Goal: Contribute content: Add original content to the website for others to see

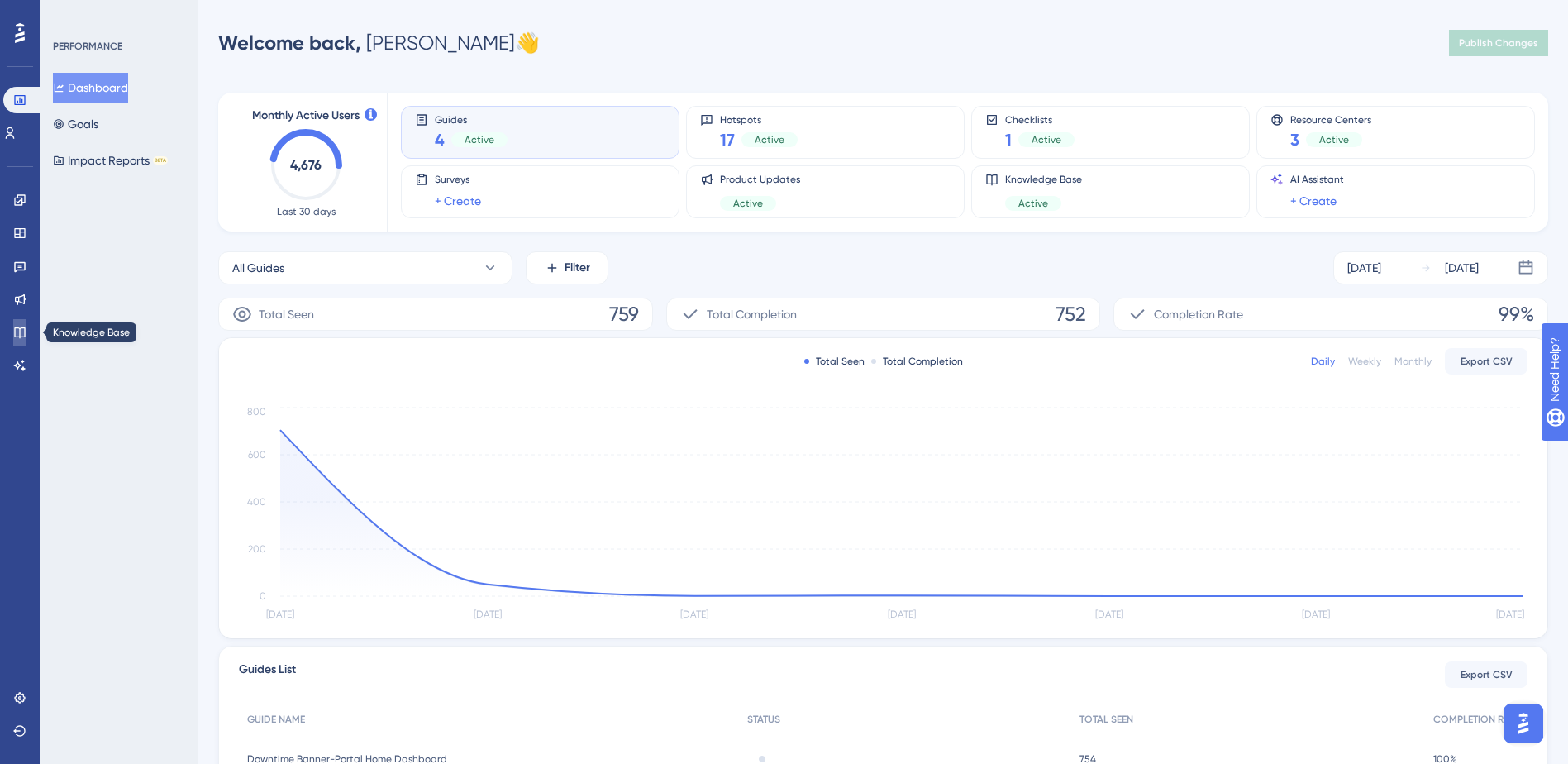
click at [22, 338] on icon at bounding box center [19, 332] width 13 height 13
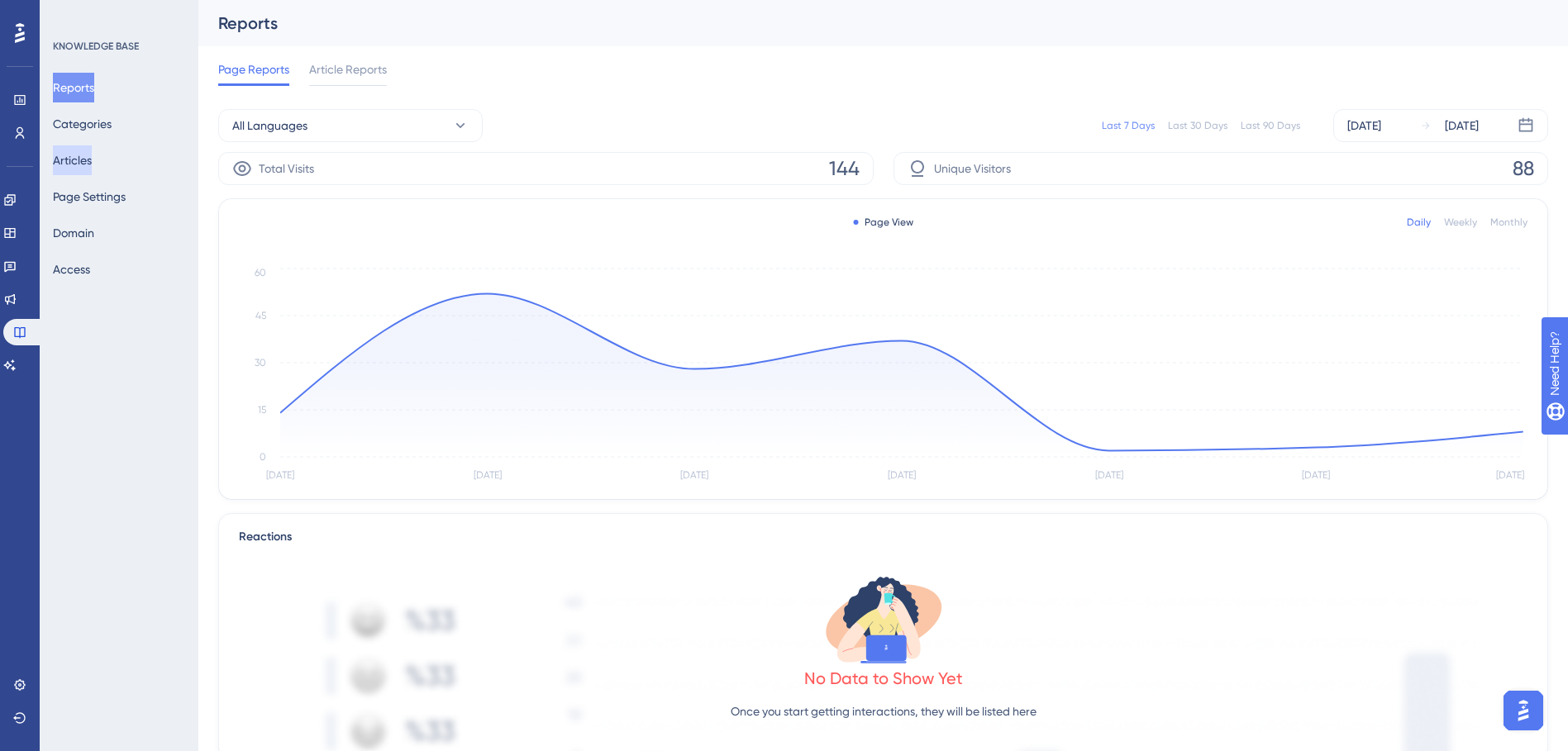
click at [82, 163] on button "Articles" at bounding box center [72, 160] width 39 height 30
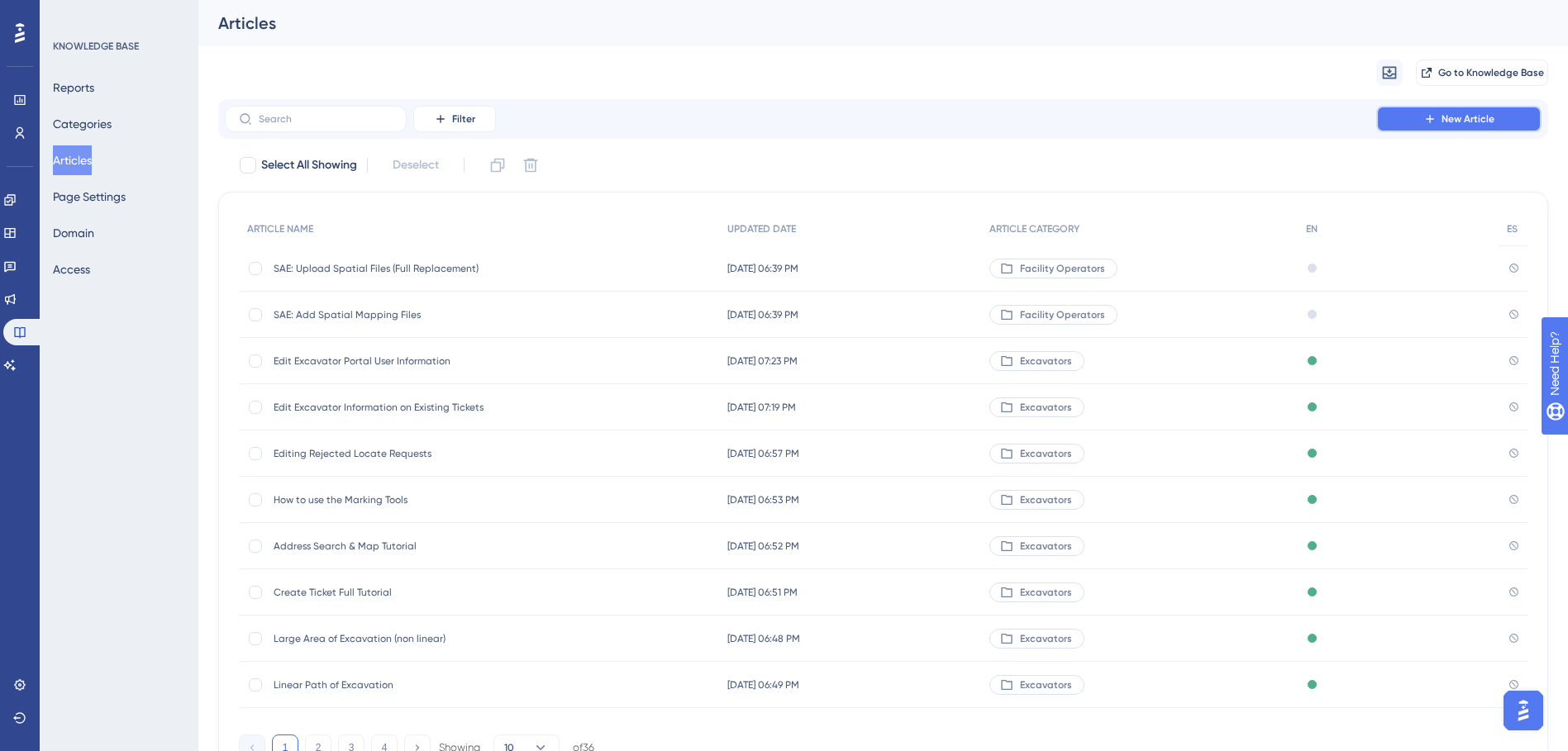
click at [1443, 116] on span "New Article" at bounding box center [1468, 118] width 53 height 13
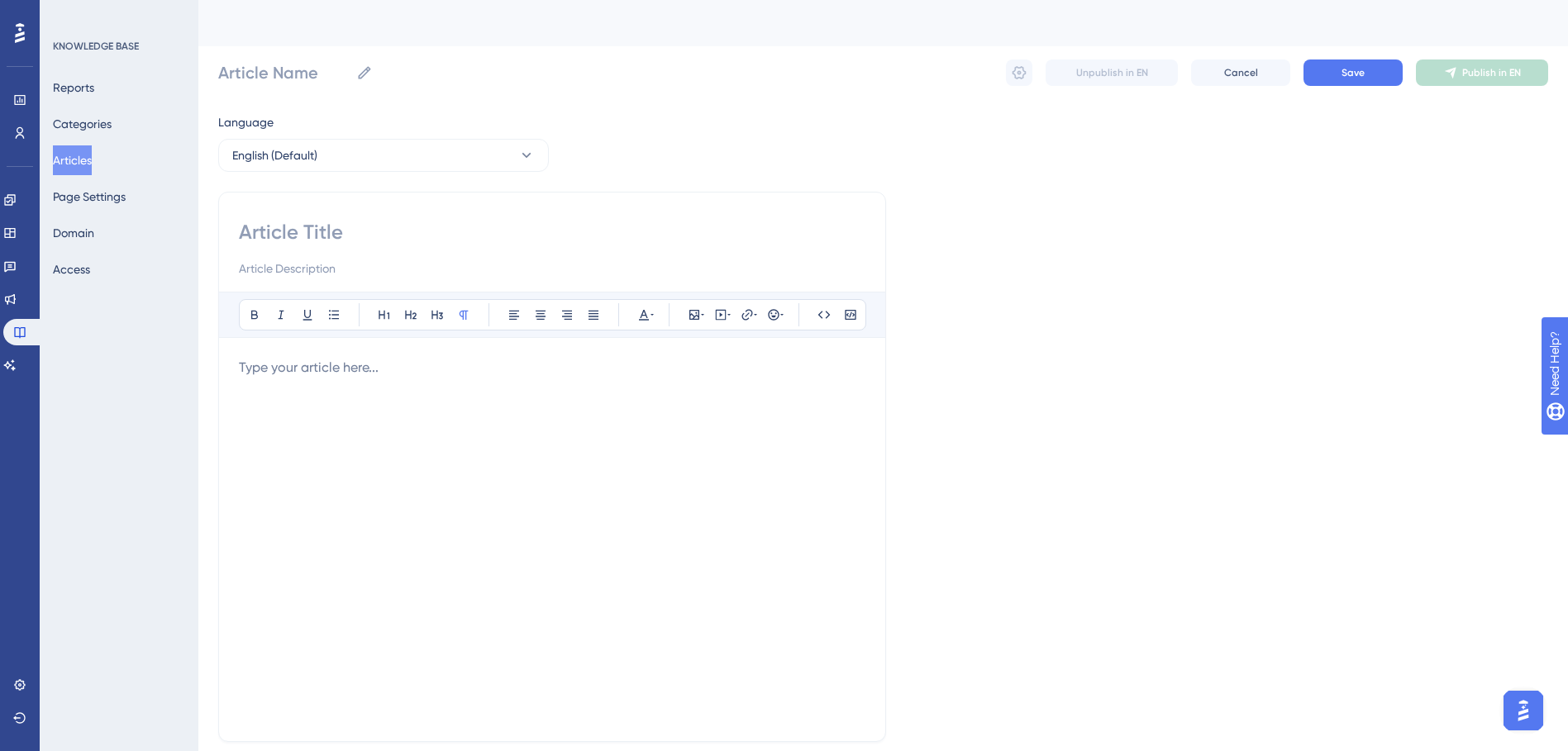
click at [331, 227] on input at bounding box center [551, 231] width 627 height 27
click at [329, 73] on input "Article Name" at bounding box center [284, 73] width 131 height 23
drag, startPoint x: 494, startPoint y: 73, endPoint x: 125, endPoint y: 71, distance: 369.0
click at [199, 71] on div "Performance Users Engagement Widgets Feedback Product Updates Knowledge Base AI…" at bounding box center [883, 434] width 1370 height 868
type input "SAE: Manually Adding Service Areas"
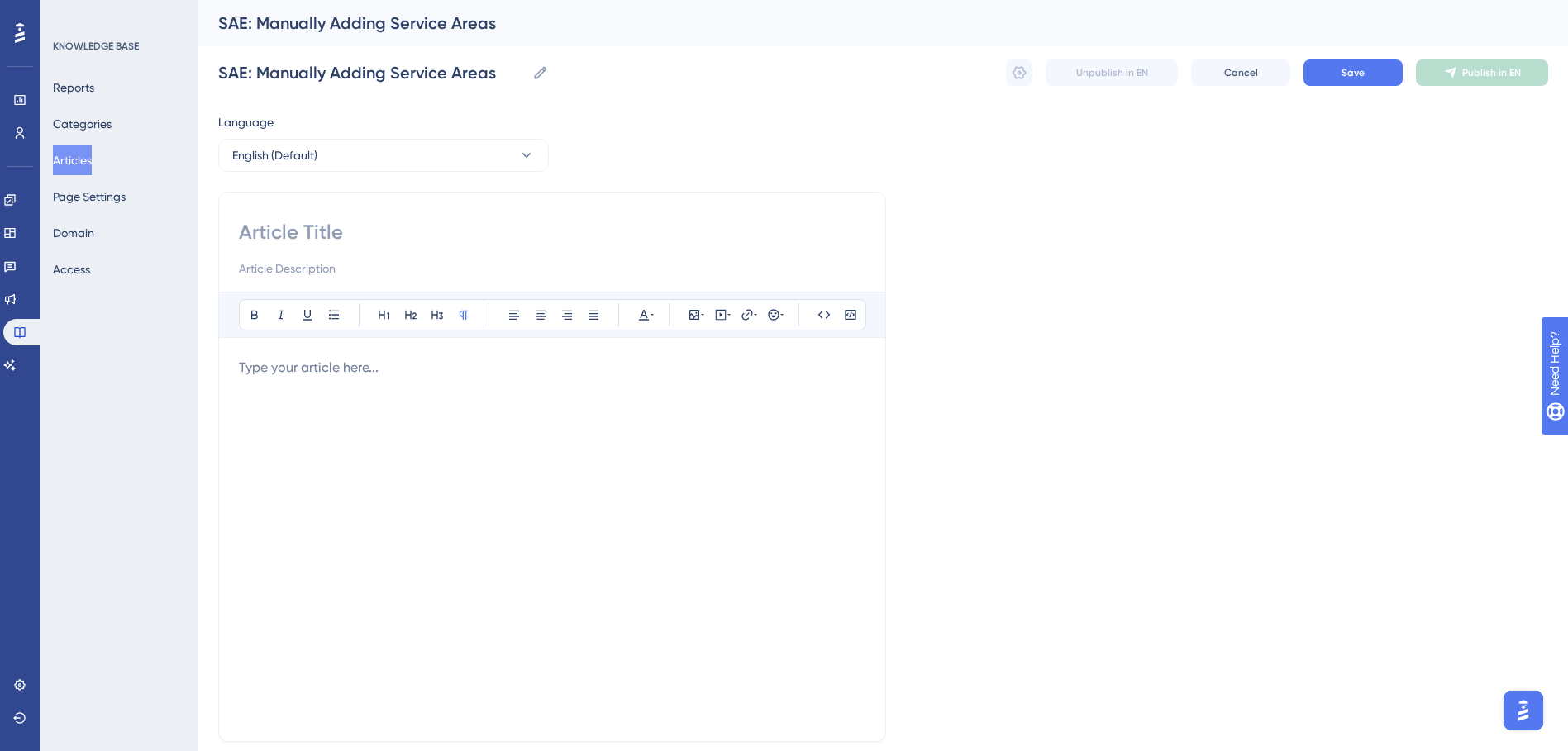
click at [354, 228] on input at bounding box center [551, 231] width 627 height 27
paste input "SAE: Manually Adding Service Areas"
type input "SAE: Manually Adding Service Areas"
click at [358, 266] on input at bounding box center [551, 268] width 627 height 20
click at [324, 266] on input at bounding box center [551, 268] width 627 height 20
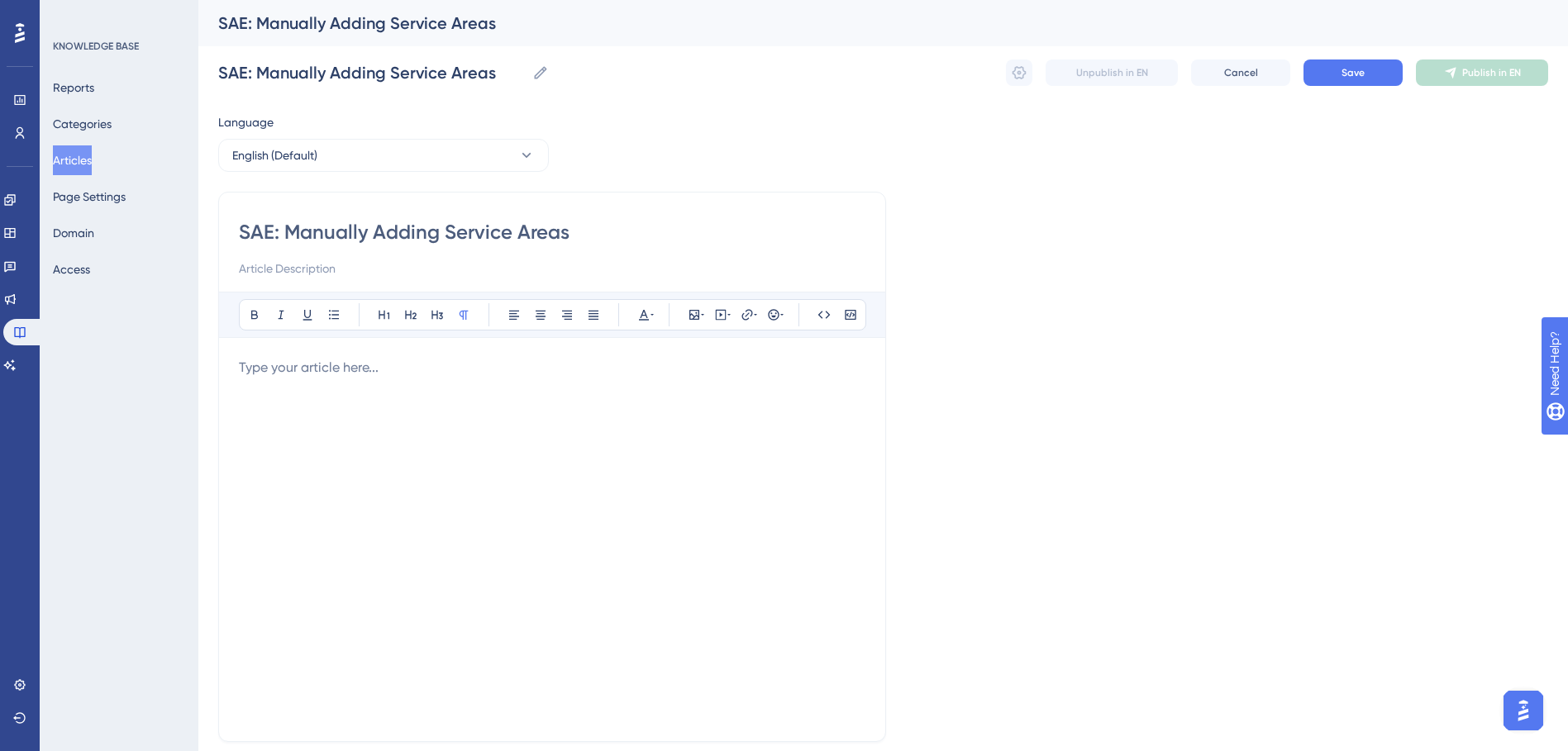
paste input "This tutorial will walk you through how to manually edit, add, or update your s…"
click at [864, 268] on input "This tutorial will walk you through how to manually edit, add, or update your s…" at bounding box center [551, 268] width 627 height 20
drag, startPoint x: 464, startPoint y: 269, endPoint x: 297, endPoint y: 287, distance: 168.0
click at [321, 280] on div "SAE: Manually Adding Service Areas This tutorial will walk you through how to m…" at bounding box center [552, 467] width 668 height 550
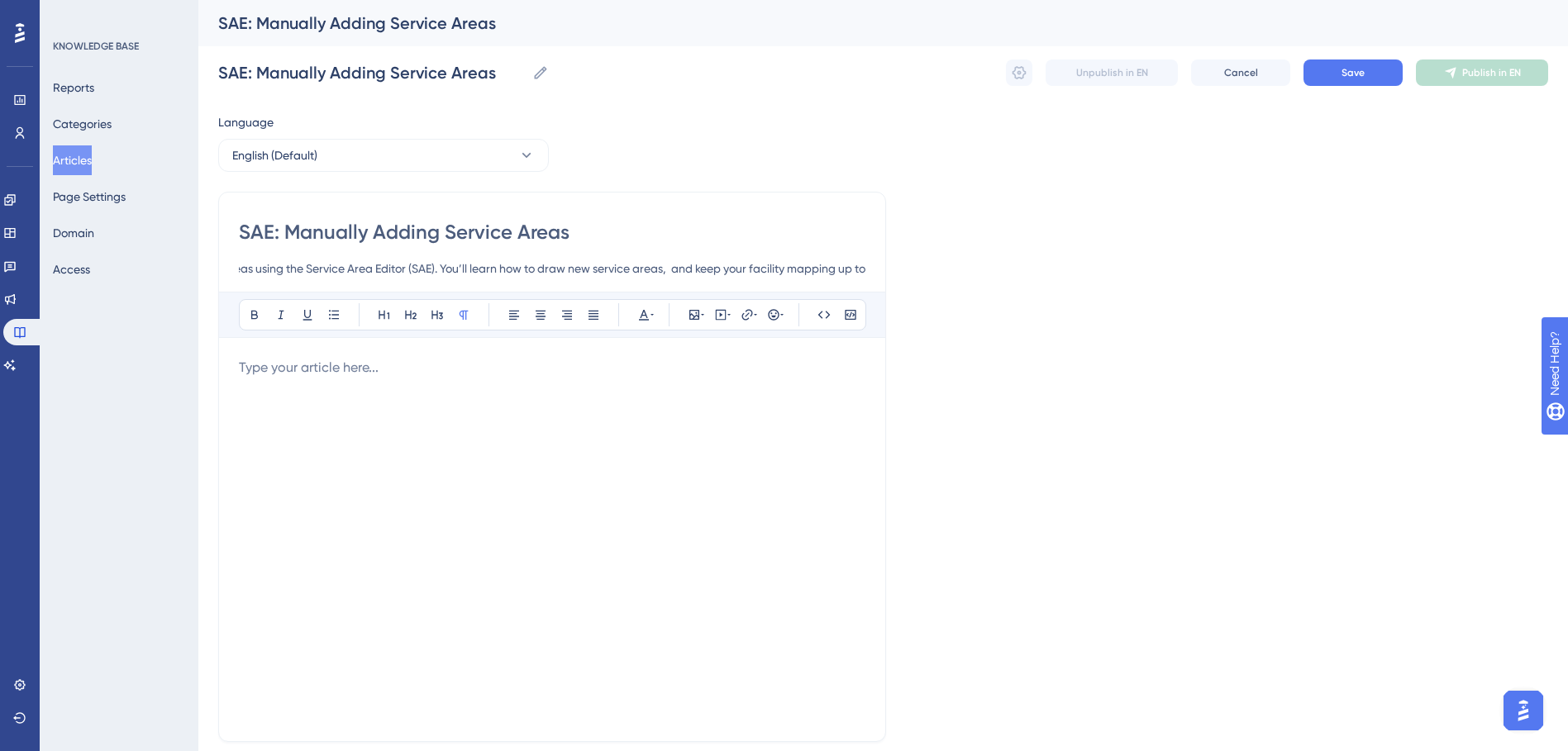
scroll to position [0, 385]
drag, startPoint x: 864, startPoint y: 270, endPoint x: 521, endPoint y: 273, distance: 343.0
click at [521, 273] on input "This tutorial will walk you through how to manually edit, add, or update your s…" at bounding box center [551, 268] width 627 height 20
type input "This tutorial will walk you through how to manually edit, add, or update your s…"
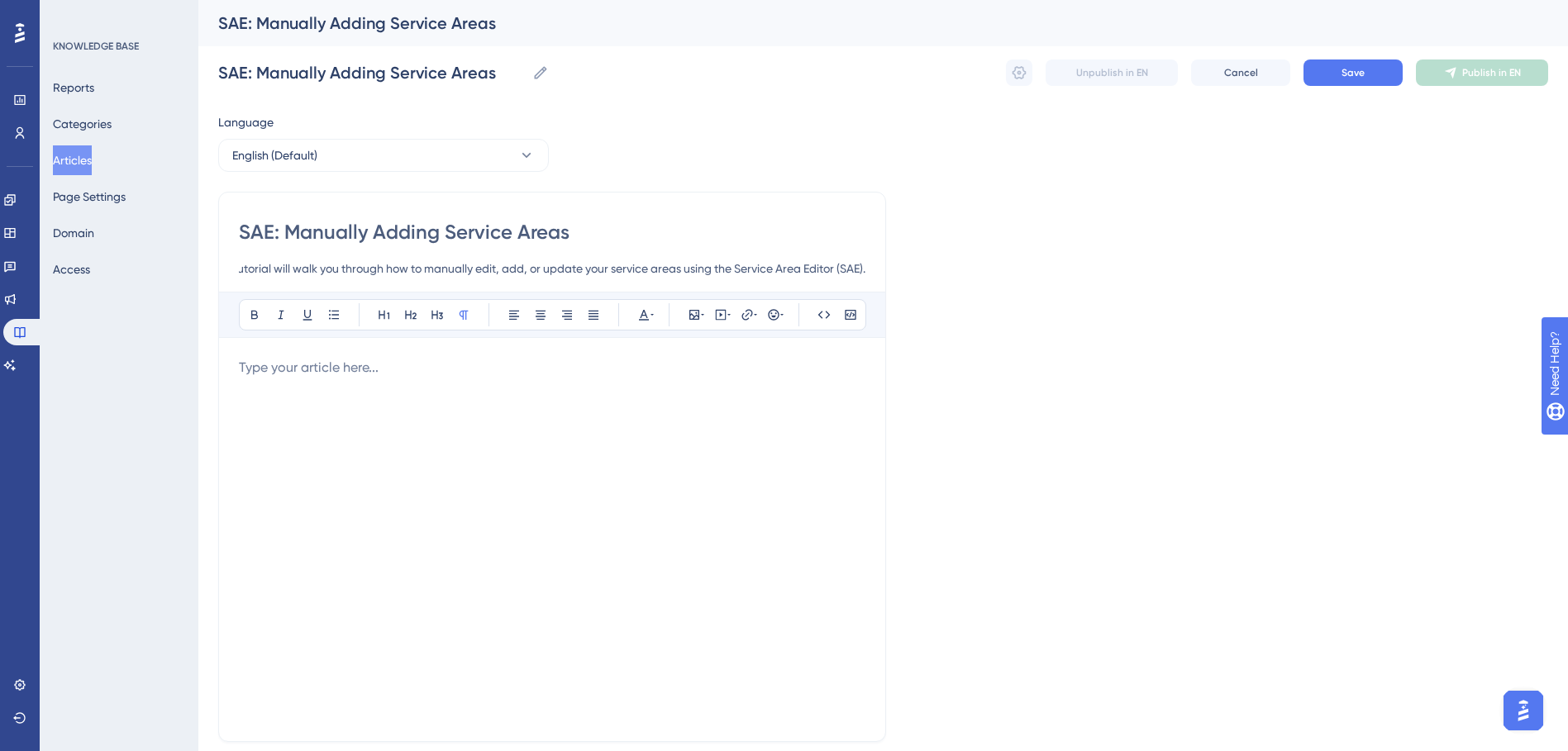
scroll to position [0, 0]
click at [694, 520] on div at bounding box center [551, 539] width 627 height 364
drag, startPoint x: 238, startPoint y: 272, endPoint x: 965, endPoint y: 272, distance: 727.0
click at [965, 272] on div "Language English (Default) SAE: Manually Adding Service Areas This tutorial wil…" at bounding box center [883, 477] width 1331 height 729
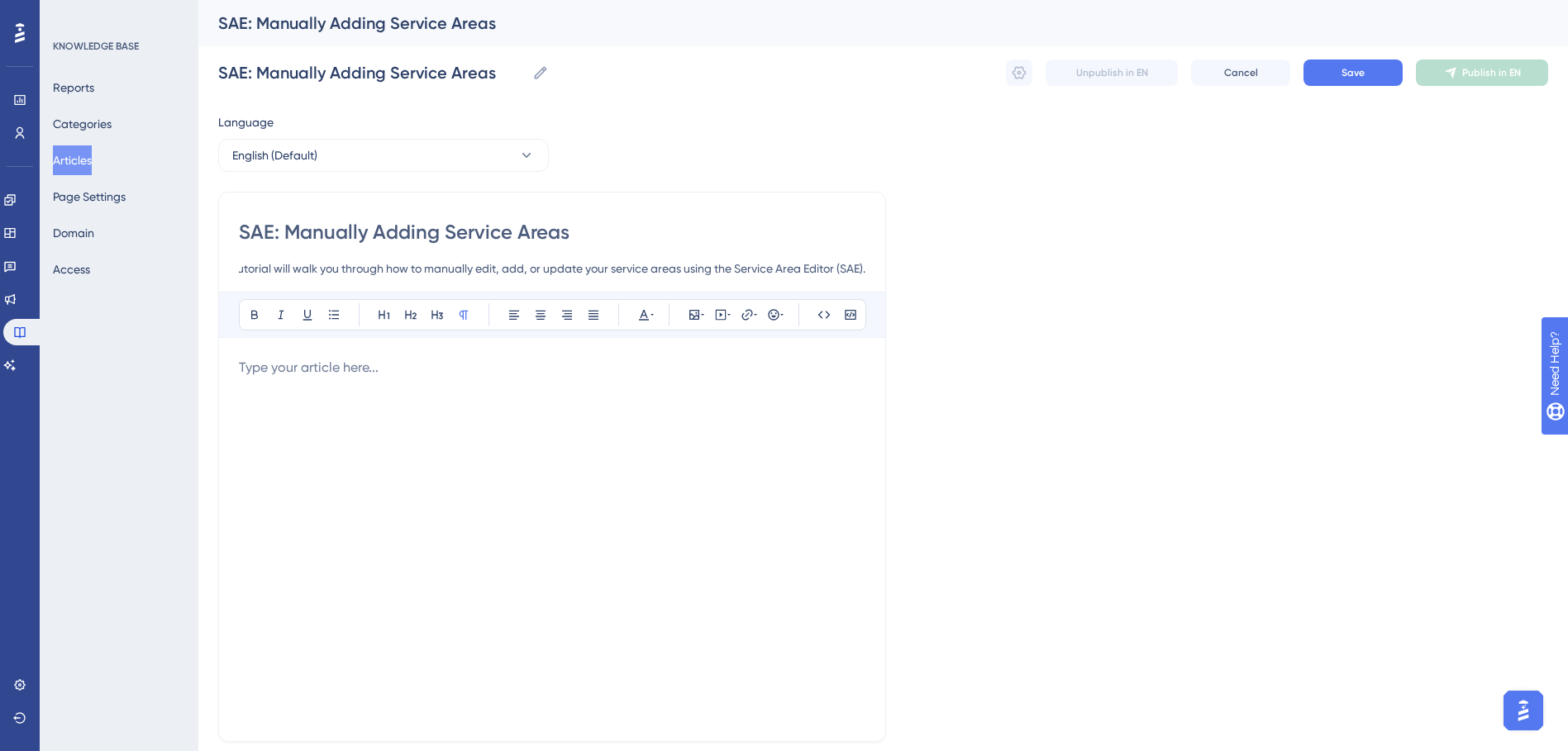
scroll to position [0, 0]
click at [325, 380] on div at bounding box center [551, 539] width 627 height 364
click at [731, 318] on button at bounding box center [720, 314] width 23 height 23
click at [669, 412] on textarea at bounding box center [720, 417] width 251 height 75
click at [428, 391] on p "This tutorial will walk you through how to manually edit, add, or update your s…" at bounding box center [551, 377] width 627 height 40
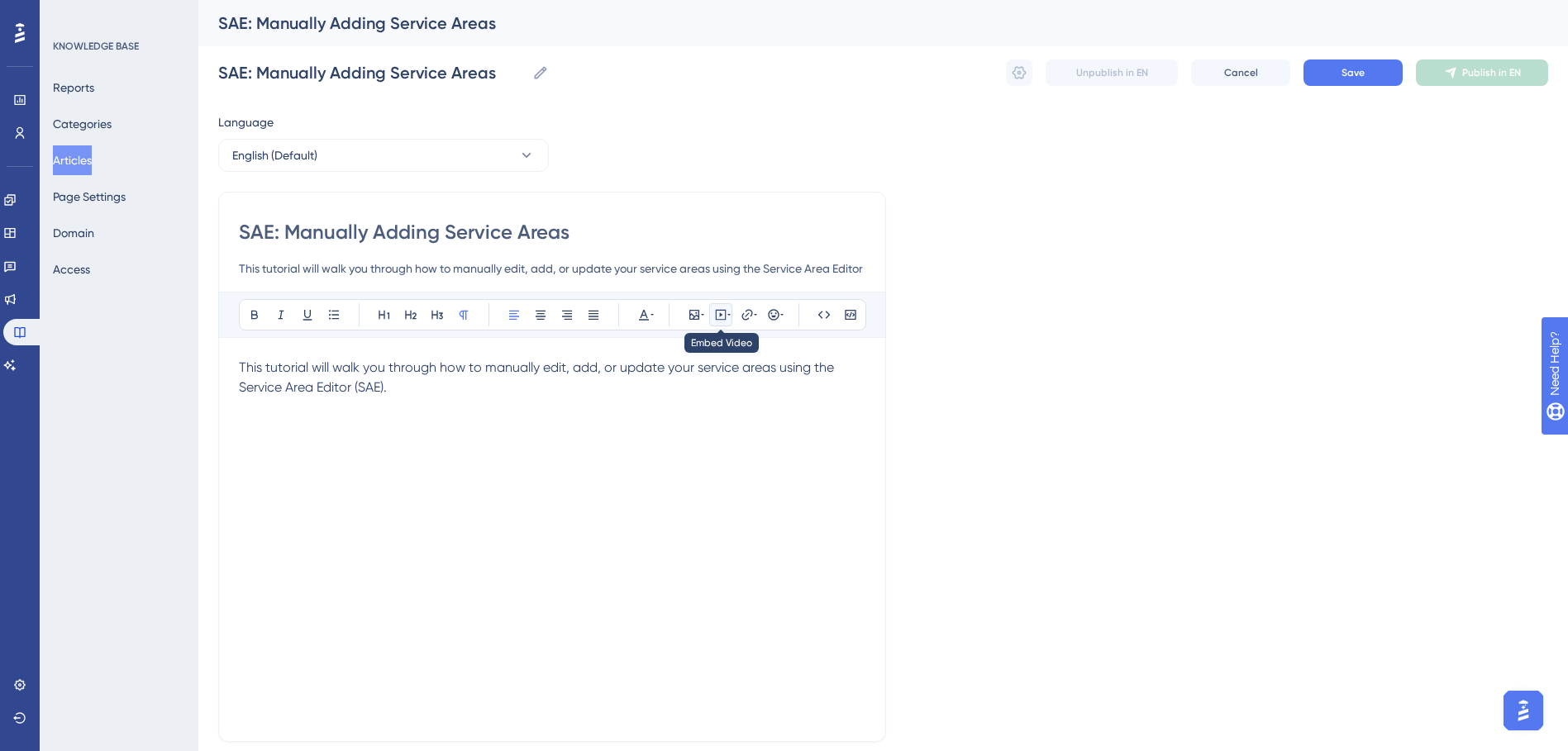
click at [728, 317] on icon at bounding box center [728, 314] width 3 height 13
click at [710, 405] on textarea at bounding box center [720, 417] width 251 height 75
paste textarea "<iframe src="https://scribehow.com/embed/SAE_Manually_adding_Service_Areas__2cV…"
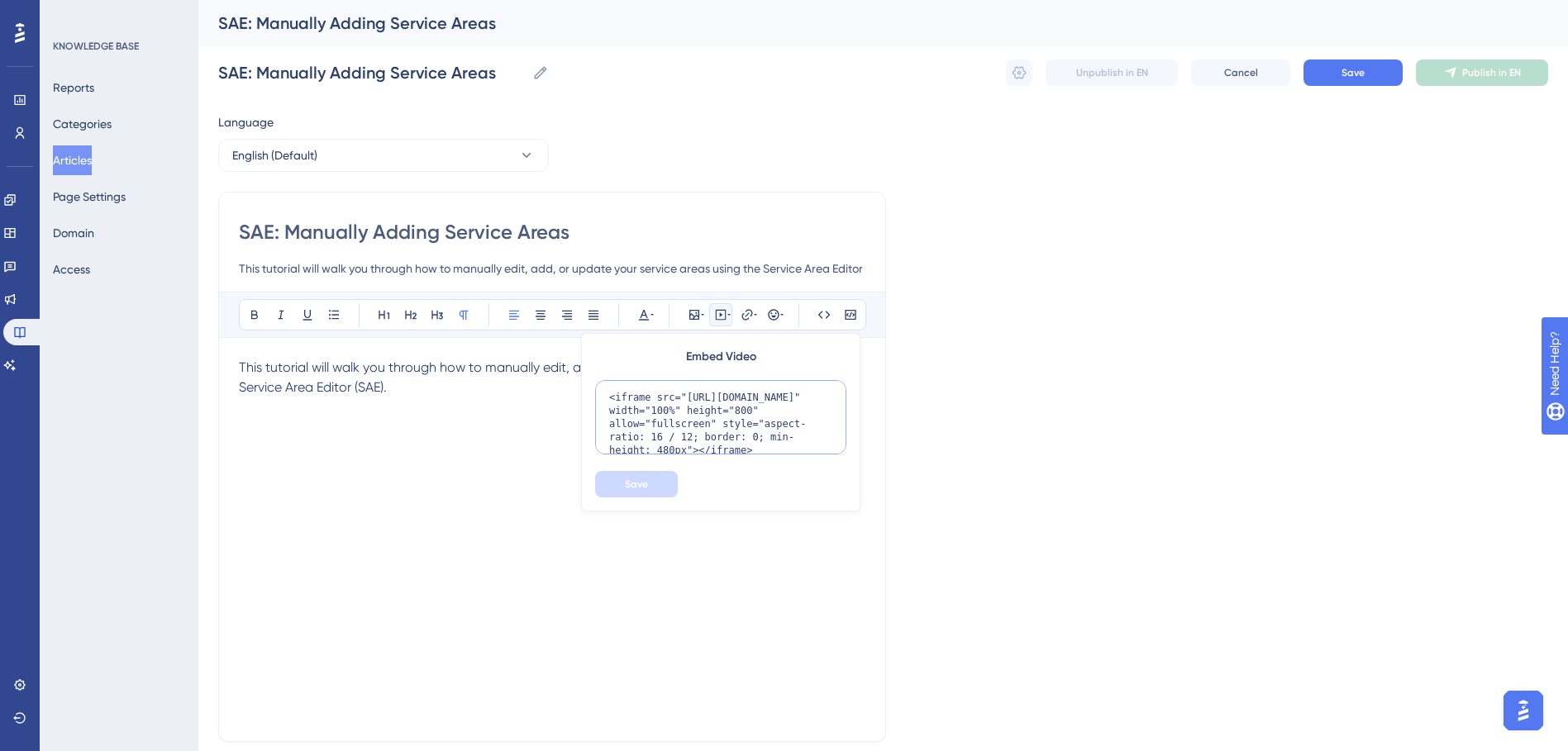
scroll to position [29, 0]
type textarea "<iframe src="https://scribehow.com/embed/SAE_Manually_adding_Service_Areas__2cV…"
click at [628, 493] on button "Save" at bounding box center [636, 484] width 82 height 27
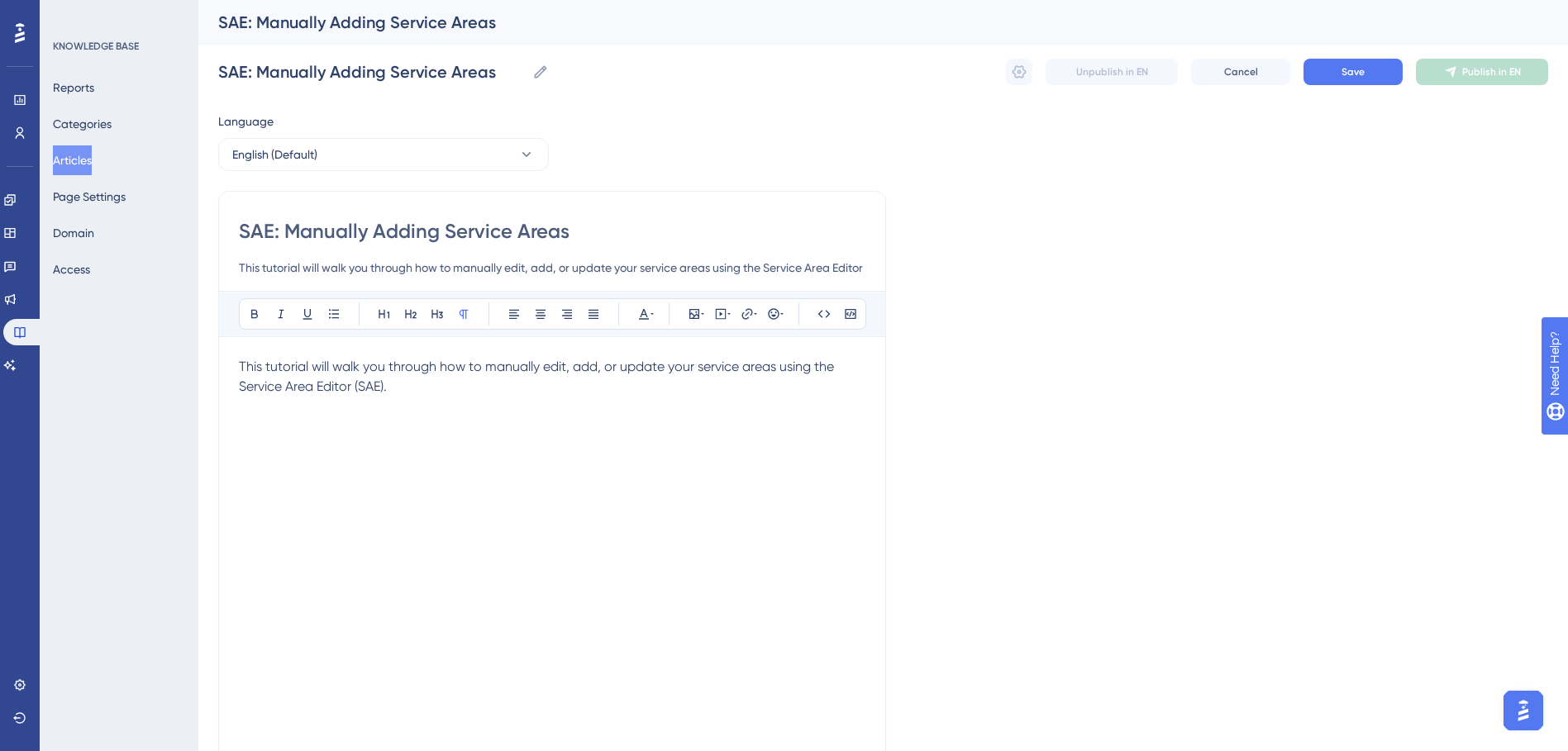
scroll to position [0, 0]
click at [1343, 85] on button "Save" at bounding box center [1353, 73] width 99 height 27
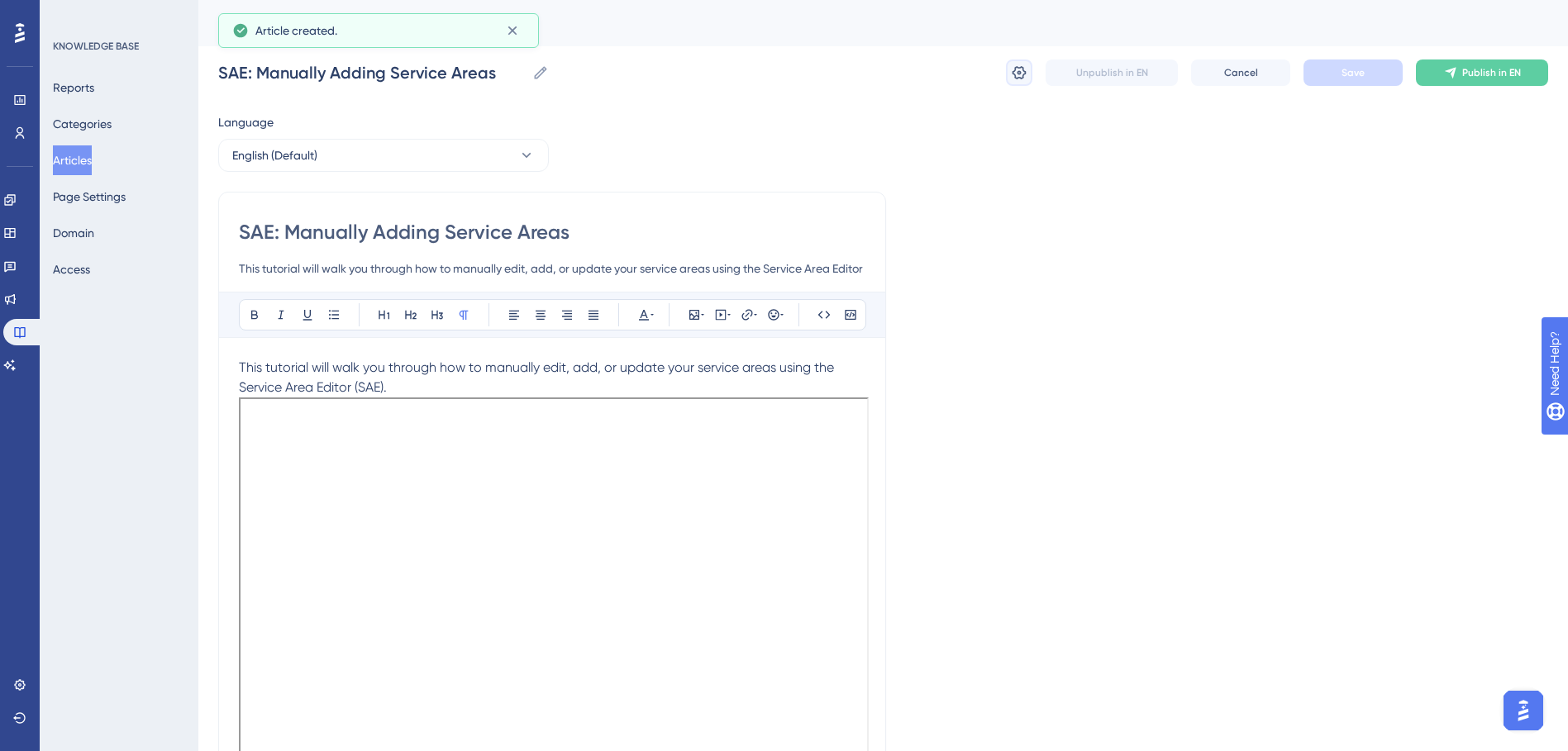
click at [1022, 75] on icon at bounding box center [1019, 73] width 17 height 17
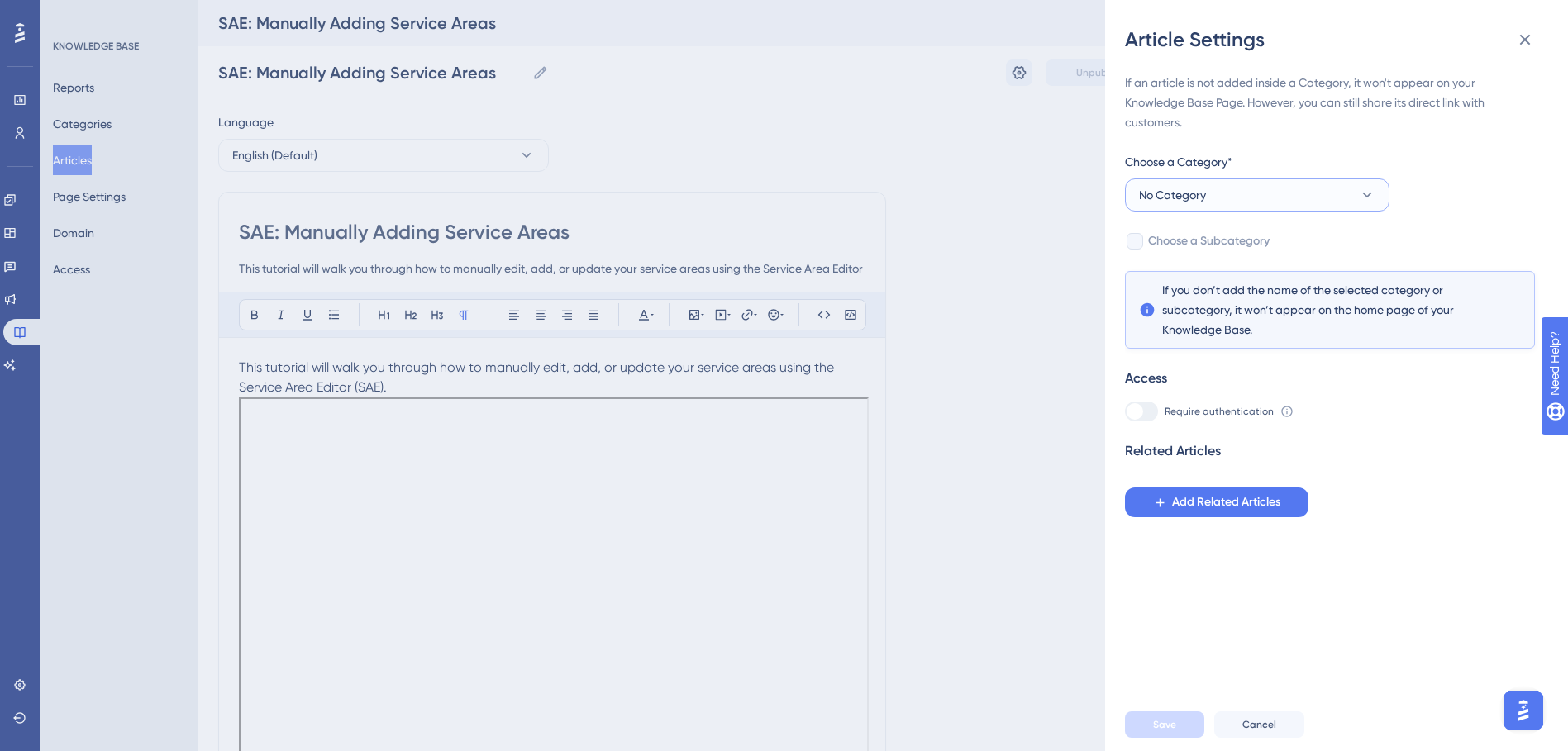
click at [1187, 199] on span "No Category" at bounding box center [1173, 195] width 67 height 20
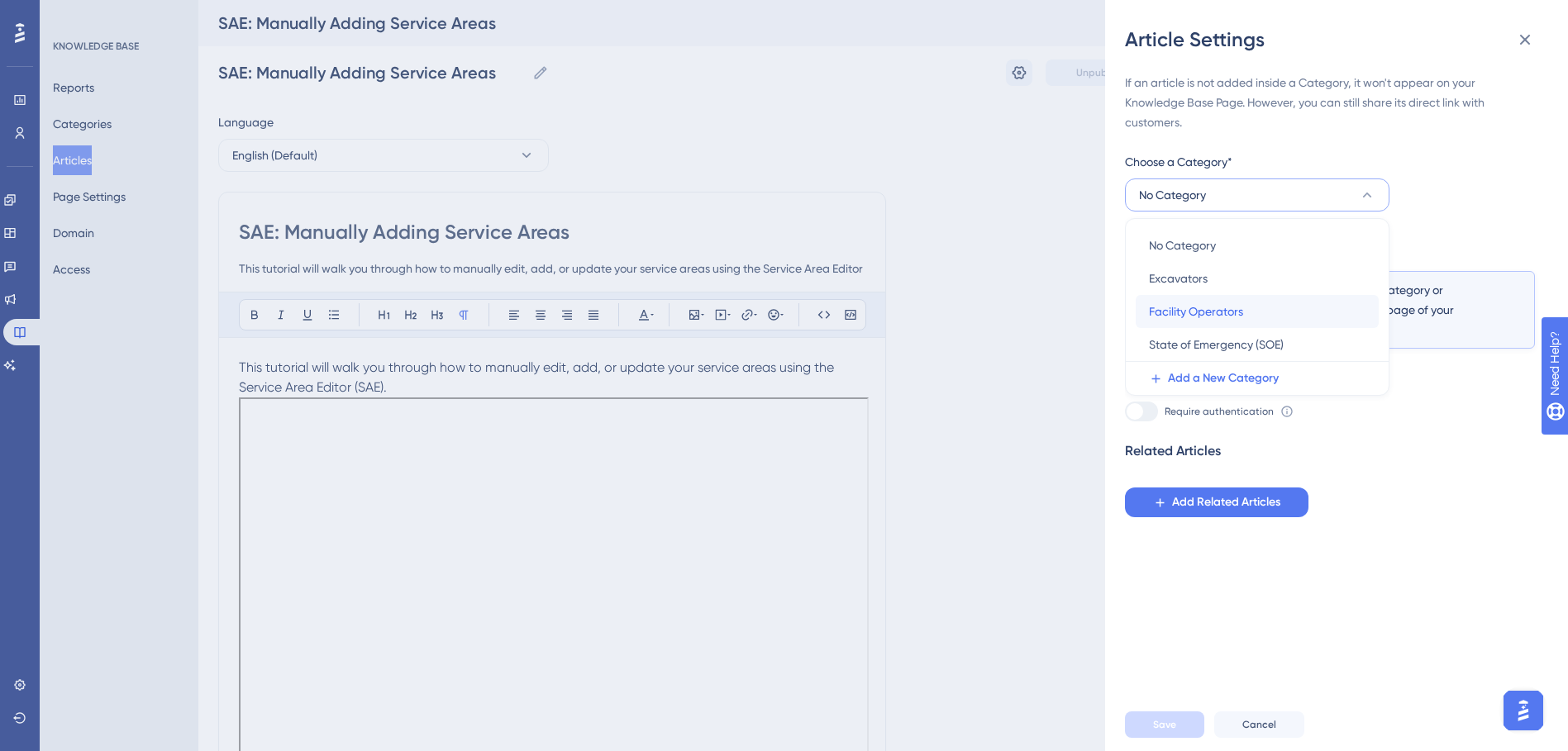
click at [1183, 316] on span "Facility Operators" at bounding box center [1196, 312] width 94 height 20
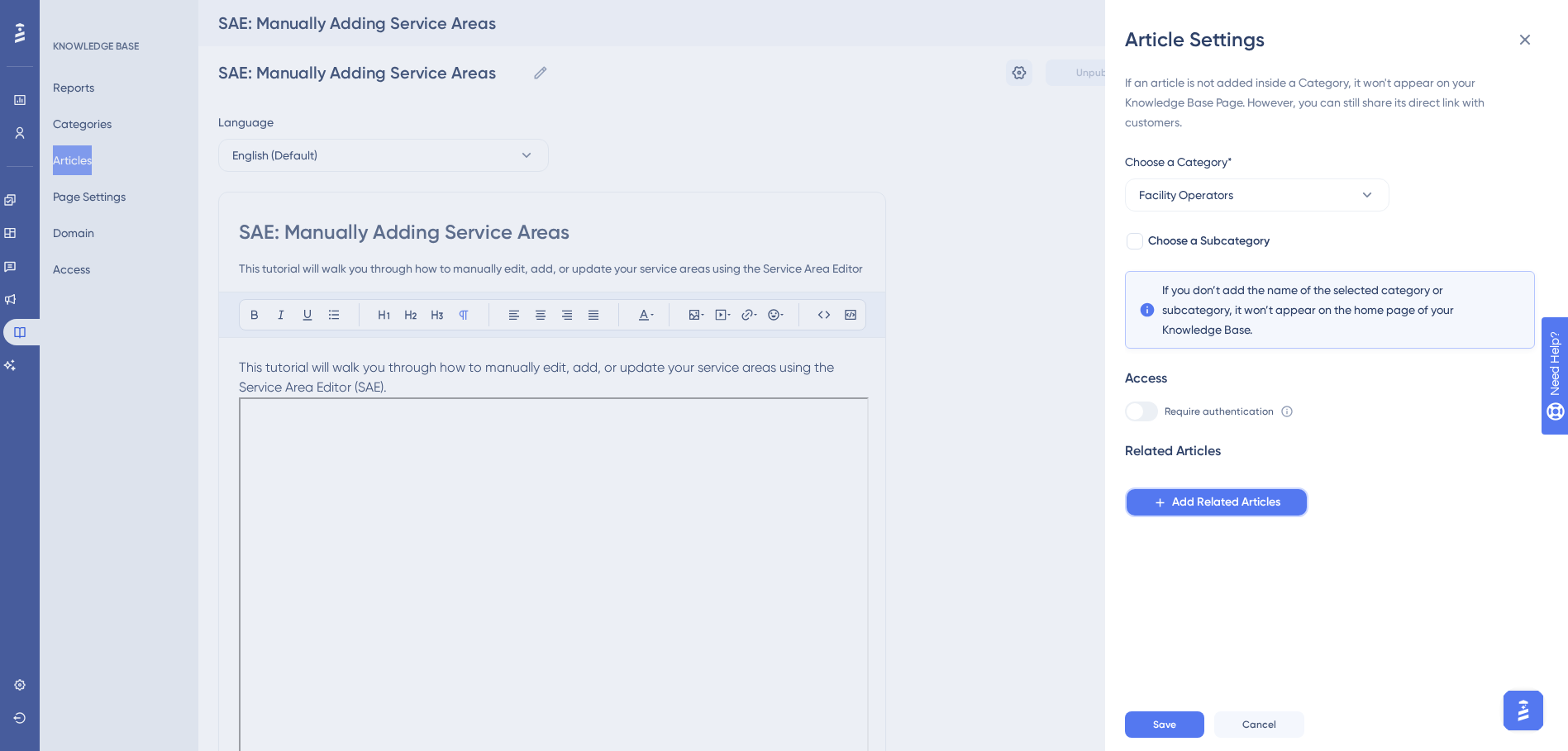
click at [1182, 505] on span "Add Related Articles" at bounding box center [1226, 503] width 108 height 20
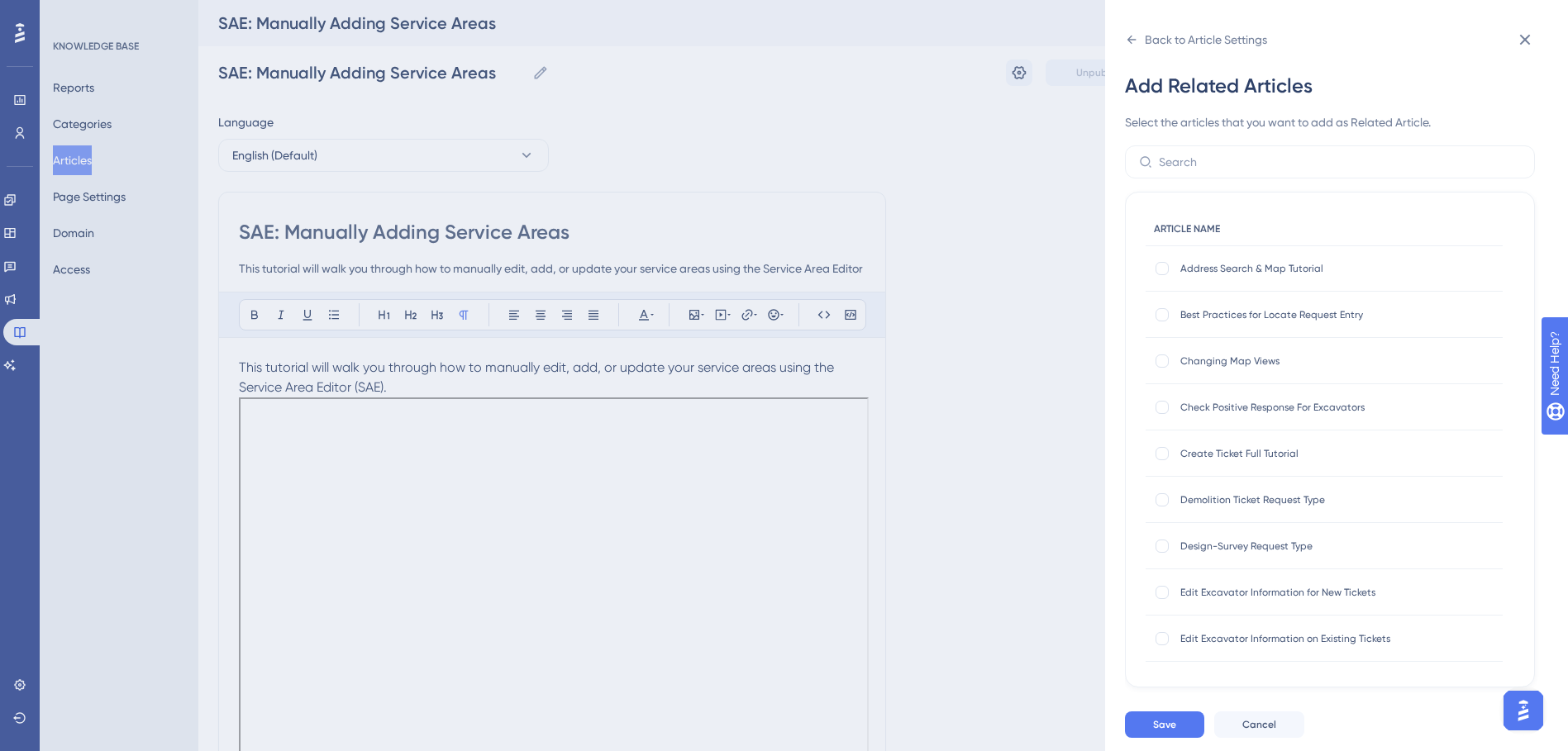
click at [1212, 228] on span "ARTICLE NAME" at bounding box center [1187, 228] width 67 height 13
click at [1195, 166] on input "text" at bounding box center [1340, 162] width 362 height 18
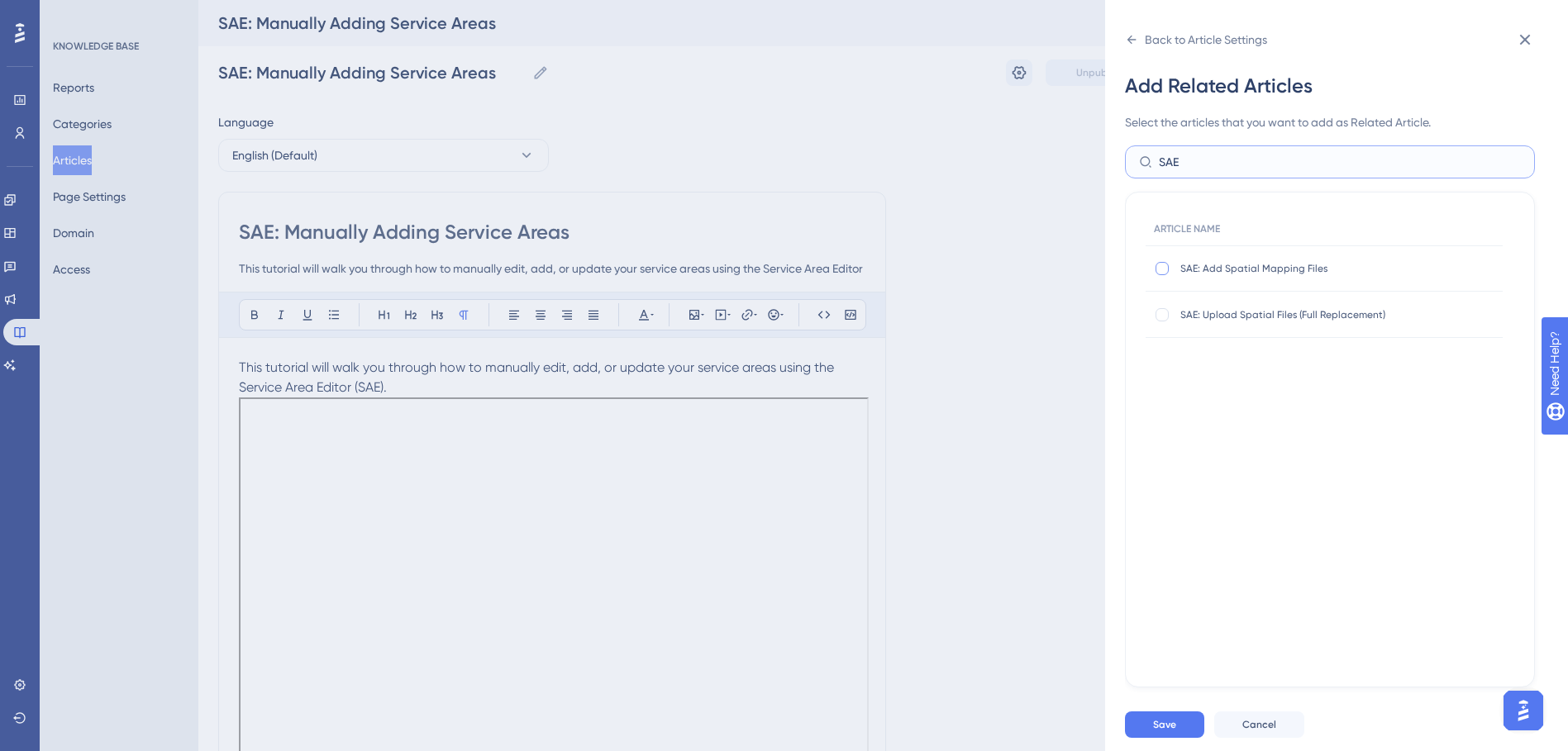
type input "SAE"
click at [1165, 270] on div at bounding box center [1162, 268] width 13 height 13
checkbox input "true"
click at [1166, 313] on div at bounding box center [1162, 314] width 13 height 13
checkbox input "true"
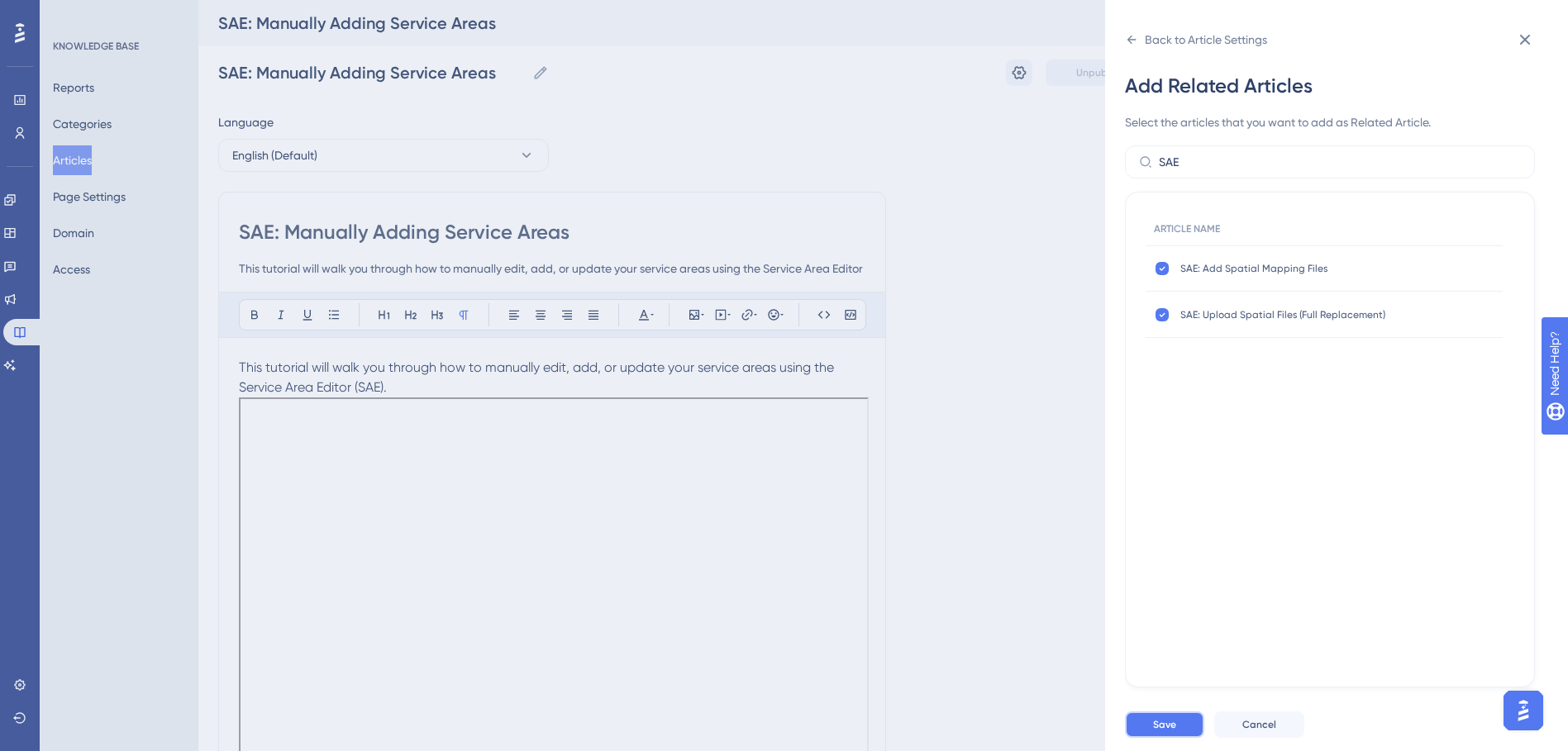
click at [1189, 731] on button "Save" at bounding box center [1165, 724] width 79 height 27
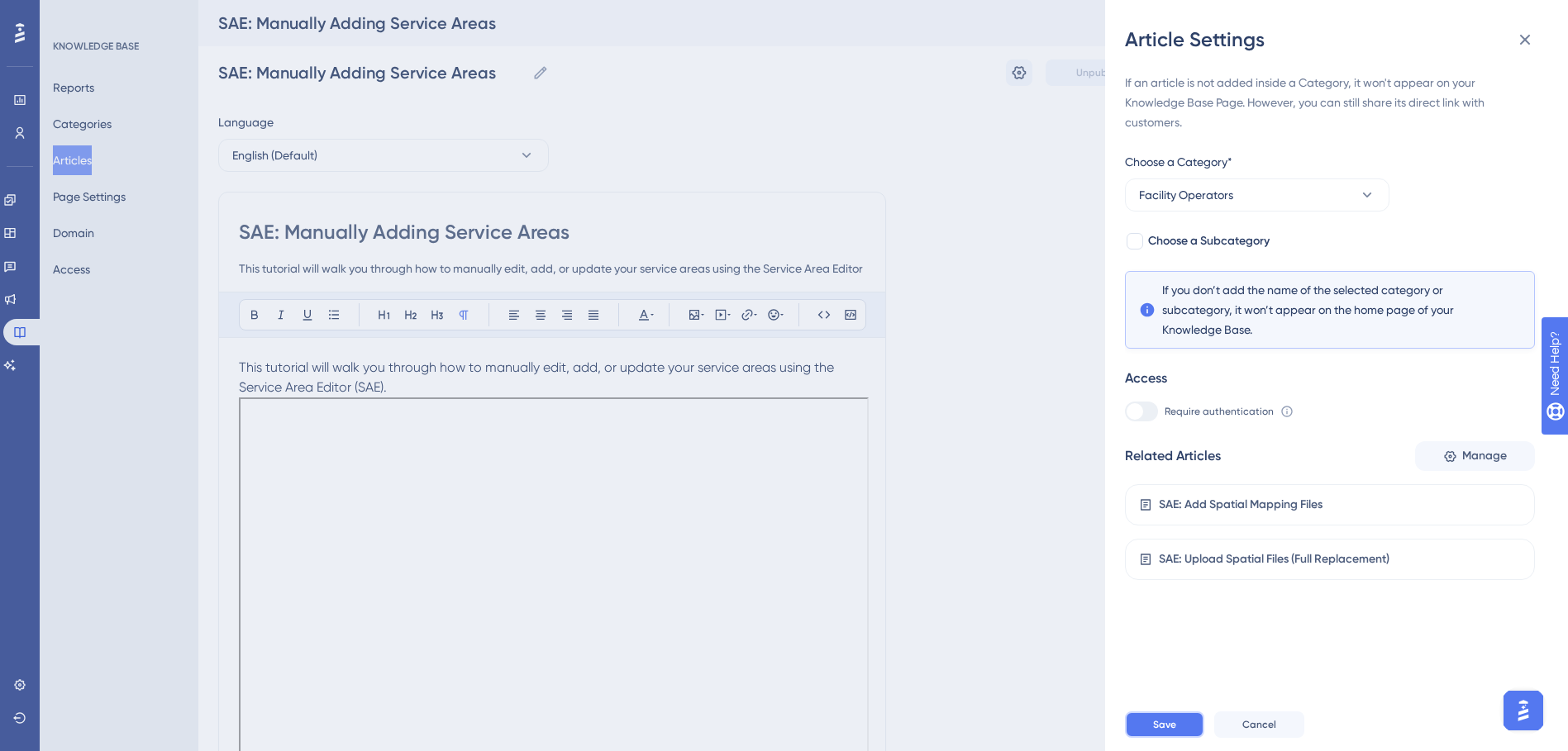
click at [1159, 731] on span "Save" at bounding box center [1165, 724] width 23 height 13
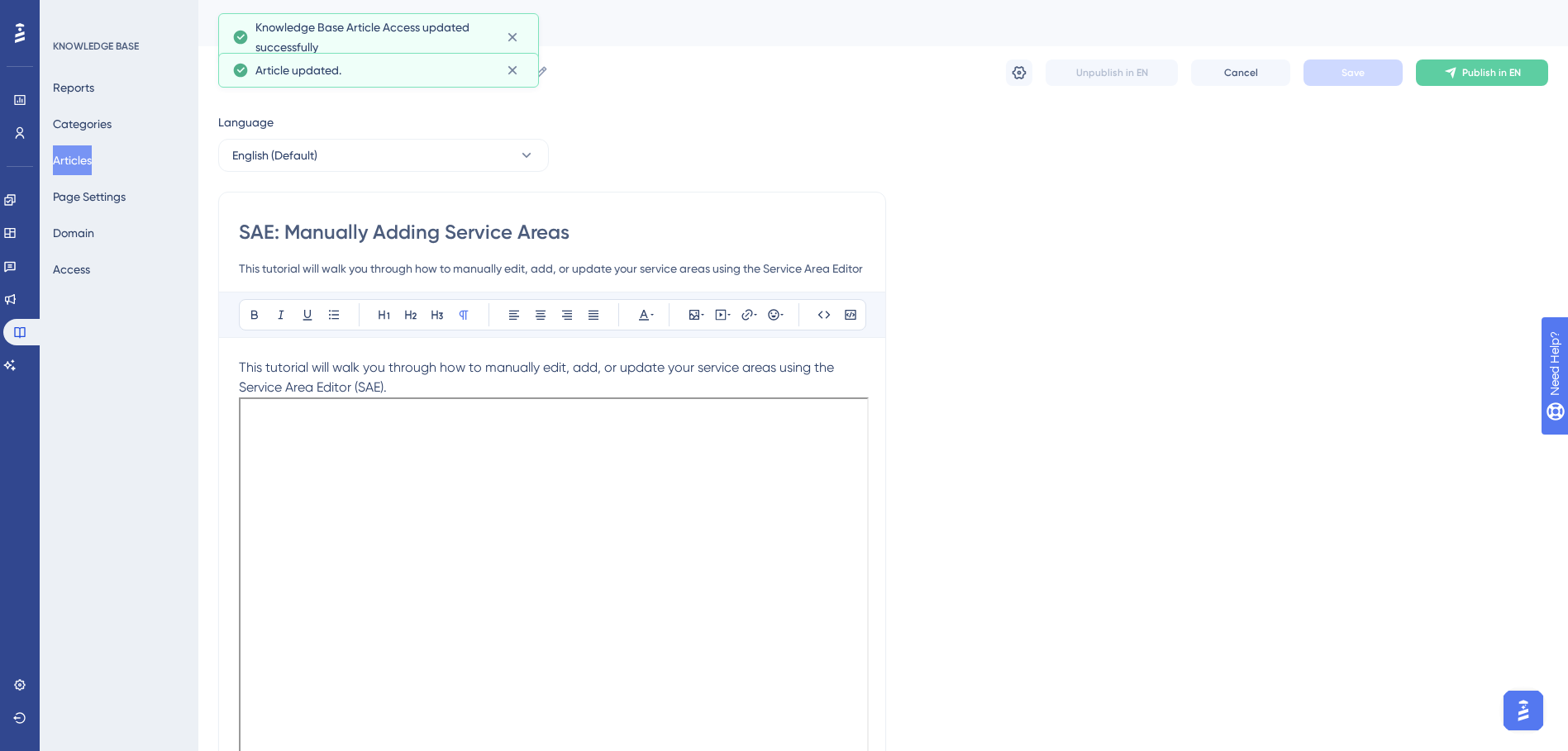
click at [91, 158] on button "Articles" at bounding box center [72, 160] width 39 height 30
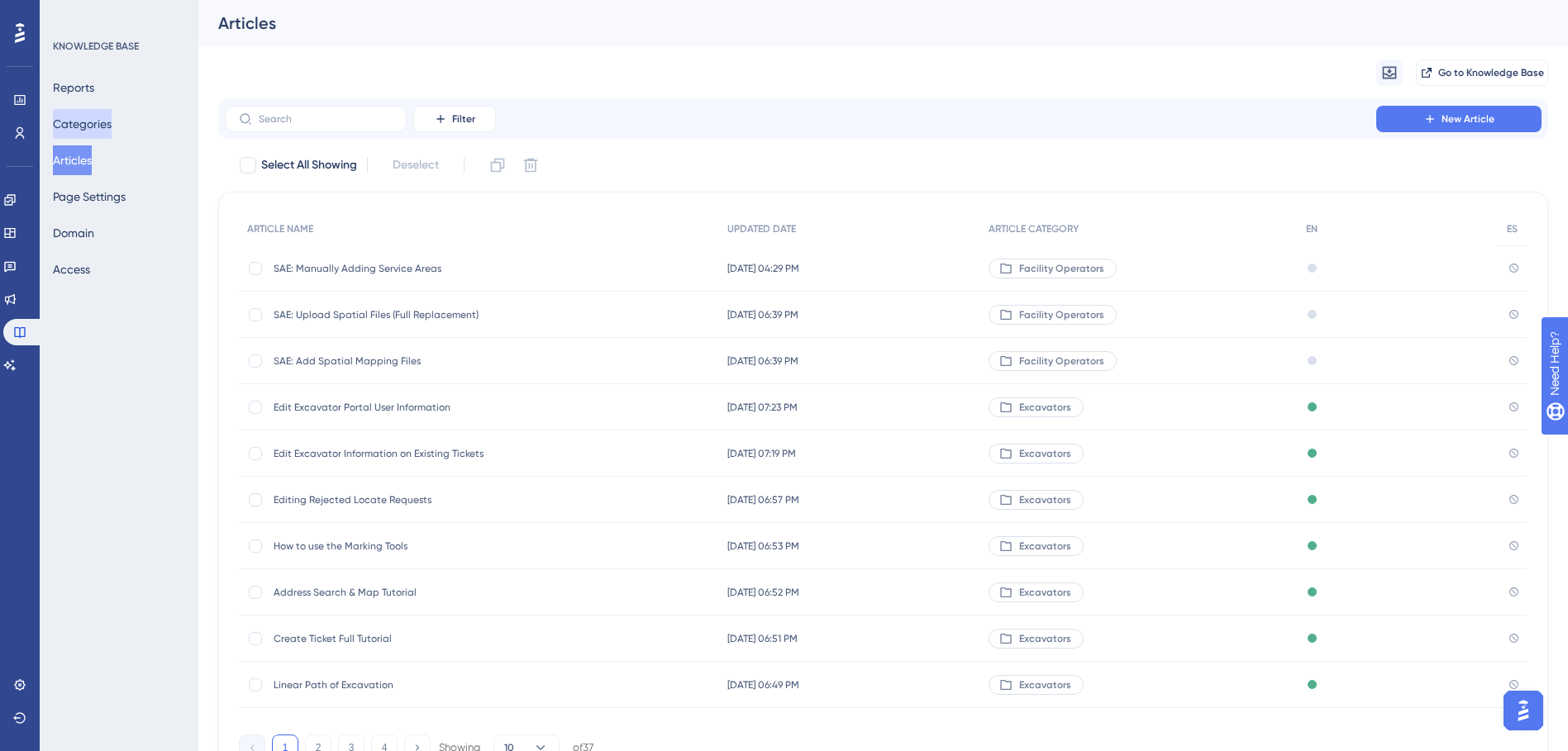
click at [111, 115] on button "Categories" at bounding box center [81, 124] width 59 height 30
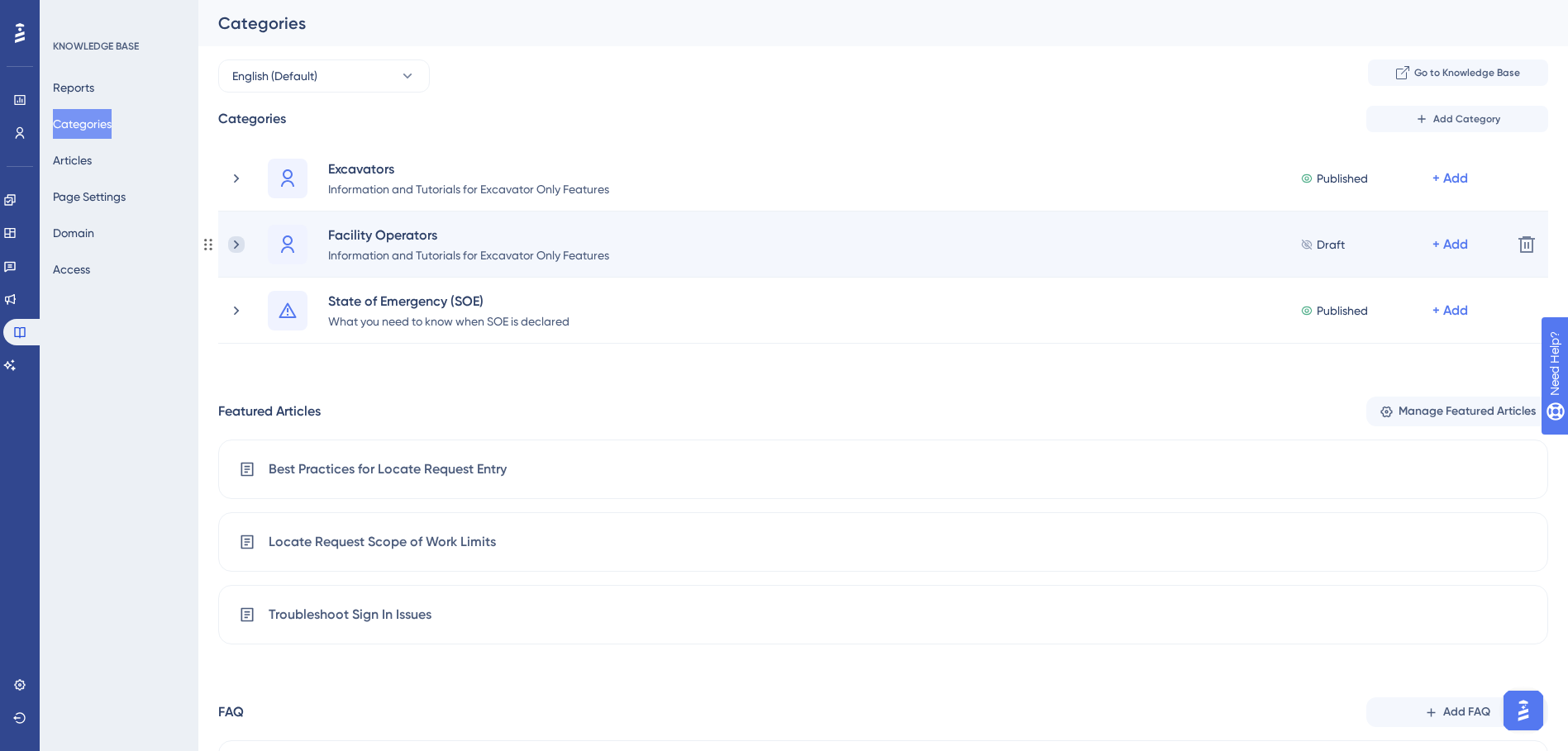
click at [238, 242] on icon at bounding box center [236, 244] width 17 height 17
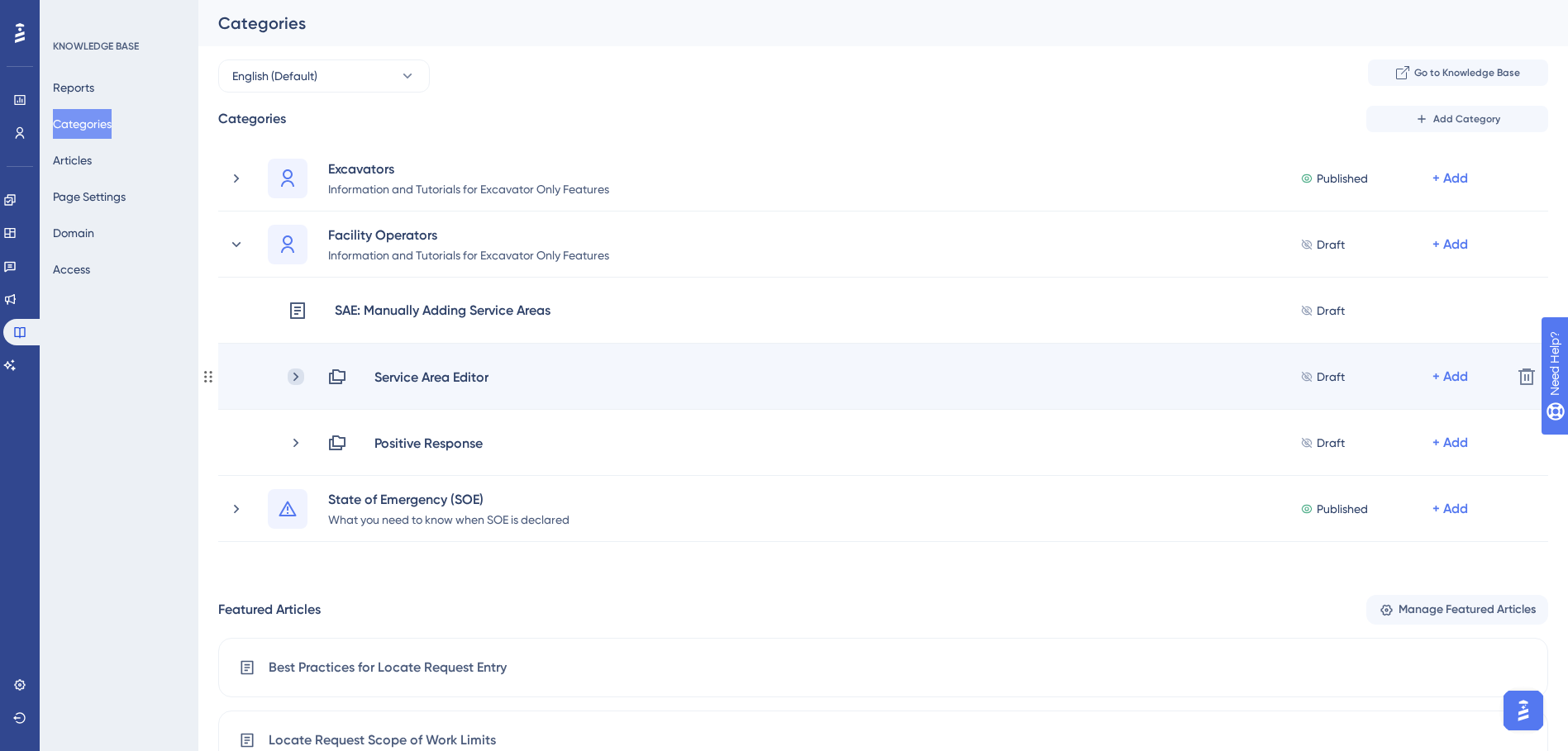
click at [295, 377] on icon at bounding box center [296, 376] width 17 height 17
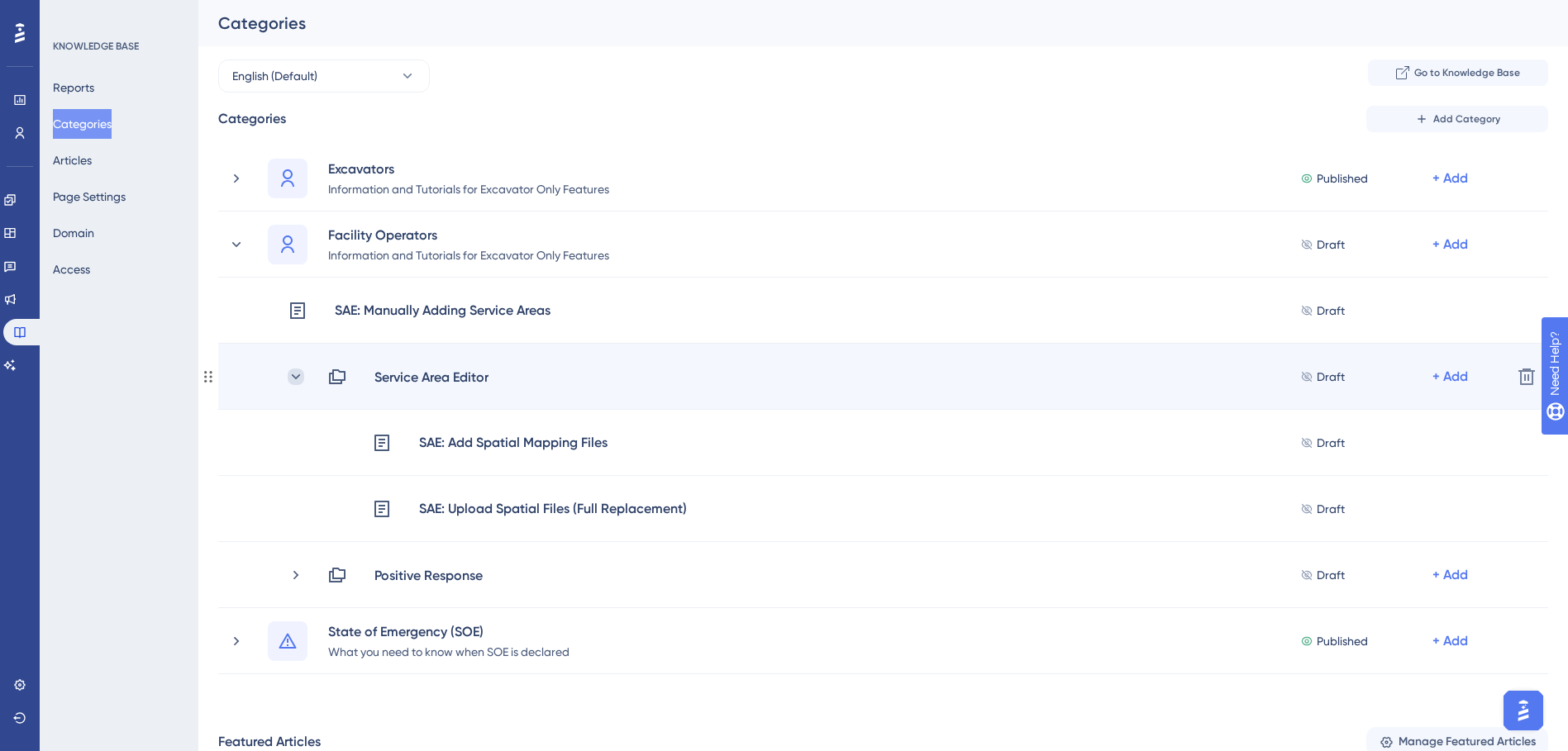
click at [288, 381] on icon at bounding box center [296, 376] width 17 height 17
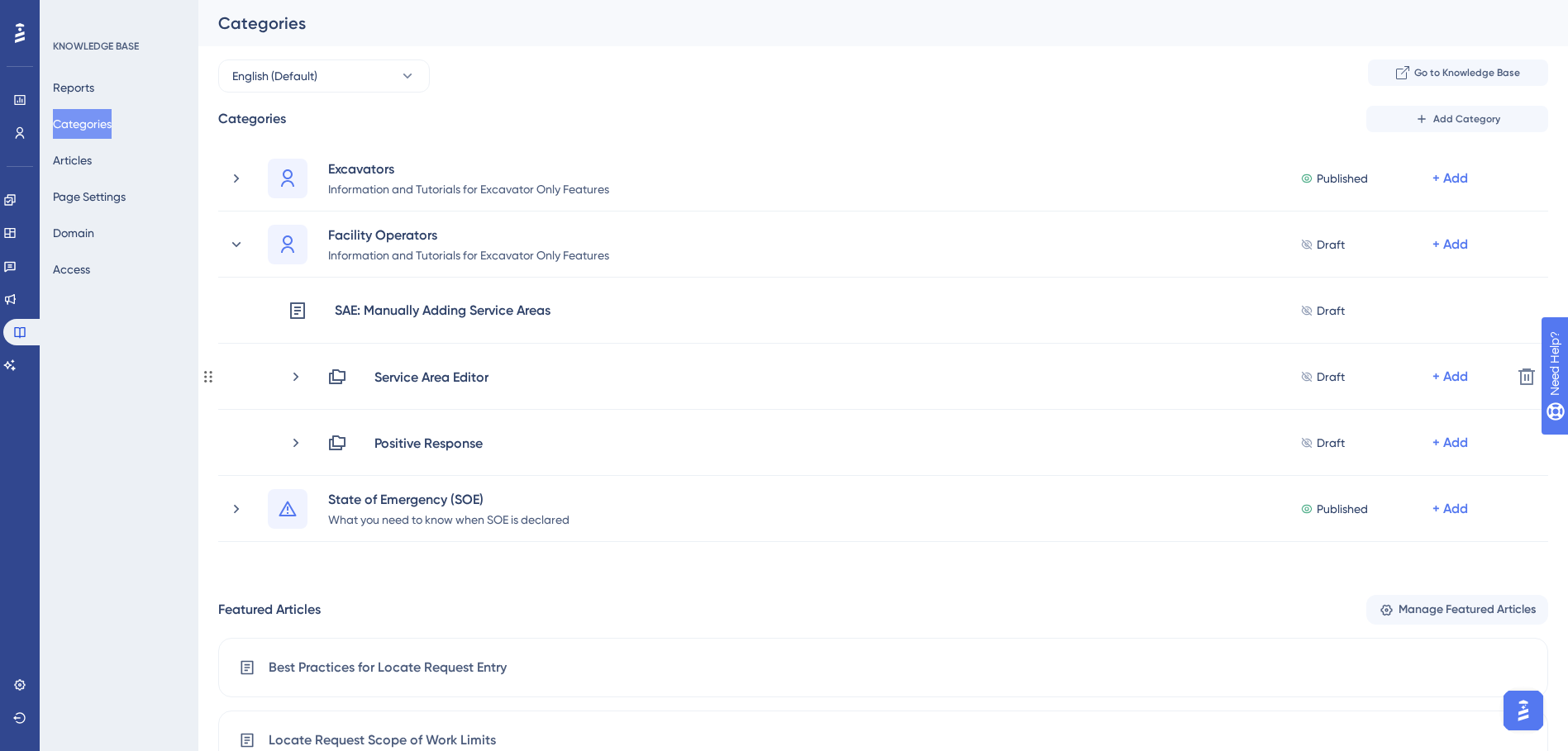
click at [288, 381] on icon at bounding box center [296, 376] width 17 height 17
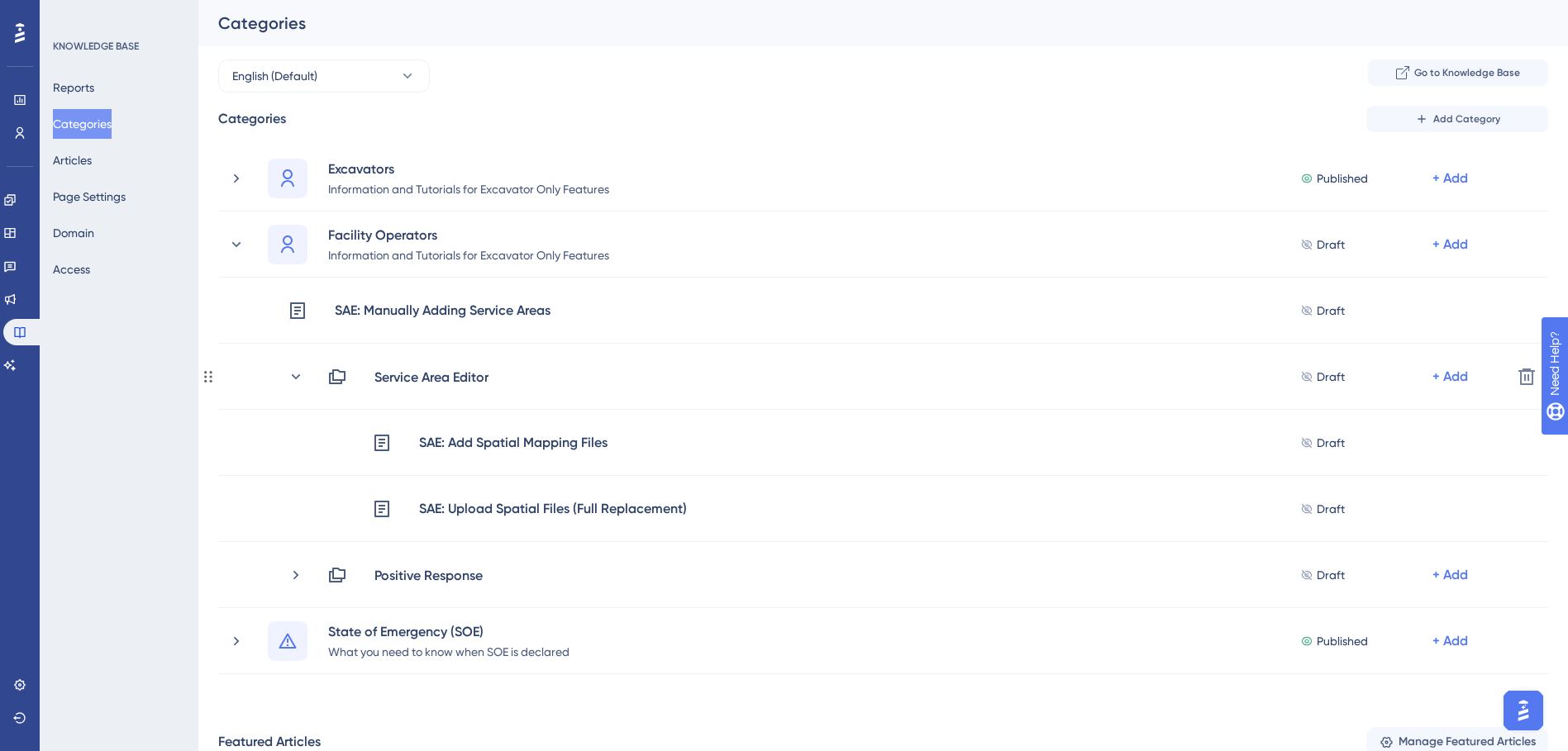
click at [288, 381] on icon at bounding box center [296, 376] width 17 height 17
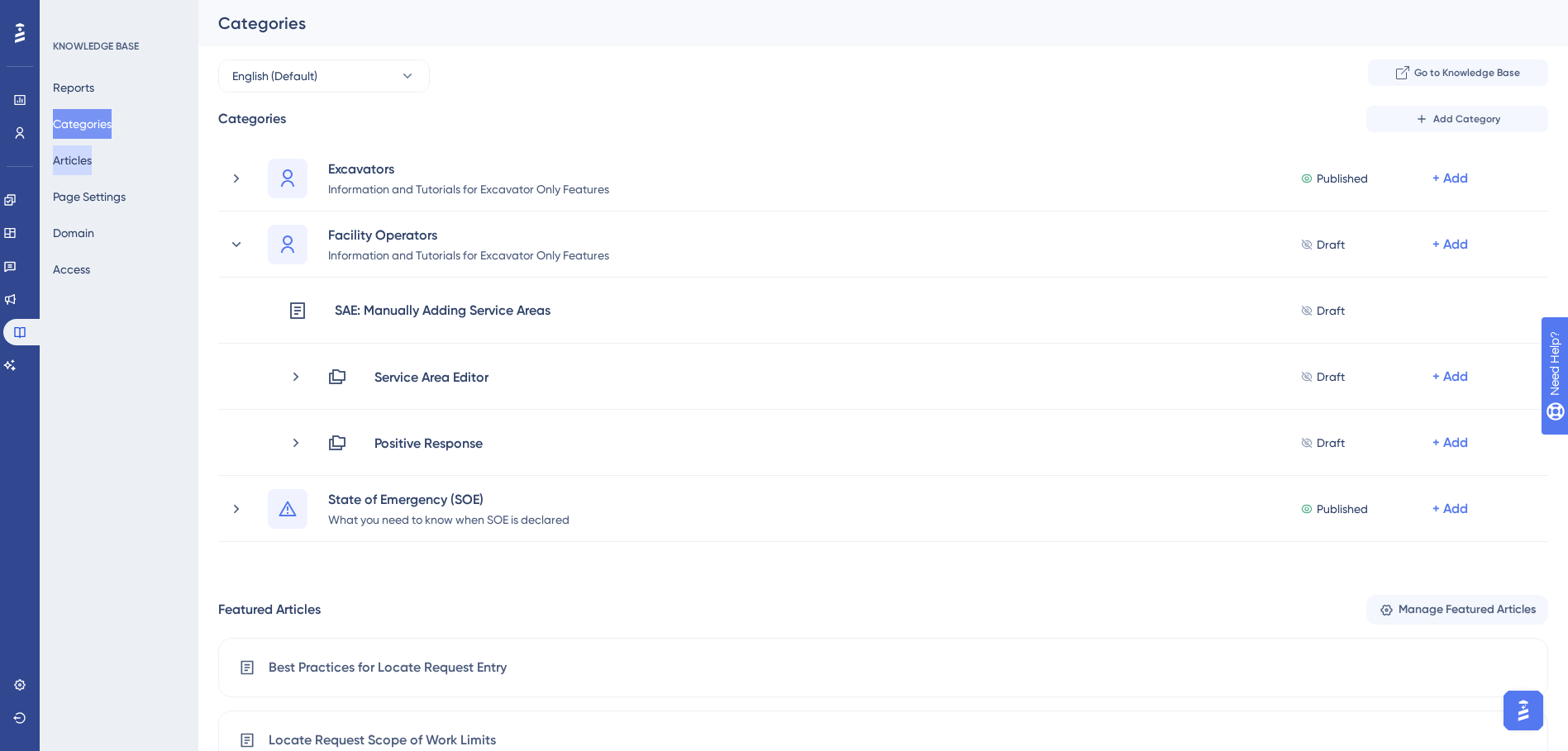
click at [91, 169] on button "Articles" at bounding box center [72, 160] width 39 height 30
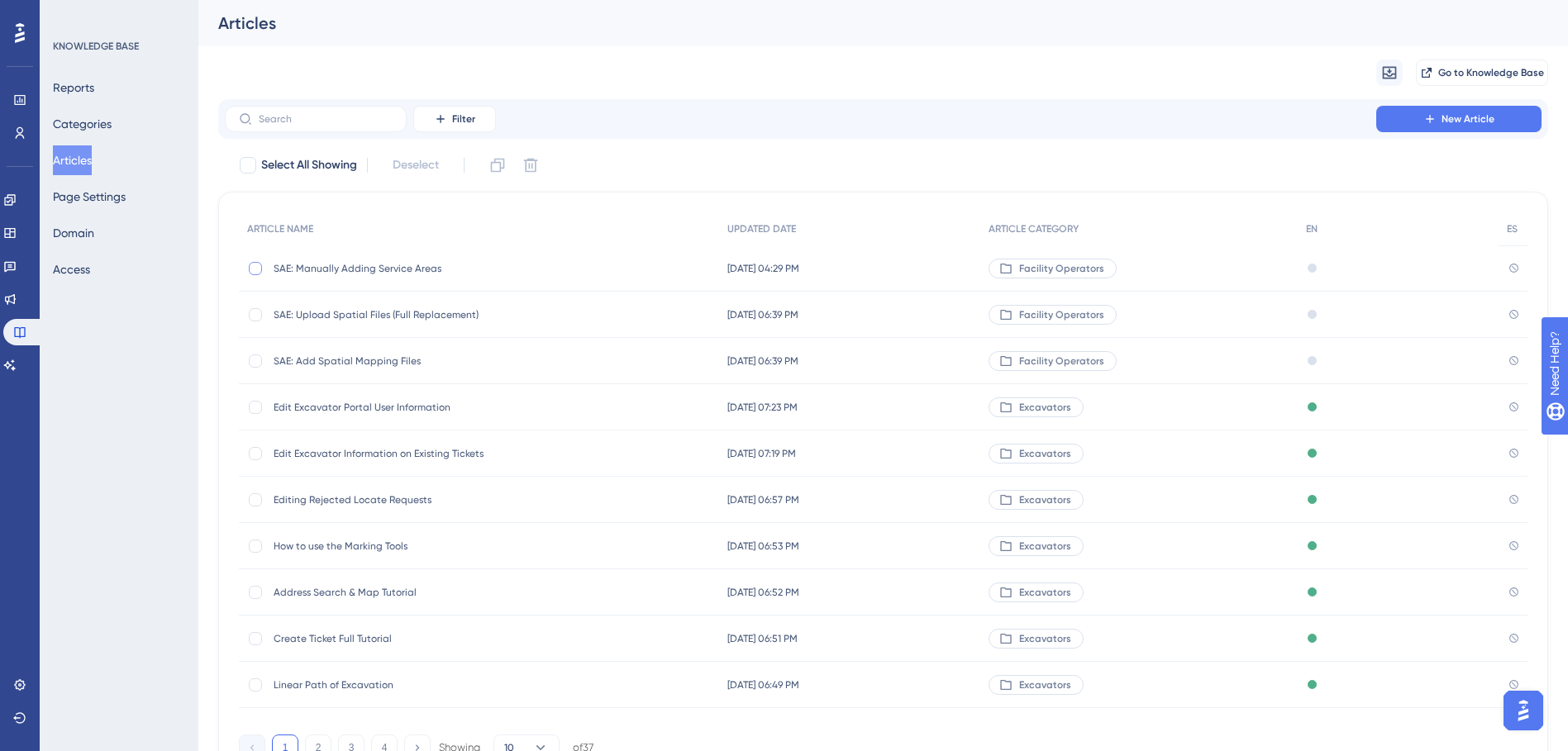
click at [256, 268] on div at bounding box center [254, 268] width 13 height 13
checkbox input "true"
click at [431, 267] on span "SAE: Manually Adding Service Areas" at bounding box center [405, 268] width 264 height 13
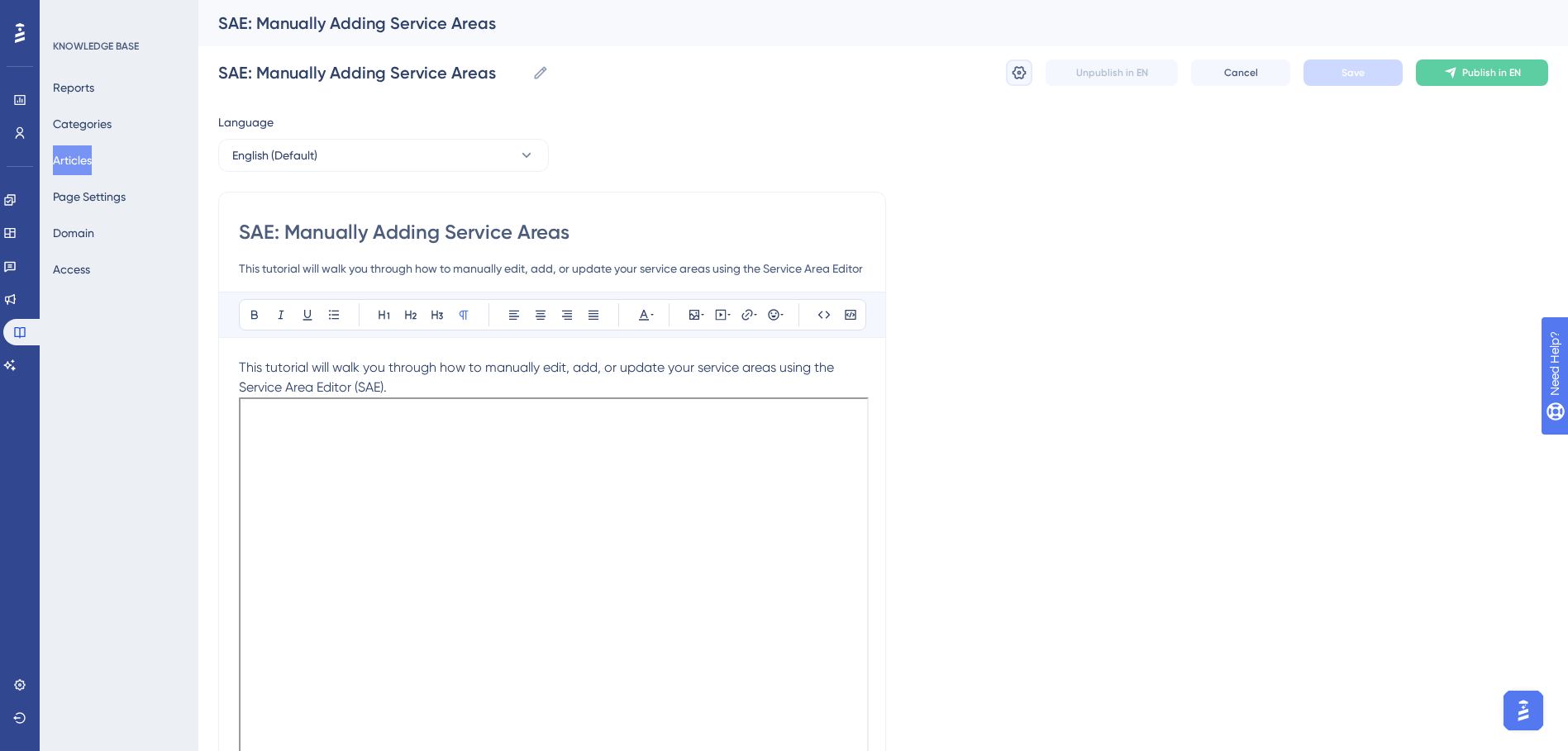
click at [1021, 65] on icon at bounding box center [1019, 73] width 17 height 17
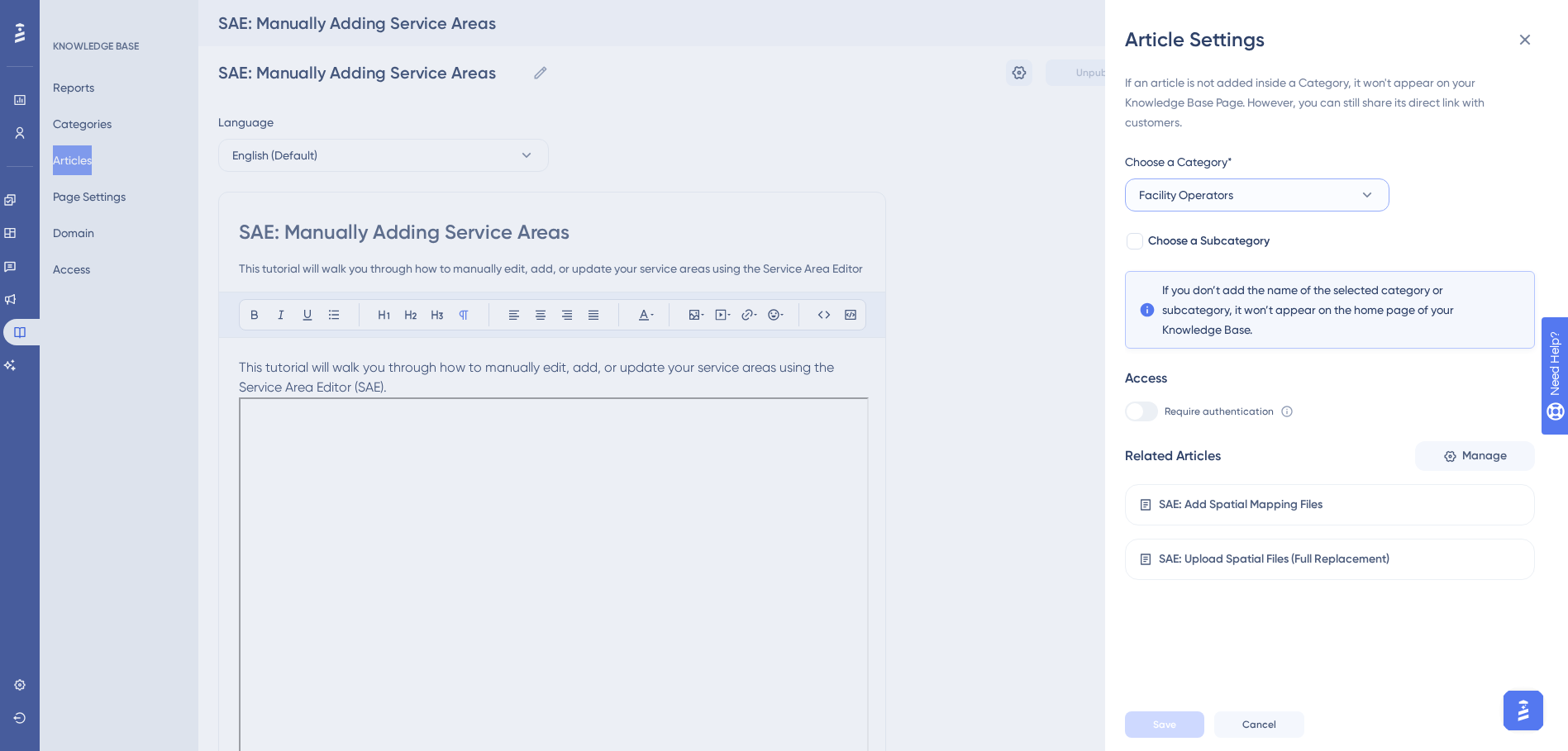
click at [1227, 192] on span "Facility Operators" at bounding box center [1186, 195] width 94 height 20
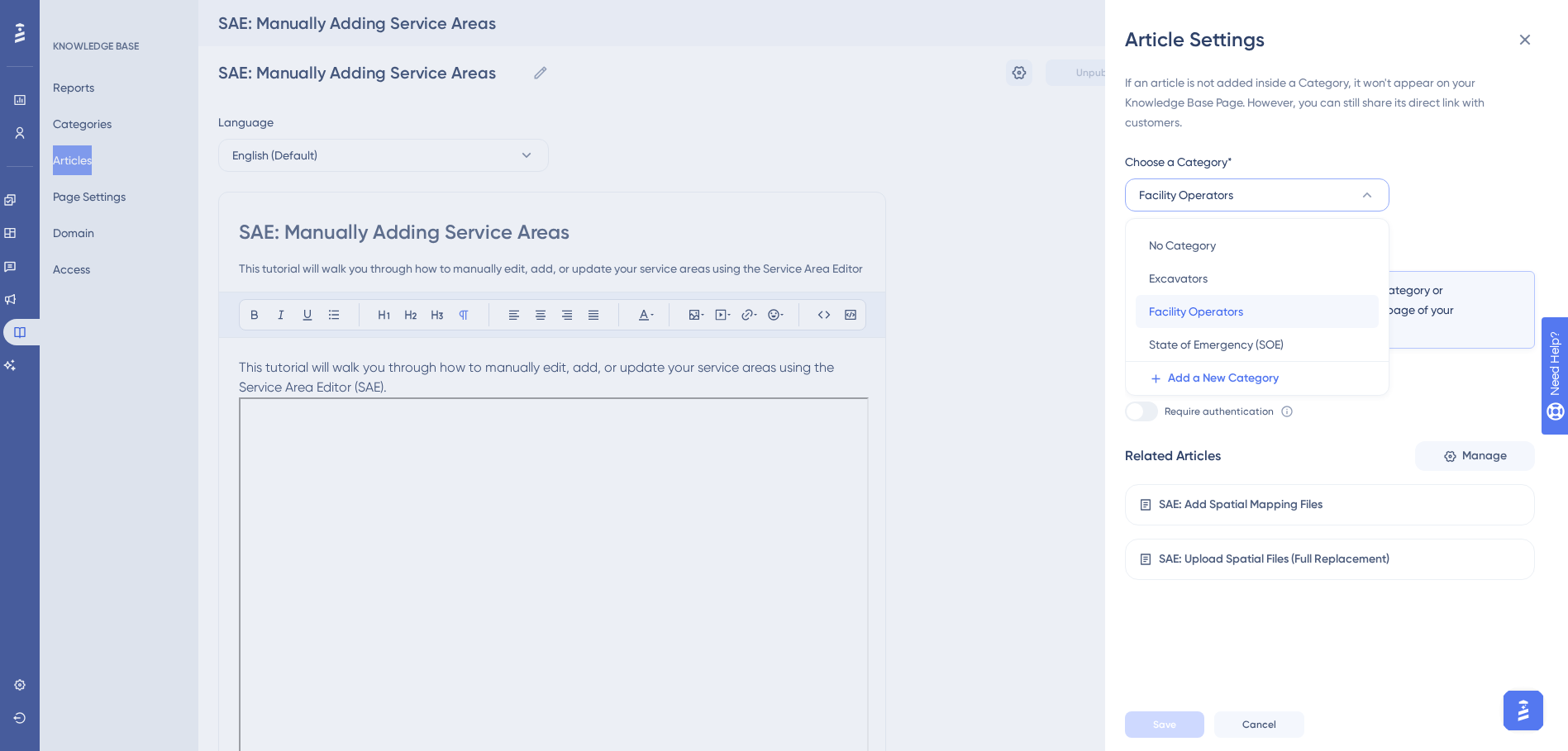
click at [1201, 316] on span "Facility Operators" at bounding box center [1196, 312] width 94 height 20
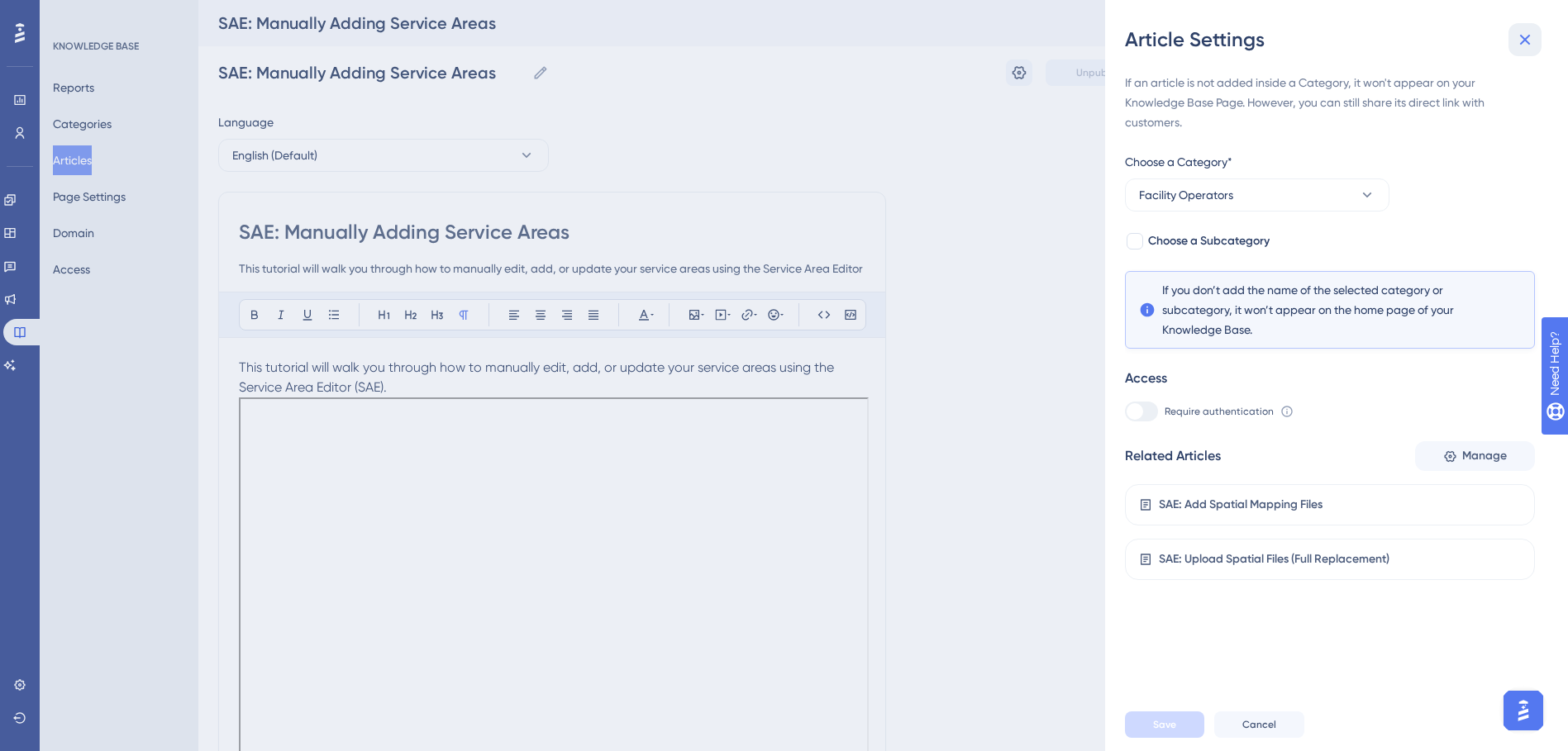
click at [1525, 34] on icon at bounding box center [1525, 40] width 20 height 20
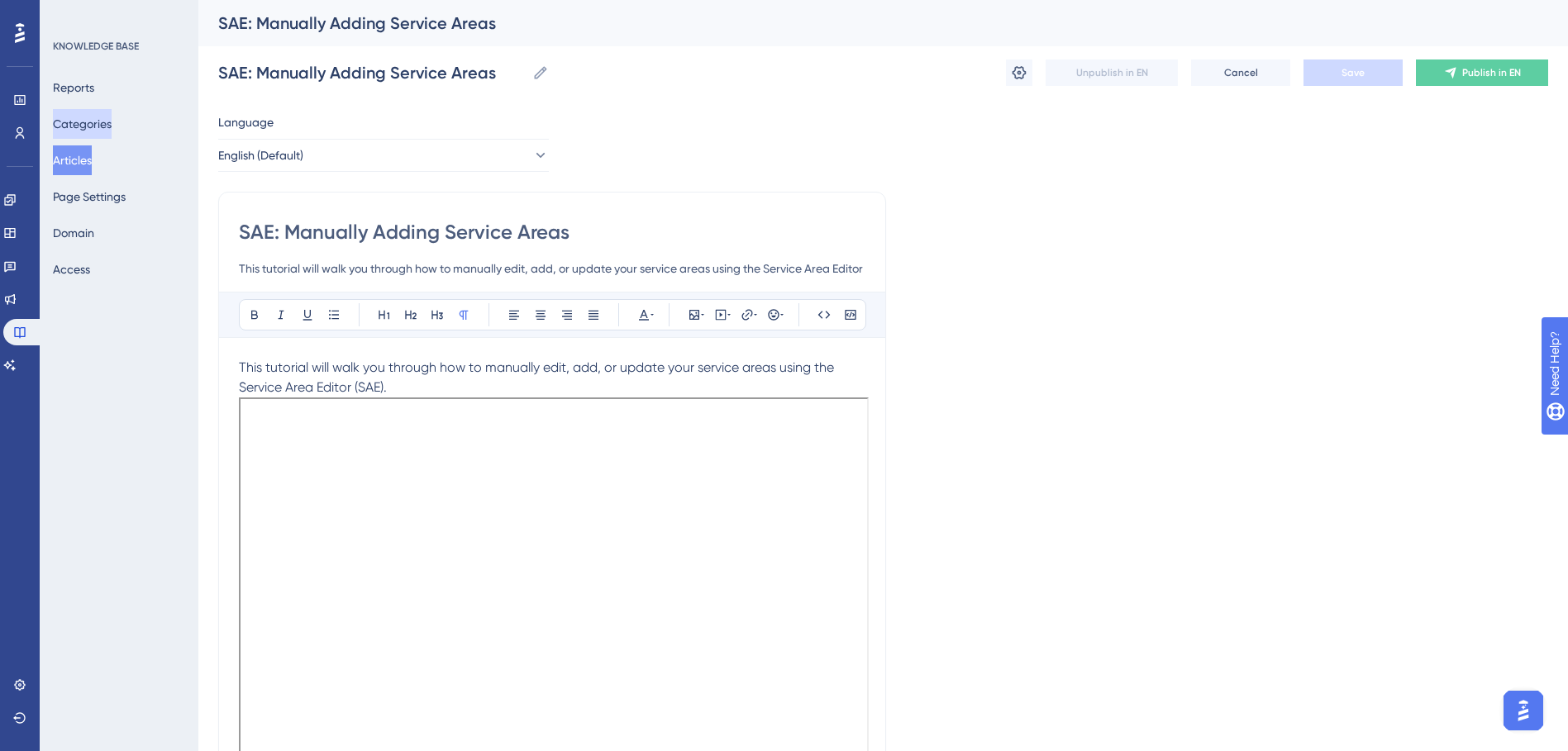
drag, startPoint x: 94, startPoint y: 107, endPoint x: 94, endPoint y: 118, distance: 11.0
click at [94, 116] on div "Reports Categories Articles Page Settings Domain Access" at bounding box center [119, 178] width 134 height 212
click at [94, 118] on button "Categories" at bounding box center [81, 124] width 59 height 30
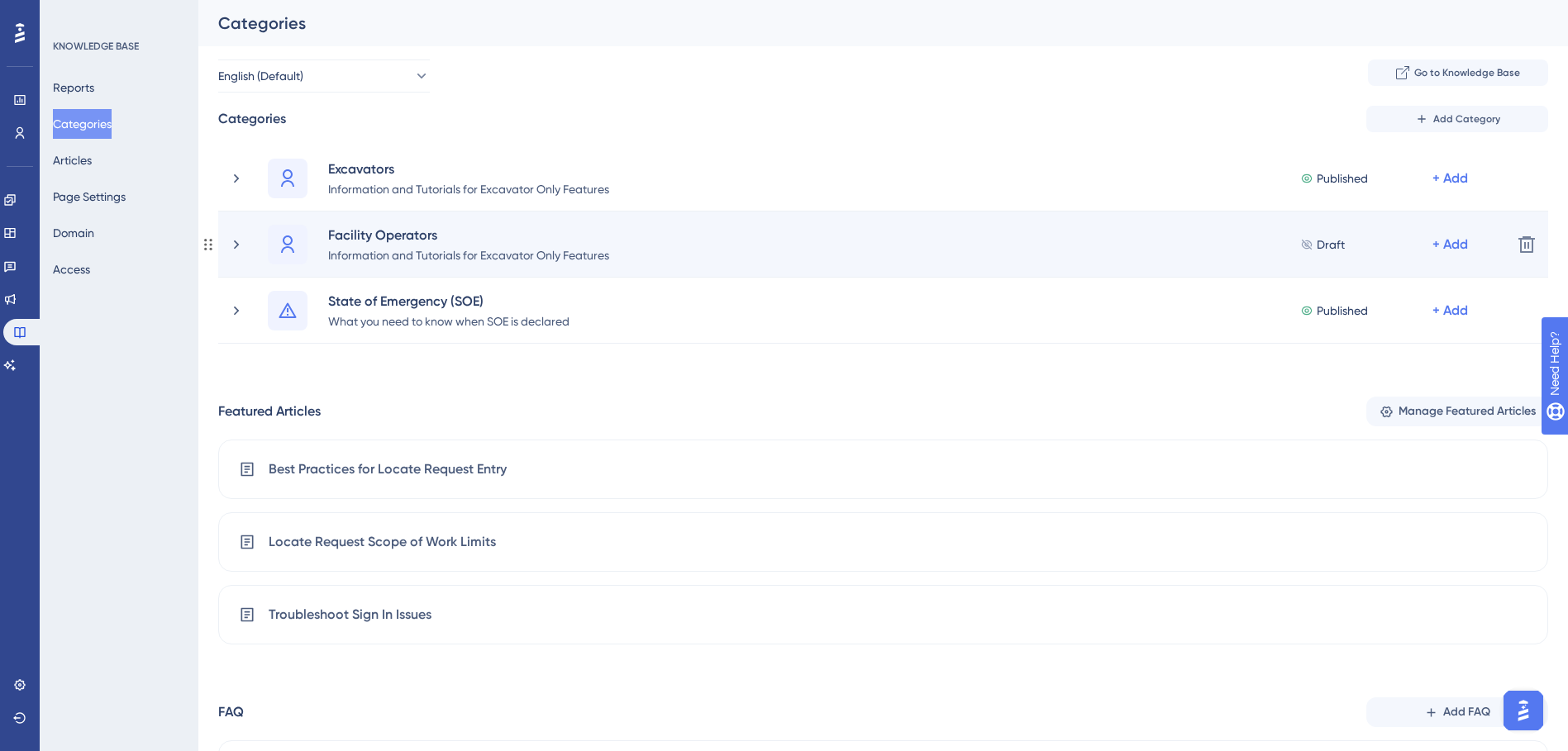
click at [239, 254] on div "Facility Operators Information and Tutorials for Excavator Only Features Draft …" at bounding box center [863, 244] width 1271 height 40
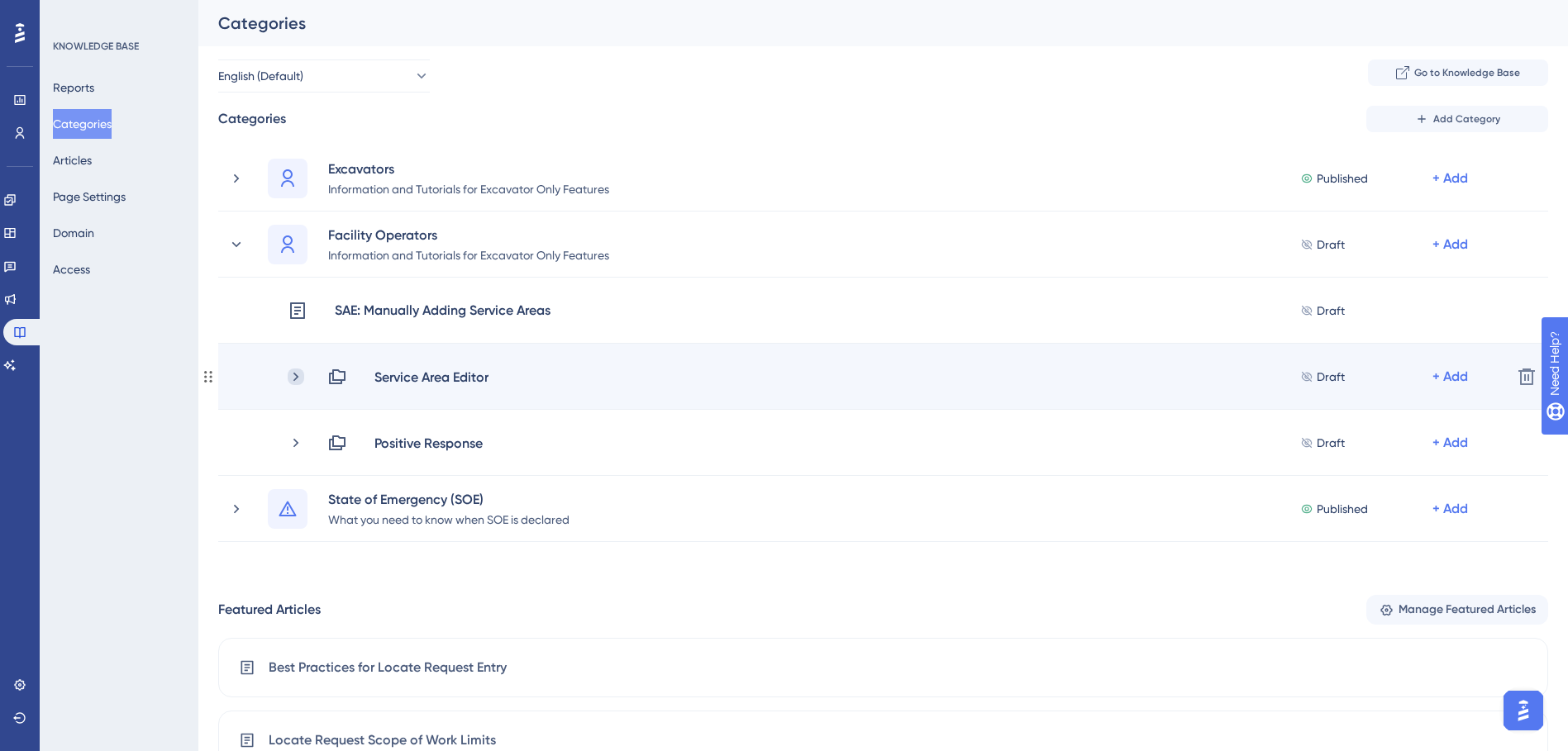
click at [303, 373] on icon at bounding box center [296, 376] width 17 height 17
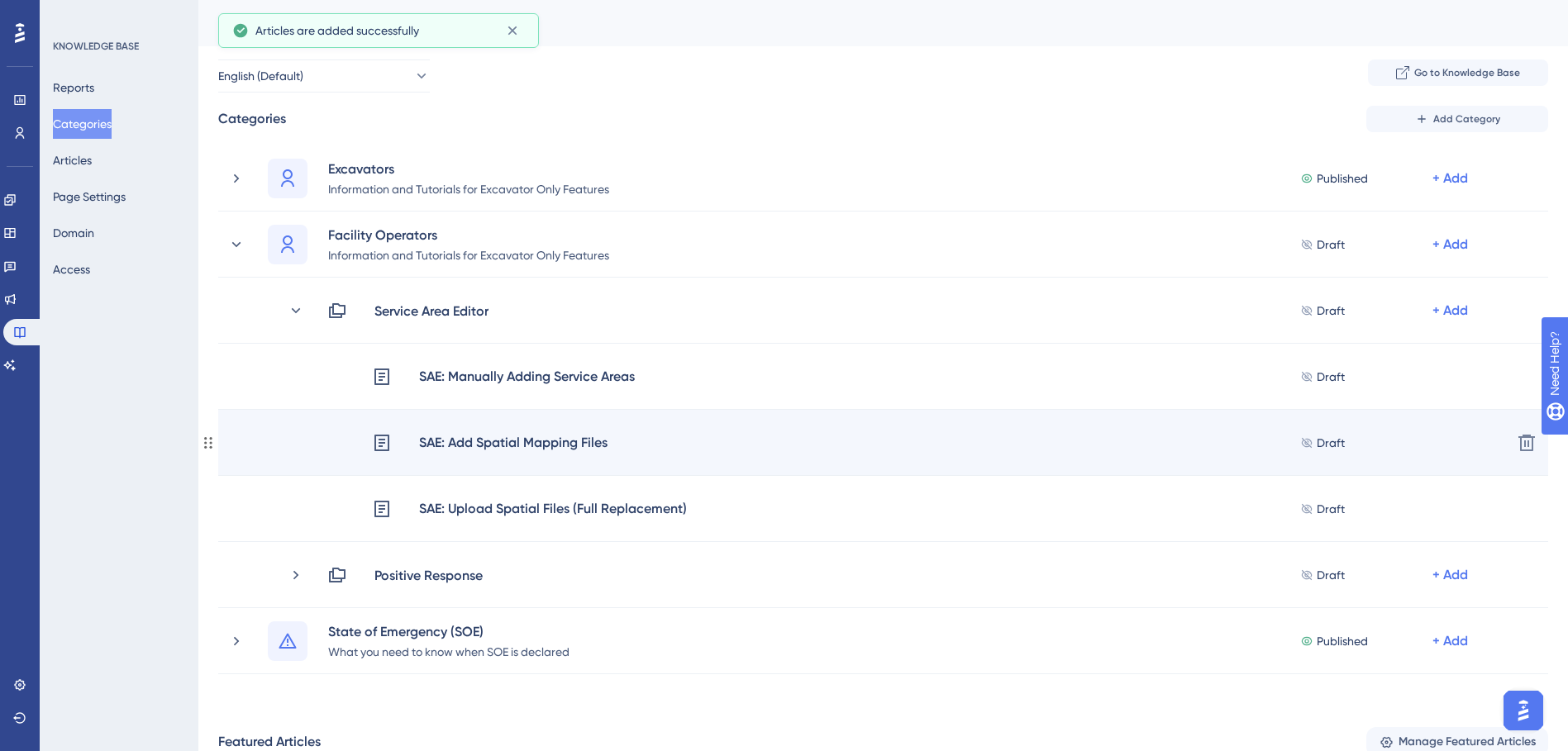
click at [446, 450] on div "SAE: Add Spatial Mapping Files" at bounding box center [513, 443] width 190 height 22
click at [421, 436] on div "SAE: Add Spatial Mapping Files" at bounding box center [513, 443] width 190 height 22
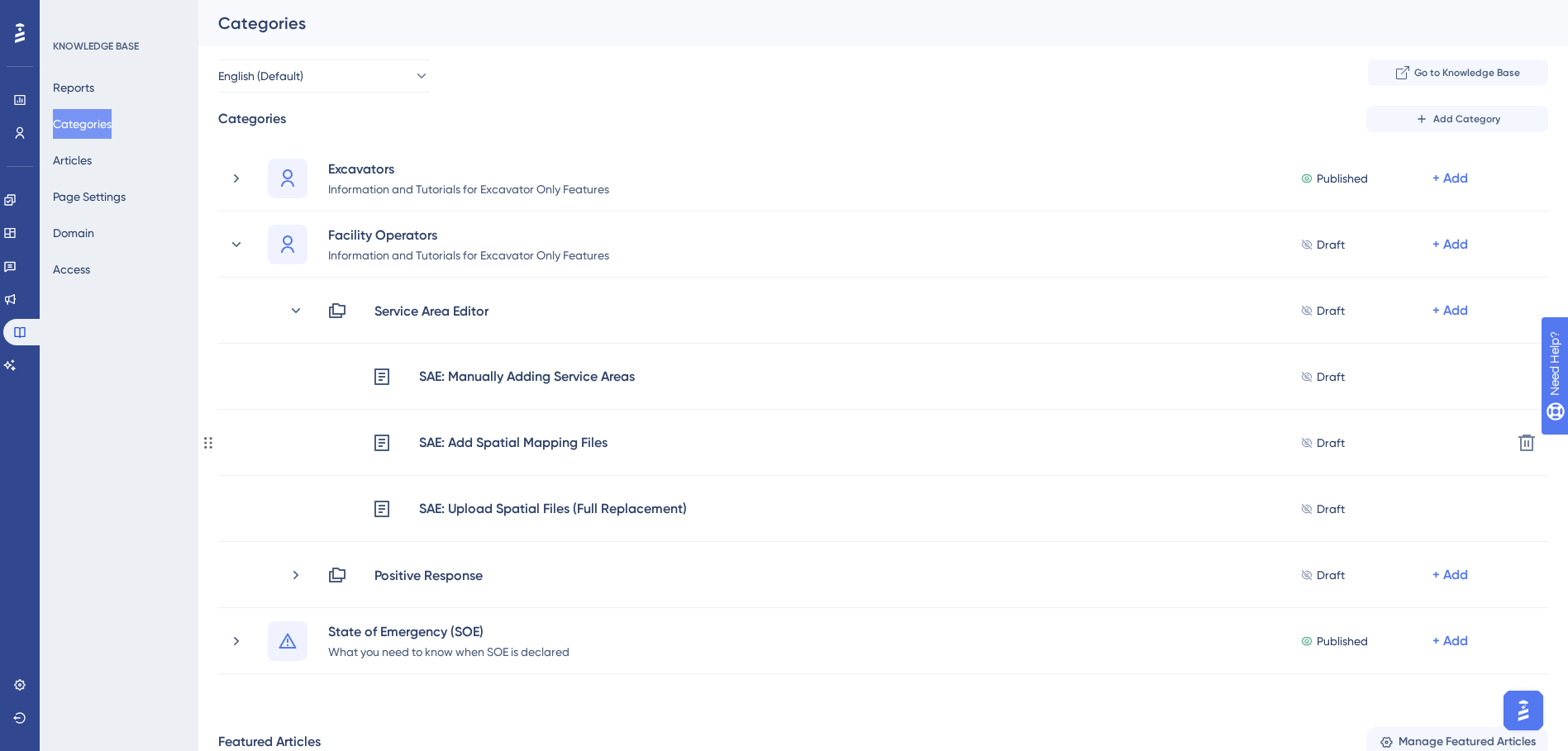
click at [421, 435] on div "SAE: Add Spatial Mapping Files" at bounding box center [513, 443] width 190 height 22
click at [82, 169] on button "Articles" at bounding box center [72, 160] width 39 height 30
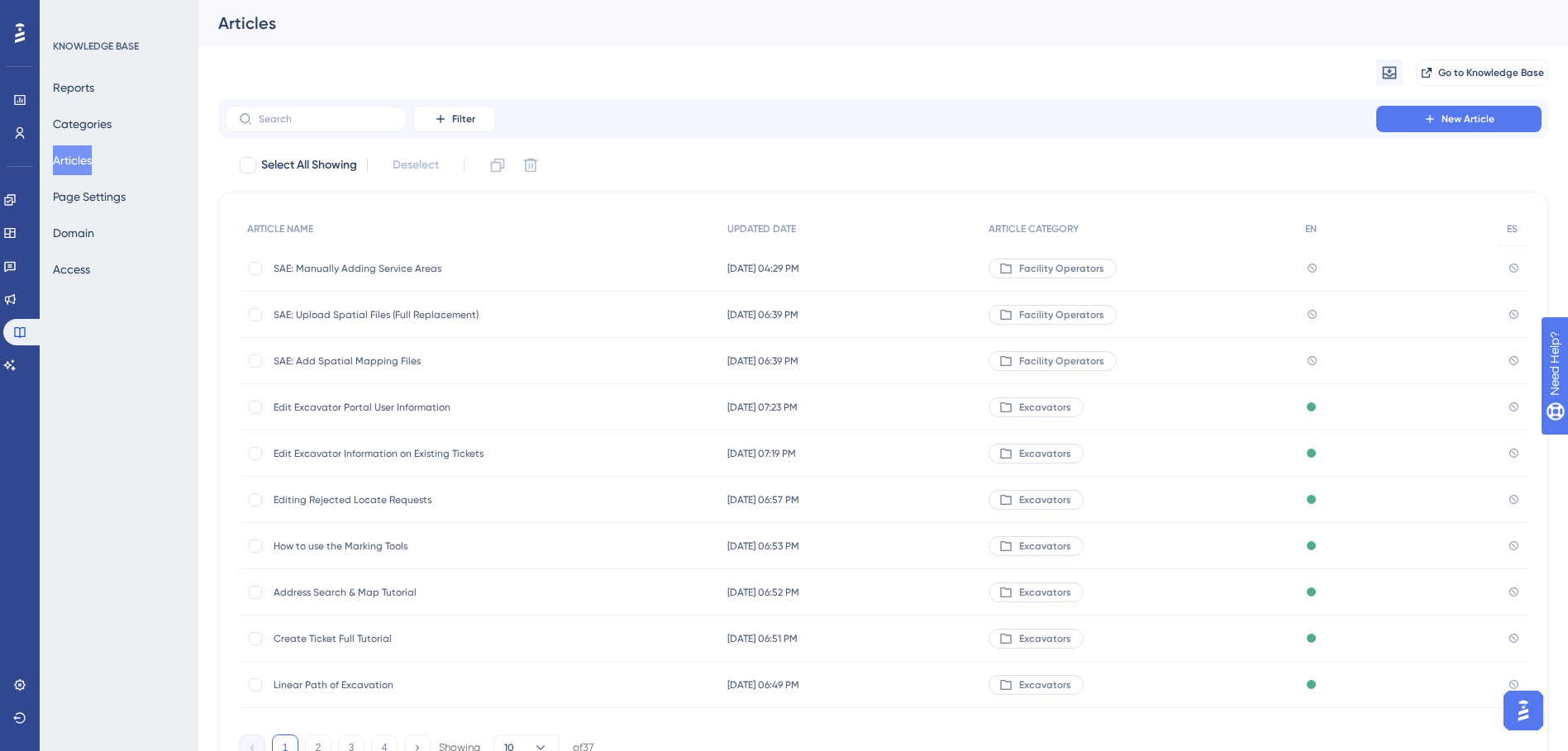
click at [352, 314] on span "SAE: Upload Spatial Files (Full Replacement)" at bounding box center [405, 314] width 264 height 13
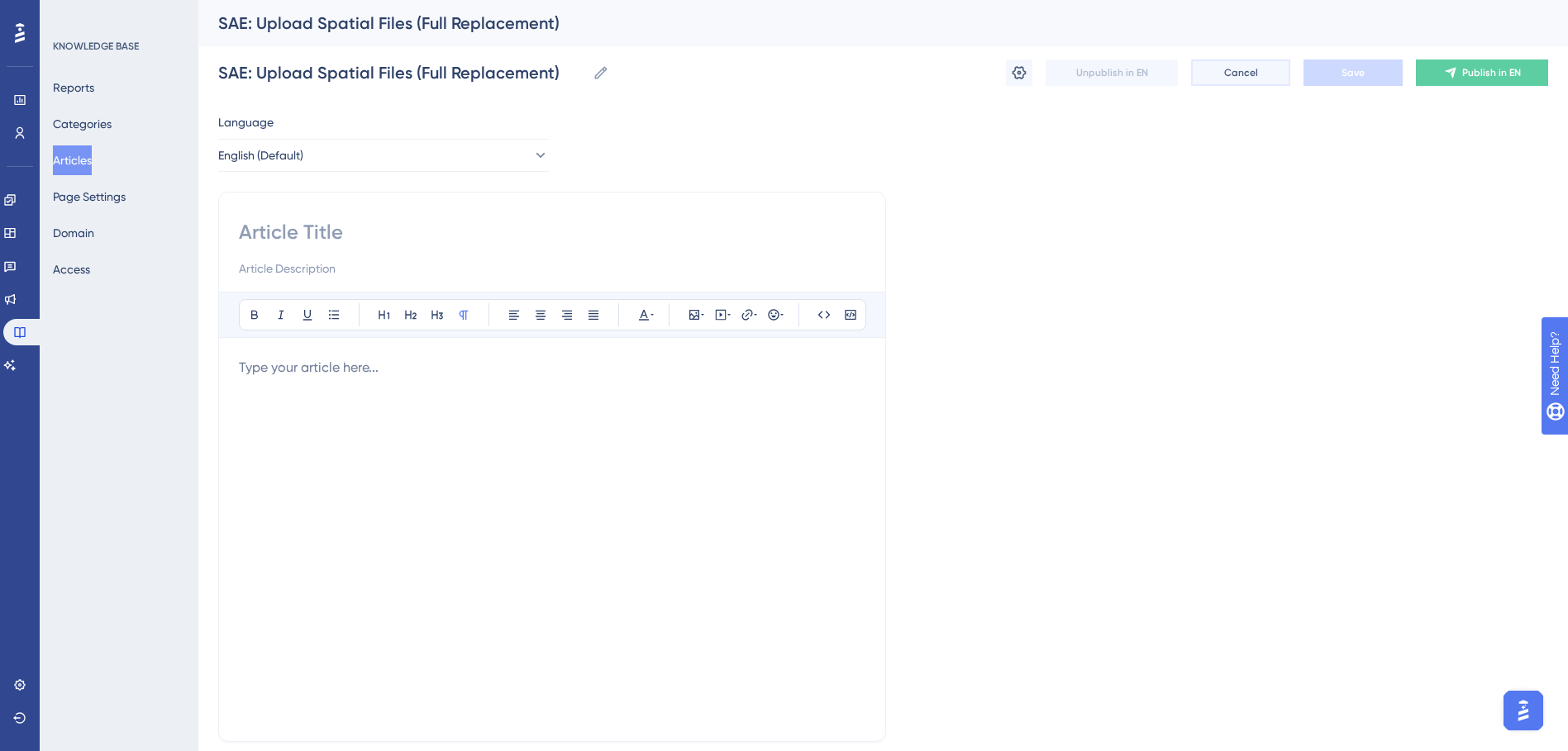
click at [1216, 70] on button "Cancel" at bounding box center [1241, 73] width 99 height 27
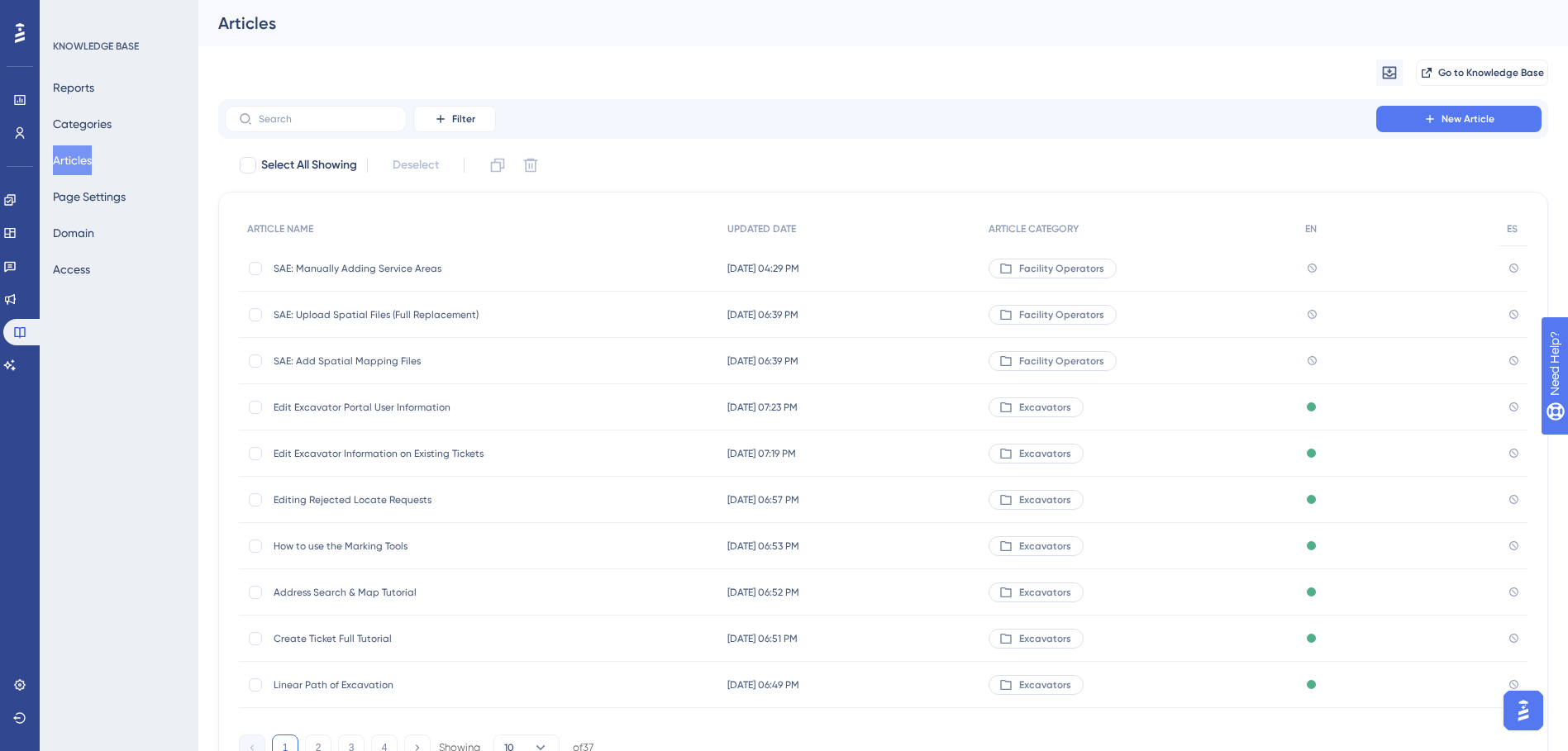
click at [295, 357] on span "SAE: Add Spatial Mapping Files" at bounding box center [405, 361] width 264 height 13
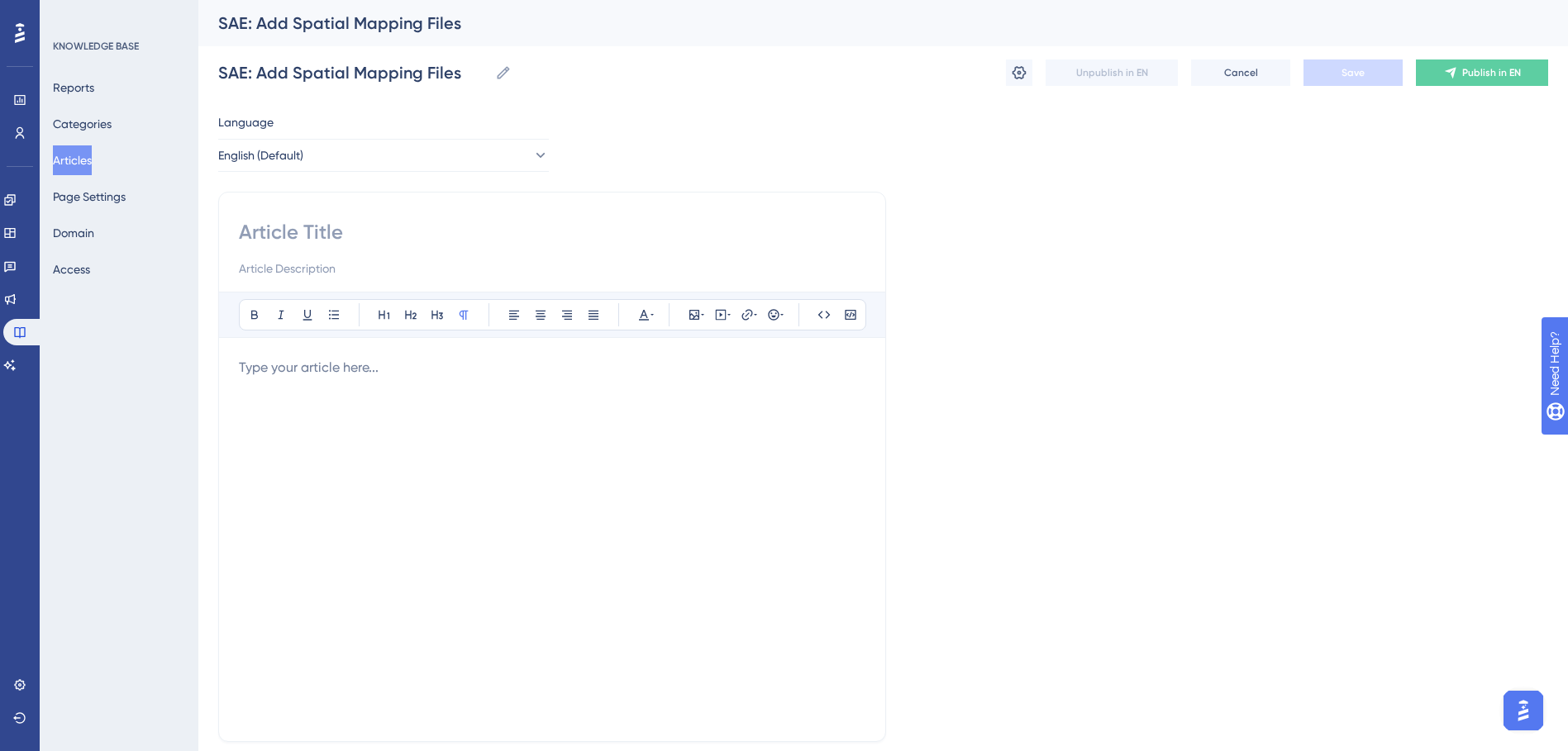
click at [91, 155] on button "Articles" at bounding box center [72, 160] width 39 height 30
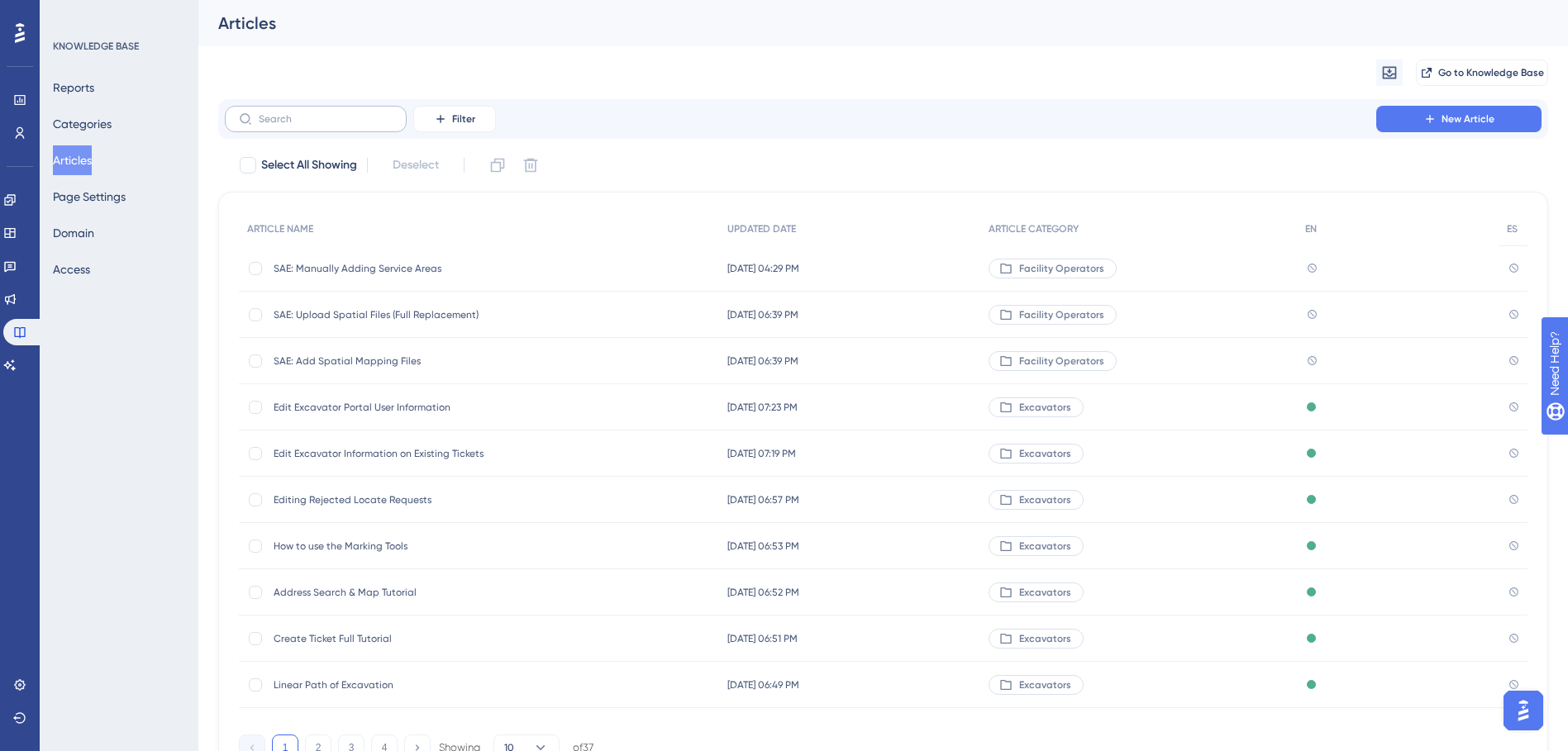
click at [291, 125] on label at bounding box center [315, 119] width 182 height 27
click at [291, 125] on input "text" at bounding box center [325, 119] width 134 height 12
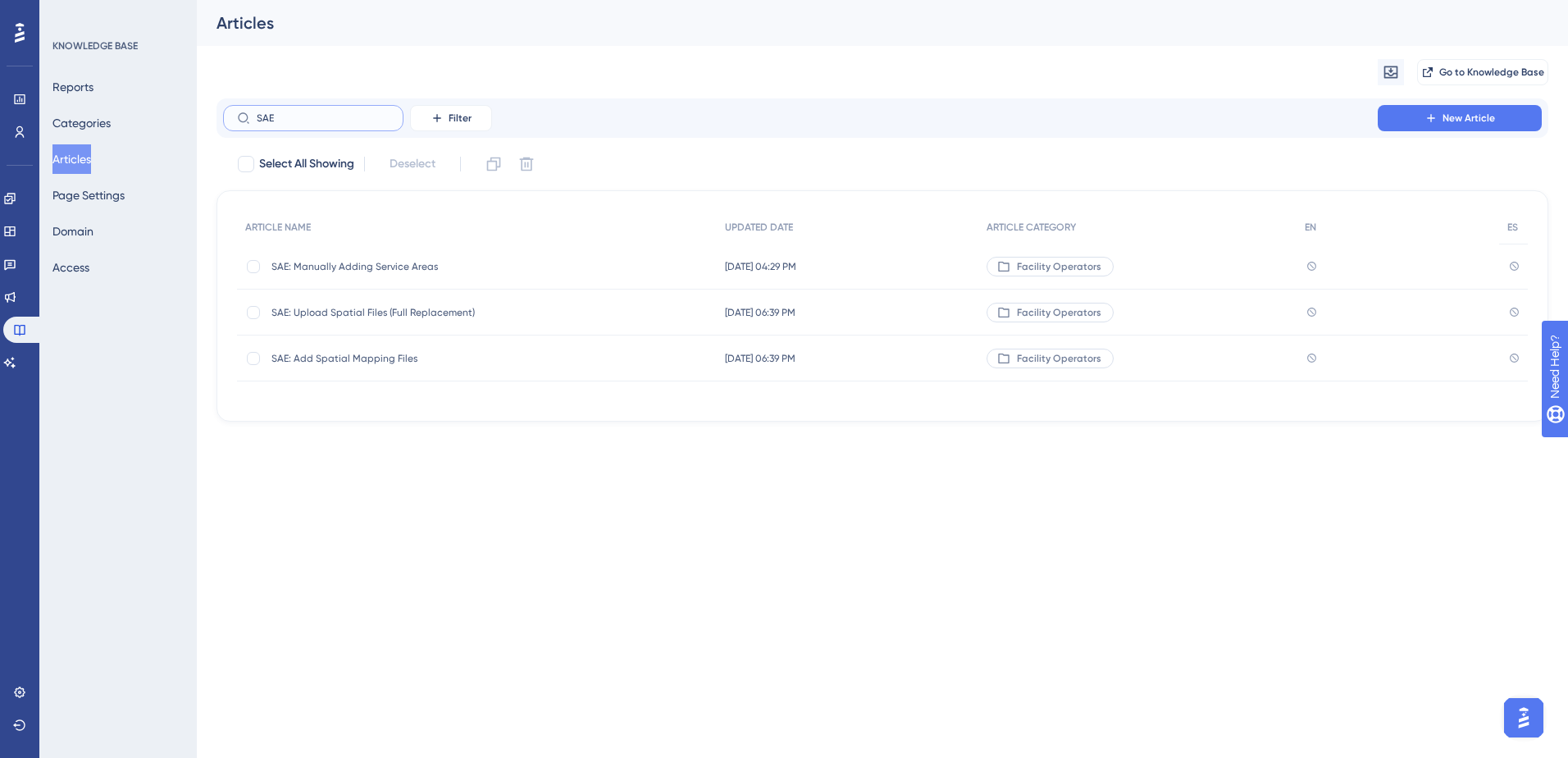
type input "SAE"
click at [353, 270] on span "SAE: Manually Adding Service Areas" at bounding box center [402, 266] width 262 height 13
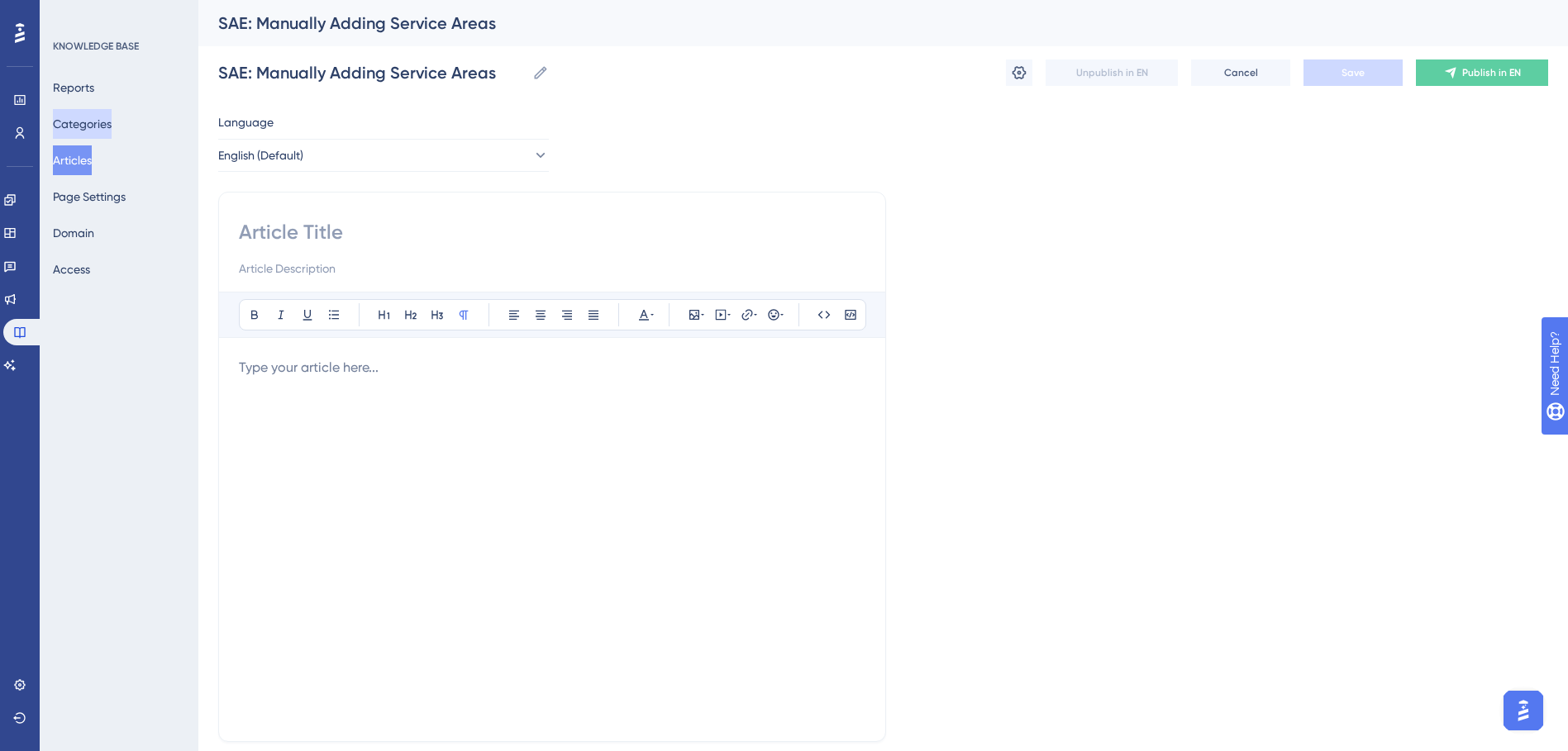
click at [73, 123] on button "Categories" at bounding box center [81, 124] width 59 height 30
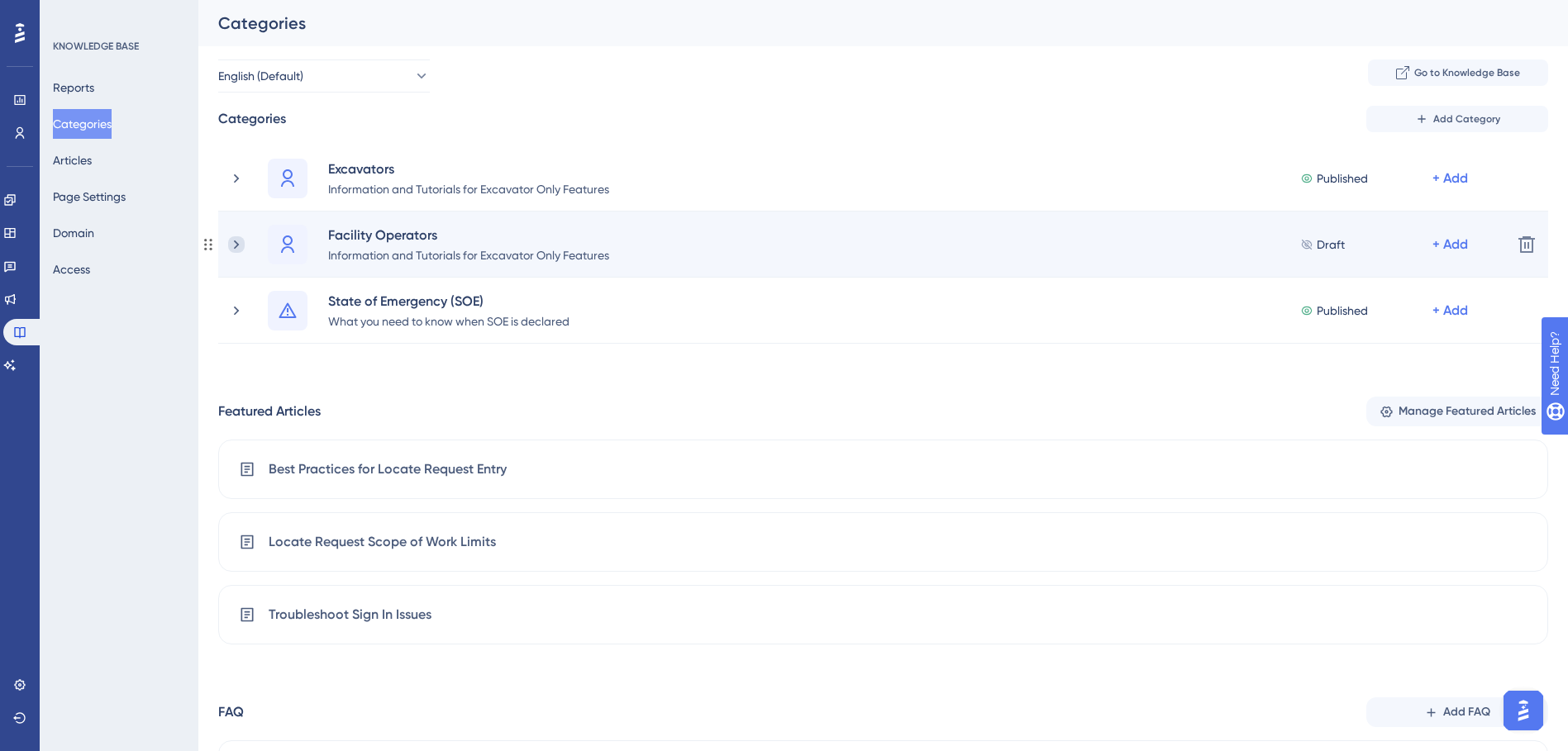
click at [230, 245] on icon at bounding box center [236, 244] width 17 height 17
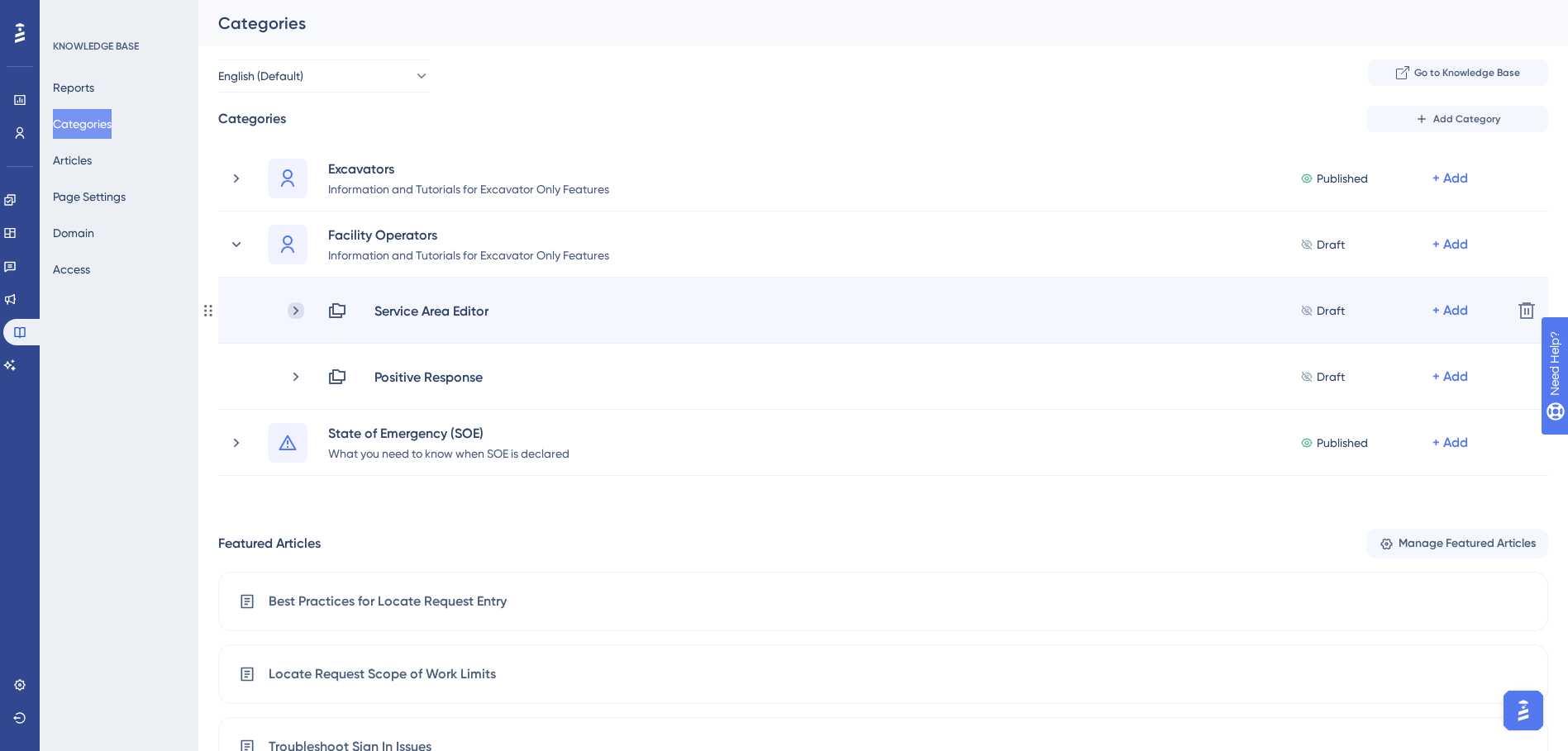
click at [292, 314] on icon at bounding box center [296, 311] width 17 height 17
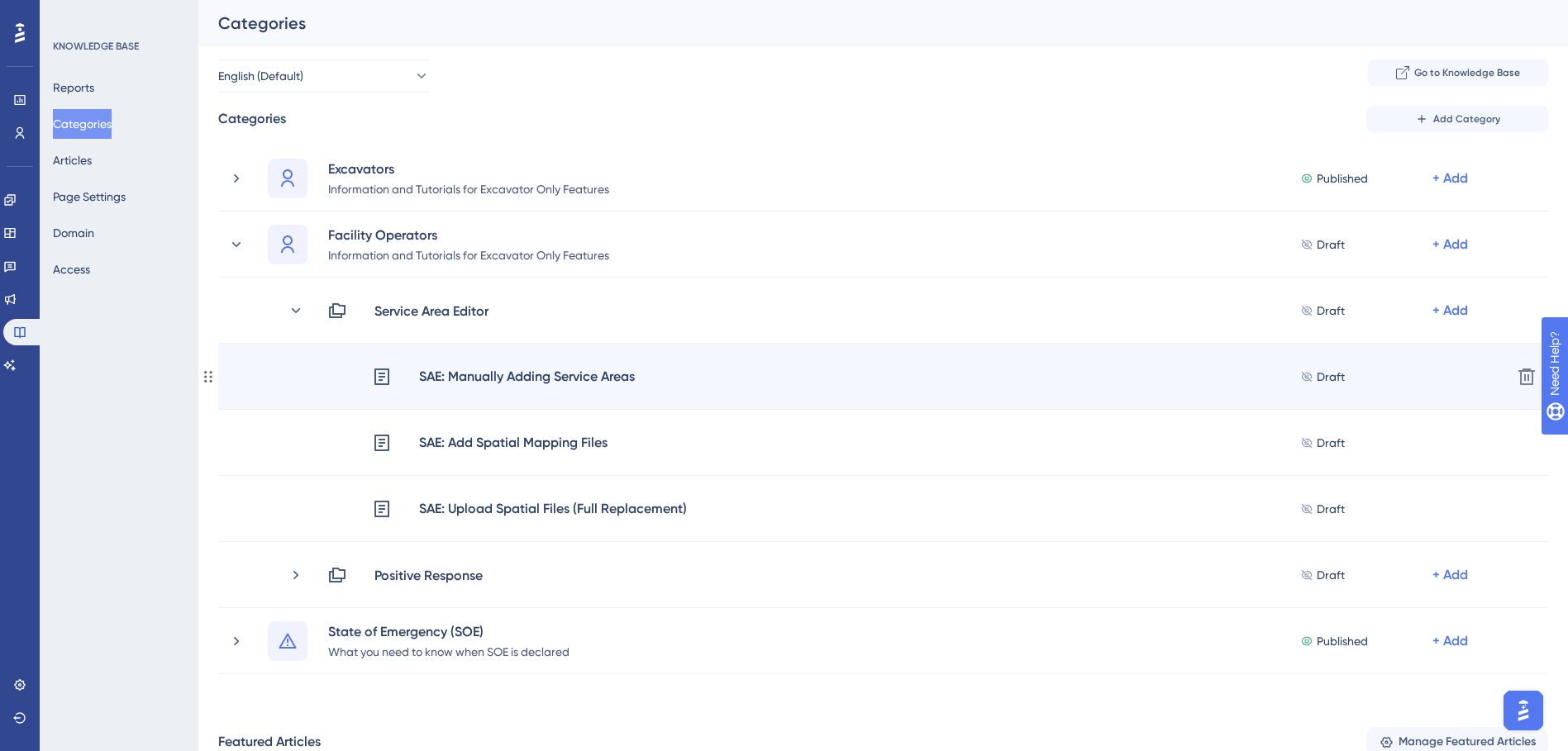
click at [475, 370] on div "SAE: Manually Adding Service Areas" at bounding box center [527, 377] width 218 height 22
click at [475, 374] on div "SAE: Manually Adding Service Areas" at bounding box center [527, 377] width 218 height 22
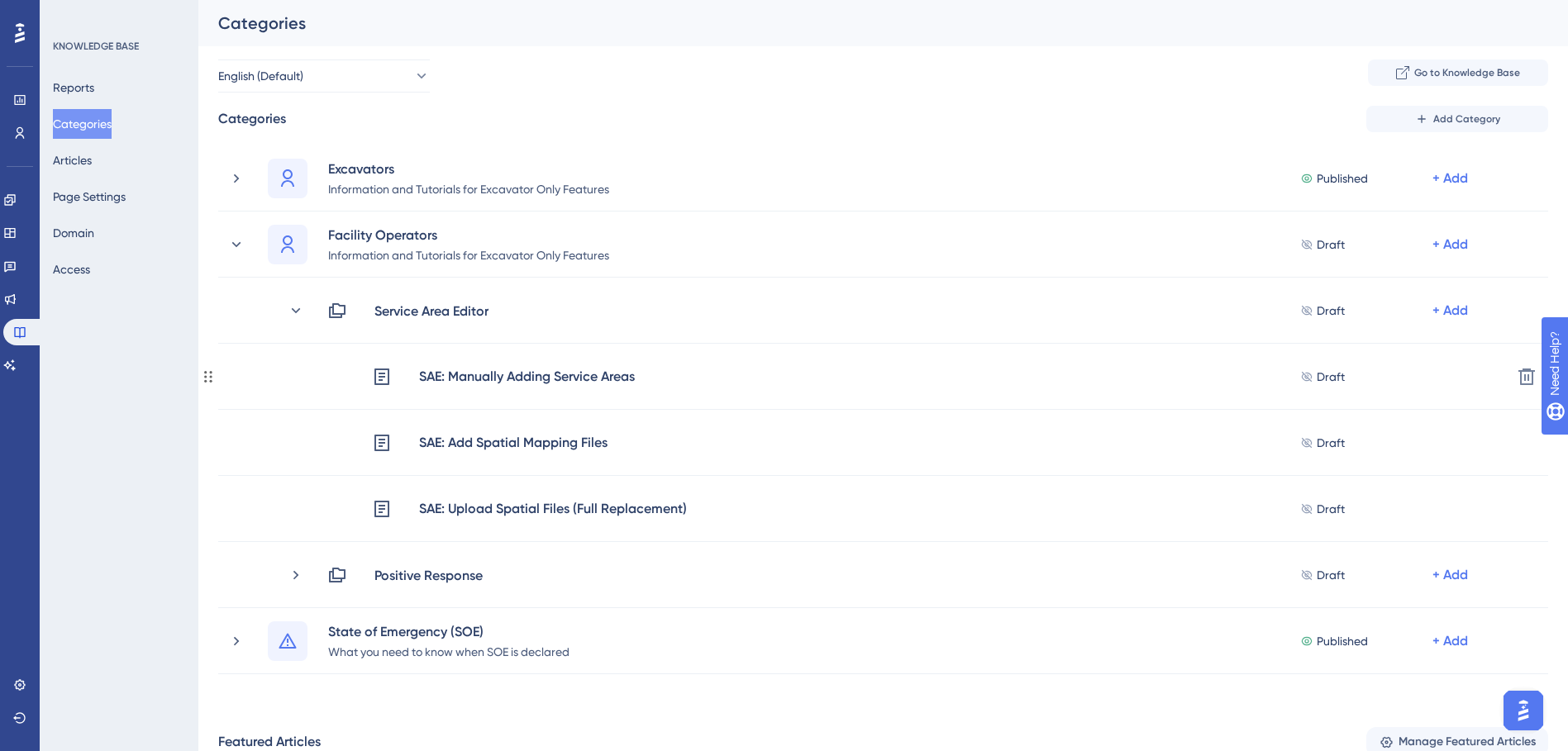
click at [475, 374] on div "SAE: Manually Adding Service Areas" at bounding box center [527, 377] width 218 height 22
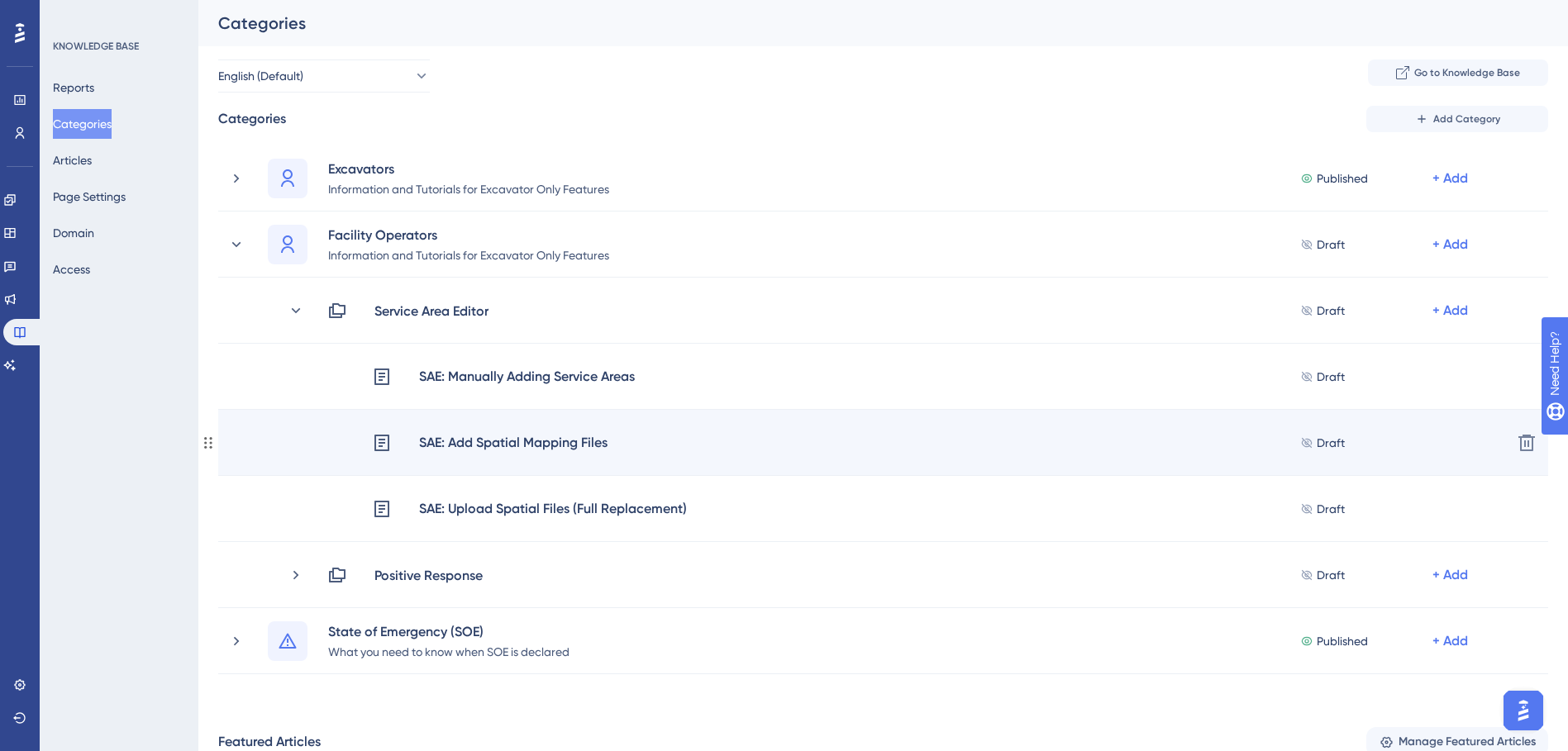
click at [450, 432] on div "SAE: Add Spatial Mapping Files" at bounding box center [513, 443] width 190 height 22
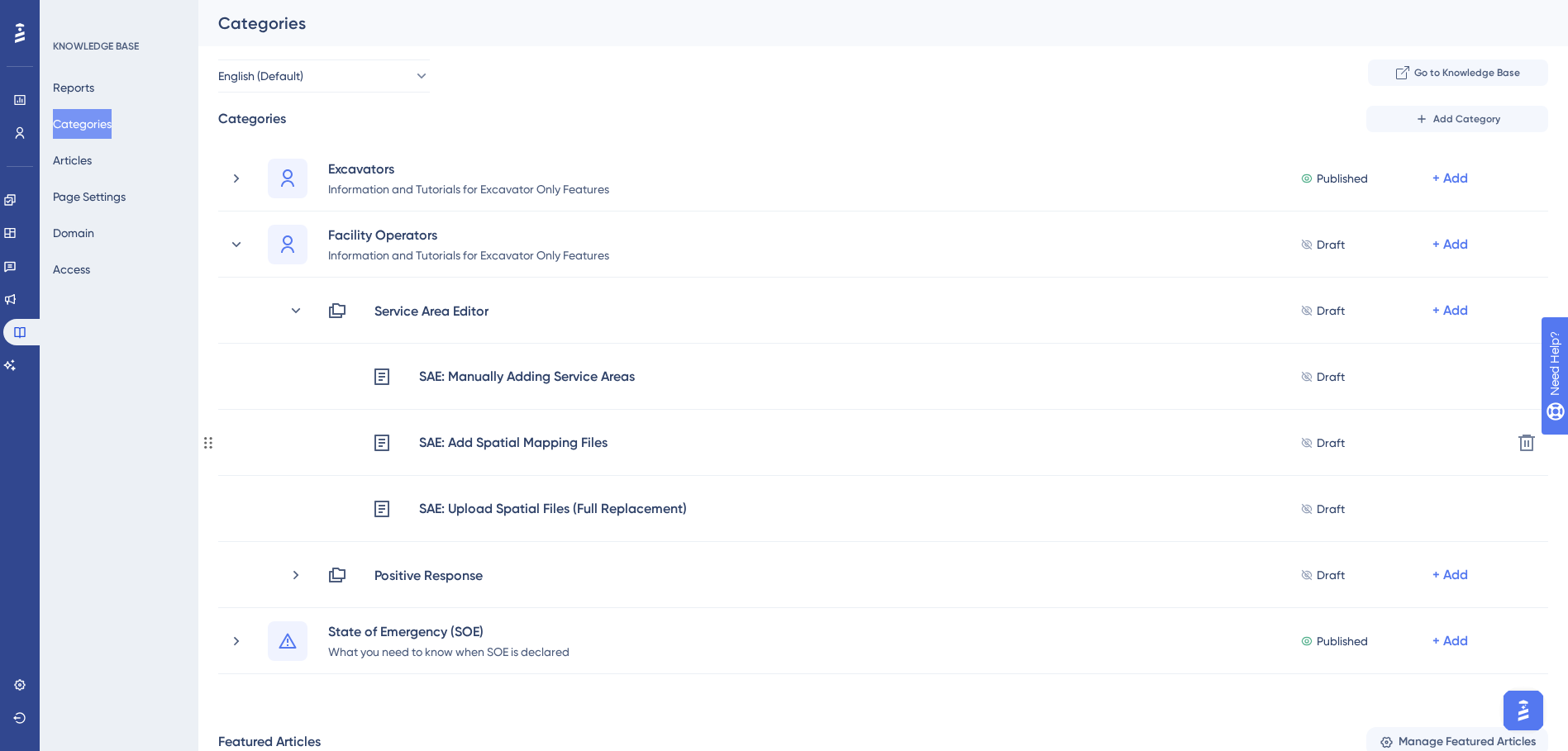
click at [450, 432] on div "SAE: Add Spatial Mapping Files" at bounding box center [513, 443] width 190 height 22
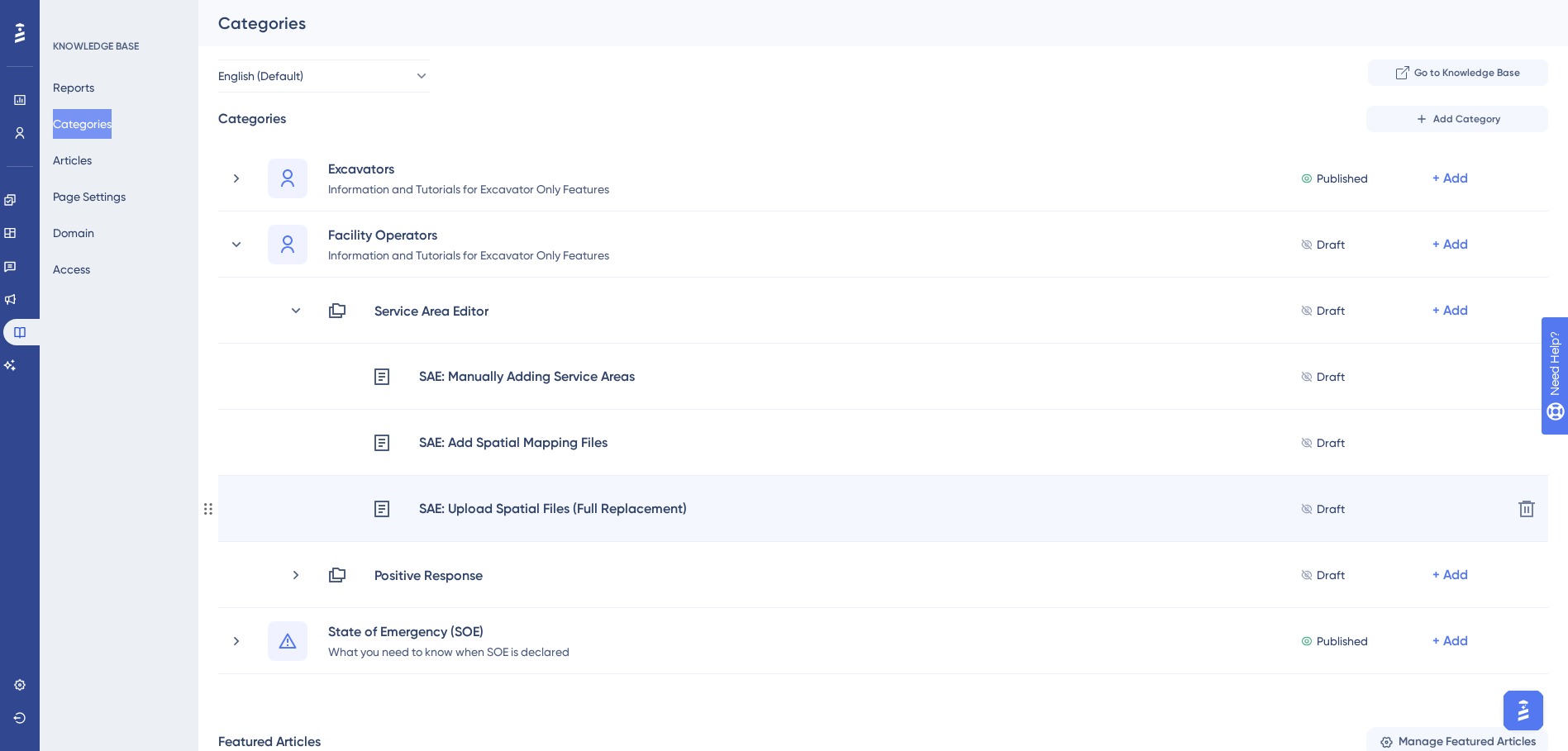
click at [435, 518] on div "SAE: Upload Spatial Files (Full Replacement)" at bounding box center [552, 510] width 269 height 22
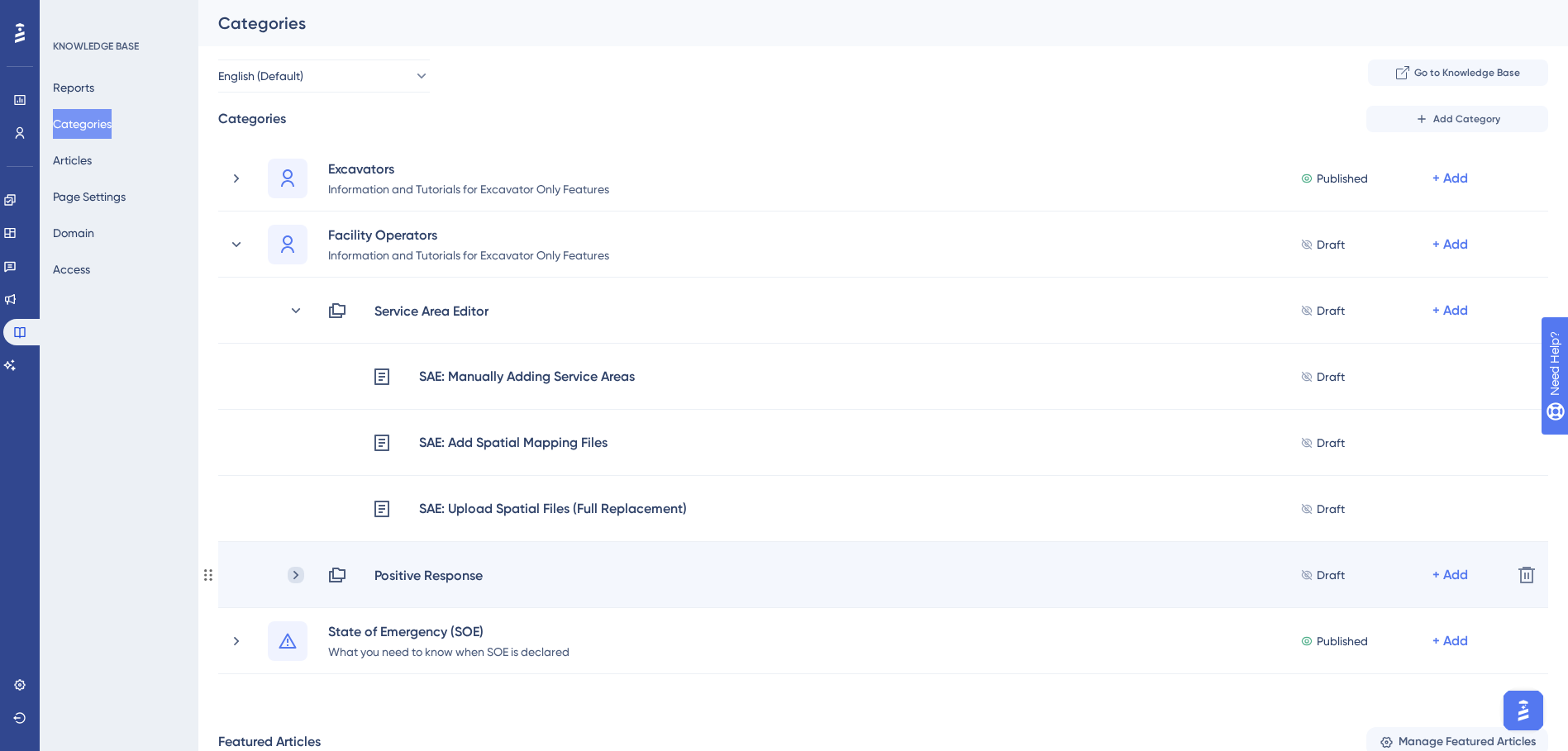
click at [299, 578] on icon at bounding box center [296, 575] width 17 height 17
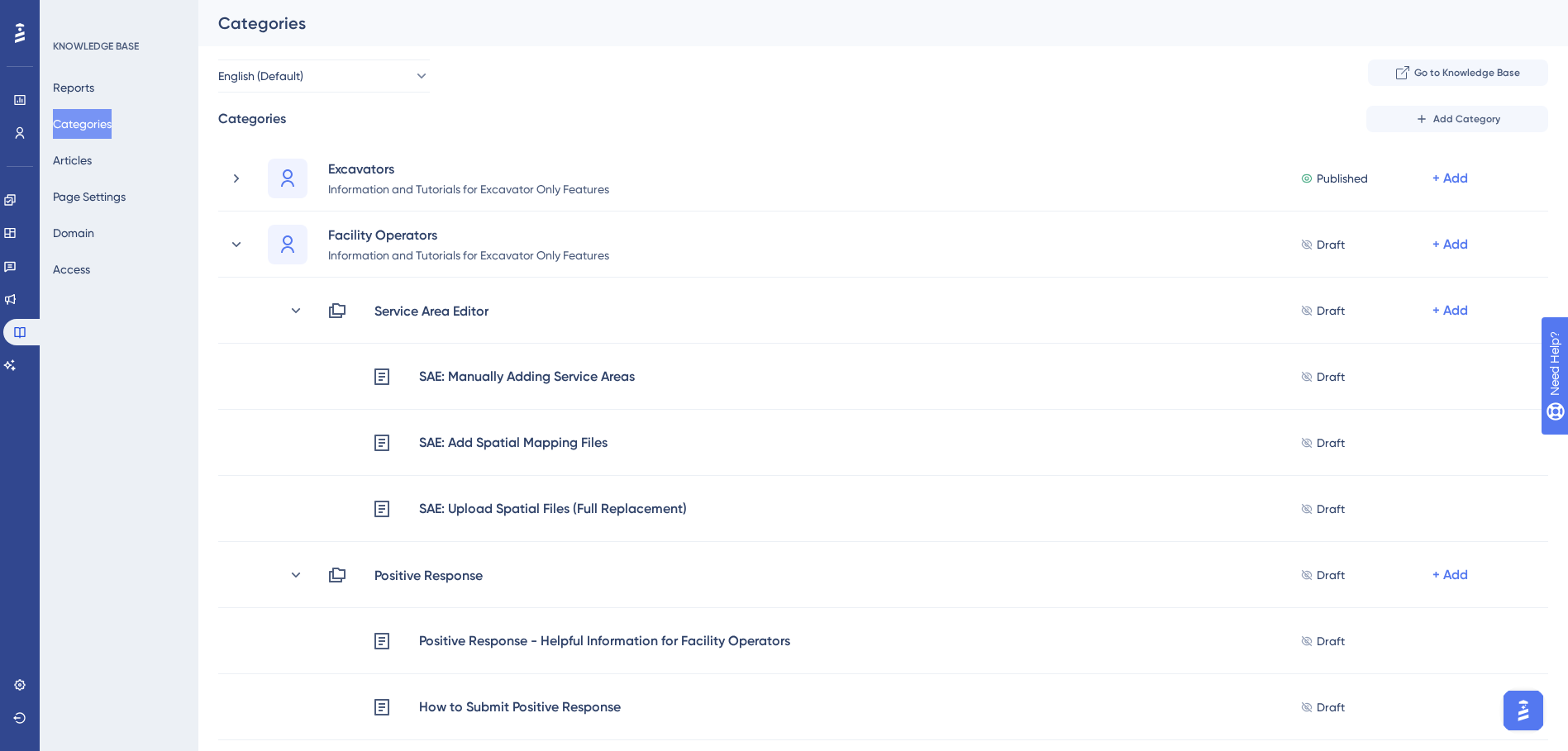
click at [116, 161] on div "Reports Categories Articles Page Settings Domain Access" at bounding box center [119, 178] width 134 height 212
click at [91, 155] on button "Articles" at bounding box center [72, 160] width 39 height 30
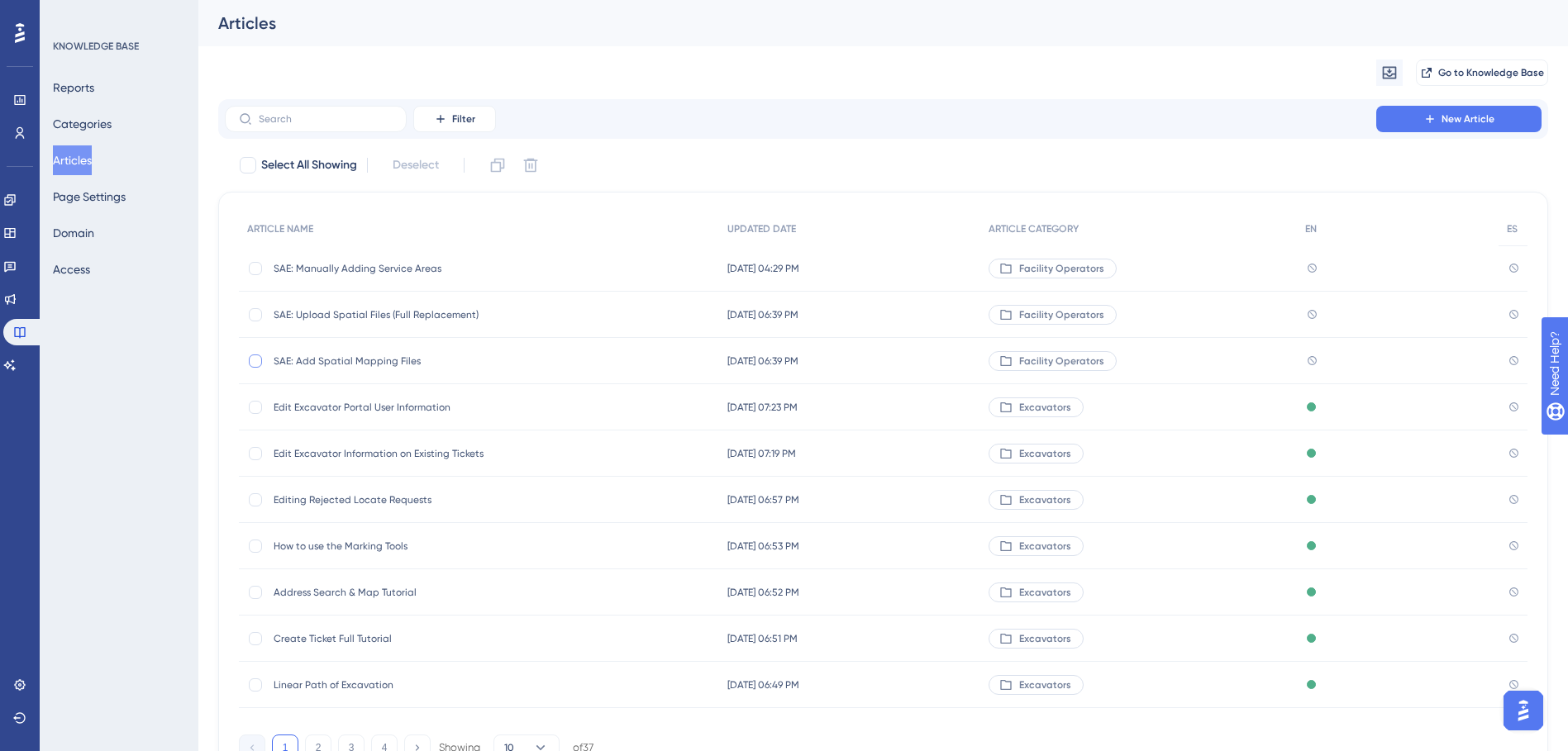
click at [264, 362] on label at bounding box center [257, 361] width 20 height 17
checkbox input "true"
click at [366, 359] on span "SAE: Add Spatial Mapping Files" at bounding box center [405, 361] width 264 height 13
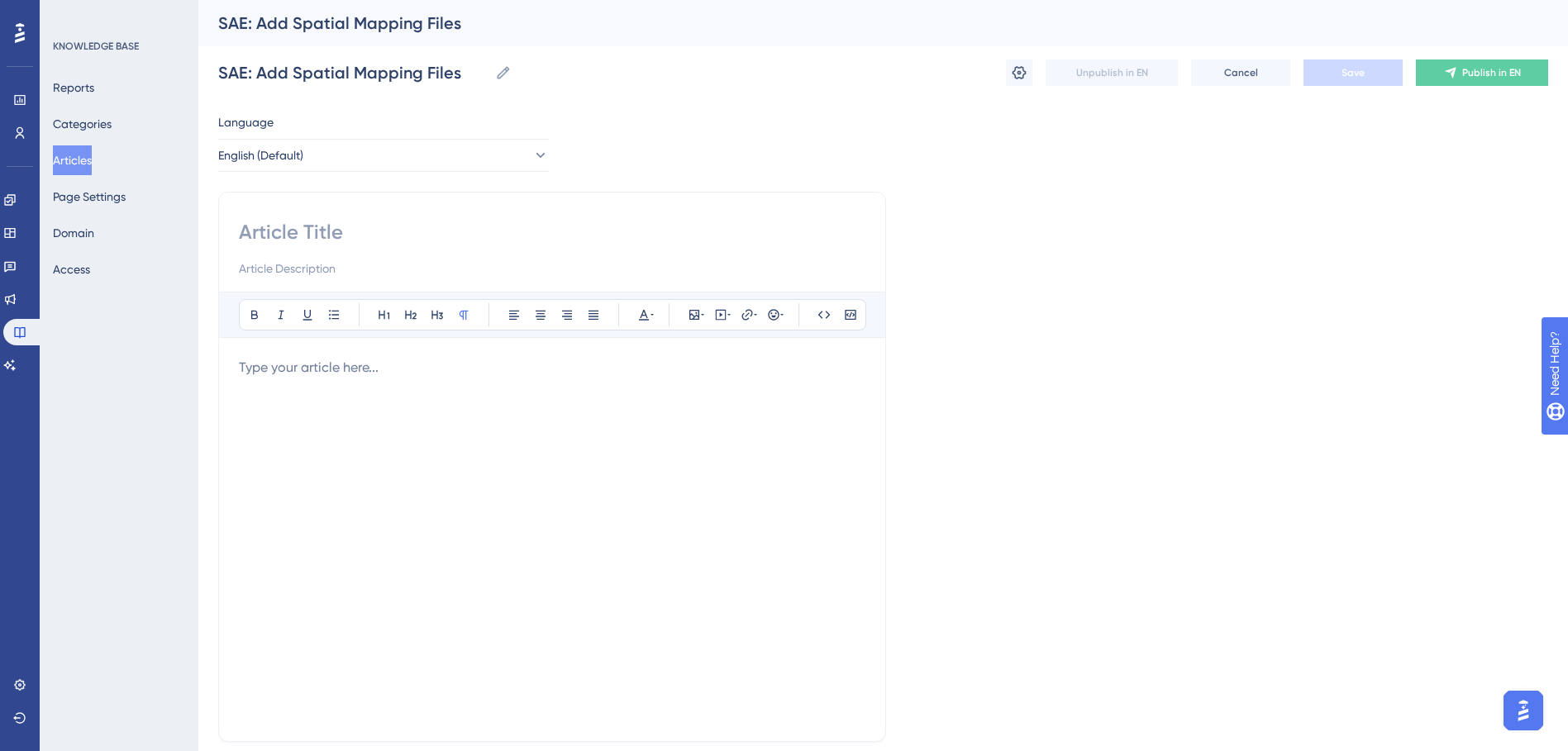
click at [366, 359] on p at bounding box center [551, 368] width 627 height 20
click at [87, 155] on button "Articles" at bounding box center [72, 160] width 39 height 30
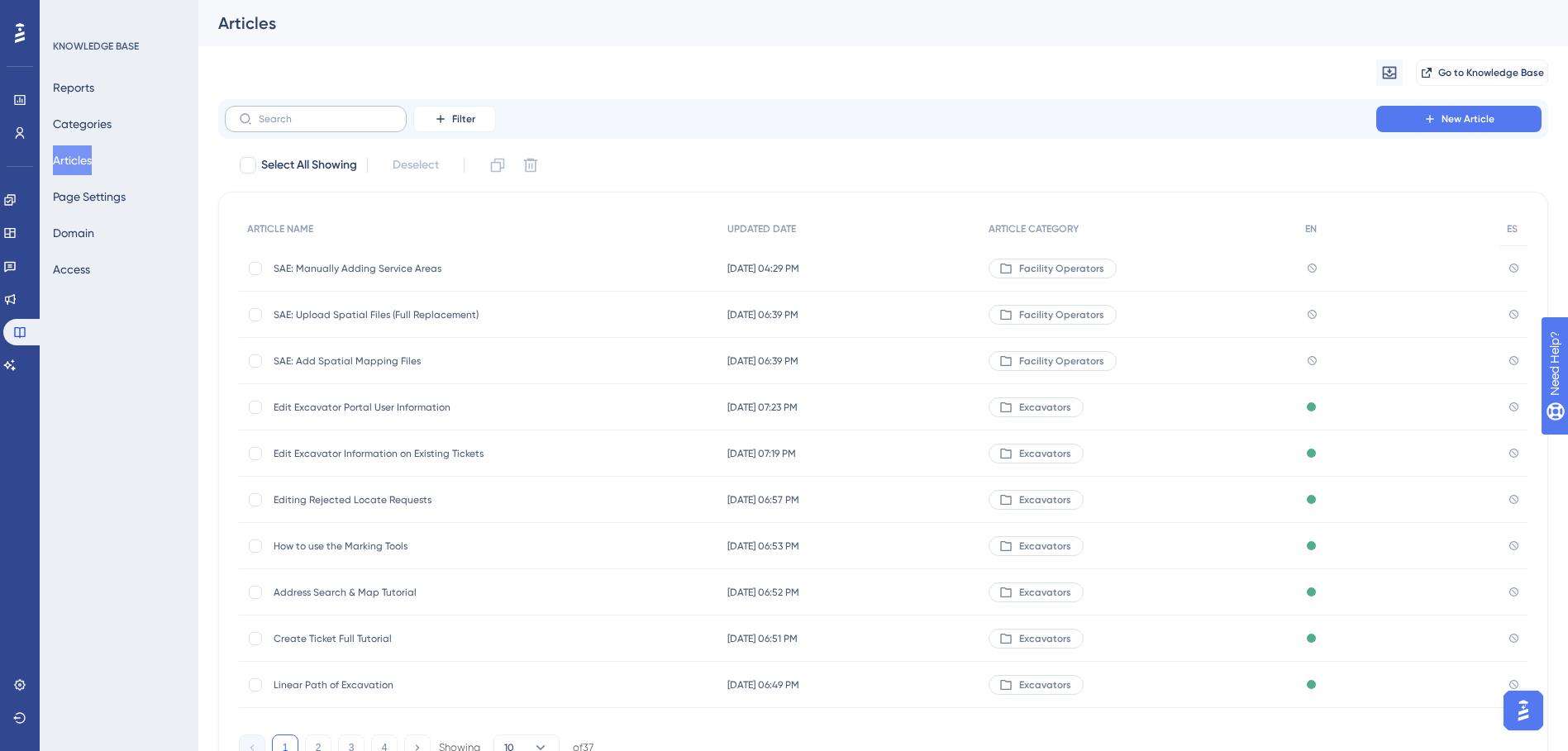
click at [348, 125] on label at bounding box center [315, 119] width 182 height 27
click at [348, 125] on input "text" at bounding box center [325, 119] width 134 height 12
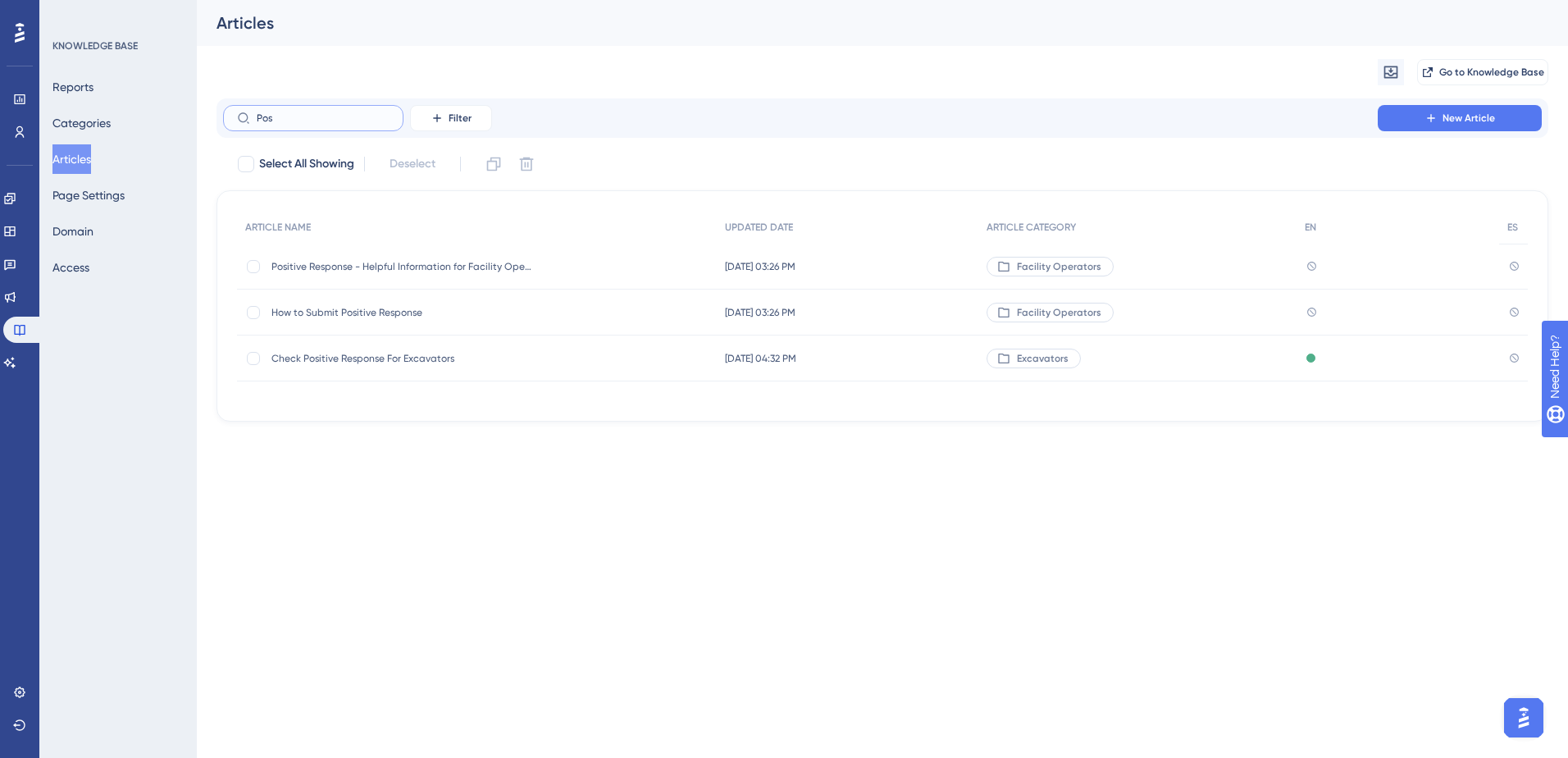
type input "Pos"
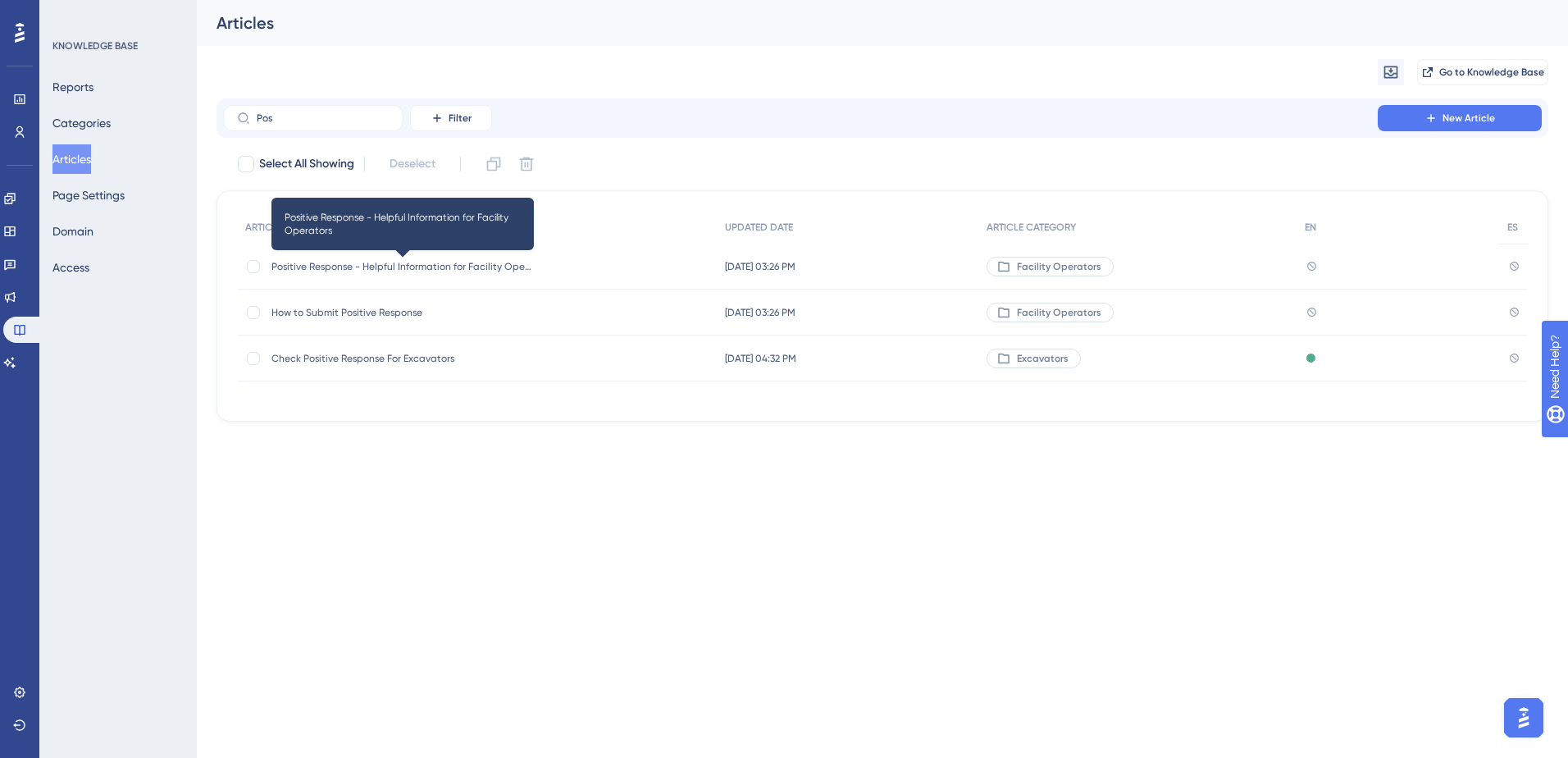
click at [344, 263] on span "Positive Response - Helpful Information for Facility Operators" at bounding box center [402, 266] width 262 height 13
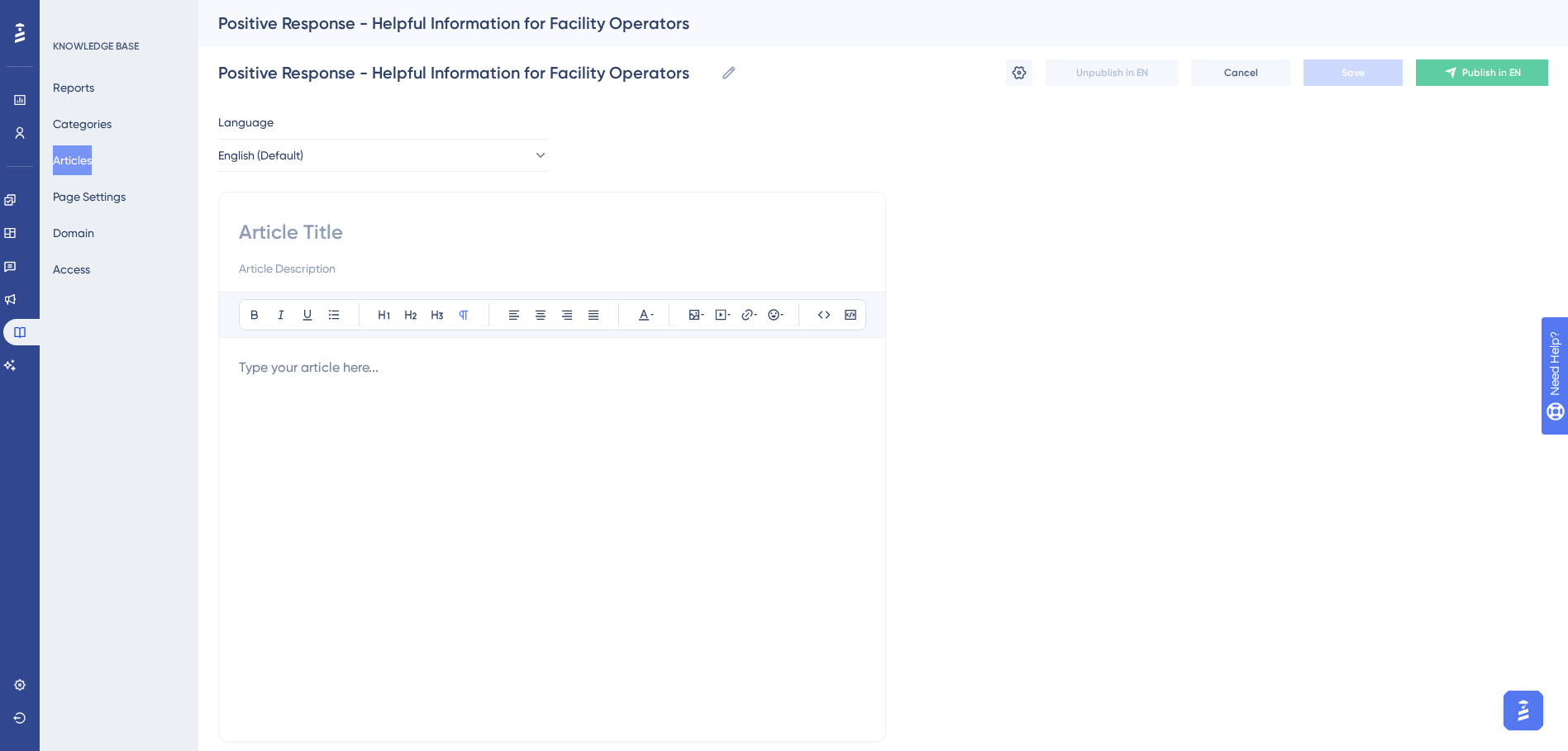
click at [73, 159] on button "Articles" at bounding box center [72, 160] width 39 height 30
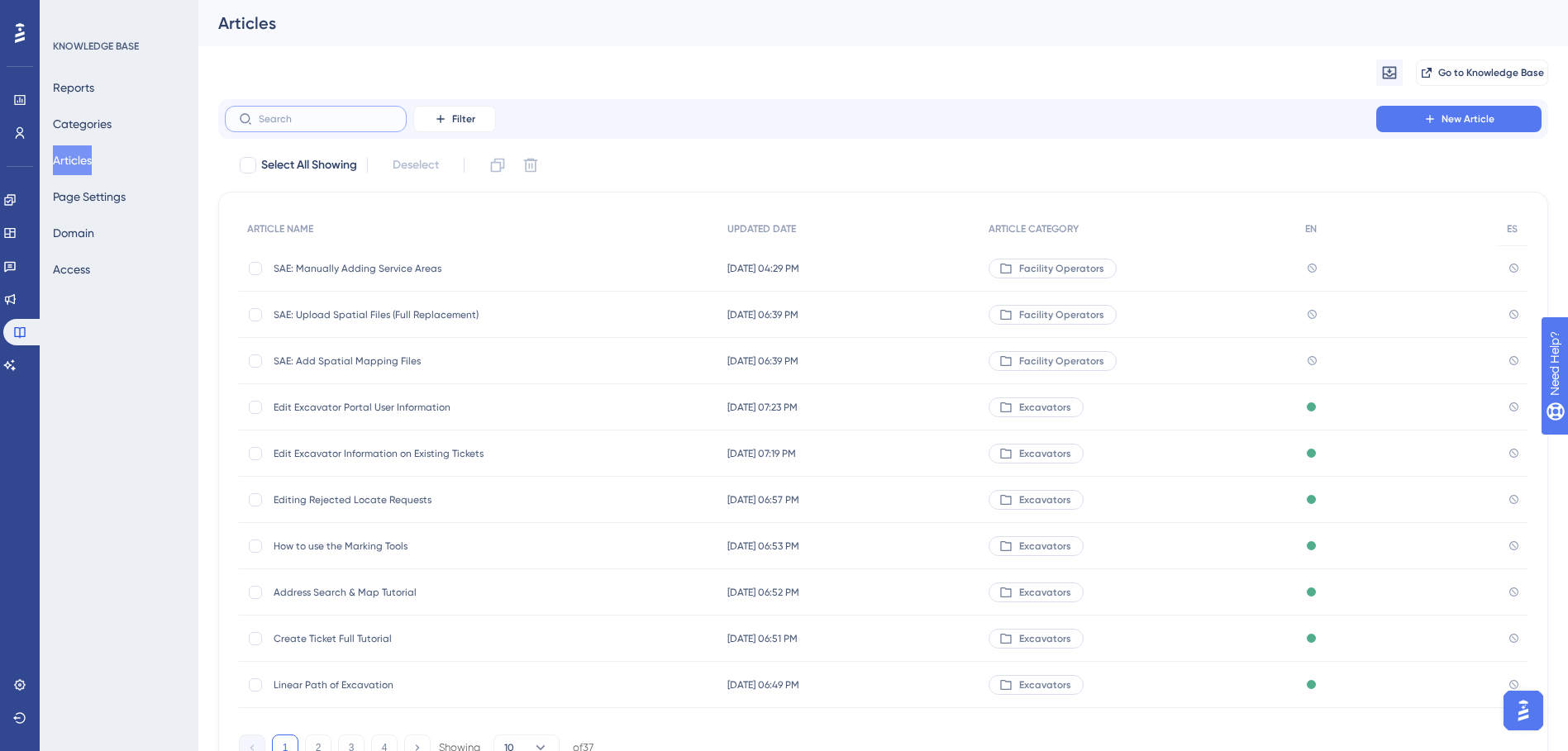
click at [315, 120] on input "text" at bounding box center [325, 119] width 134 height 12
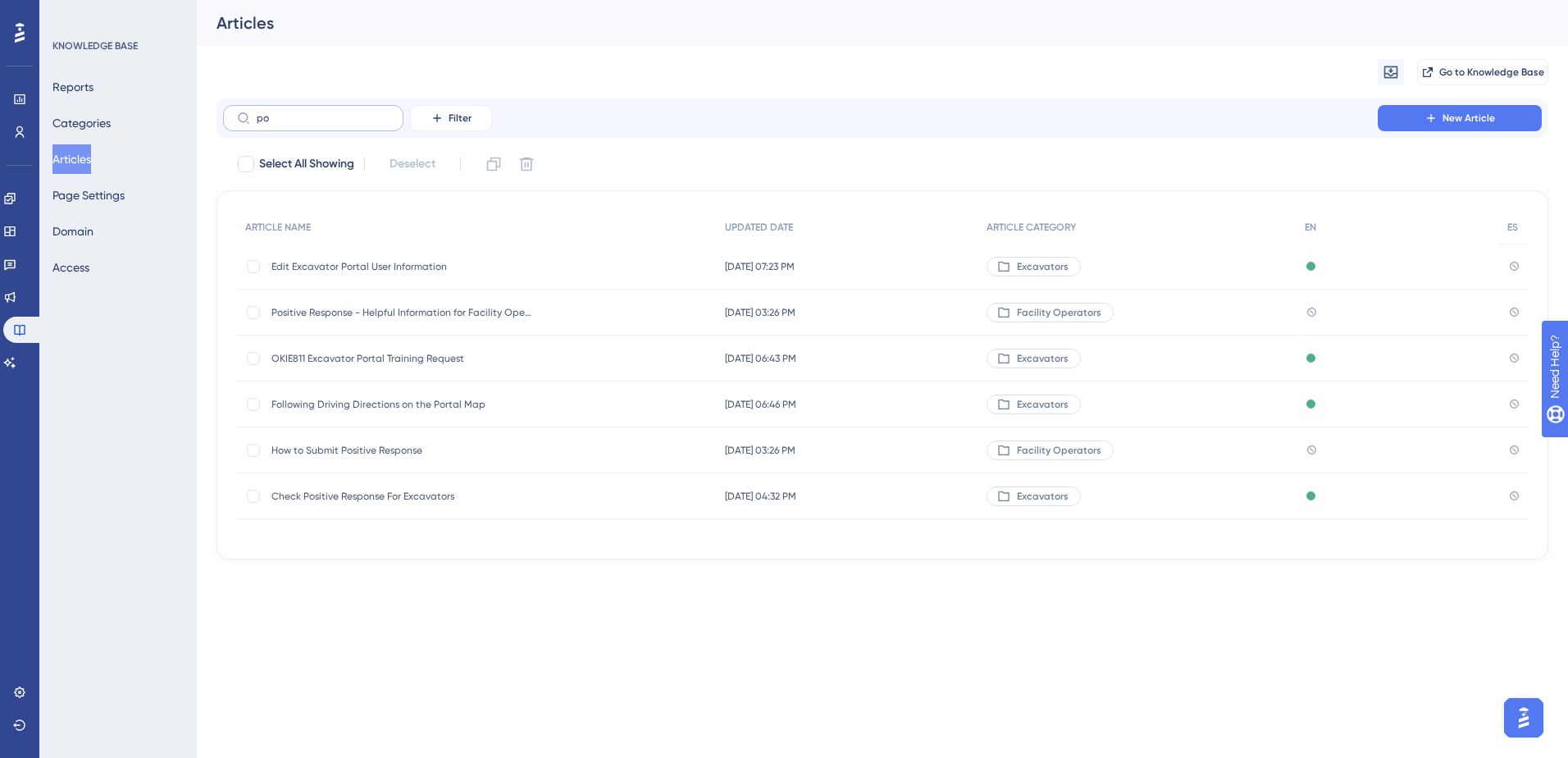
click at [304, 129] on label "po" at bounding box center [312, 118] width 180 height 27
click at [304, 124] on input "po" at bounding box center [322, 118] width 133 height 12
drag, startPoint x: 300, startPoint y: 125, endPoint x: 195, endPoint y: 108, distance: 106.4
click at [197, 108] on div "Performance Users Engagement Widgets Feedback Product Updates Knowledge Base AI…" at bounding box center [882, 293] width 1371 height 586
click at [289, 123] on input "po" at bounding box center [322, 118] width 133 height 12
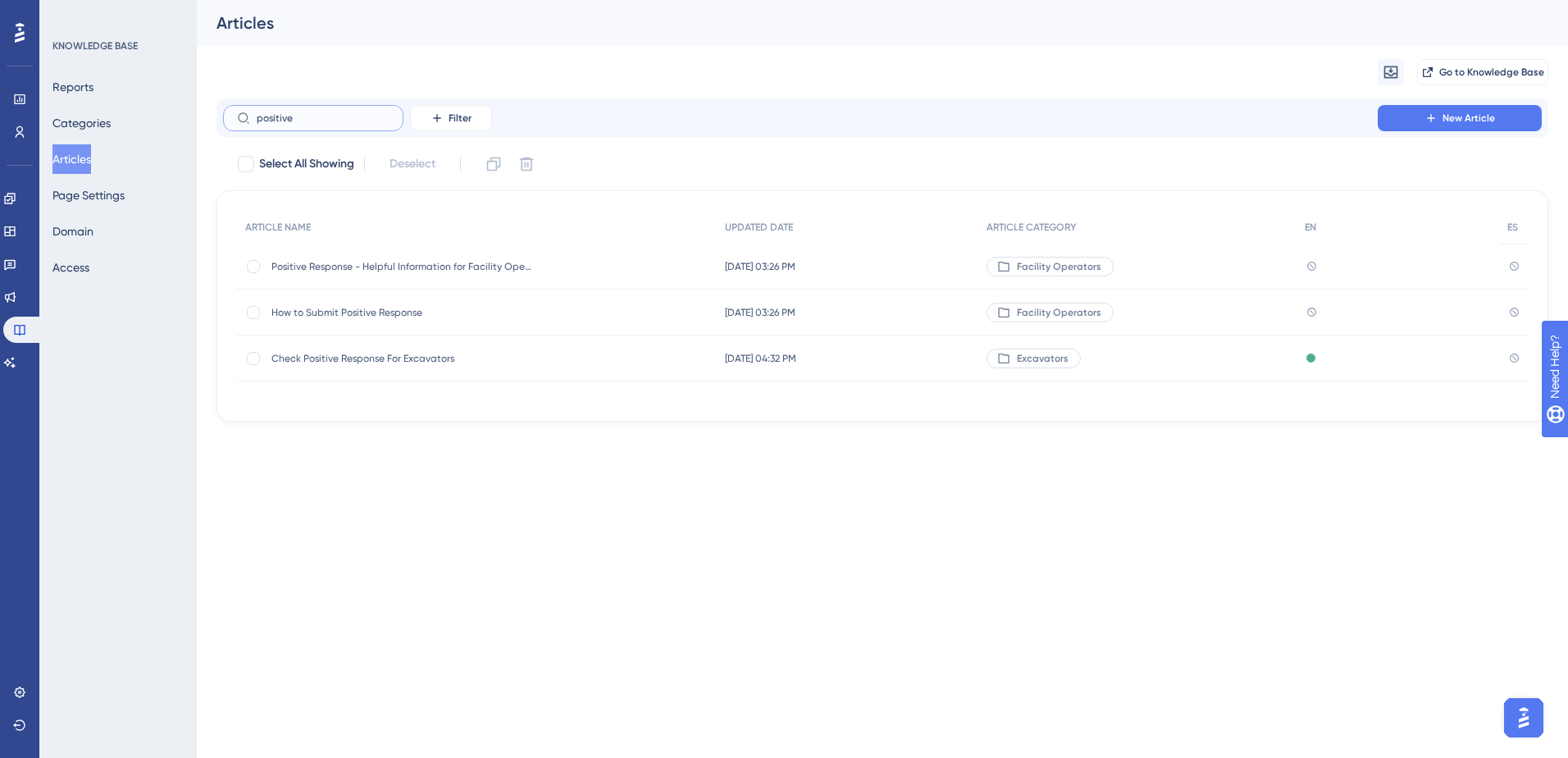
type input "positive"
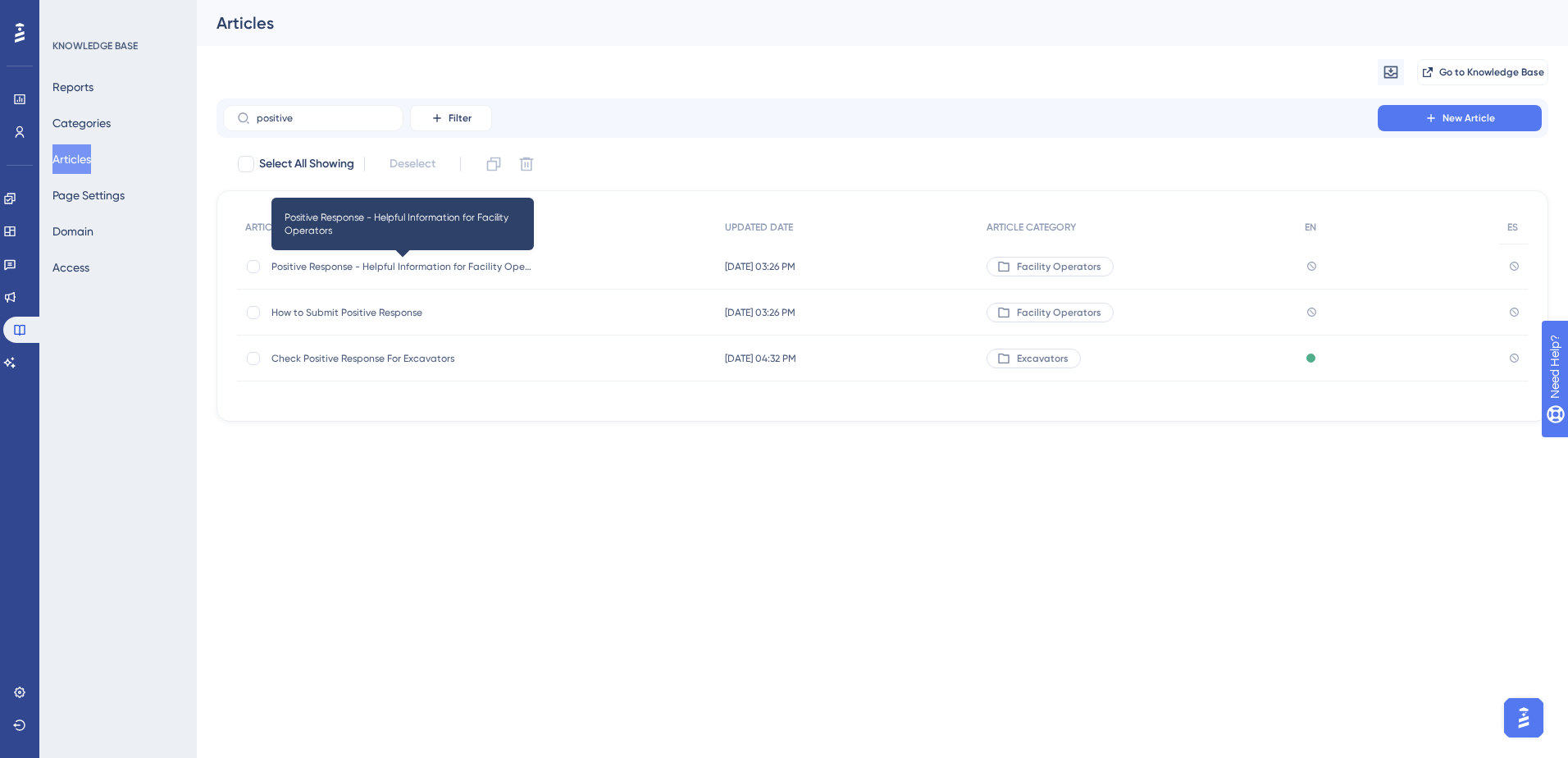
click at [326, 260] on span "Positive Response - Helpful Information for Facility Operators" at bounding box center [402, 266] width 262 height 13
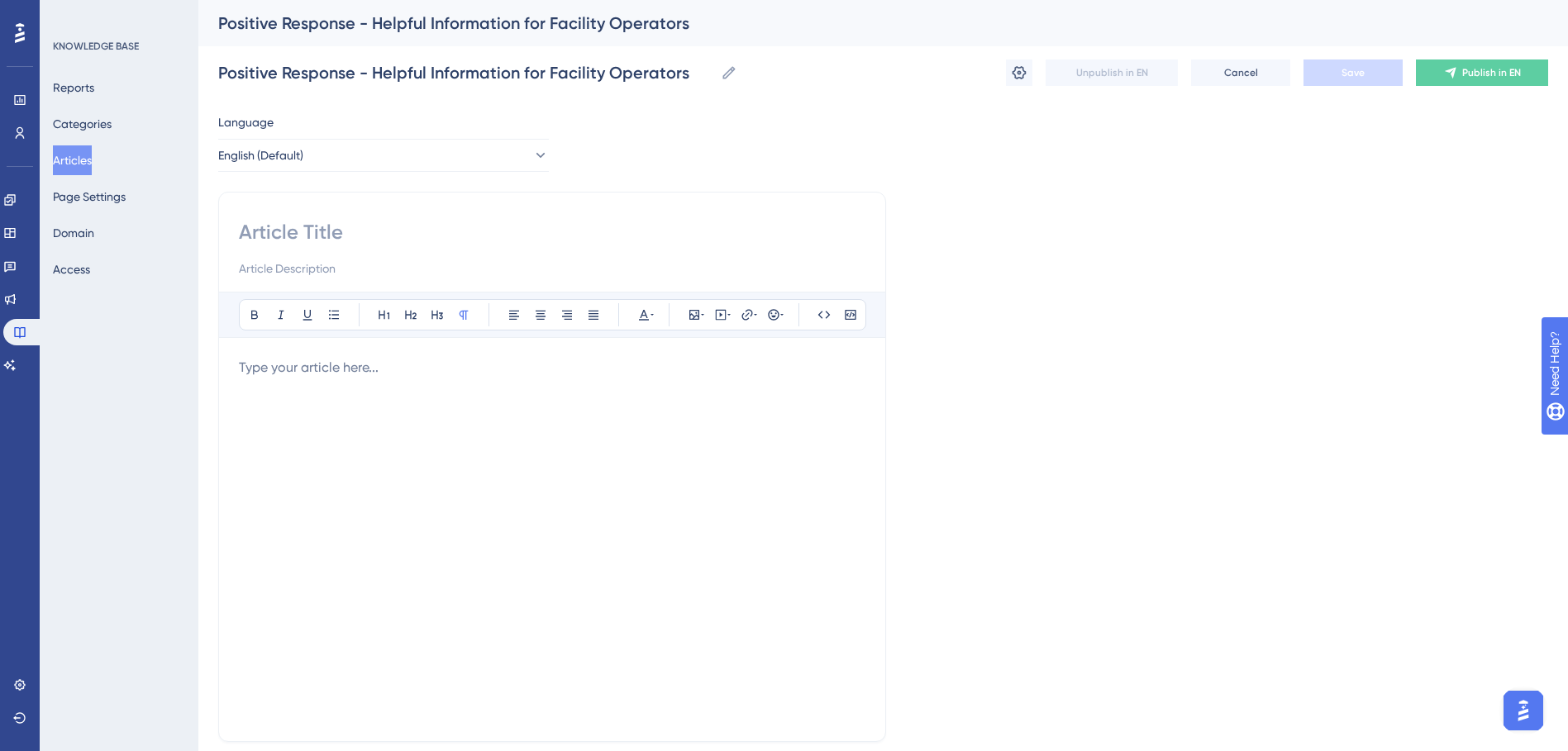
click at [113, 168] on div "Reports Categories Articles Page Settings Domain Access" at bounding box center [119, 178] width 134 height 212
click at [82, 149] on button "Articles" at bounding box center [72, 160] width 39 height 30
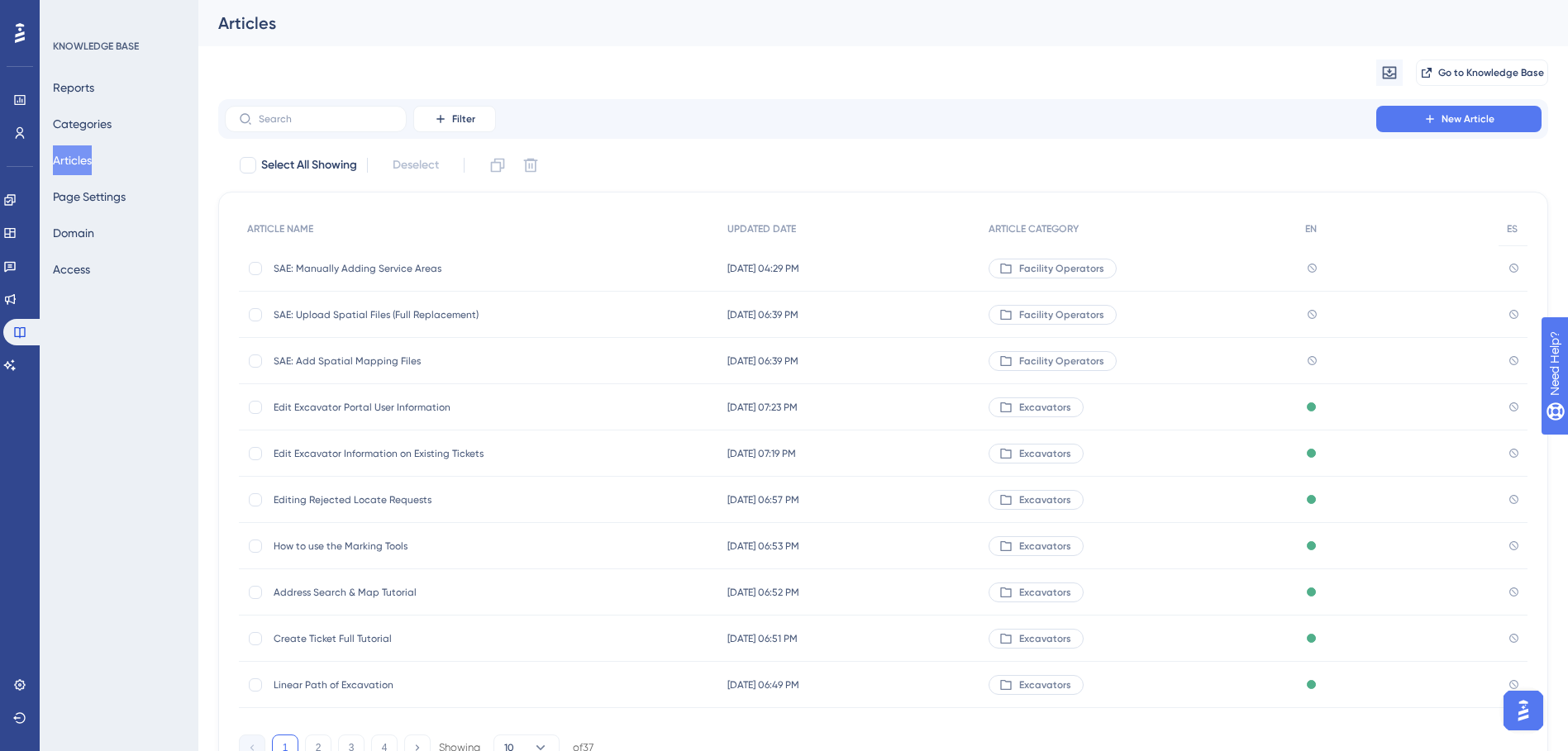
click at [372, 359] on span "SAE: Add Spatial Mapping Files" at bounding box center [405, 361] width 264 height 13
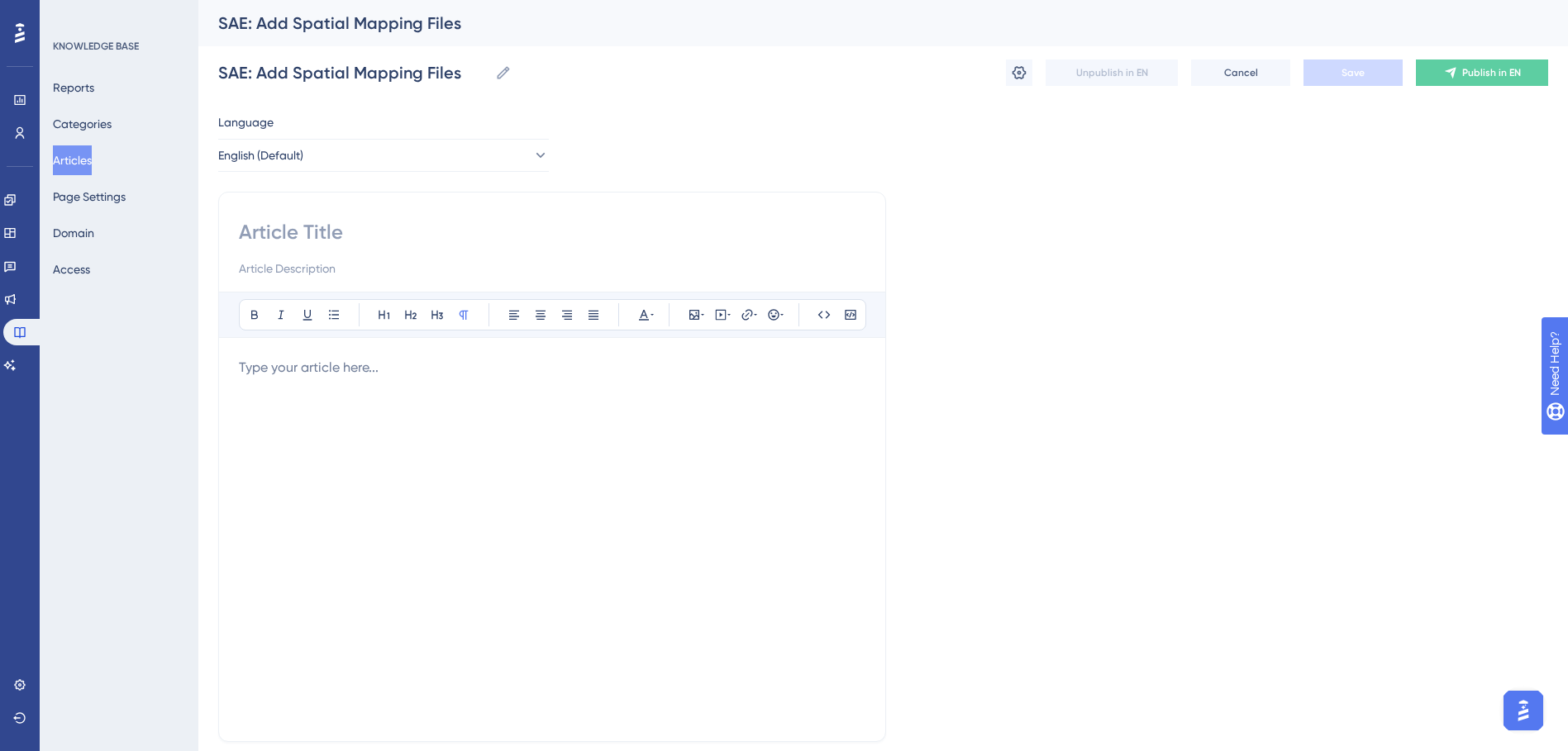
click at [86, 160] on button "Articles" at bounding box center [72, 160] width 39 height 30
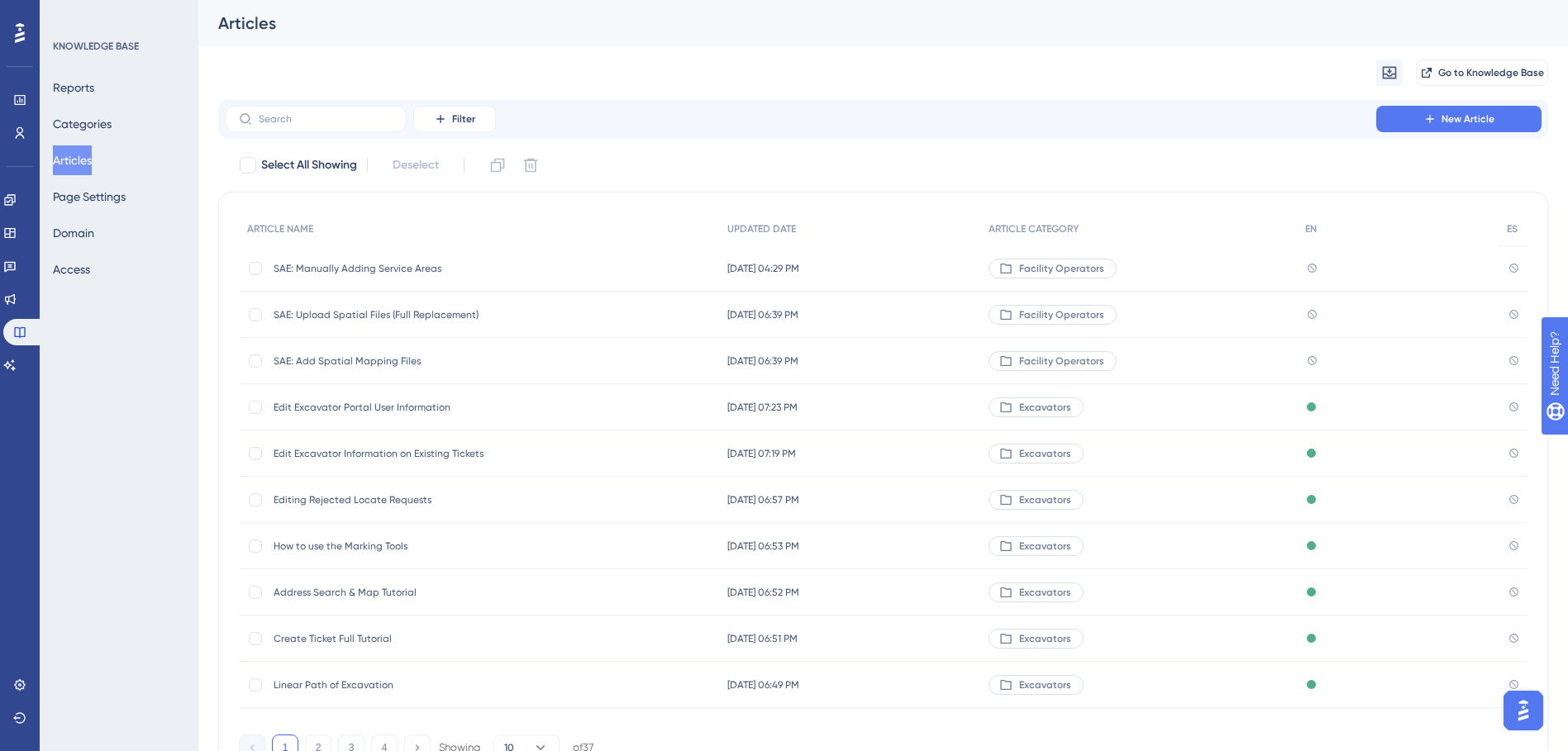
click at [77, 163] on button "Articles" at bounding box center [72, 160] width 39 height 30
click at [93, 122] on button "Categories" at bounding box center [81, 124] width 59 height 30
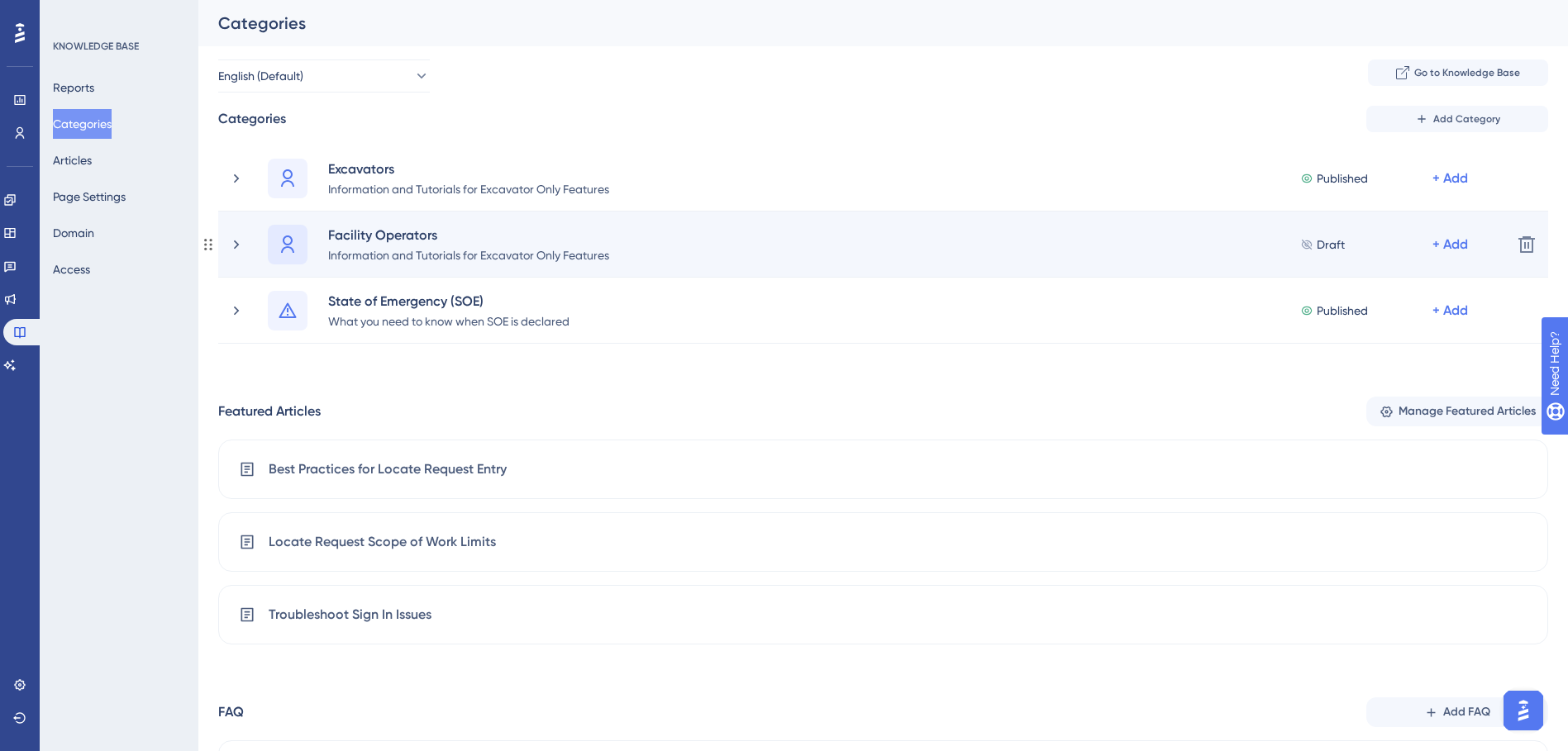
click at [275, 247] on div at bounding box center [288, 244] width 40 height 40
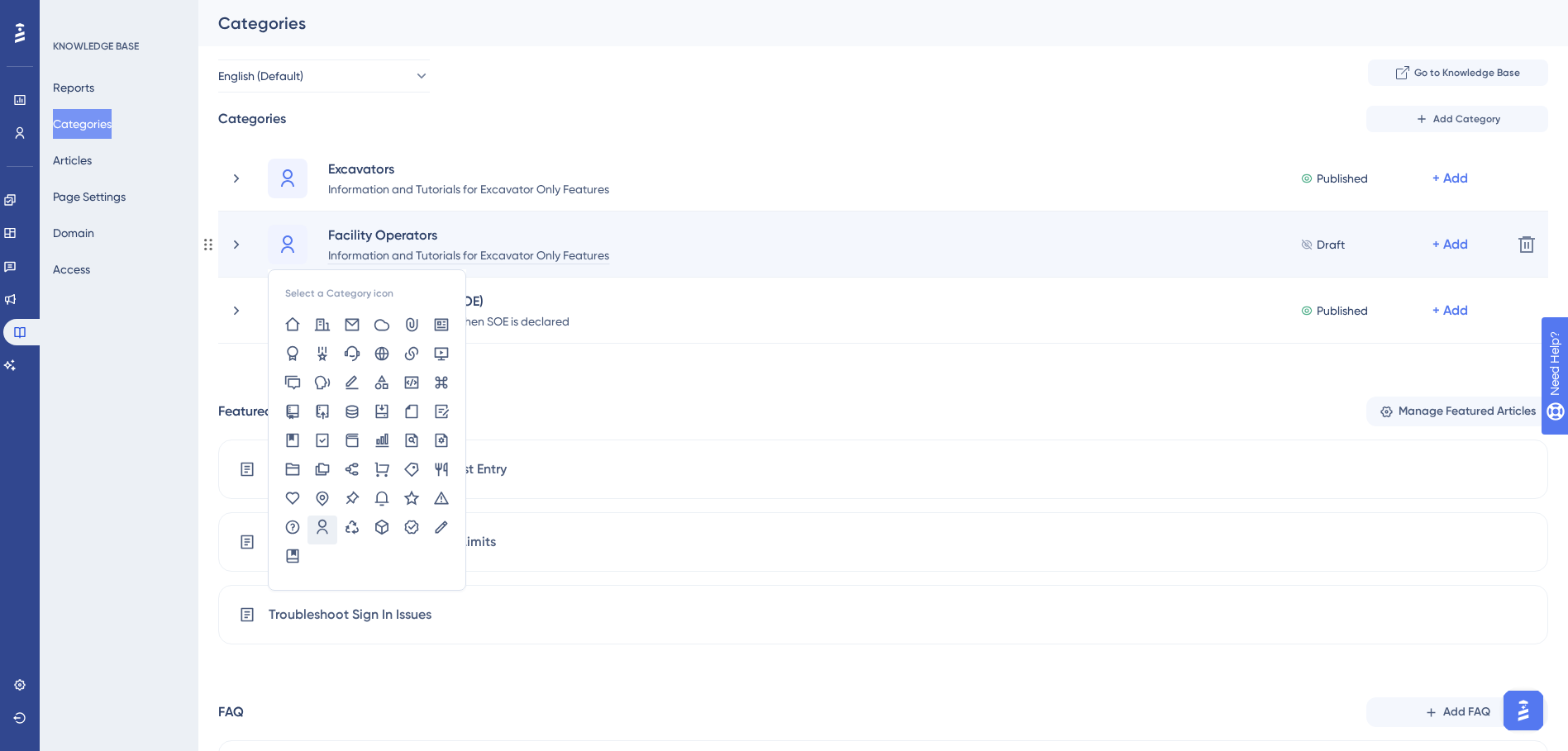
click at [504, 260] on div "Information and Tutorials for Excavator Only Features" at bounding box center [468, 254] width 283 height 20
click at [238, 251] on icon at bounding box center [236, 244] width 17 height 17
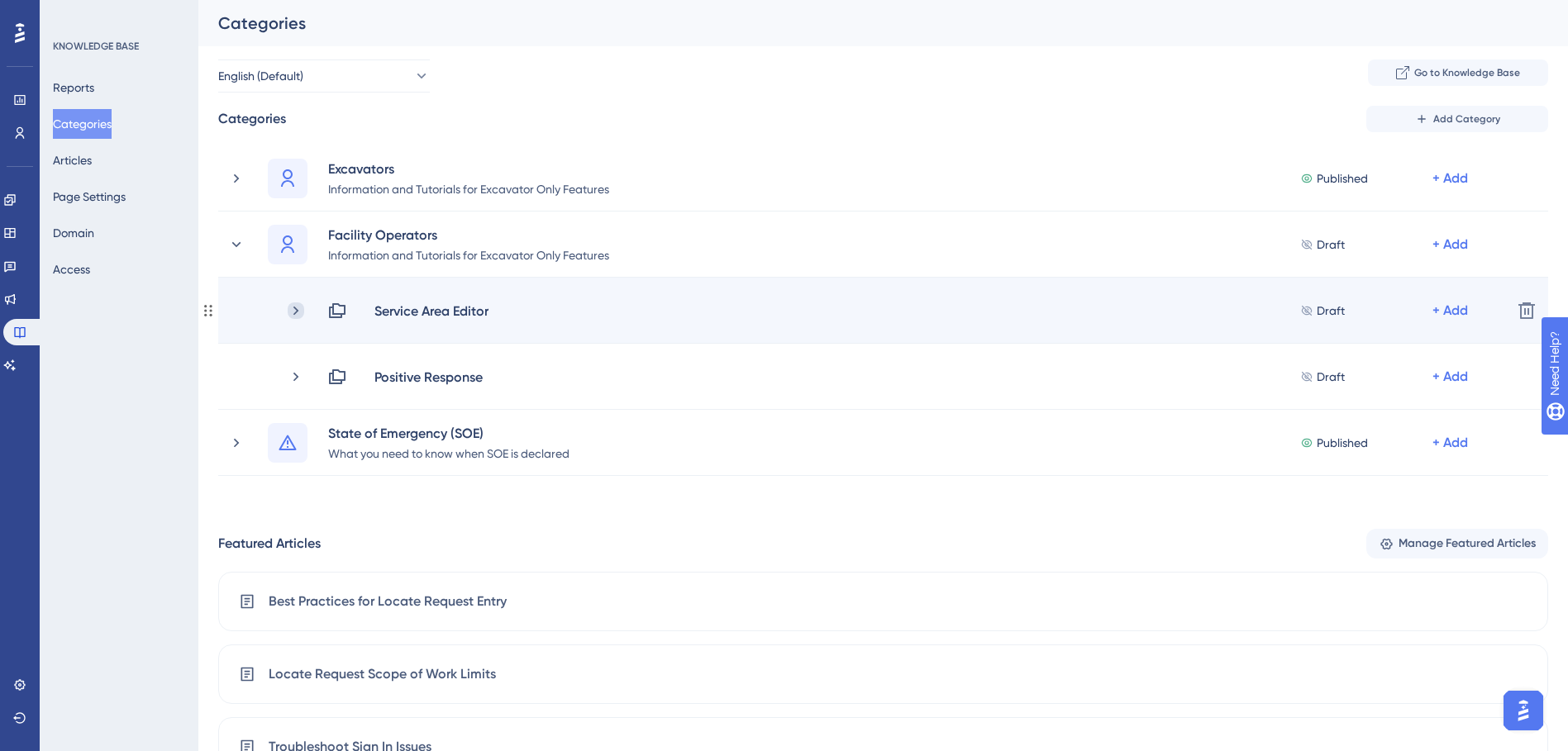
click at [293, 316] on icon at bounding box center [296, 311] width 17 height 17
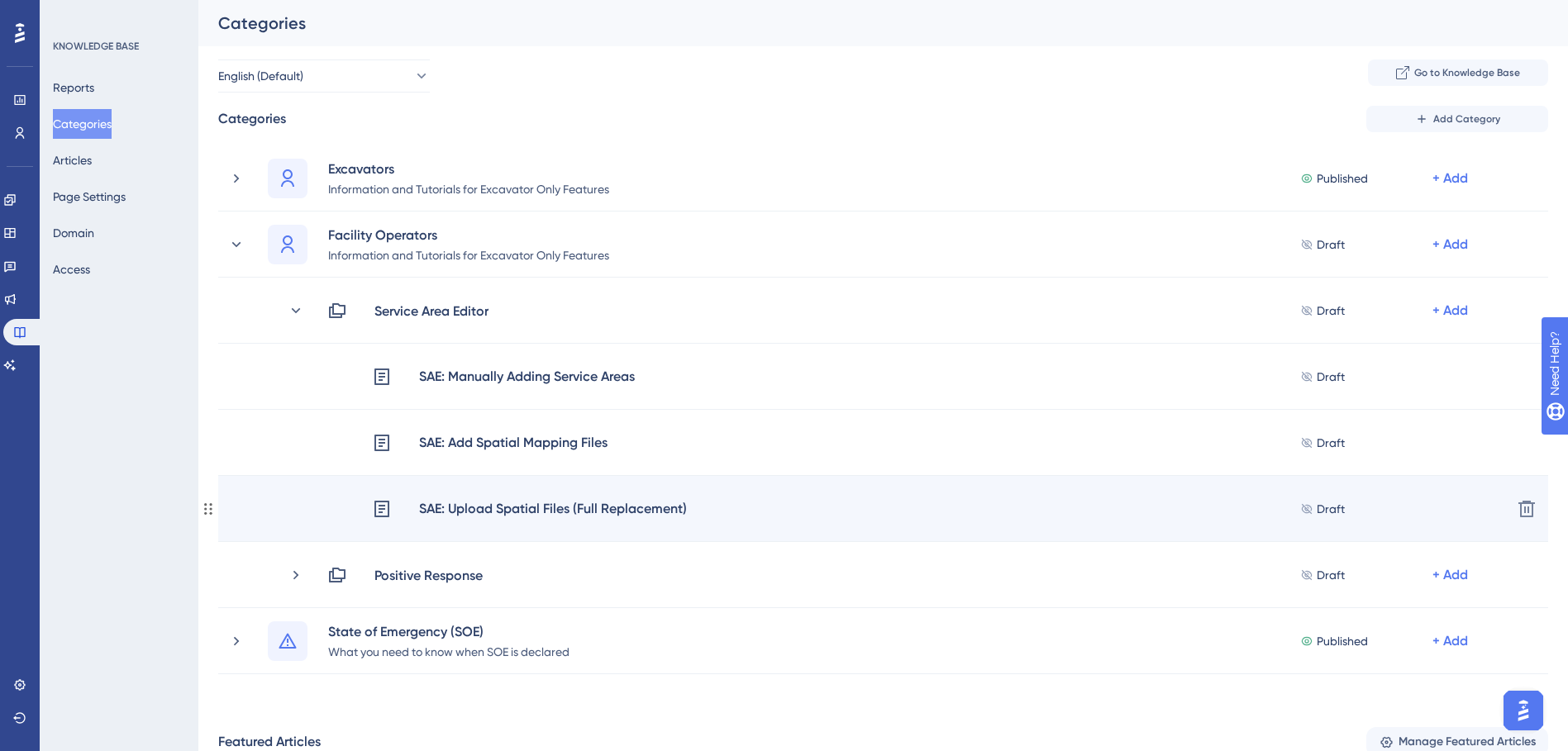
click at [1251, 511] on div "SAE: Upload Spatial Files (Full Replacement) Draft + Add" at bounding box center [935, 510] width 1127 height 22
click at [560, 510] on div "SAE: Upload Spatial Files (Full Replacement)" at bounding box center [552, 510] width 269 height 22
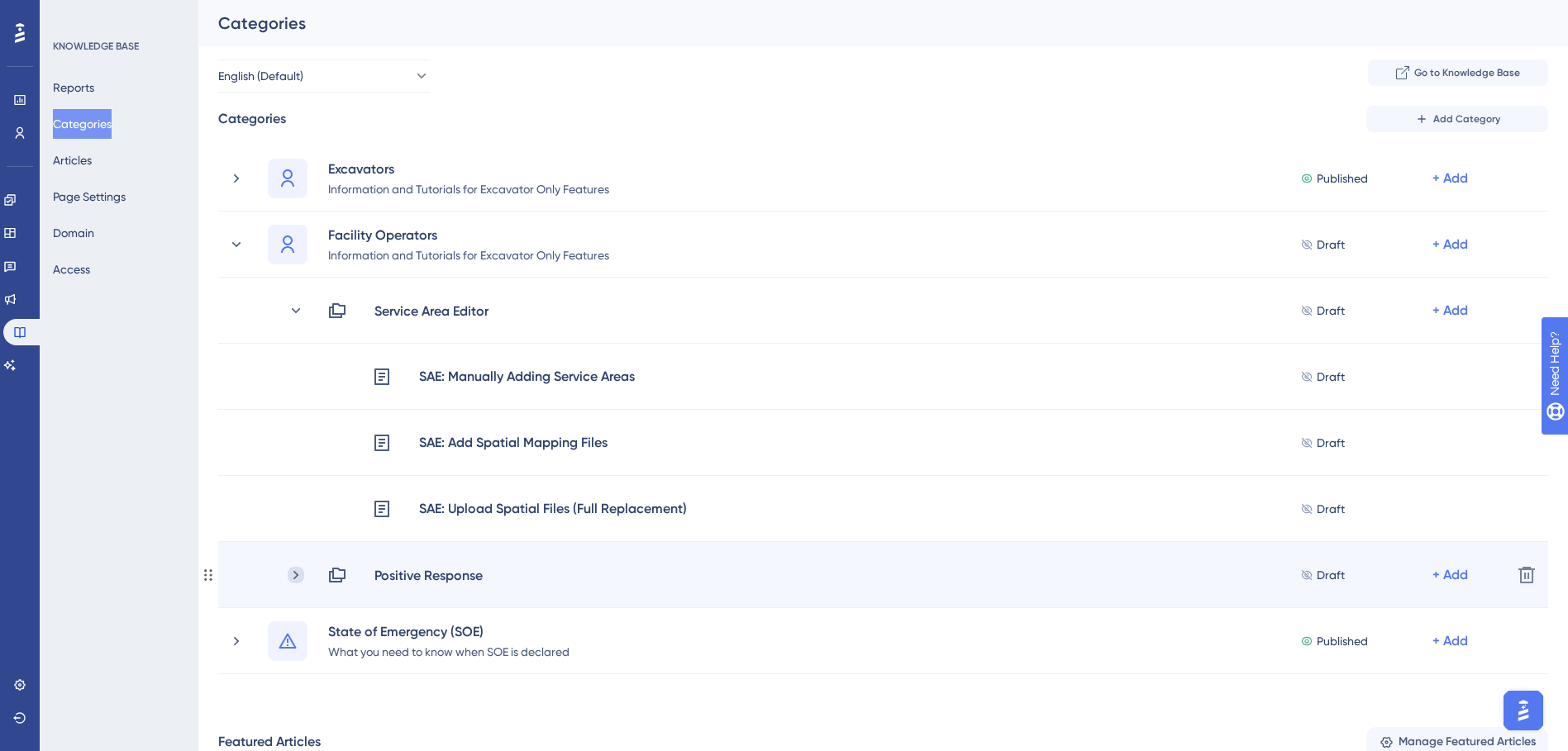
click at [299, 578] on icon at bounding box center [296, 575] width 17 height 17
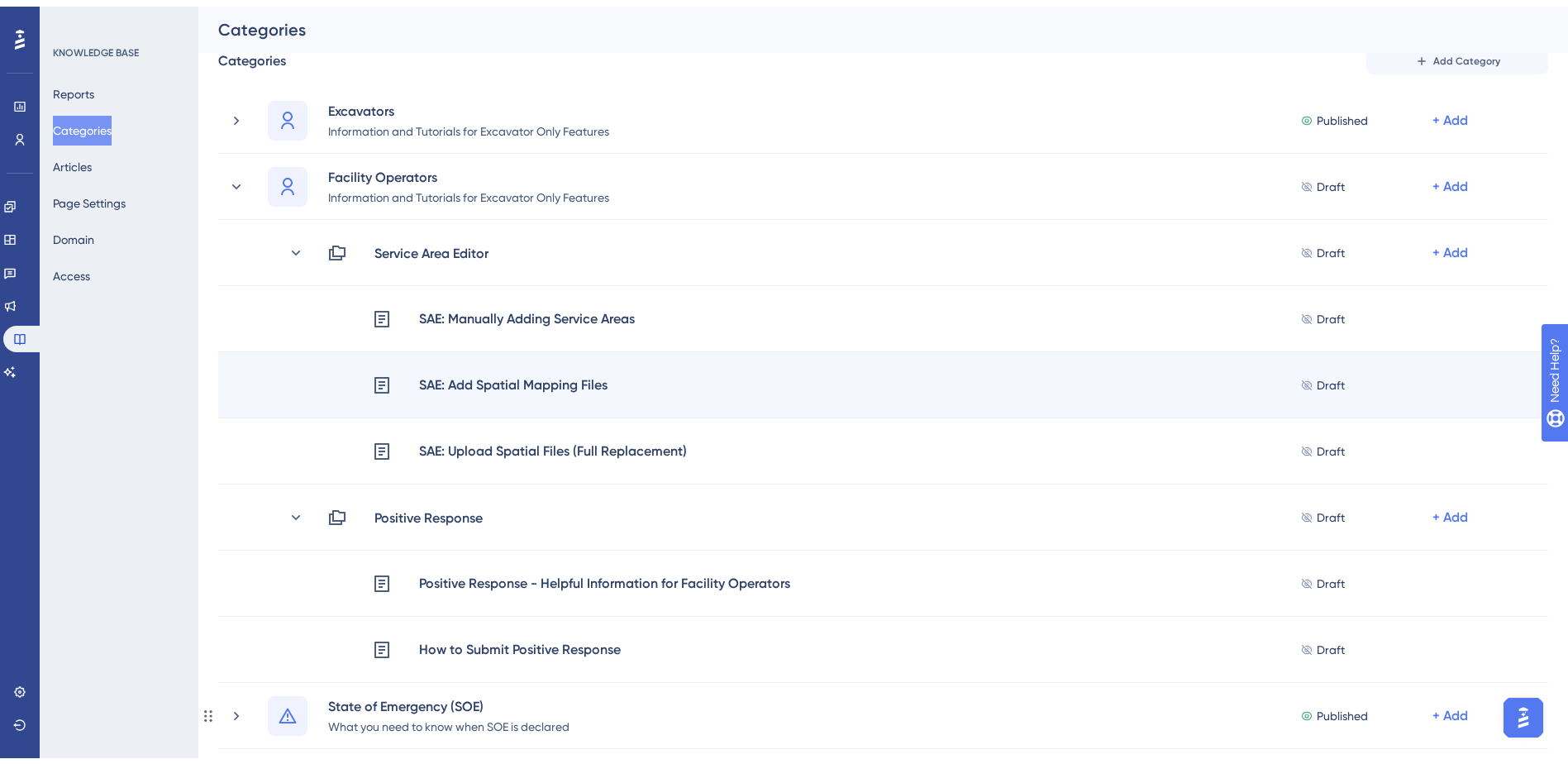
scroll to position [331, 0]
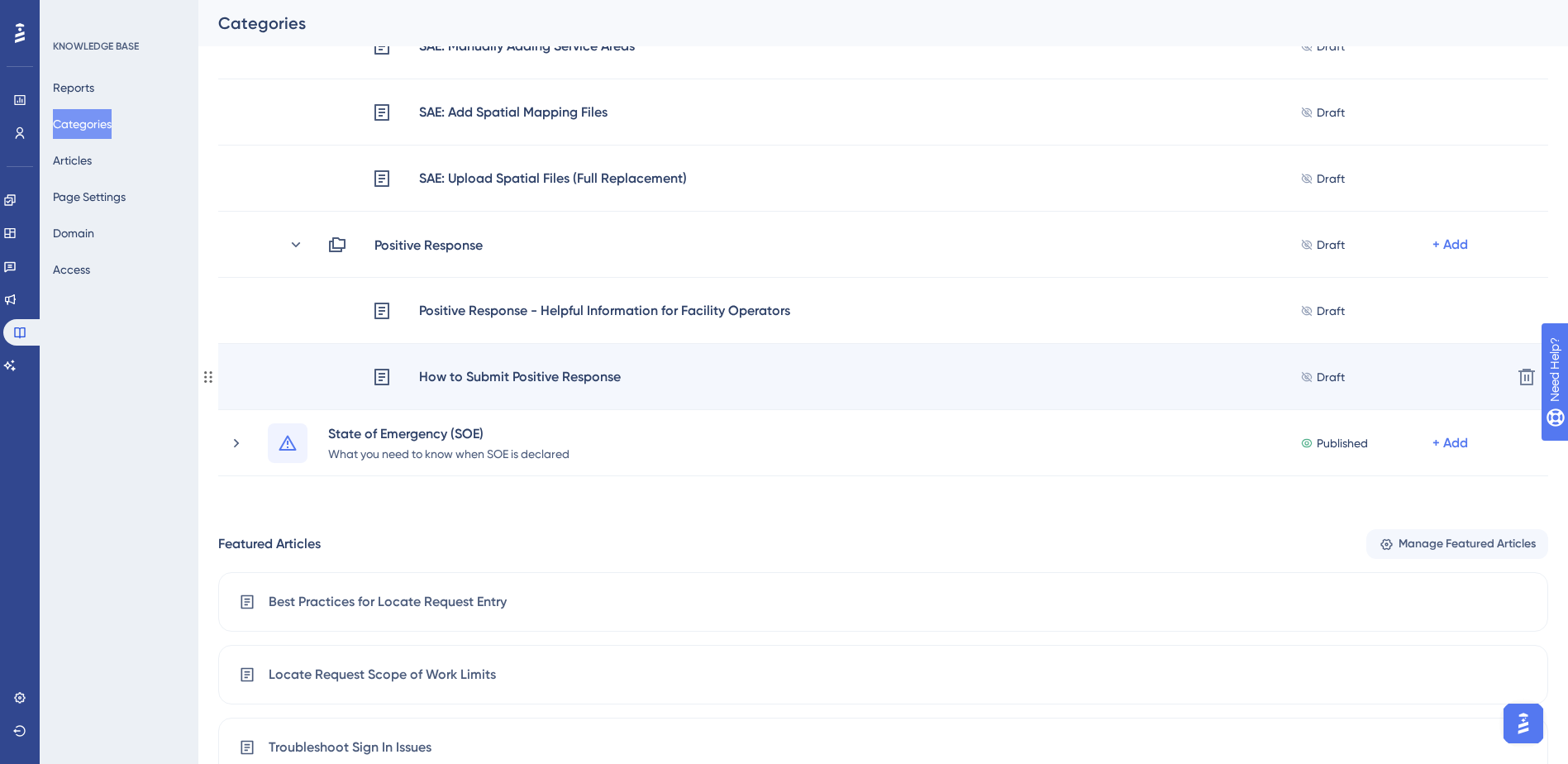
click at [486, 380] on div "How to Submit Positive Response" at bounding box center [520, 378] width 204 height 22
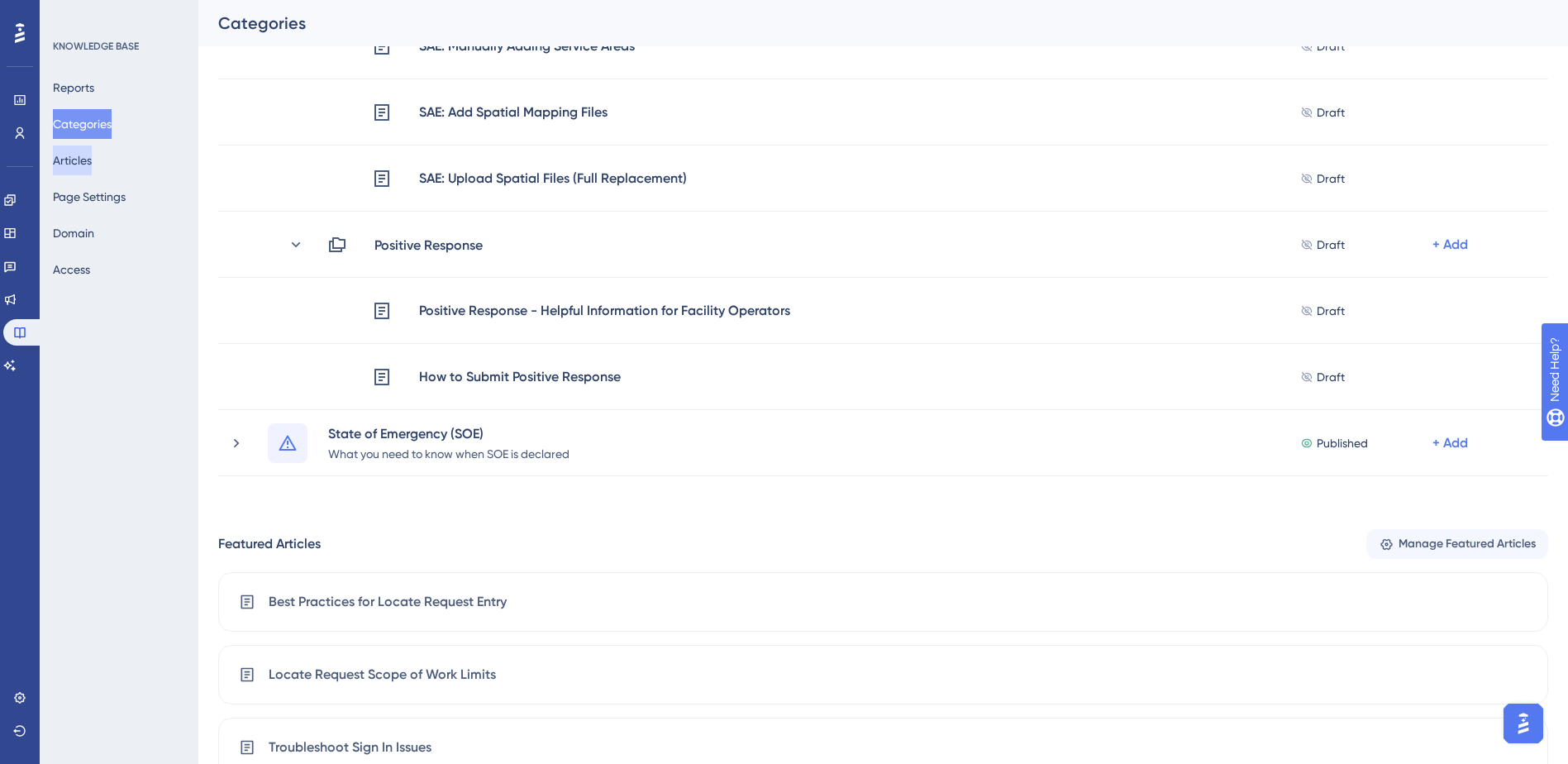
click at [85, 161] on button "Articles" at bounding box center [72, 160] width 39 height 30
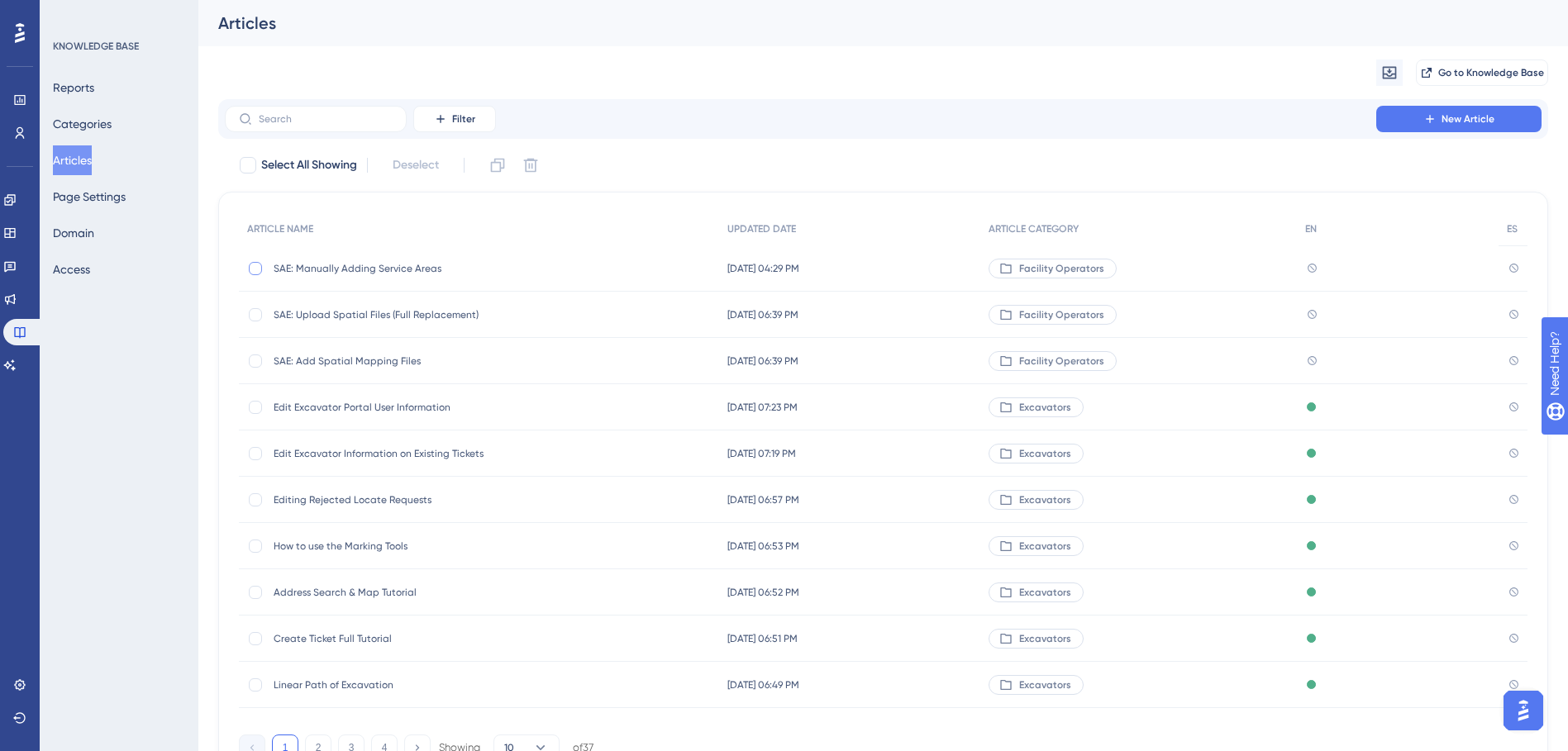
click at [253, 273] on div at bounding box center [254, 268] width 13 height 13
checkbox input "true"
click at [351, 275] on div "SAE: Manually Adding Service Areas SAE: Manually Adding Service Areas" at bounding box center [405, 268] width 264 height 47
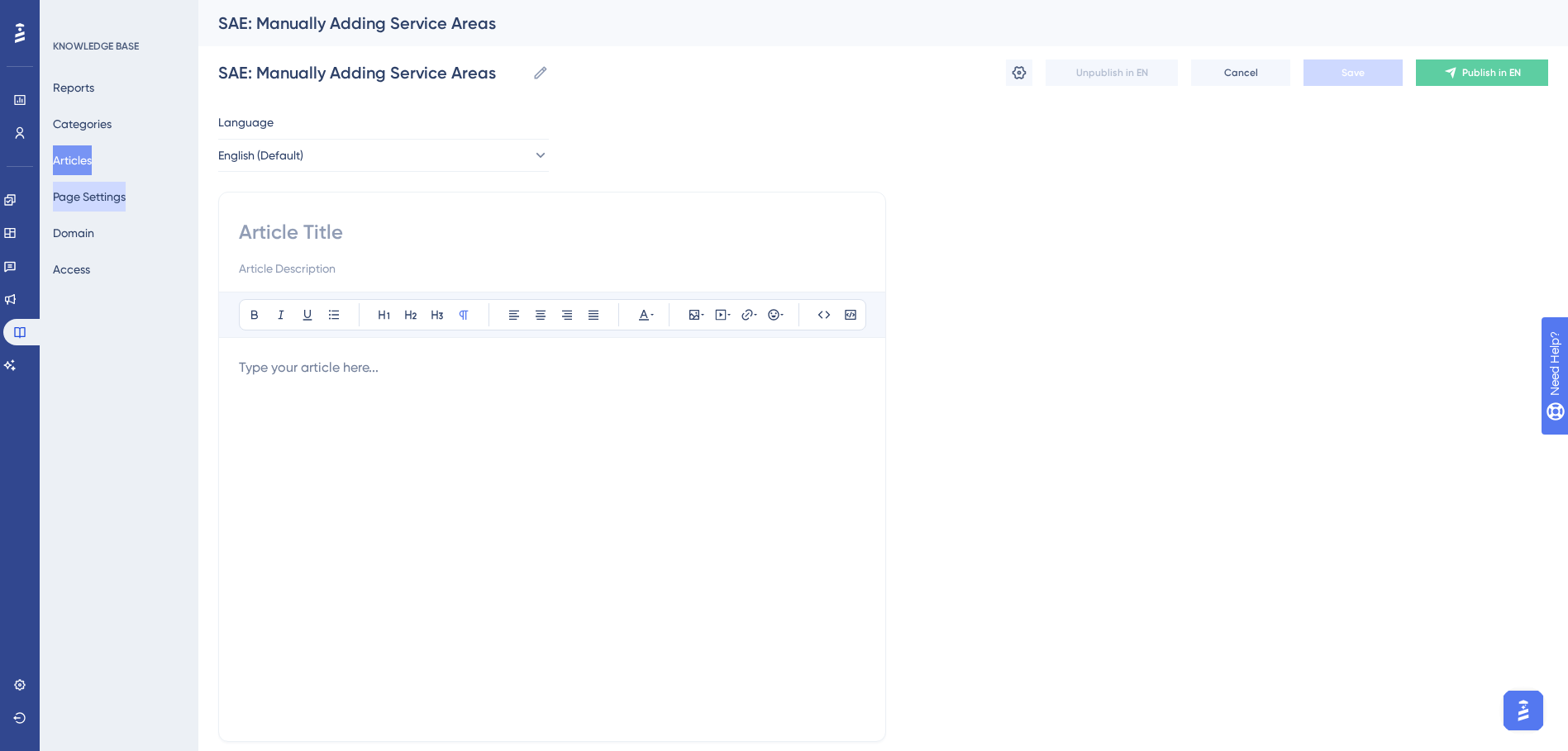
drag, startPoint x: 67, startPoint y: 165, endPoint x: 90, endPoint y: 190, distance: 34.0
click at [67, 165] on button "Articles" at bounding box center [72, 160] width 39 height 30
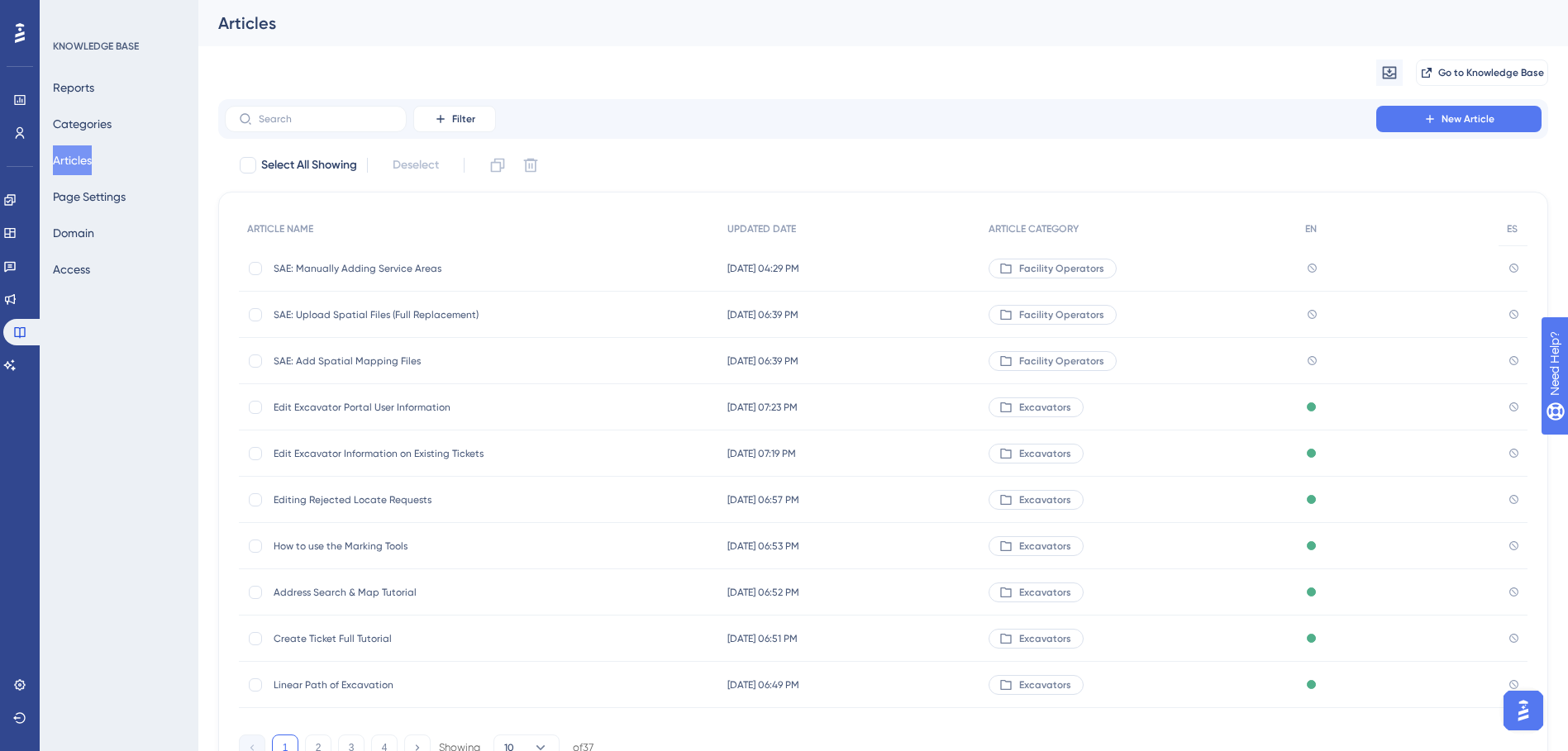
click at [401, 258] on div "SAE: Manually Adding Service Areas SAE: Manually Adding Service Areas" at bounding box center [405, 268] width 264 height 47
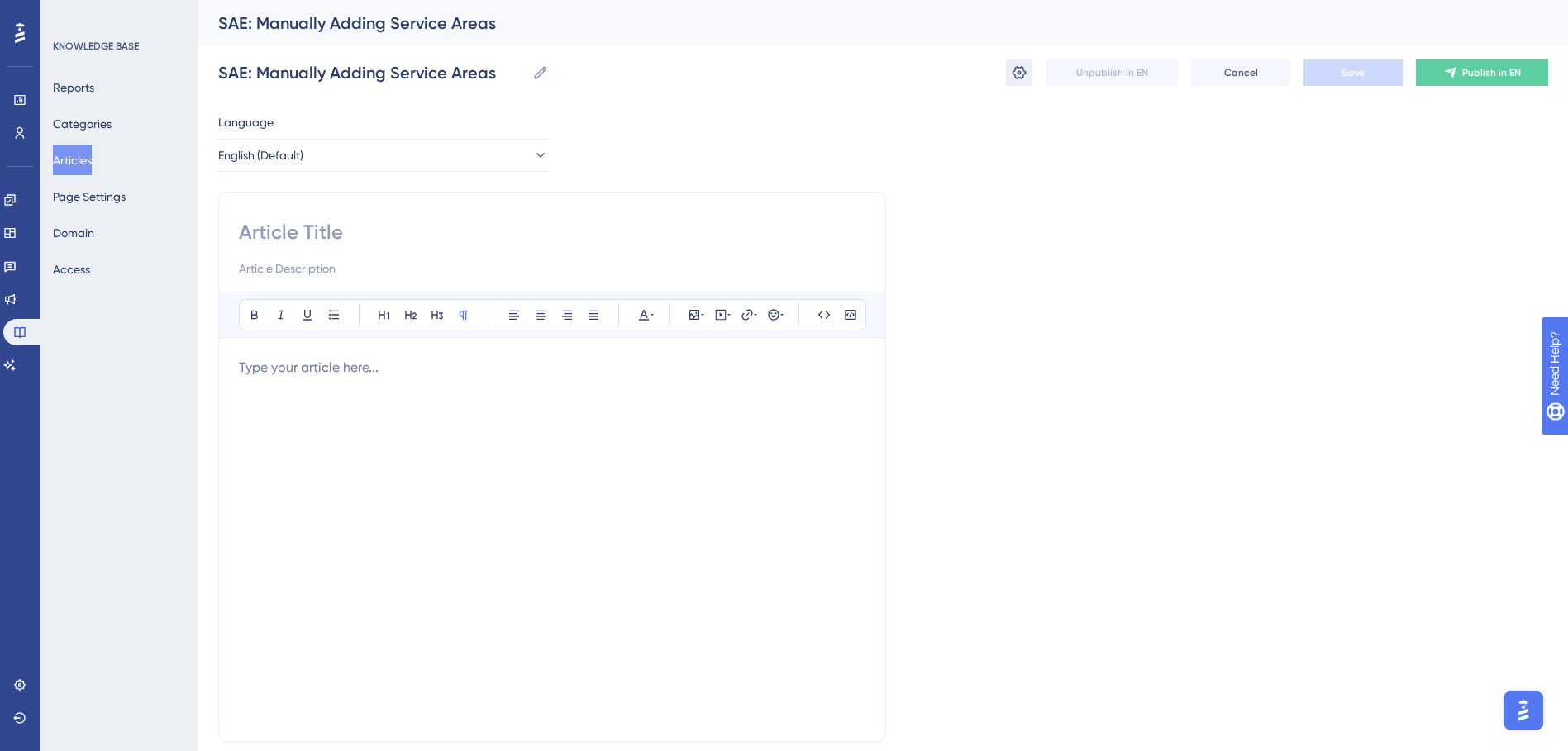
click at [1023, 76] on icon at bounding box center [1019, 73] width 14 height 13
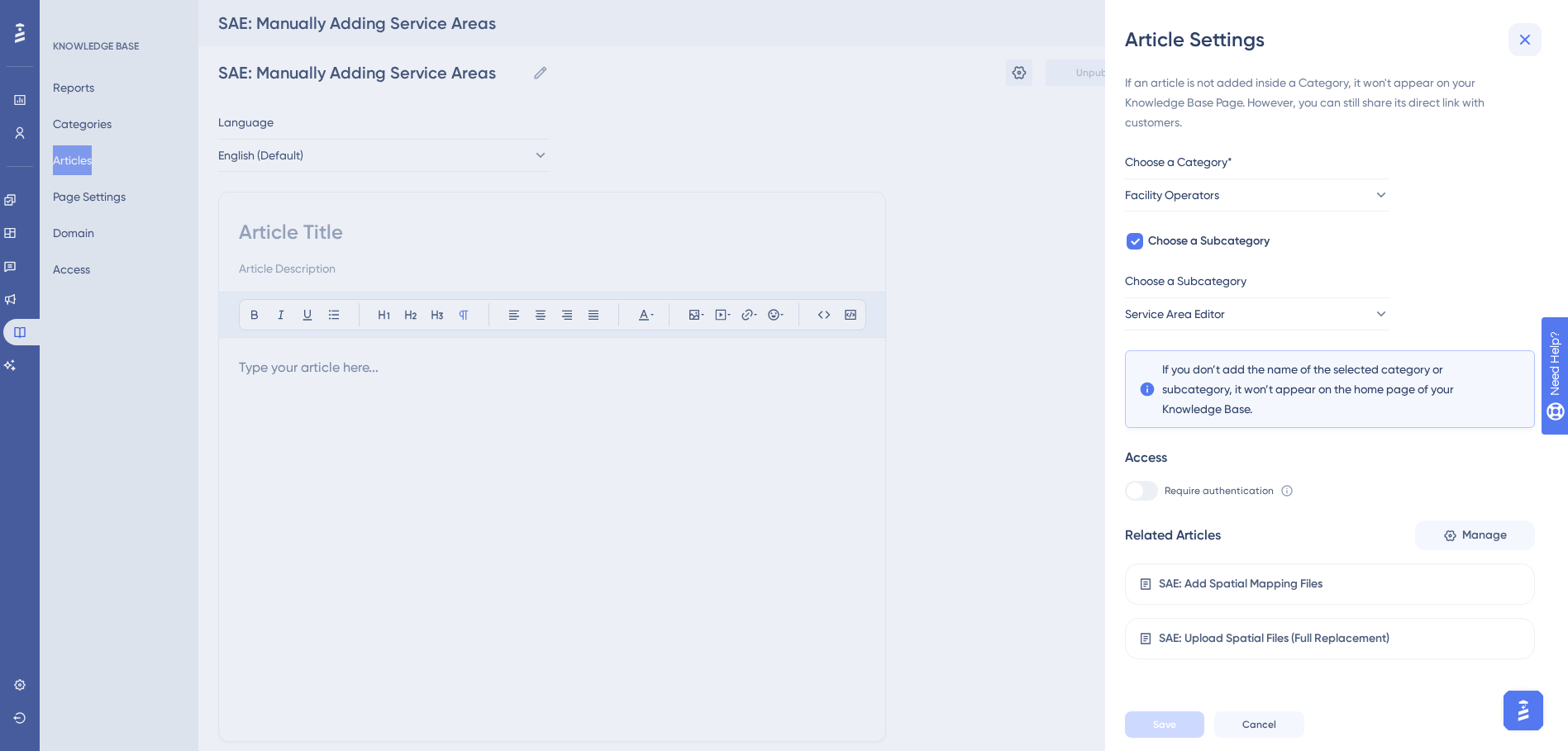
click at [1528, 46] on icon at bounding box center [1525, 40] width 20 height 20
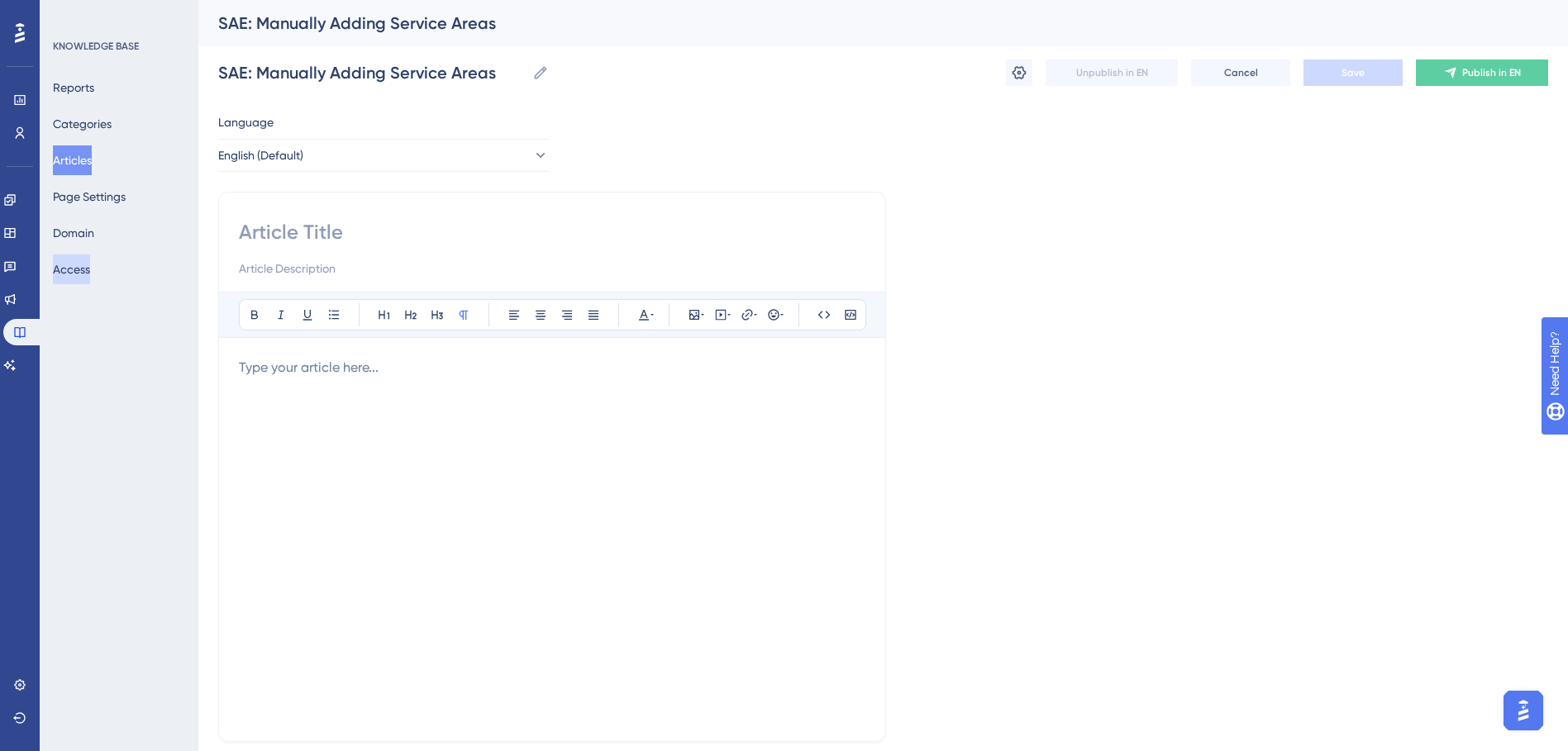
click at [90, 265] on button "Access" at bounding box center [71, 269] width 37 height 30
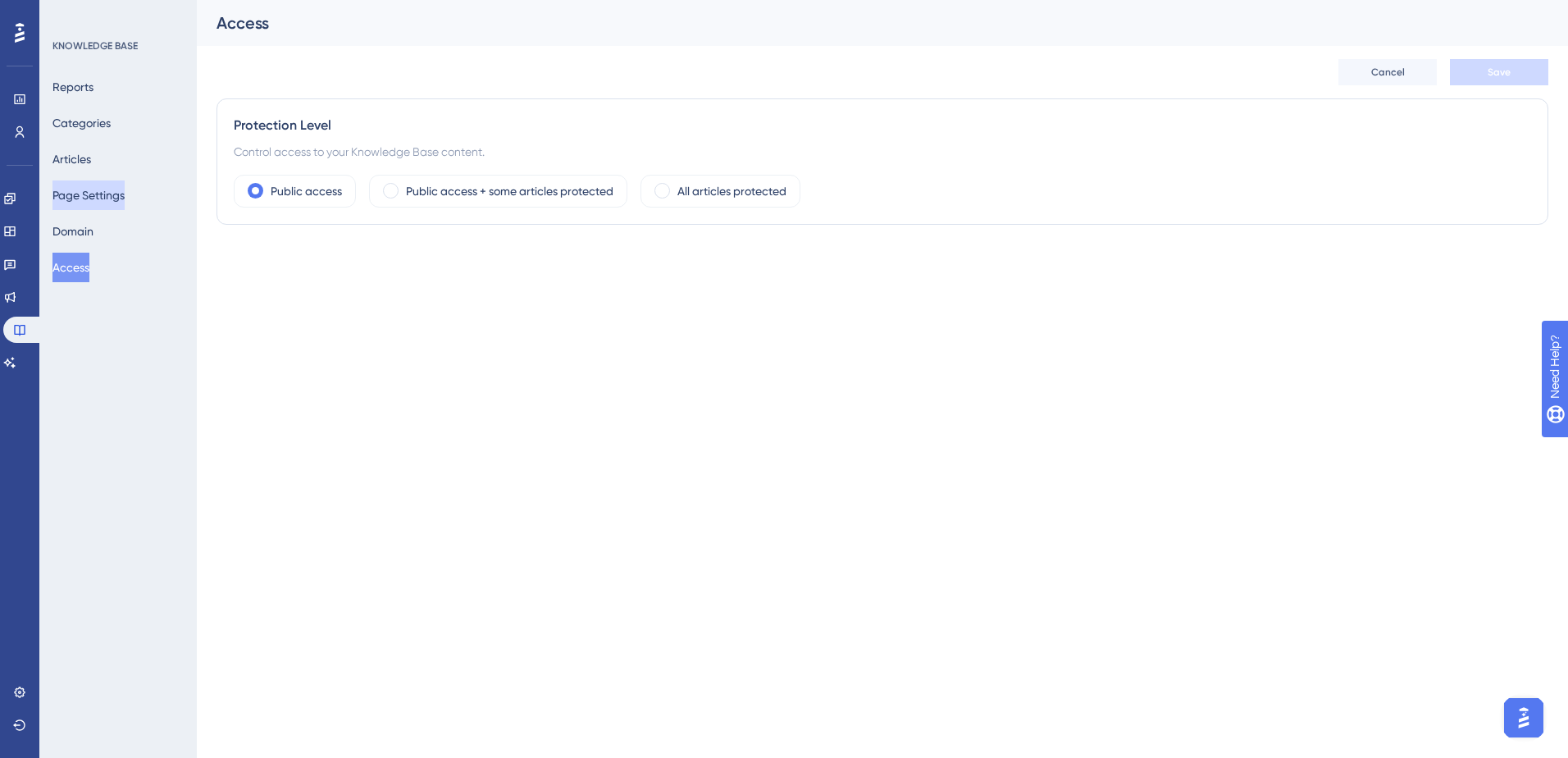
click at [119, 194] on button "Page Settings" at bounding box center [88, 195] width 72 height 30
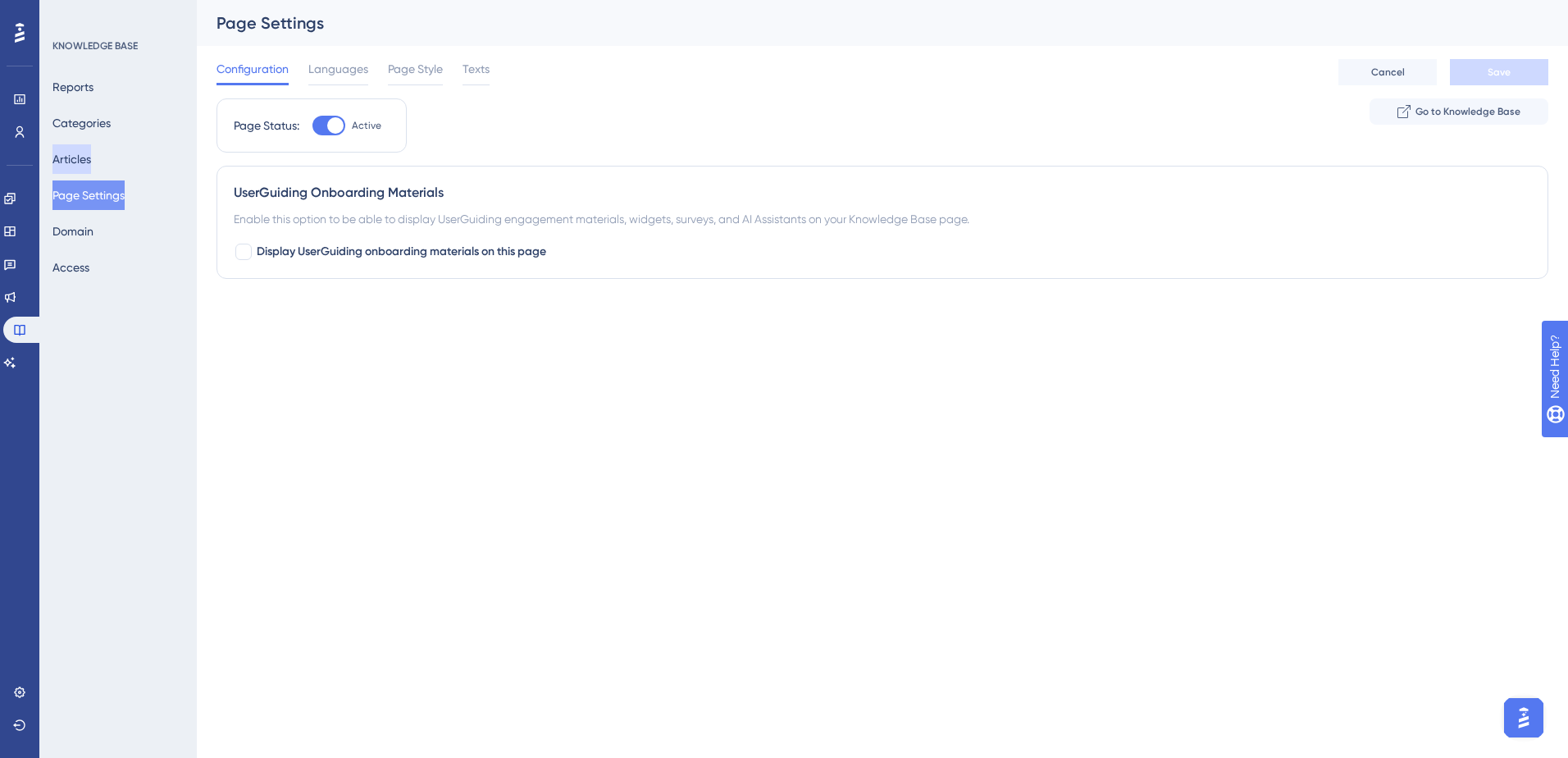
click at [65, 169] on button "Articles" at bounding box center [71, 159] width 38 height 30
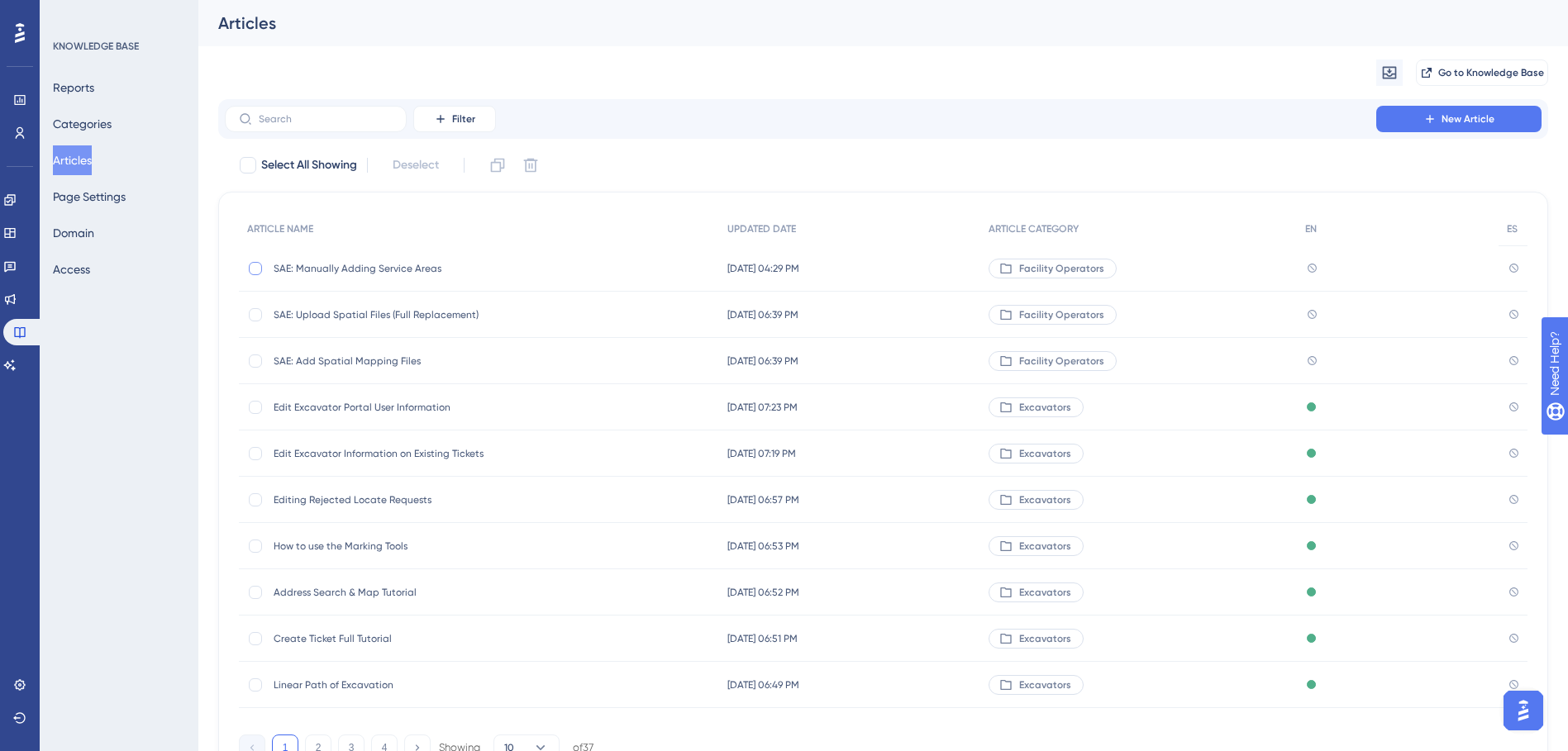
click at [256, 266] on div at bounding box center [254, 268] width 13 height 13
checkbox input "true"
drag, startPoint x: 302, startPoint y: 266, endPoint x: 441, endPoint y: 224, distance: 145.2
click at [441, 224] on div "ARTICLE NAME" at bounding box center [478, 229] width 480 height 34
click at [364, 273] on span "SAE: Manually Adding Service Areas" at bounding box center [405, 268] width 264 height 13
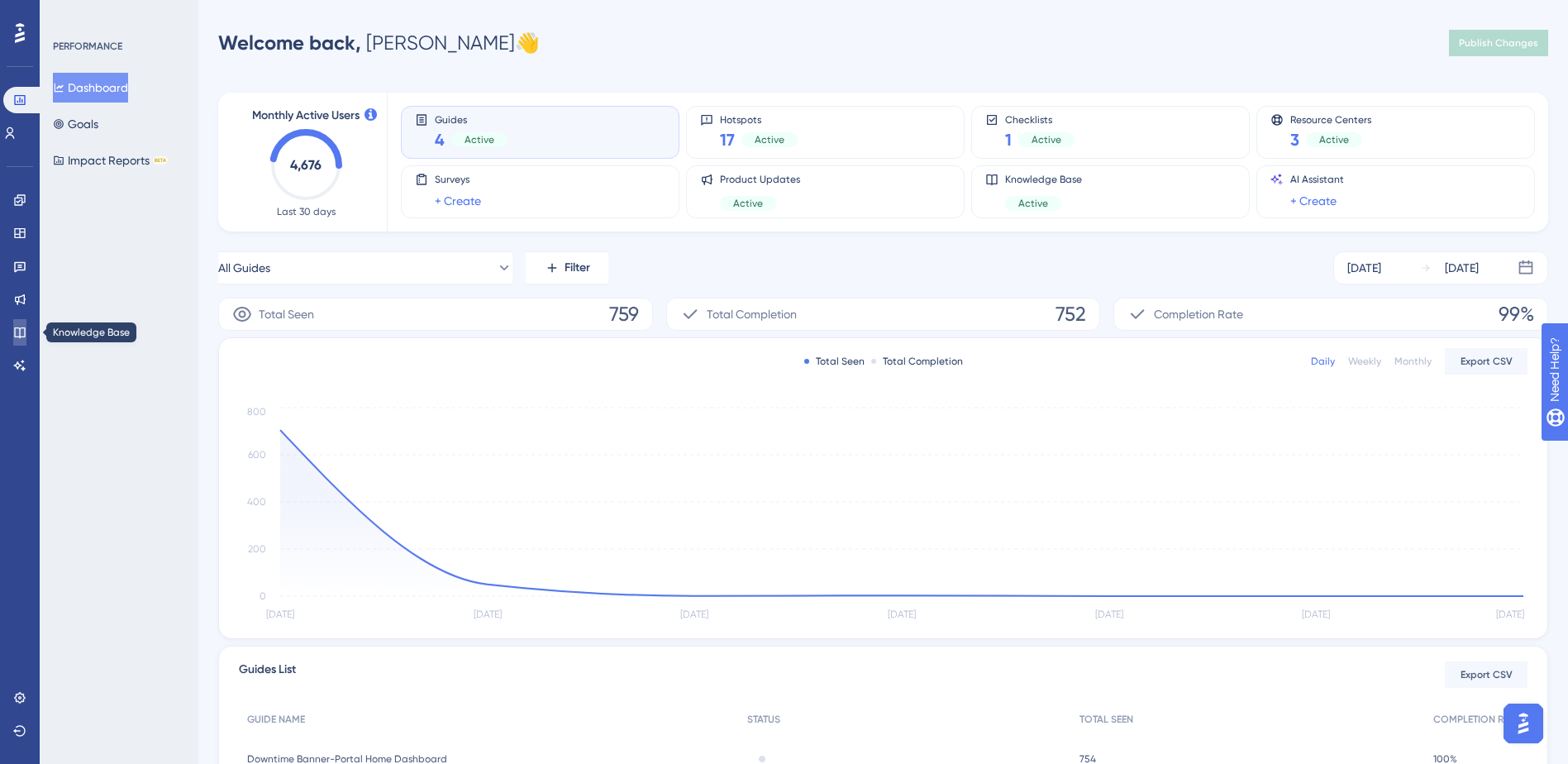
click at [16, 334] on icon at bounding box center [19, 332] width 13 height 13
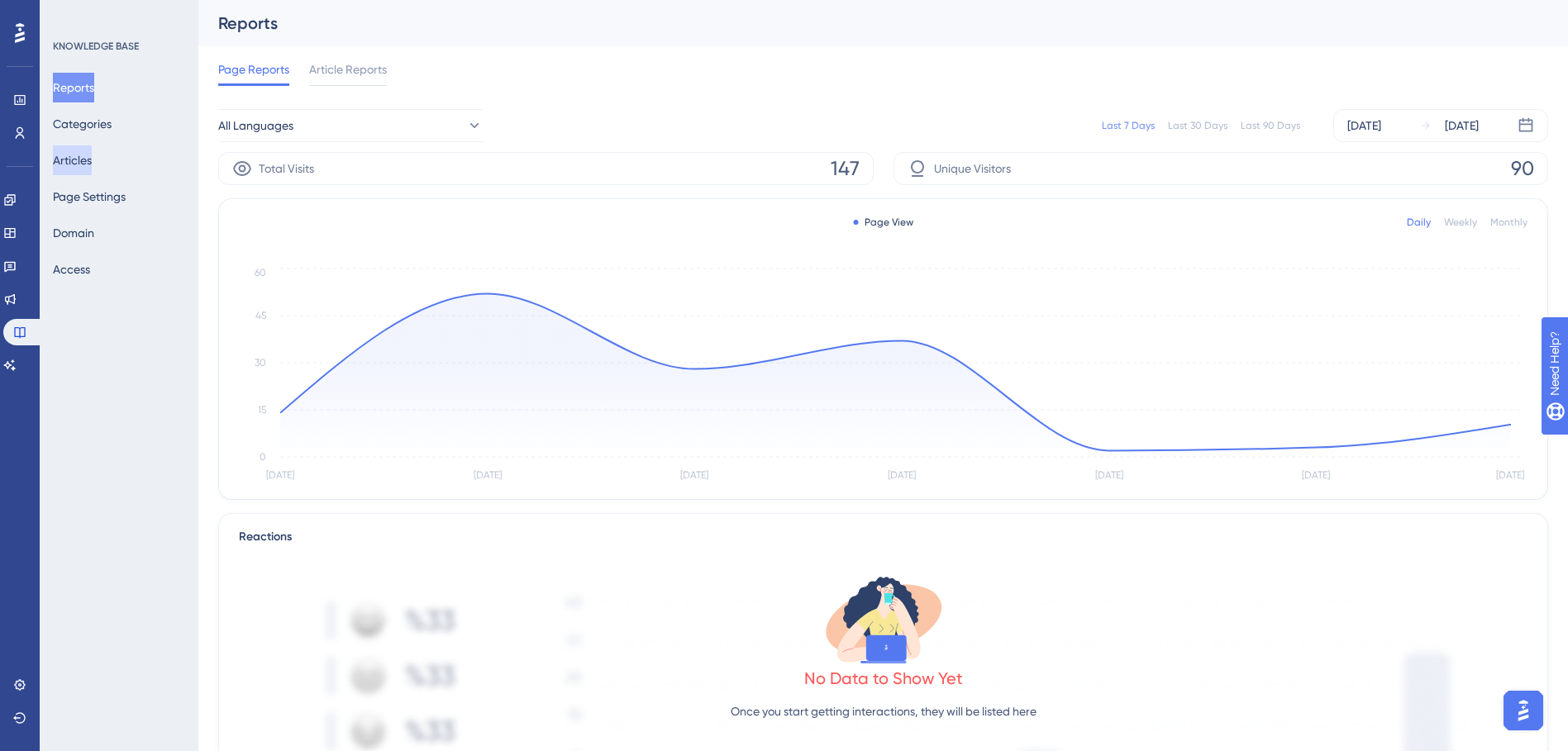
click at [91, 149] on button "Articles" at bounding box center [72, 160] width 39 height 30
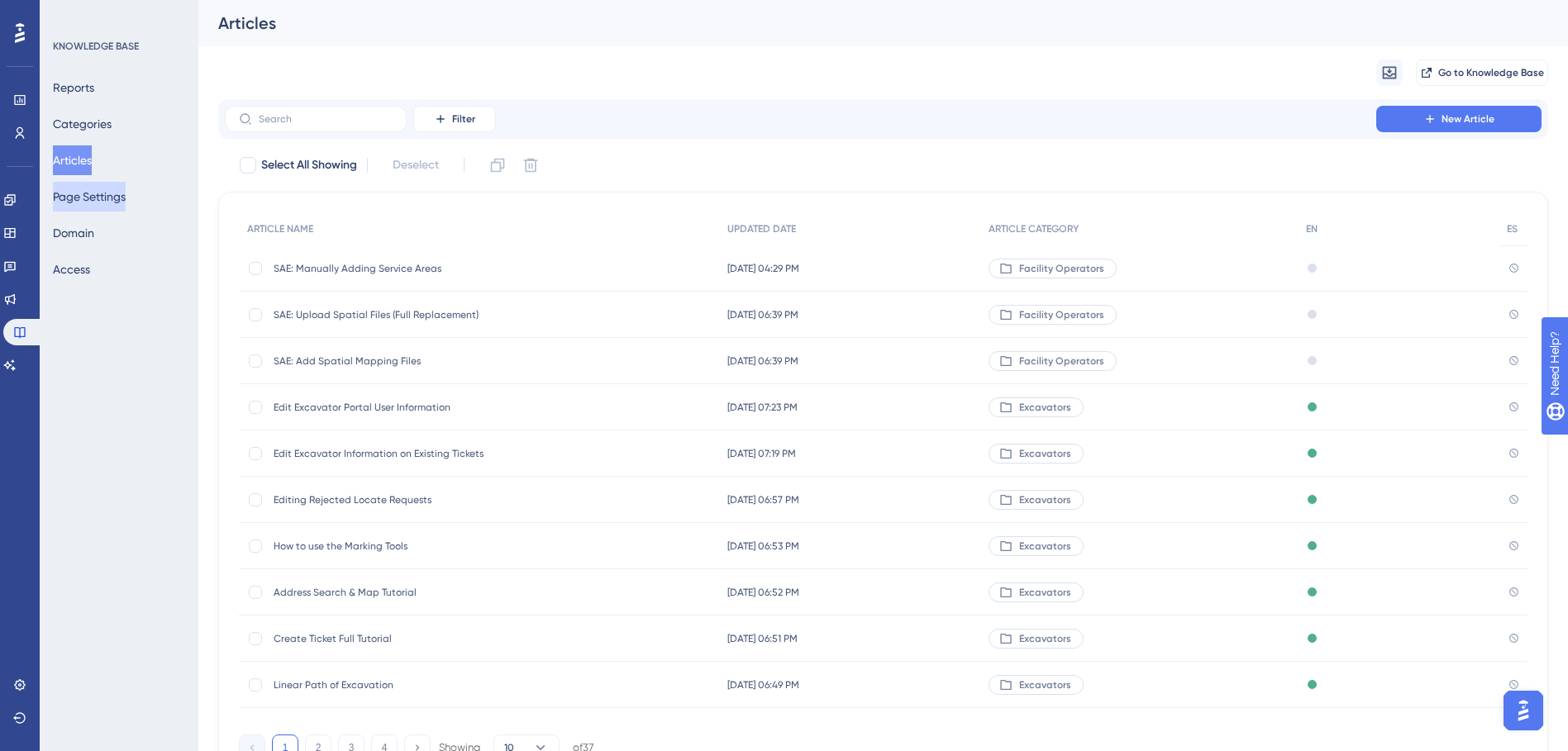
click at [110, 196] on button "Page Settings" at bounding box center [88, 197] width 73 height 30
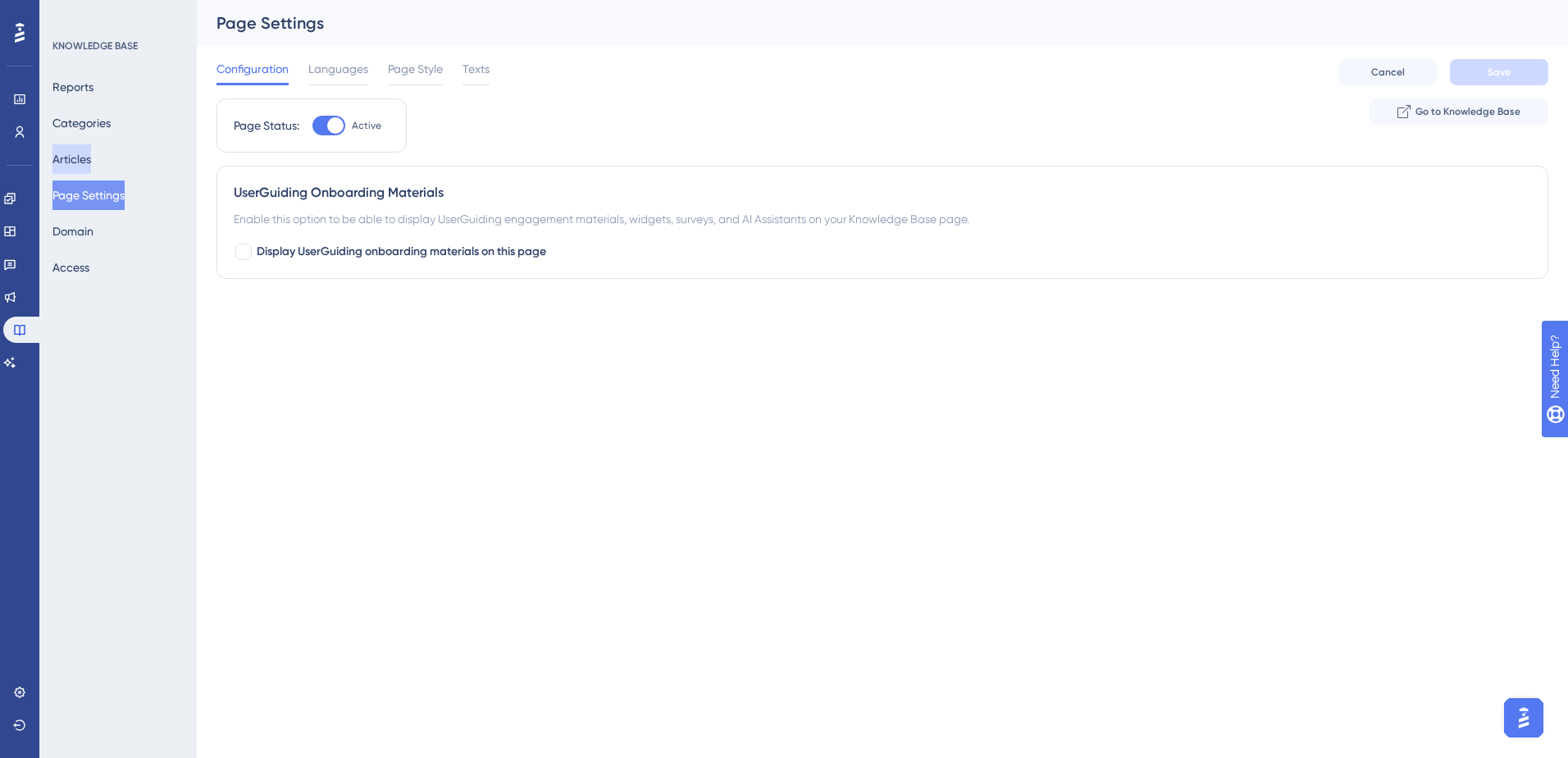
click at [91, 164] on button "Articles" at bounding box center [71, 159] width 38 height 30
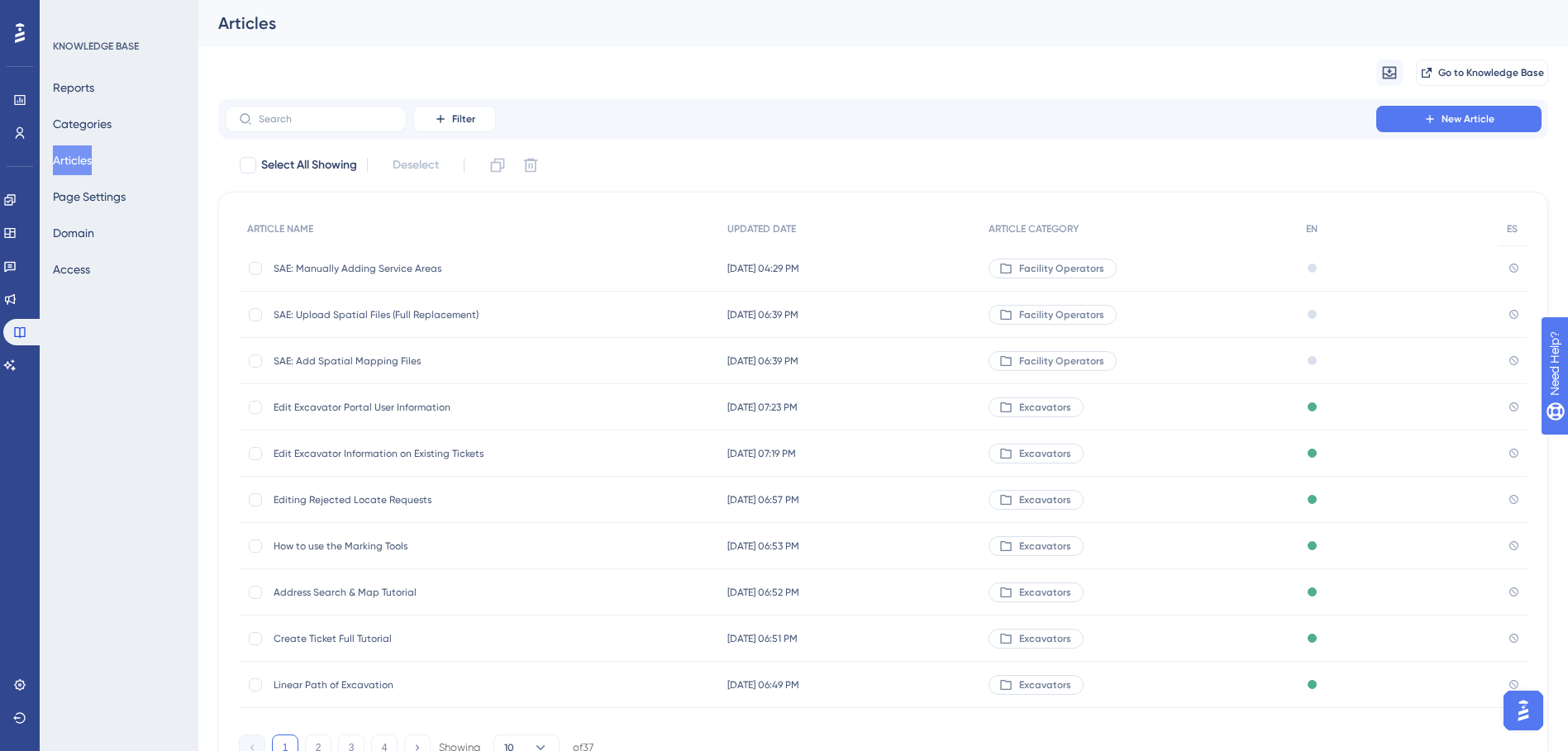
click at [300, 275] on div "SAE: Manually Adding Service Areas SAE: Manually Adding Service Areas" at bounding box center [405, 268] width 264 height 47
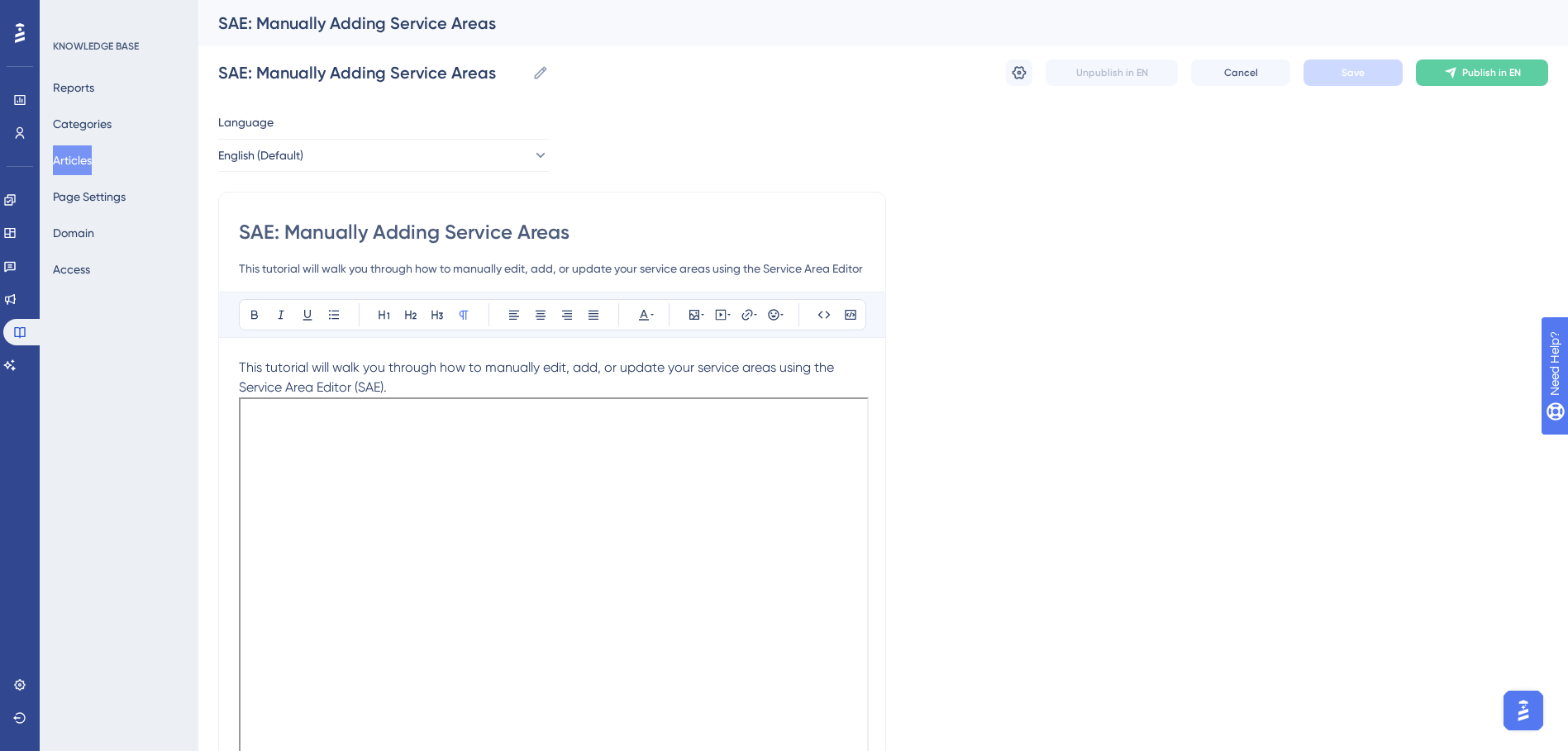
click at [85, 165] on button "Articles" at bounding box center [72, 160] width 39 height 30
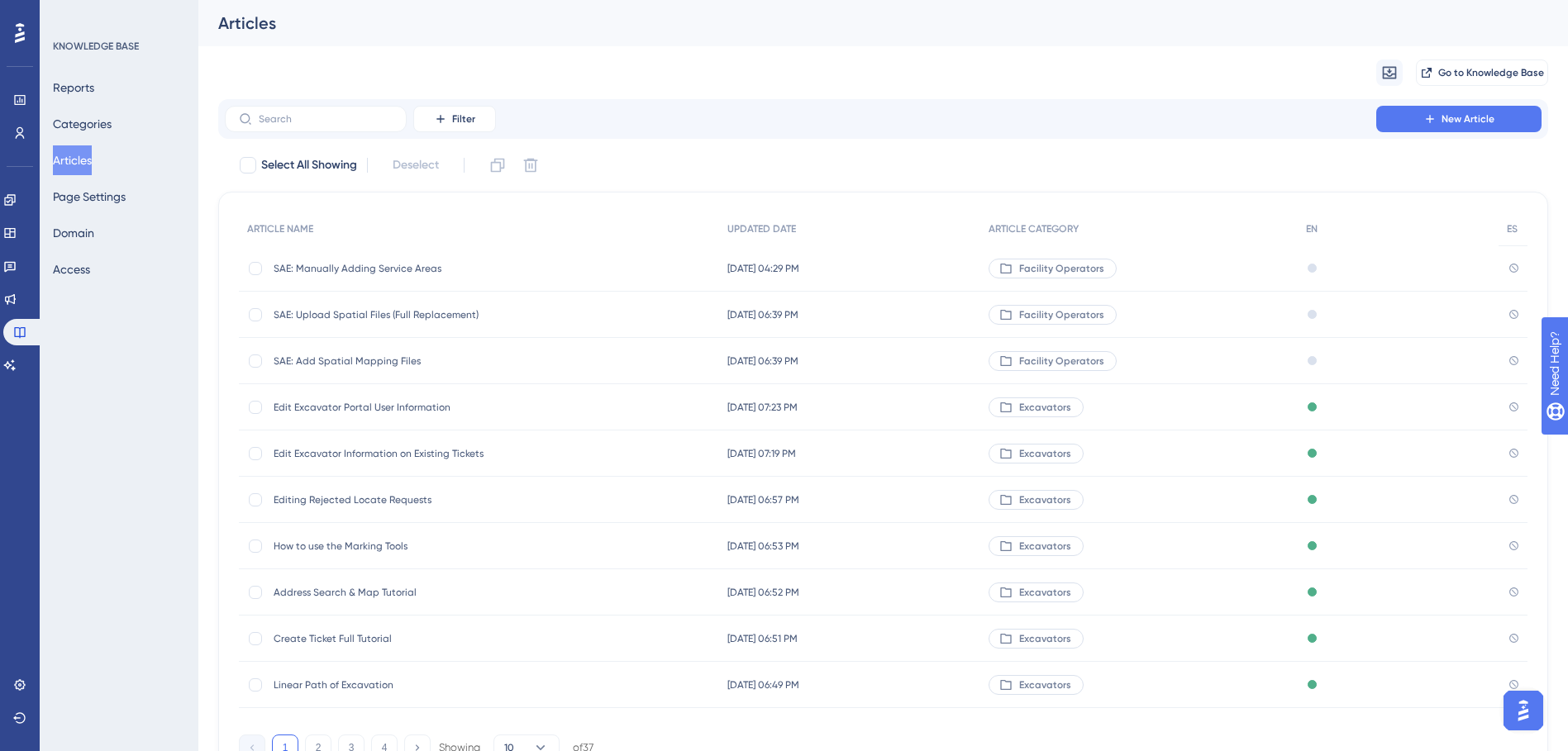
click at [348, 265] on span "SAE: Manually Adding Service Areas" at bounding box center [405, 268] width 264 height 13
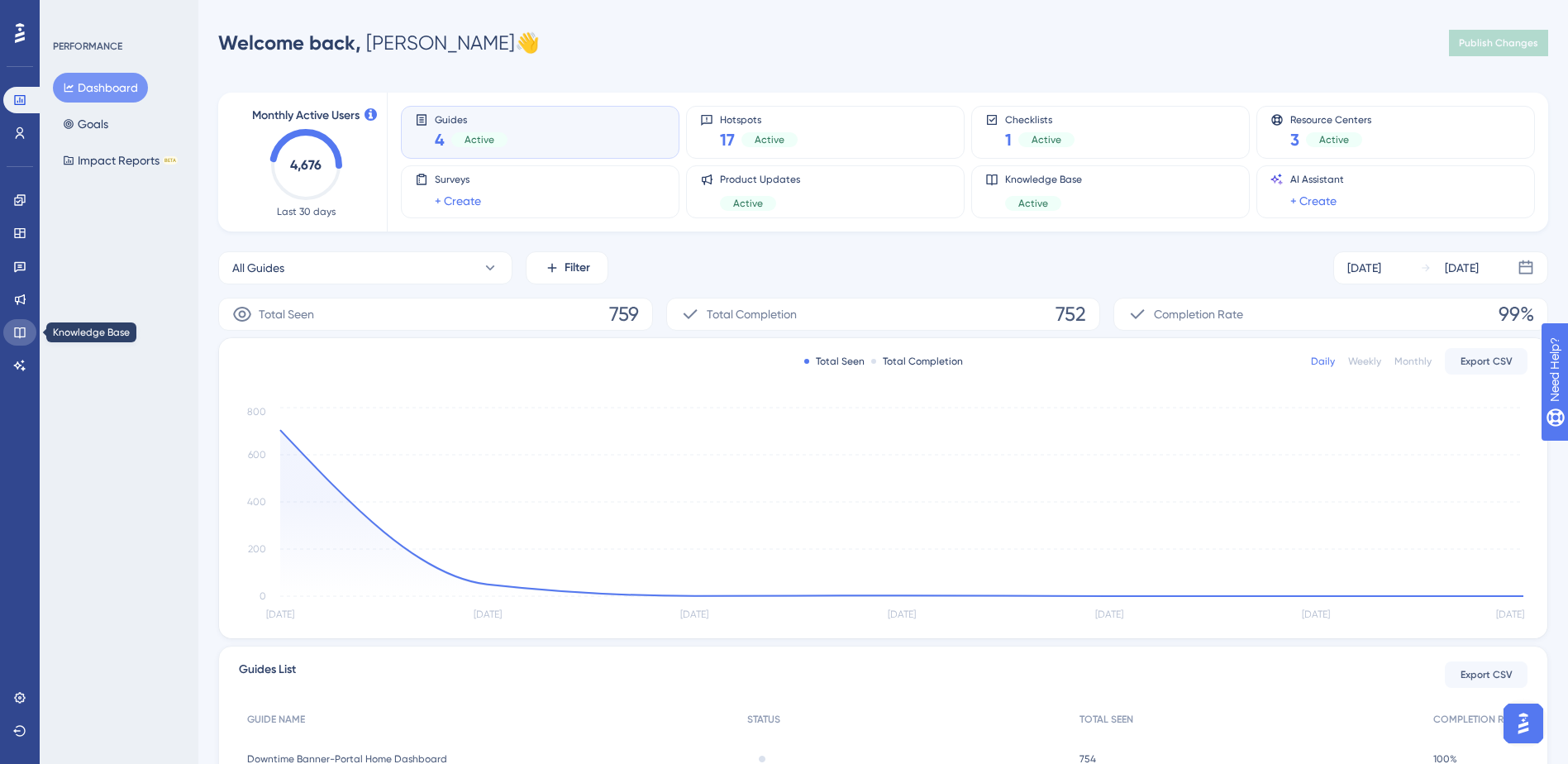
click at [17, 325] on link at bounding box center [19, 332] width 33 height 27
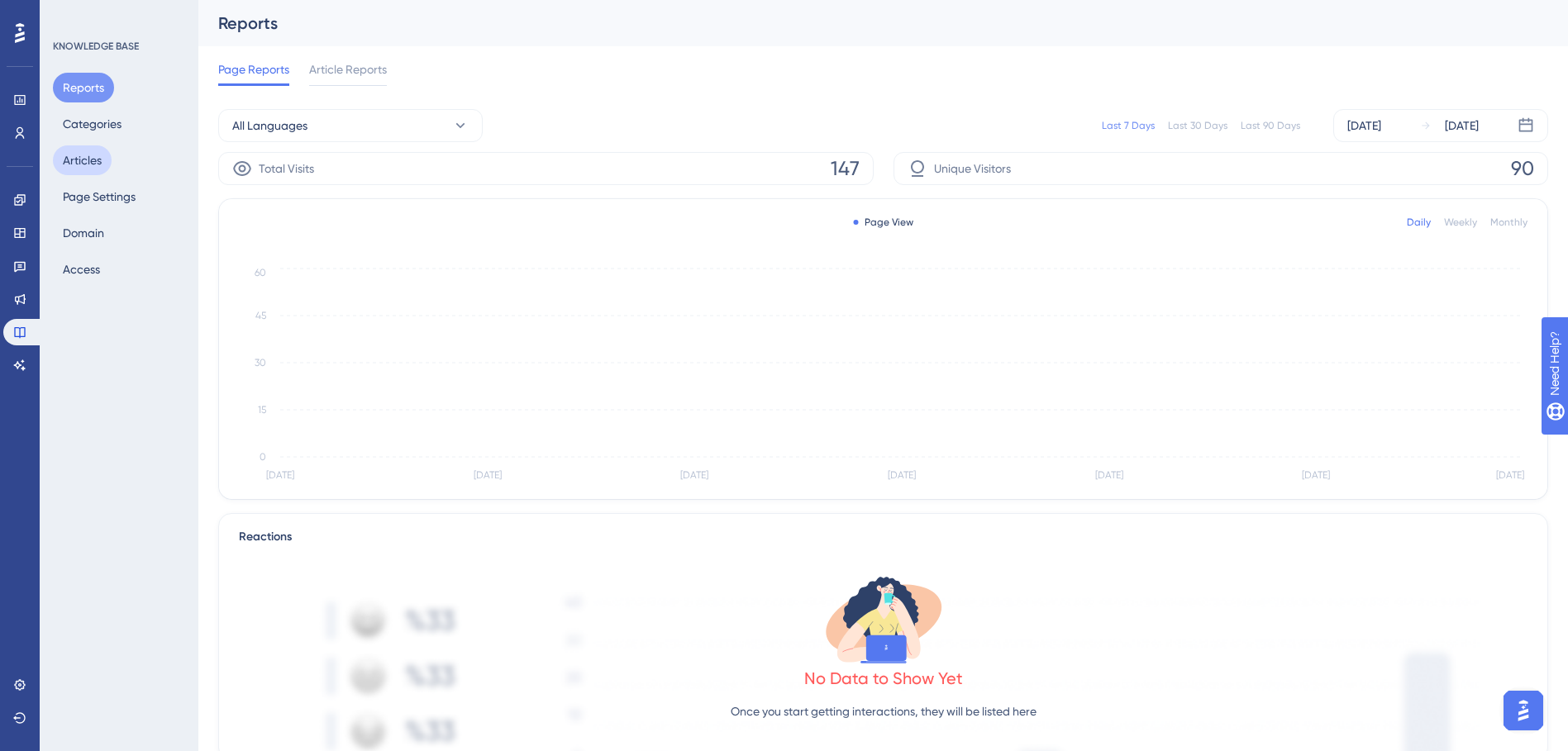
click at [87, 151] on button "Articles" at bounding box center [81, 160] width 59 height 30
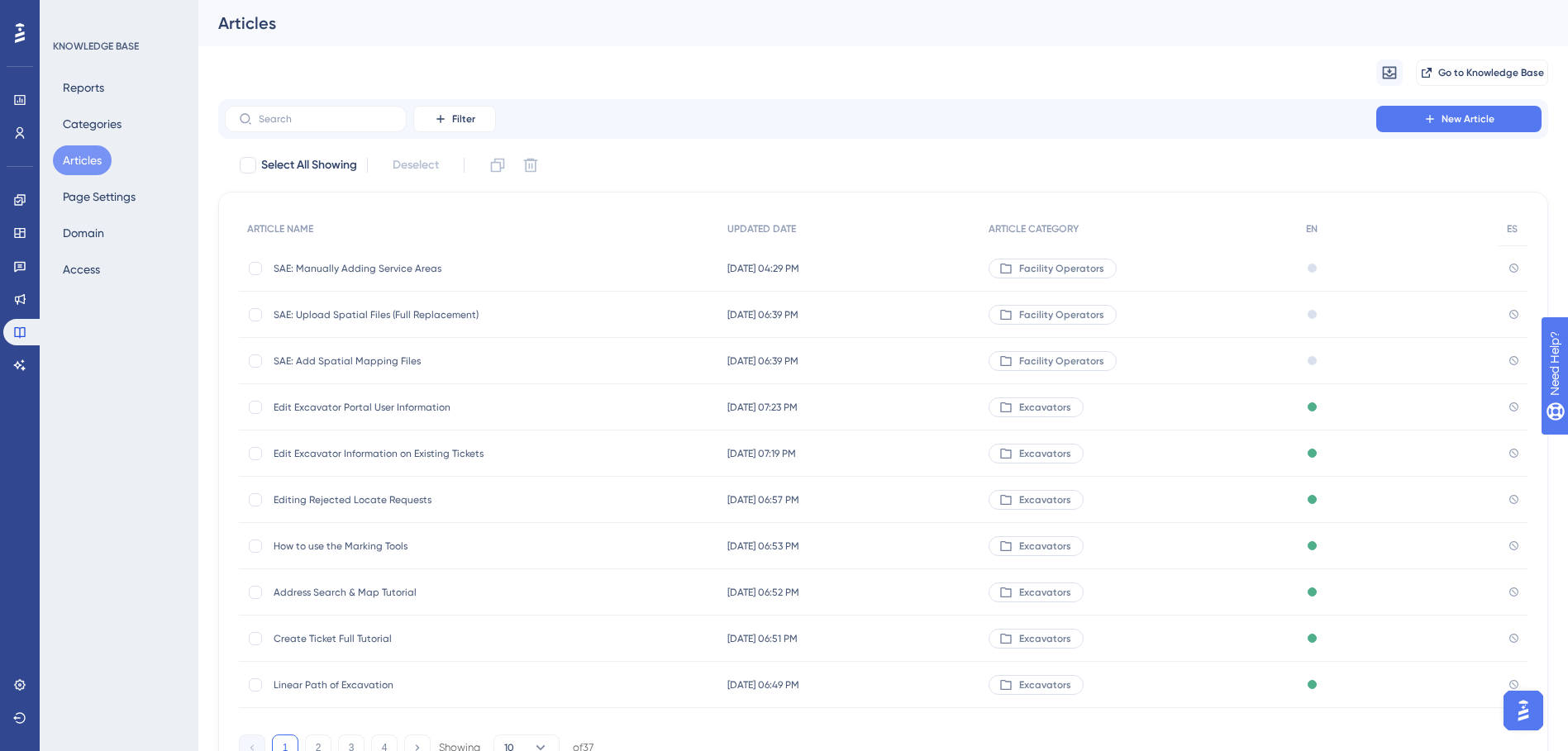
click at [362, 310] on span "SAE: Upload Spatial Files (Full Replacement)" at bounding box center [405, 314] width 264 height 13
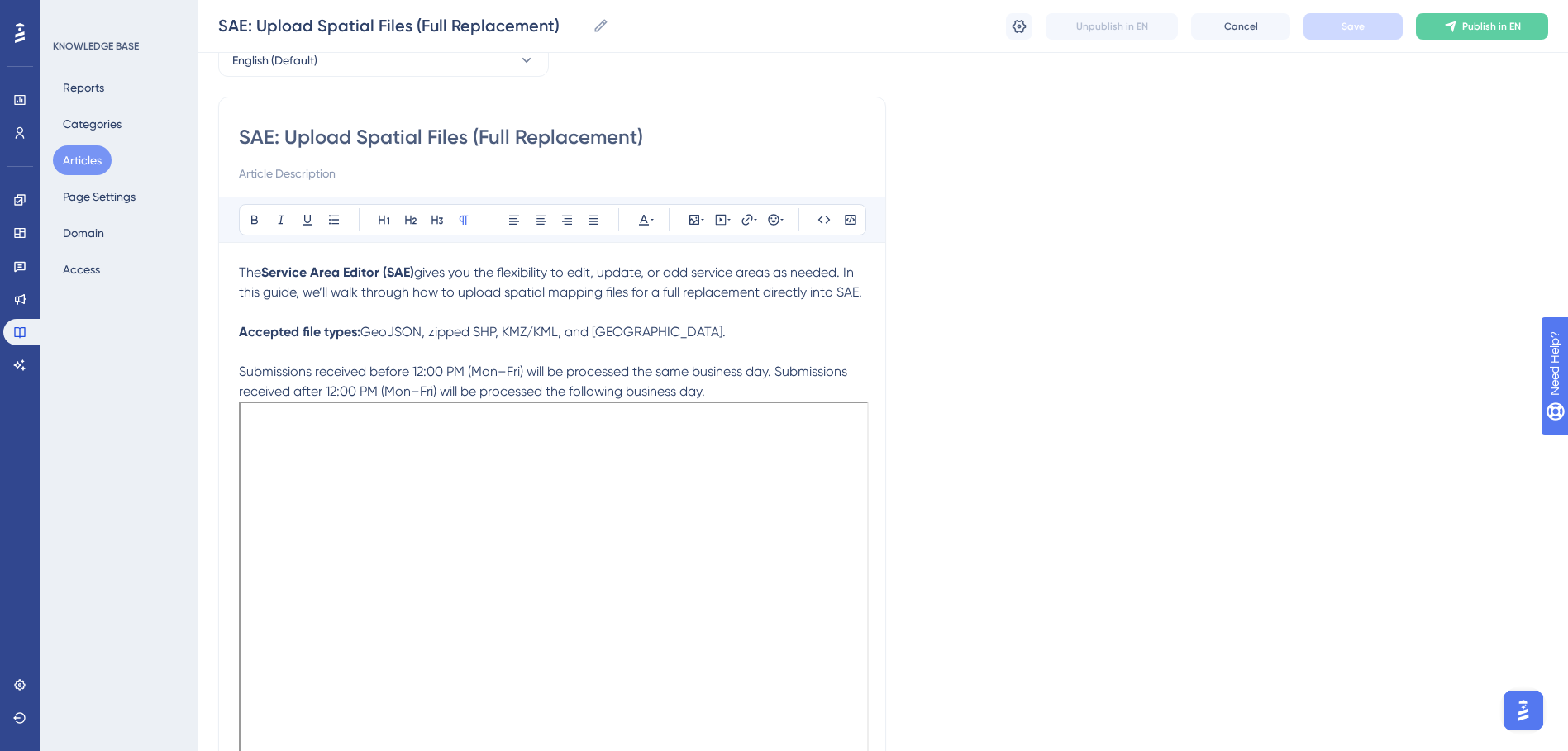
scroll to position [165, 0]
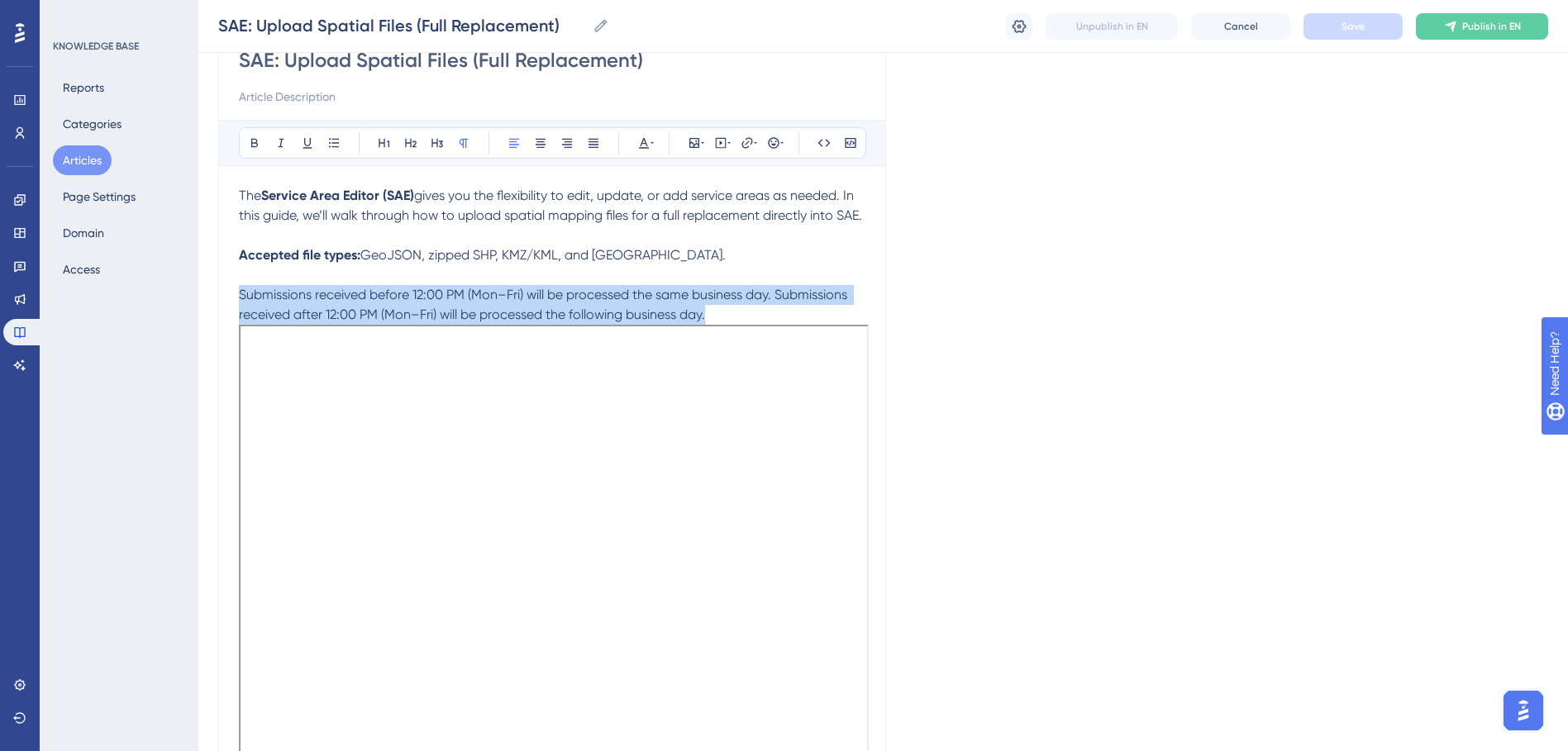
drag, startPoint x: 721, startPoint y: 333, endPoint x: 197, endPoint y: 315, distance: 524.3
click at [199, 315] on div "Performance Users Engagement Widgets Feedback Product Updates Knowledge Base AI…" at bounding box center [883, 507] width 1370 height 1344
copy span "Submissions received before 12:00 PM (Mon–Fri) will be processed the same busin…"
click at [1014, 27] on icon at bounding box center [1019, 25] width 14 height 13
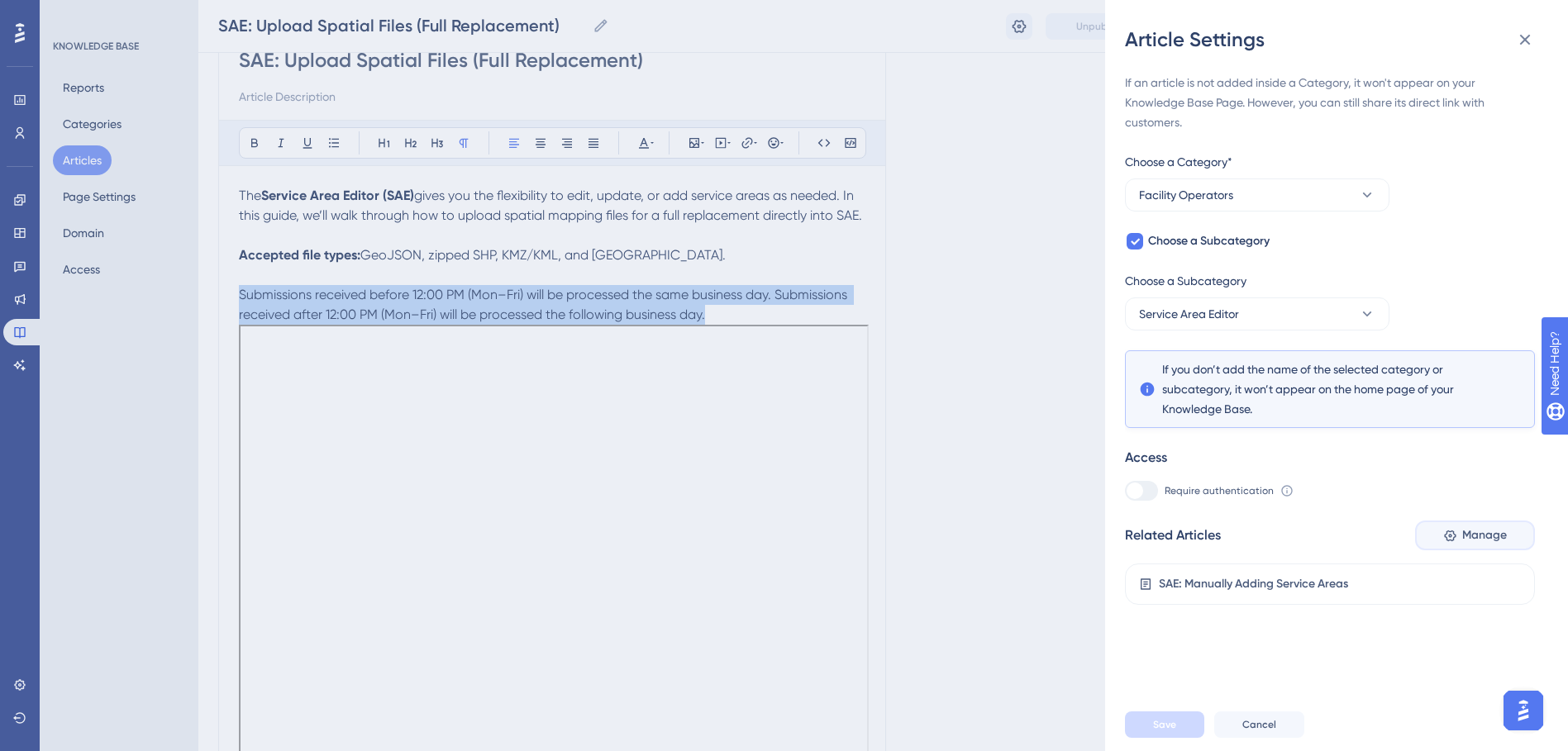
click at [1486, 545] on button "Manage" at bounding box center [1475, 535] width 120 height 30
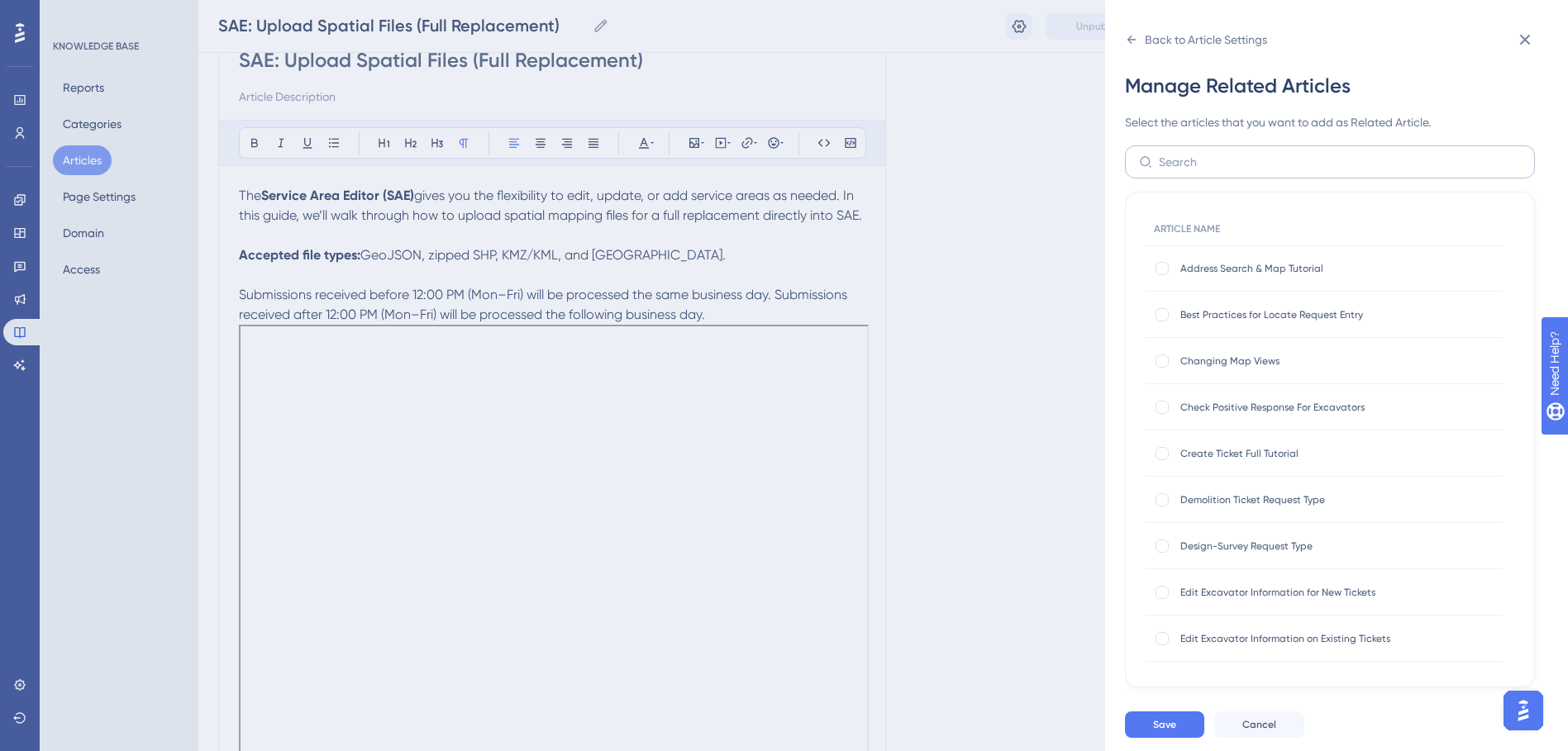
click at [1201, 172] on label at bounding box center [1330, 161] width 410 height 33
click at [1201, 171] on input "text" at bounding box center [1340, 162] width 362 height 18
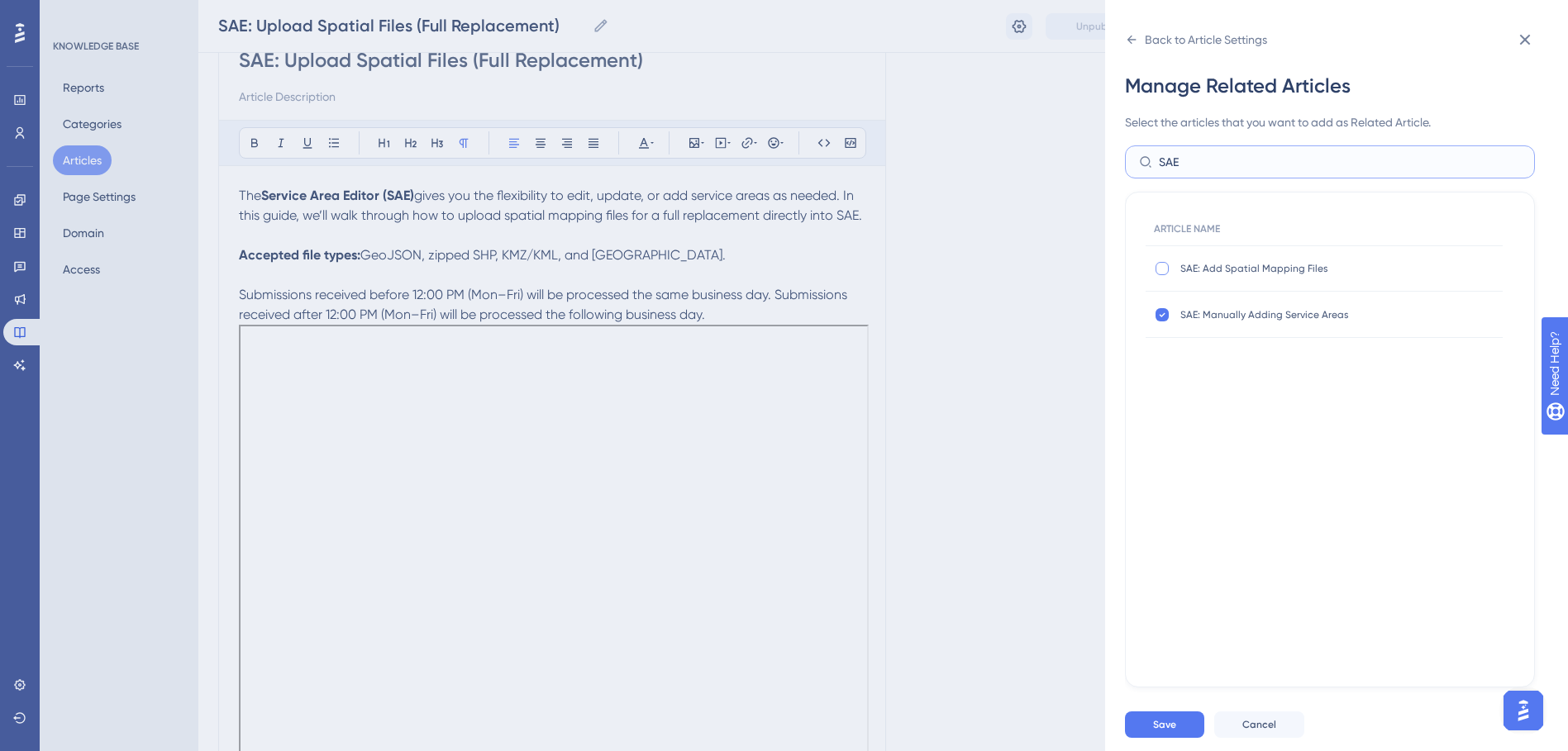
type input "SAE"
click at [1157, 266] on div at bounding box center [1162, 268] width 13 height 13
checkbox input "true"
click at [1169, 731] on span "Save" at bounding box center [1165, 724] width 23 height 13
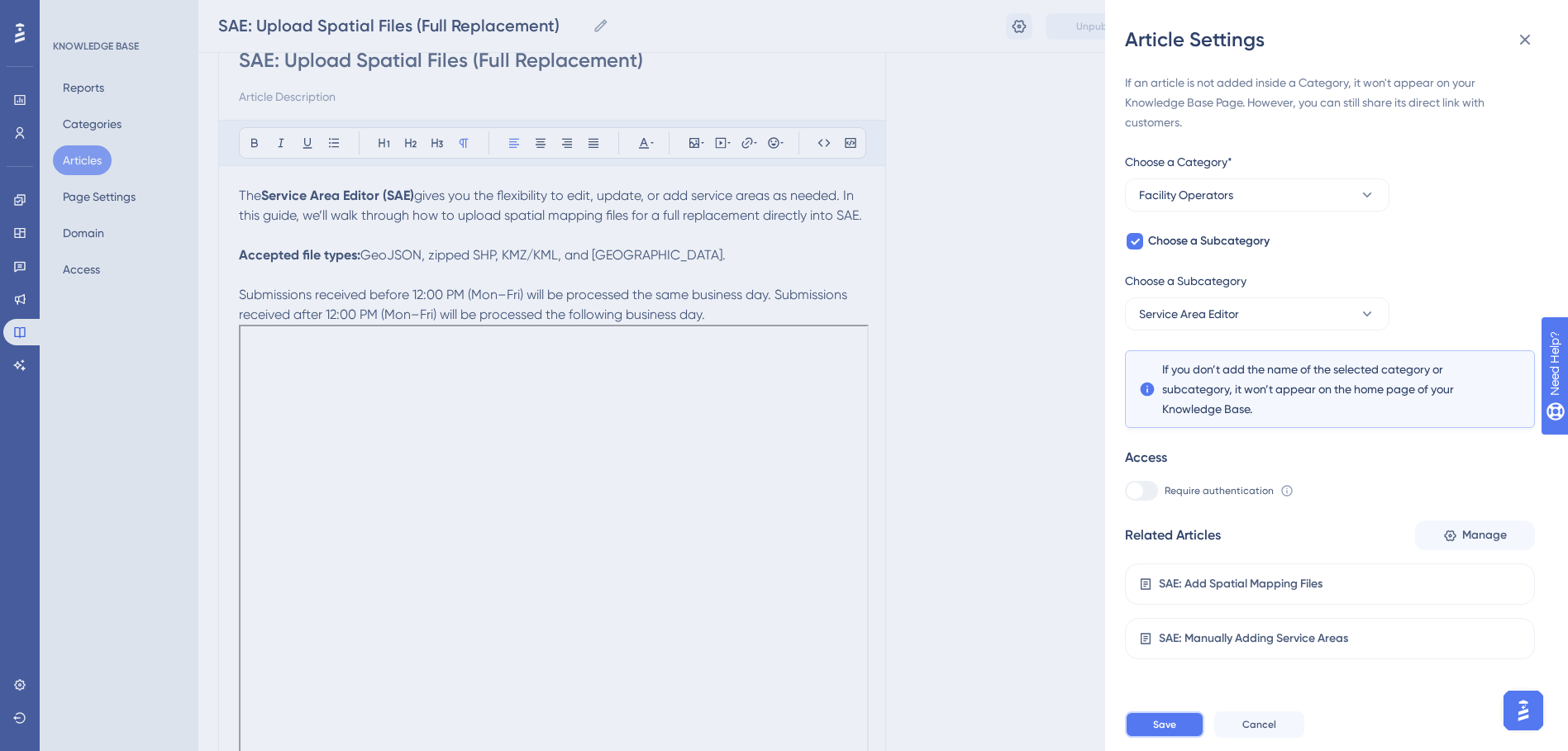
click at [1145, 737] on button "Save" at bounding box center [1165, 724] width 79 height 27
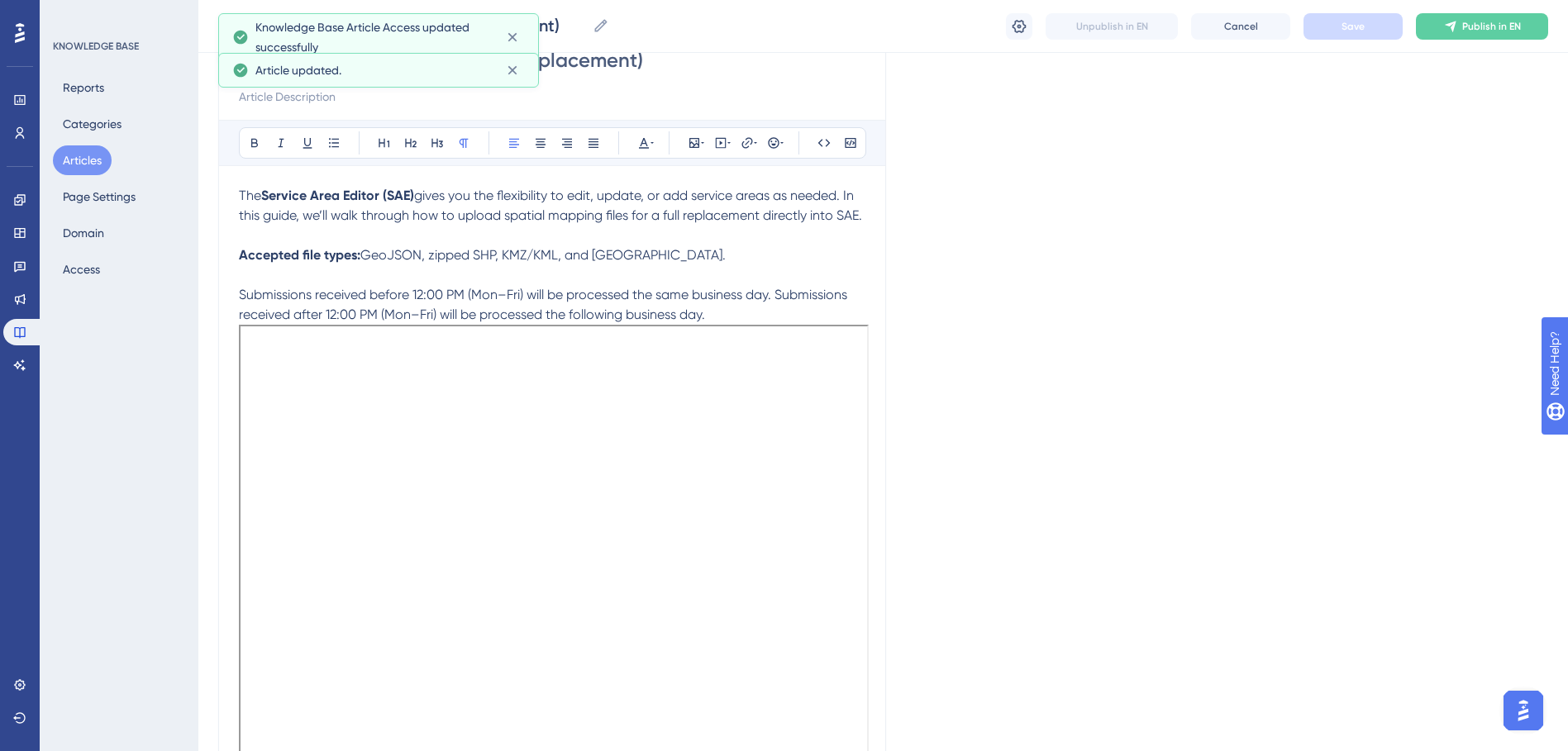
click at [78, 157] on button "Articles" at bounding box center [81, 160] width 59 height 30
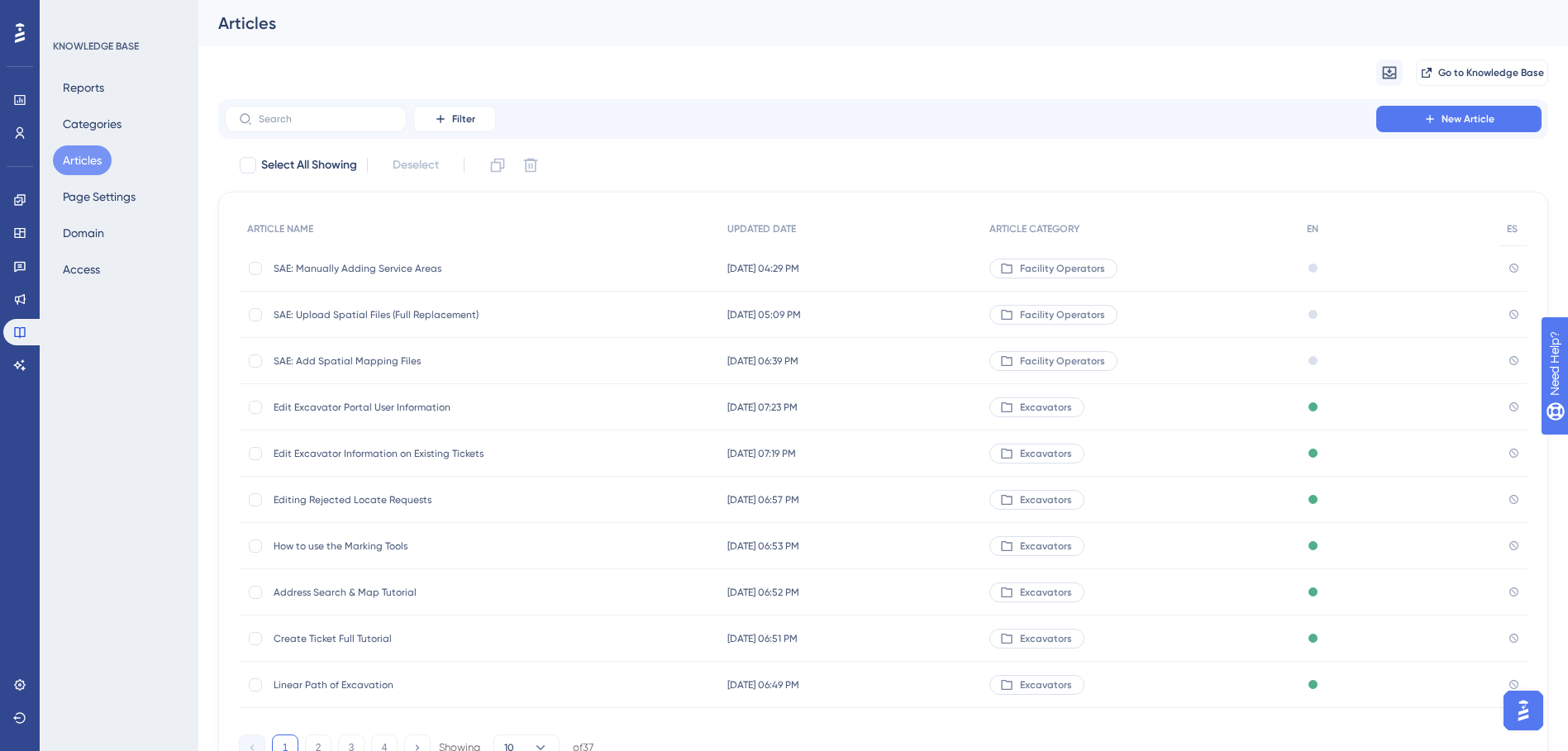
click at [334, 369] on div "SAE: Add Spatial Mapping Files SAE: Add Spatial Mapping Files" at bounding box center [405, 361] width 264 height 47
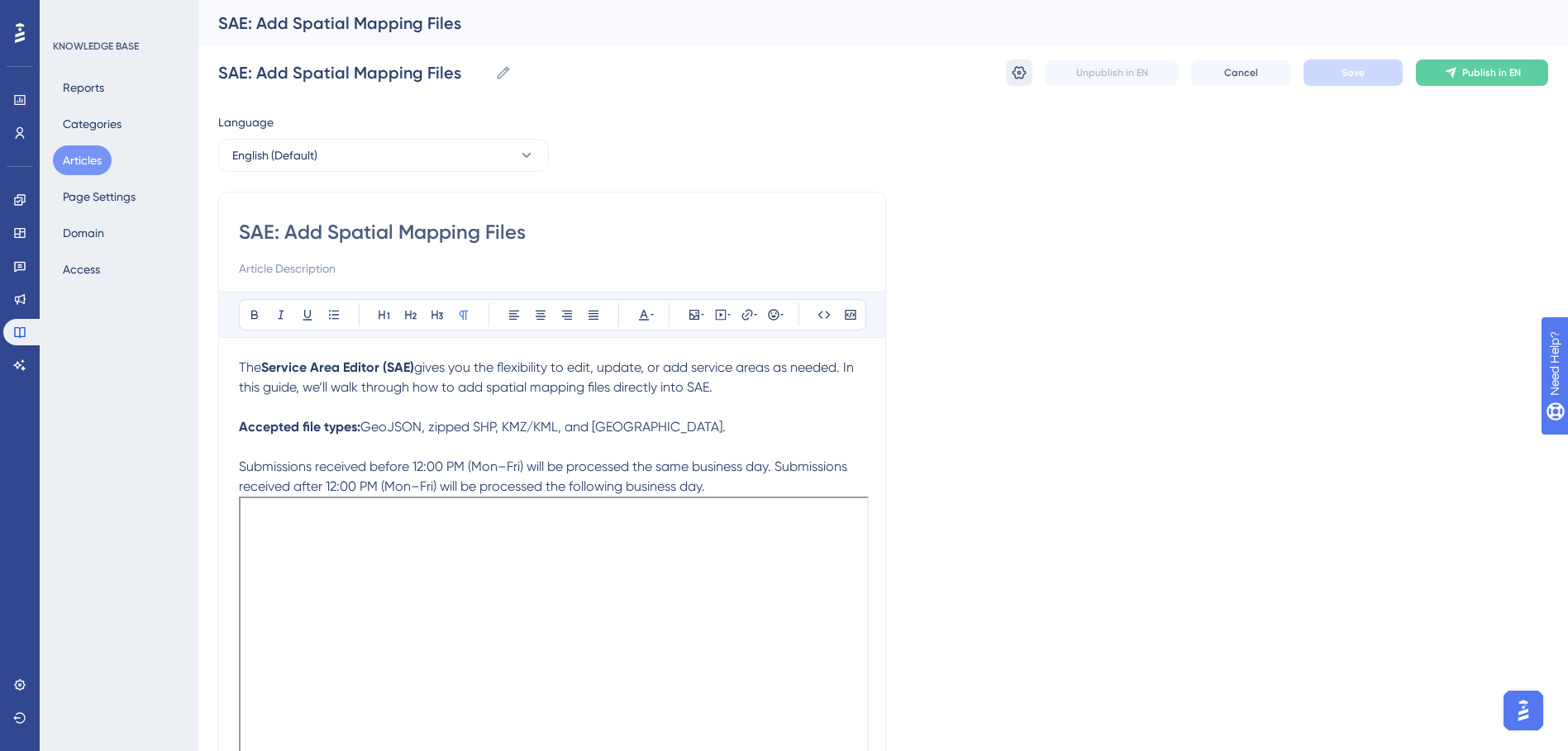
click at [1017, 70] on icon at bounding box center [1019, 73] width 14 height 13
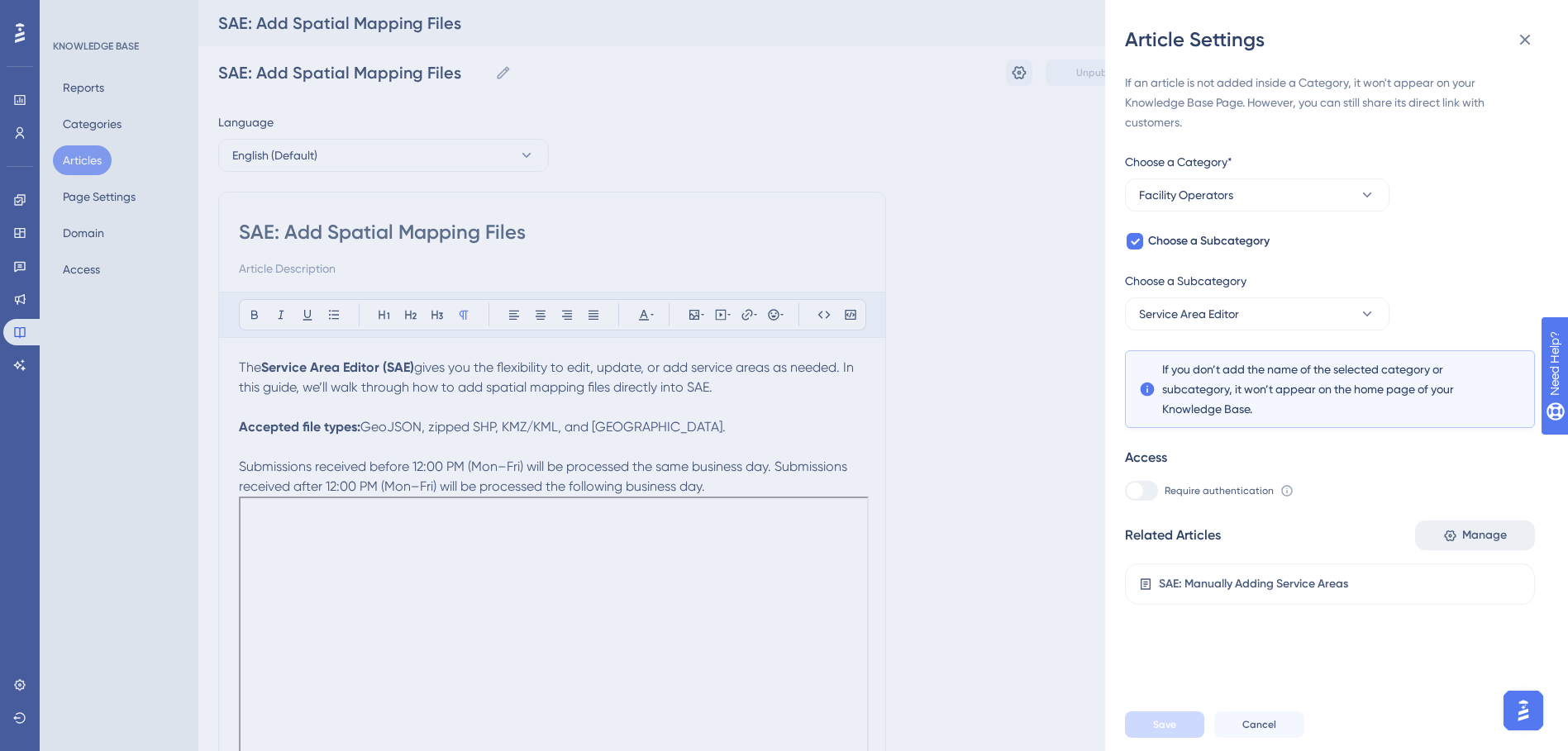
click at [1463, 534] on span "Manage" at bounding box center [1485, 535] width 45 height 20
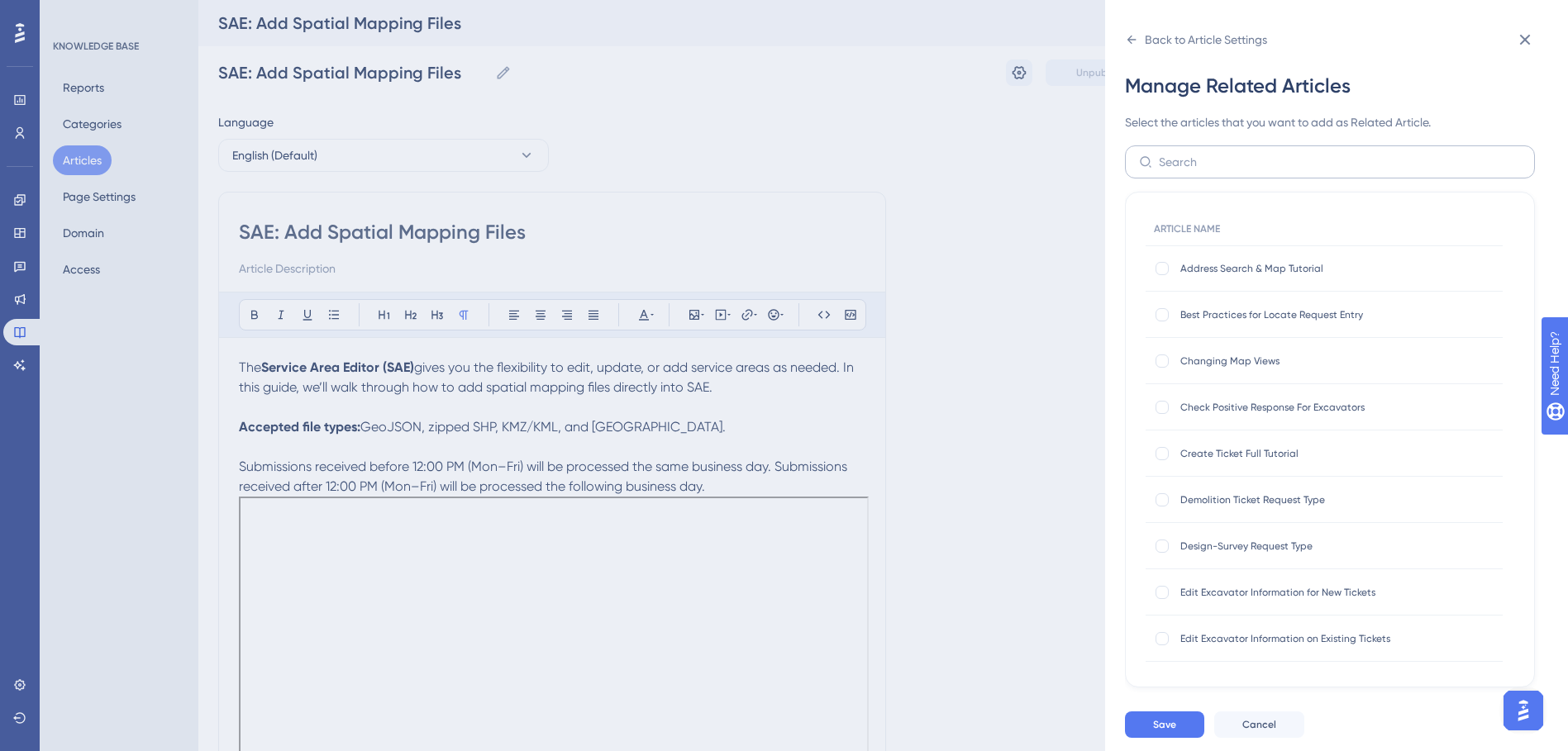
click at [1173, 171] on label at bounding box center [1330, 161] width 410 height 33
click at [1173, 171] on input "text" at bounding box center [1340, 162] width 362 height 18
type input "d"
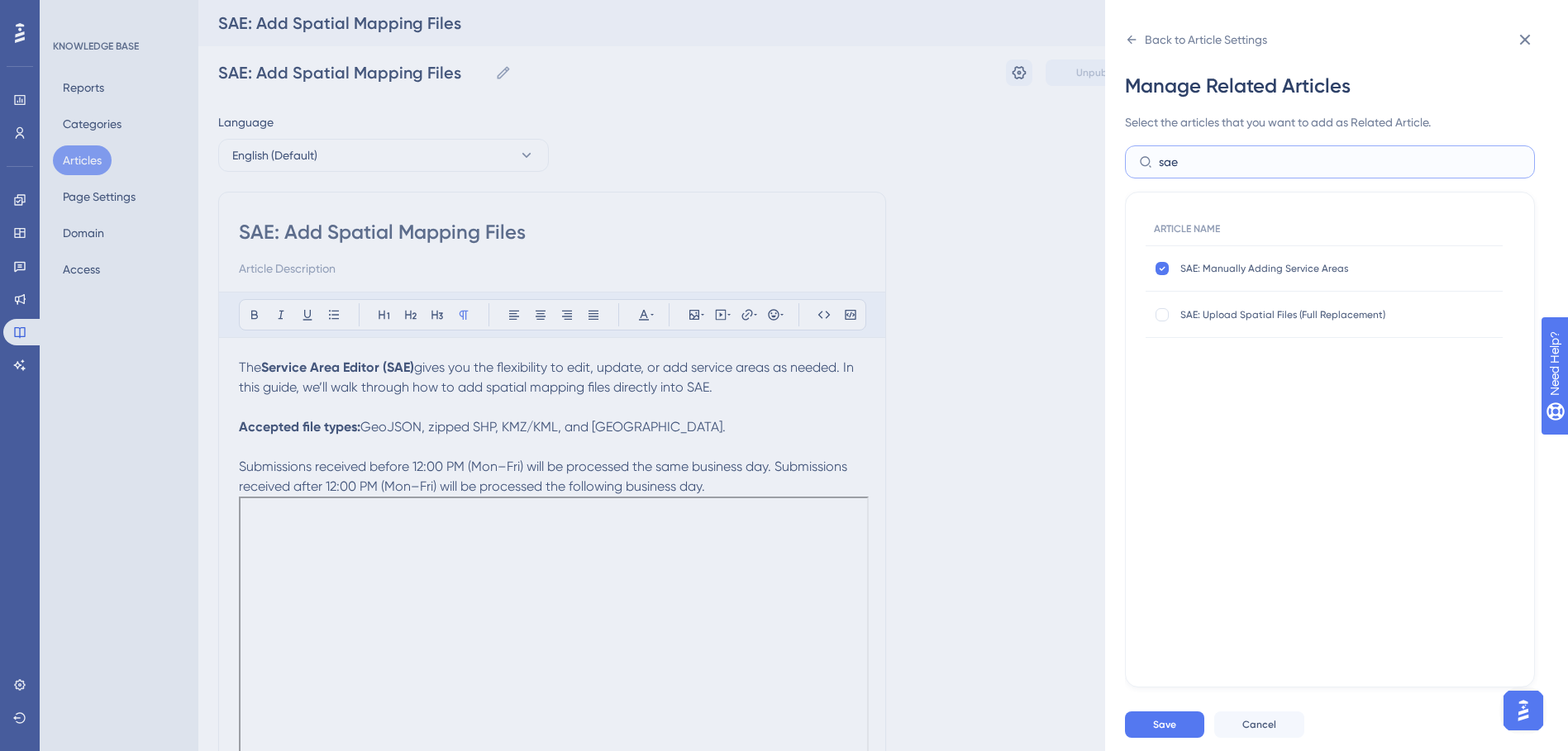
type input "sae"
click at [1165, 323] on div "SAE: Upload Spatial Files (Full Replacement) SAE: Upload Spatial Files (Full Re…" at bounding box center [1324, 315] width 357 height 47
click at [1165, 321] on div at bounding box center [1162, 314] width 13 height 13
checkbox input "true"
click at [1136, 738] on button "Save" at bounding box center [1165, 724] width 79 height 27
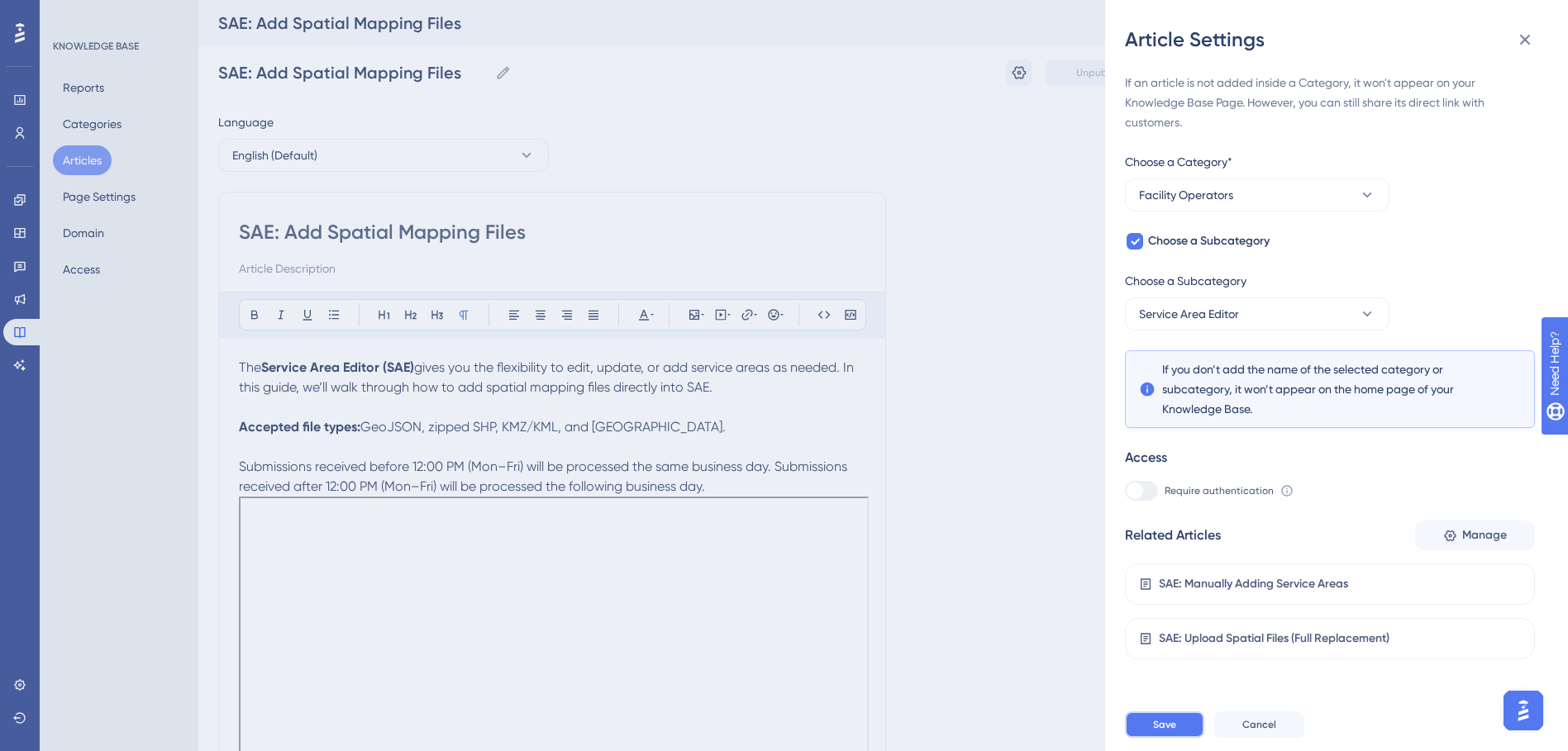
click at [1136, 738] on button "Save" at bounding box center [1165, 724] width 79 height 27
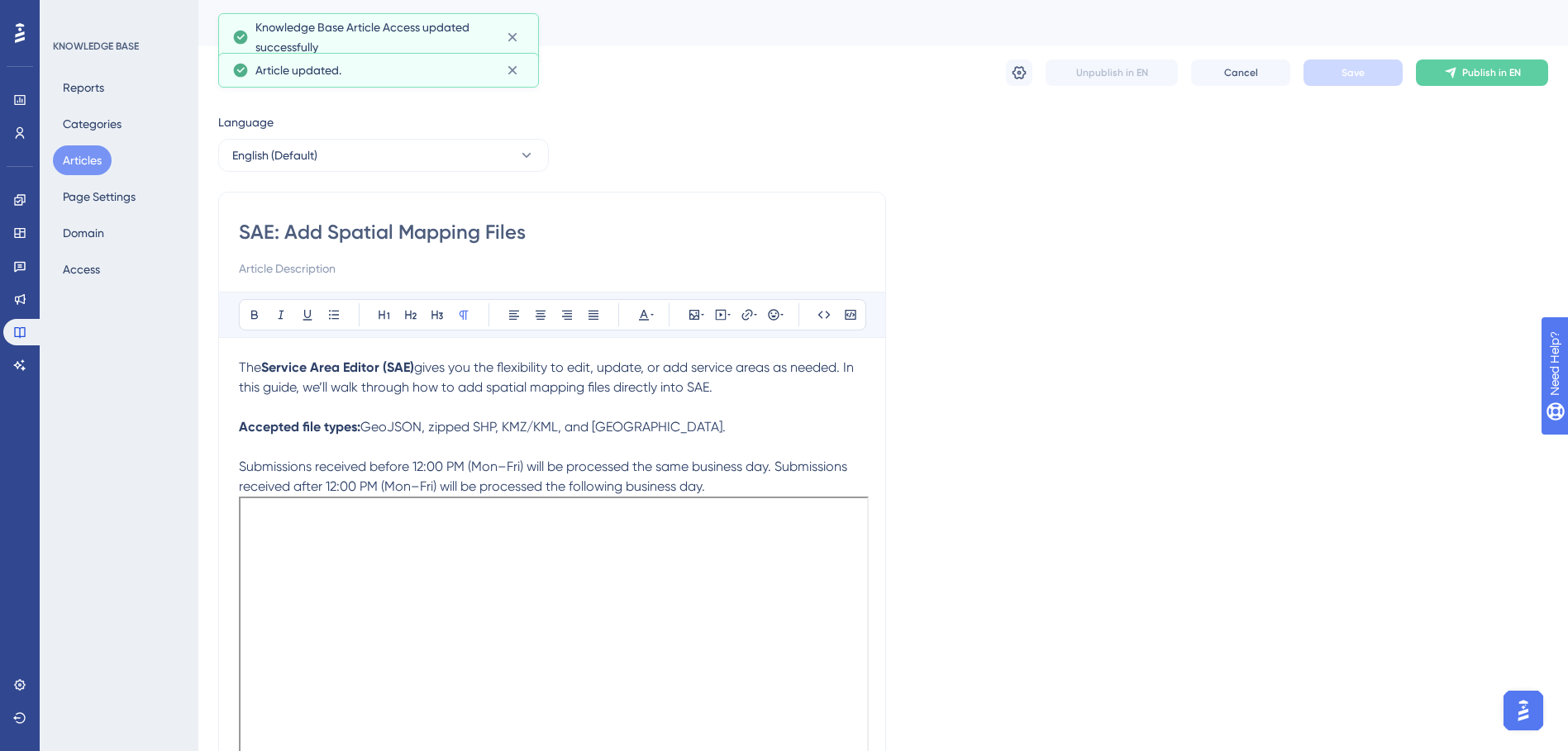
click at [84, 169] on button "Articles" at bounding box center [81, 160] width 59 height 30
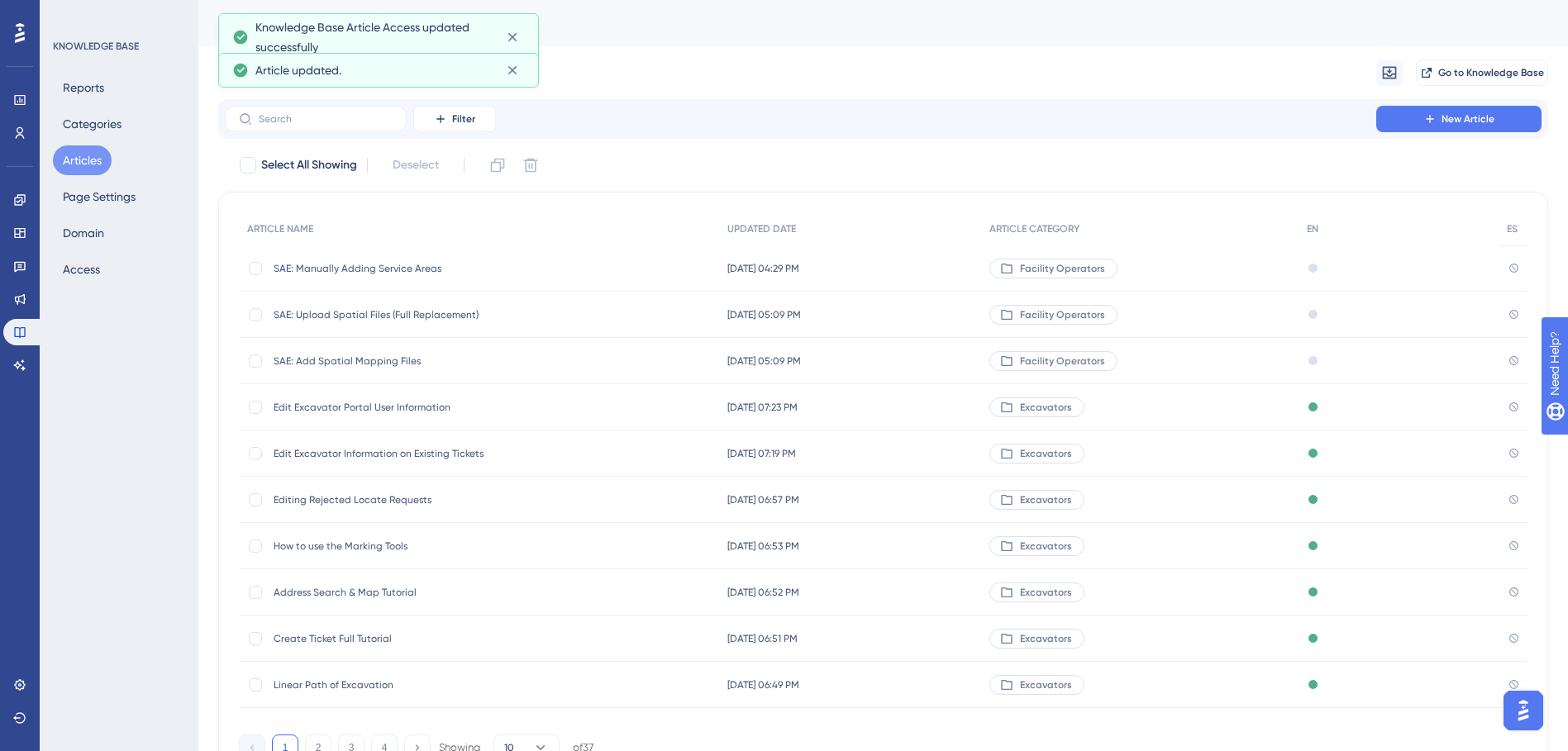
click at [387, 262] on span "SAE: Manually Adding Service Areas" at bounding box center [405, 268] width 264 height 13
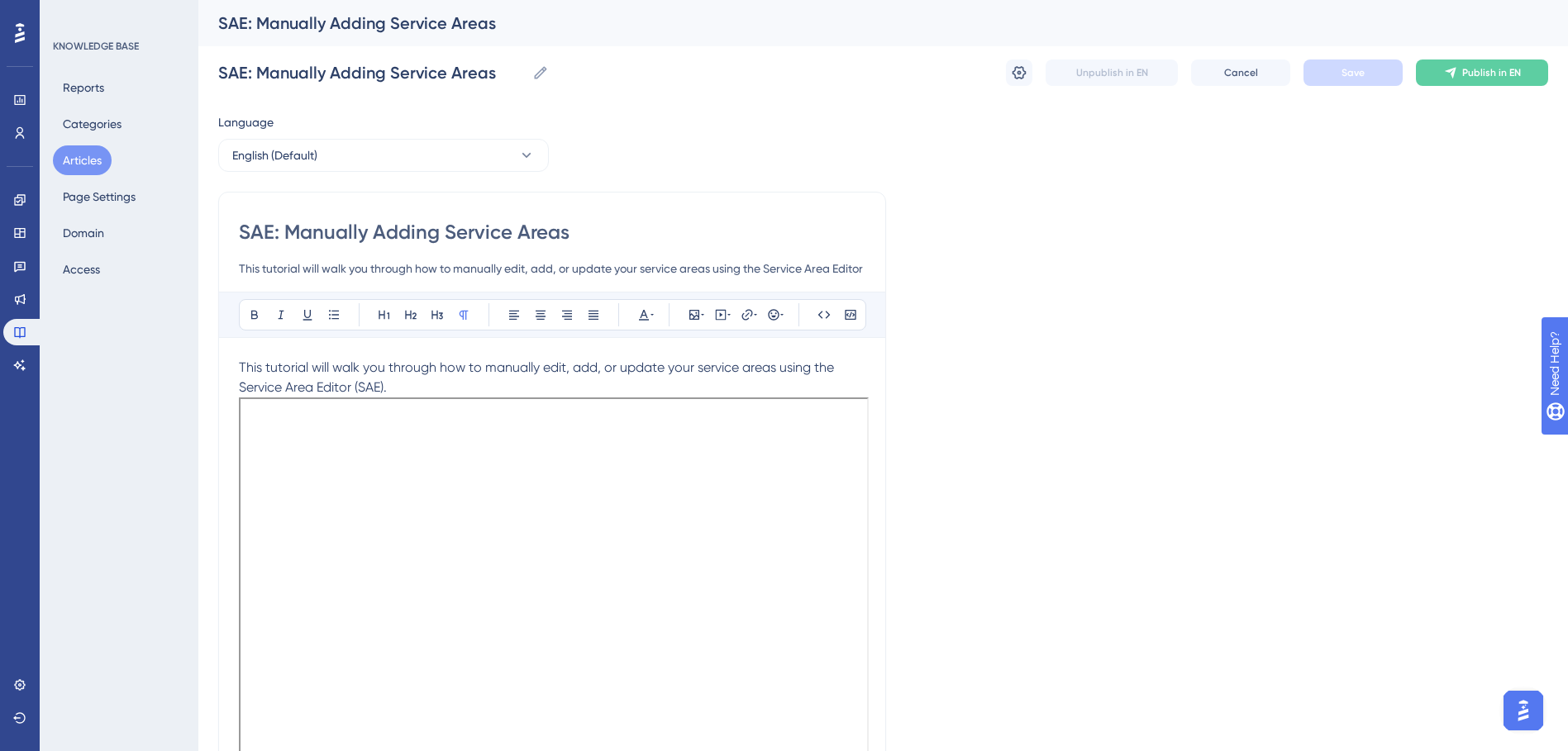
click at [415, 382] on p "This tutorial will walk you through how to manually edit, add, or update your s…" at bounding box center [551, 377] width 627 height 40
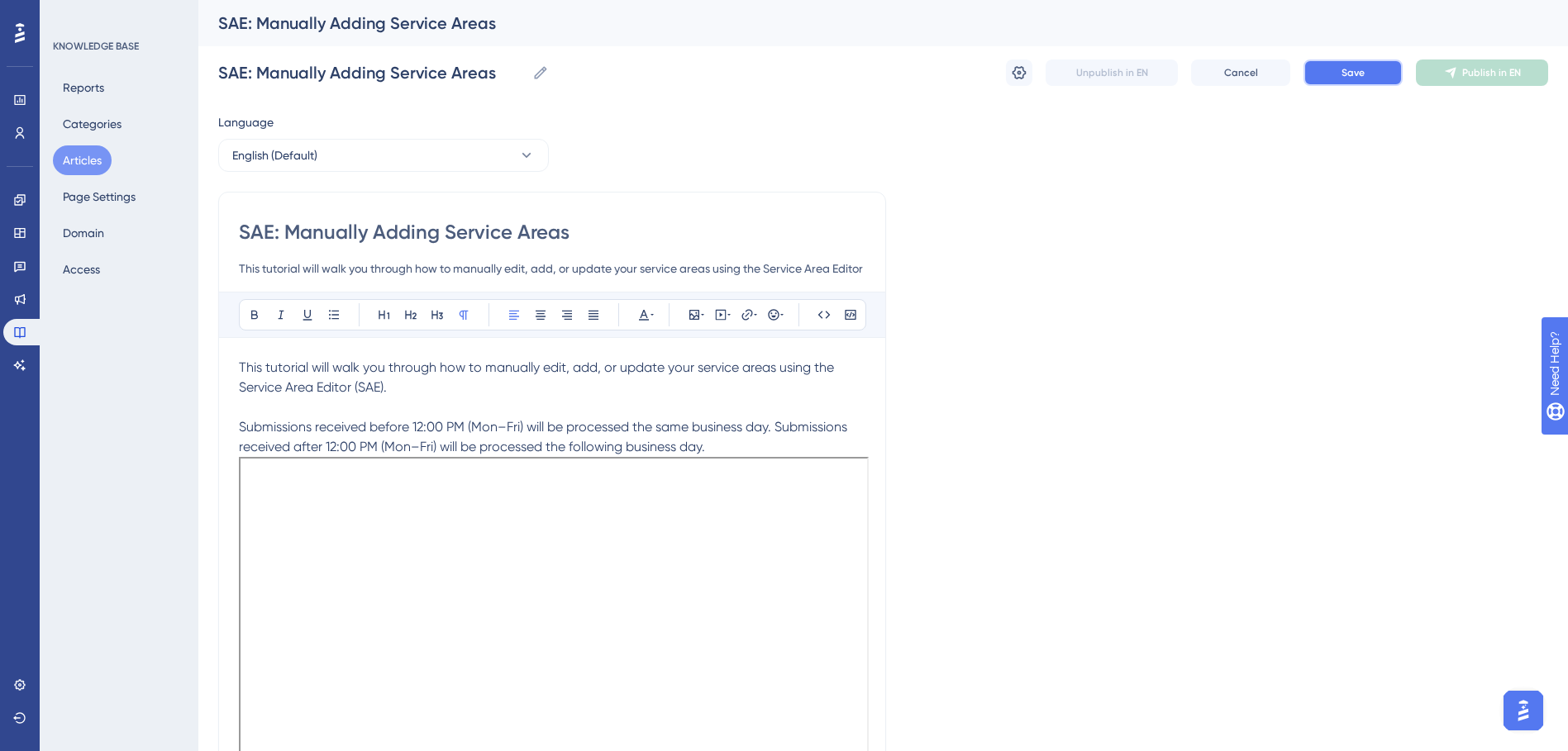
click at [1351, 77] on span "Save" at bounding box center [1352, 73] width 23 height 13
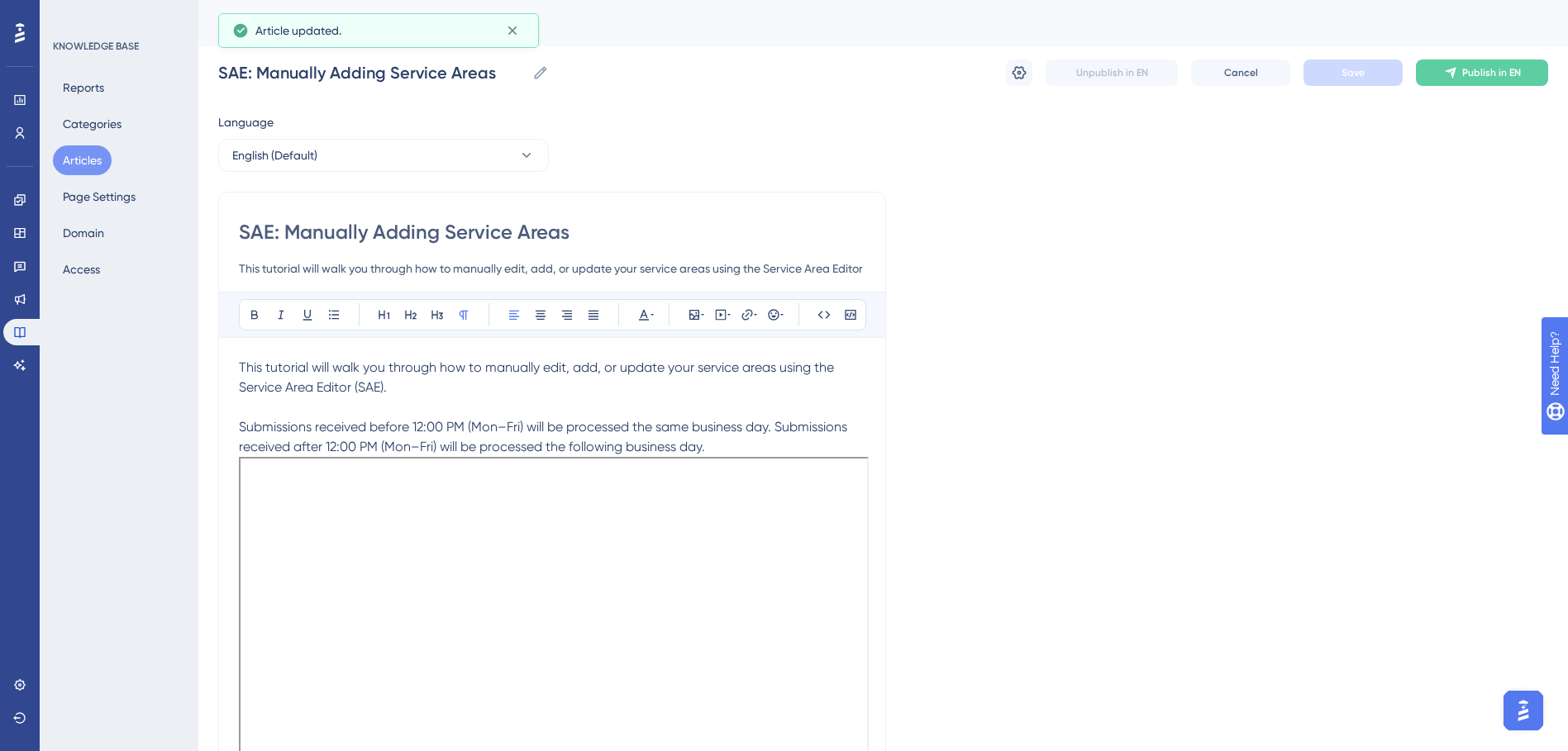
click at [77, 153] on button "Articles" at bounding box center [81, 160] width 59 height 30
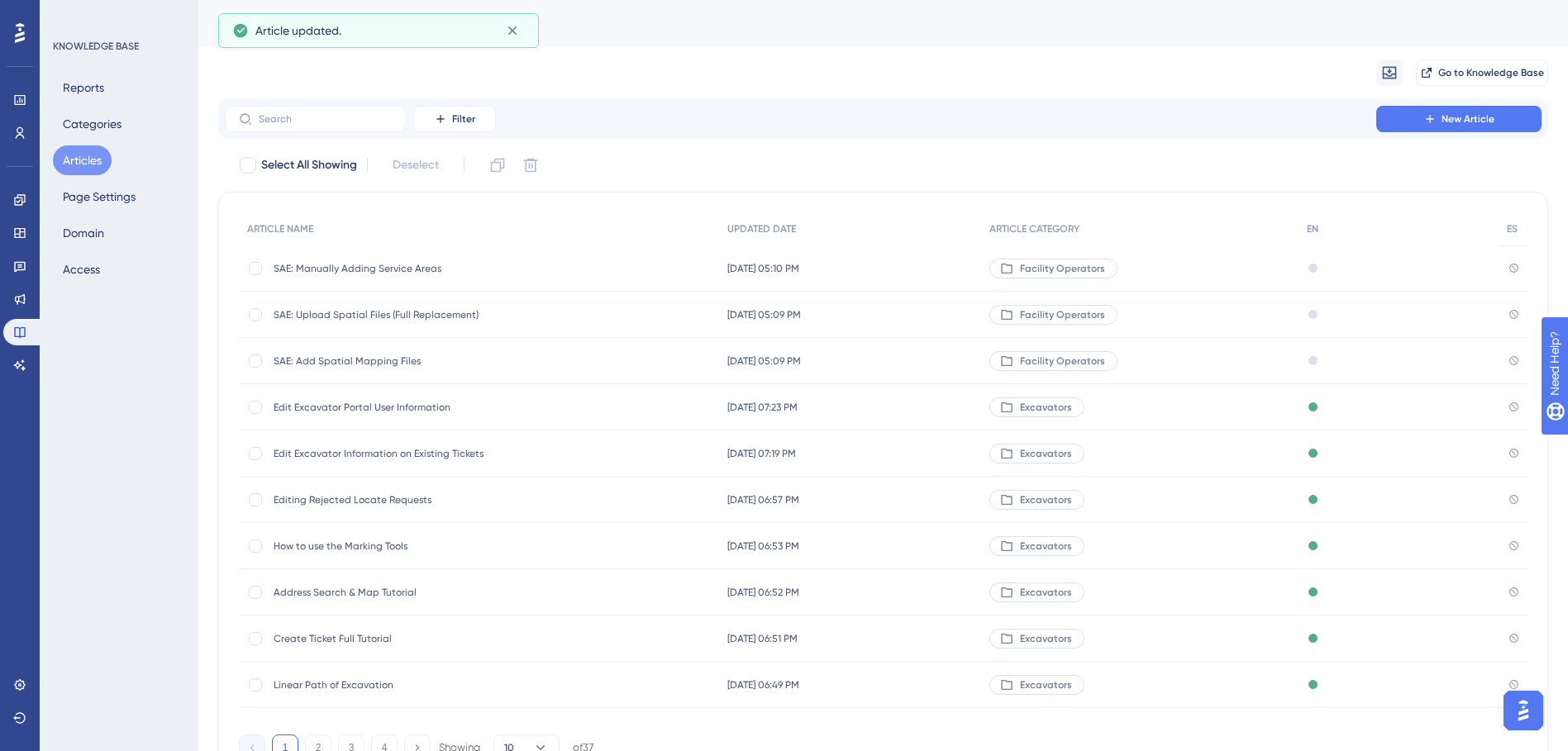
click at [308, 316] on span "SAE: Upload Spatial Files (Full Replacement)" at bounding box center [405, 314] width 264 height 13
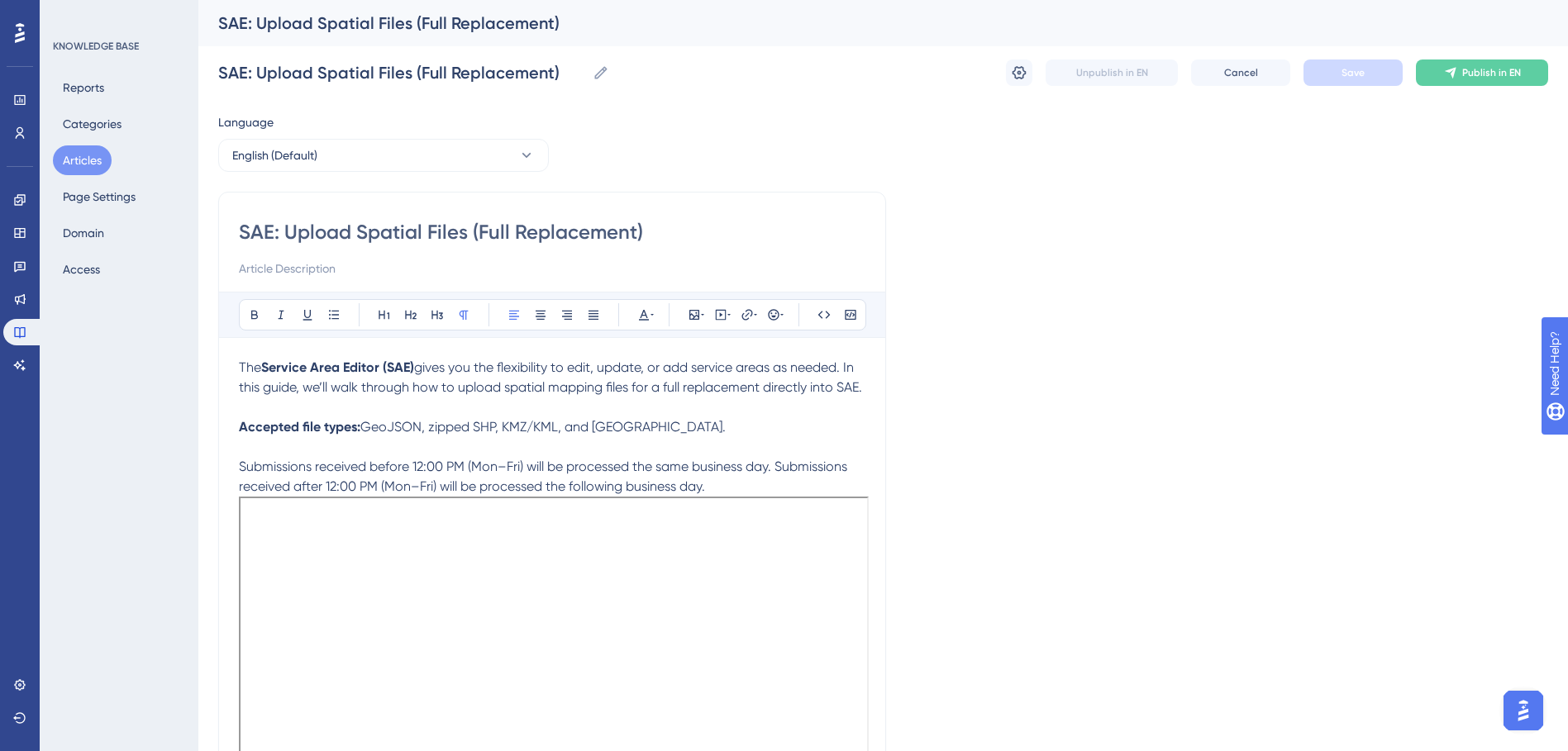
drag, startPoint x: 239, startPoint y: 362, endPoint x: 283, endPoint y: 411, distance: 65.9
click at [283, 397] on p "The Service Area Editor (SAE) gives you the flexibility to edit, update, or add…" at bounding box center [551, 377] width 627 height 40
copy p "The Service Area Editor (SAE) gives you the flexibility to edit, update, or add…"
click at [338, 417] on p at bounding box center [551, 407] width 627 height 20
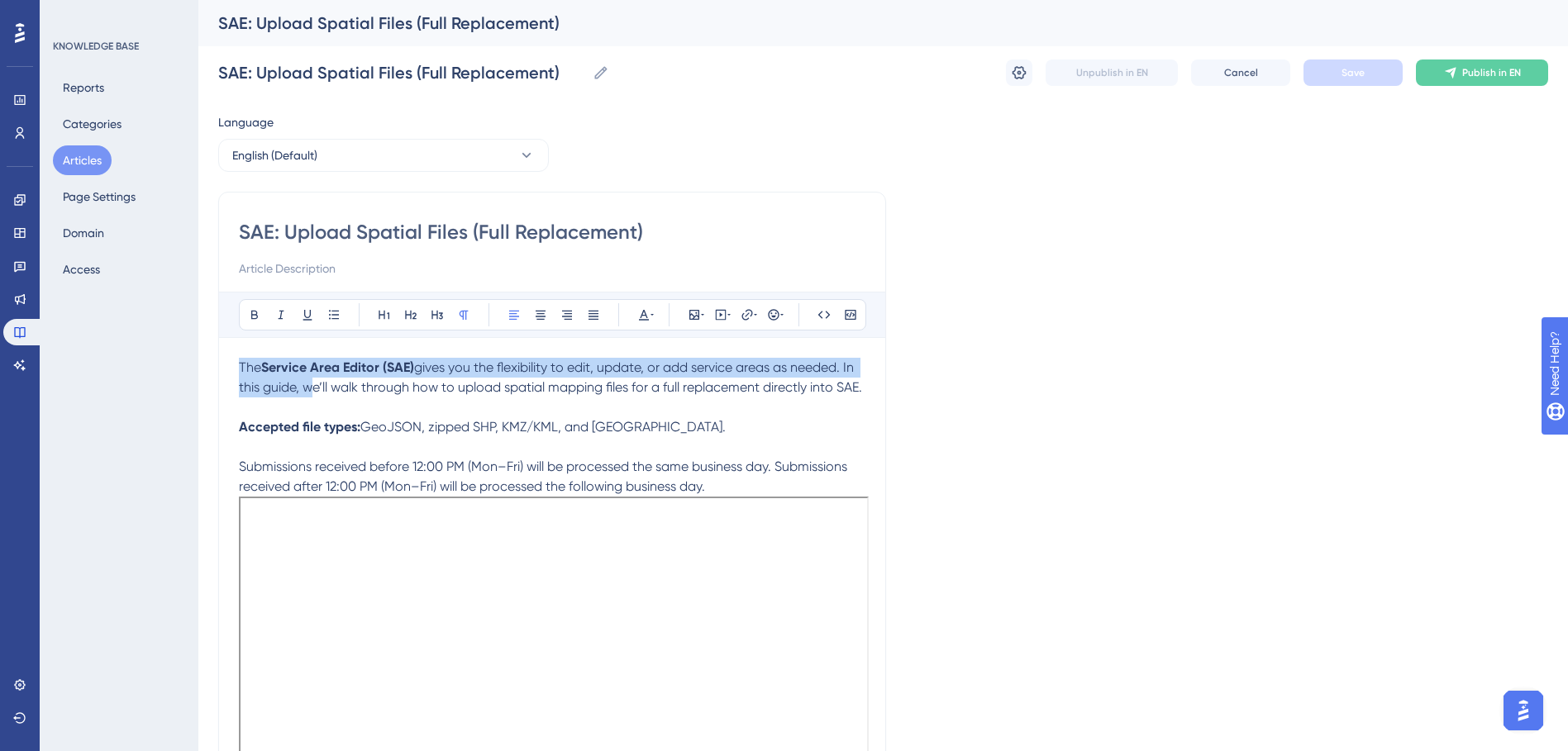
drag, startPoint x: 303, startPoint y: 389, endPoint x: 234, endPoint y: 371, distance: 71.3
click at [234, 371] on div "SAE: Upload Spatial Files (Full Replacement) Bold Italic Underline Bullet Point…" at bounding box center [552, 708] width 668 height 1033
copy p "The Service Area Editor (SAE) gives you the flexibility to edit, update, or add…"
click at [89, 154] on button "Articles" at bounding box center [81, 160] width 59 height 30
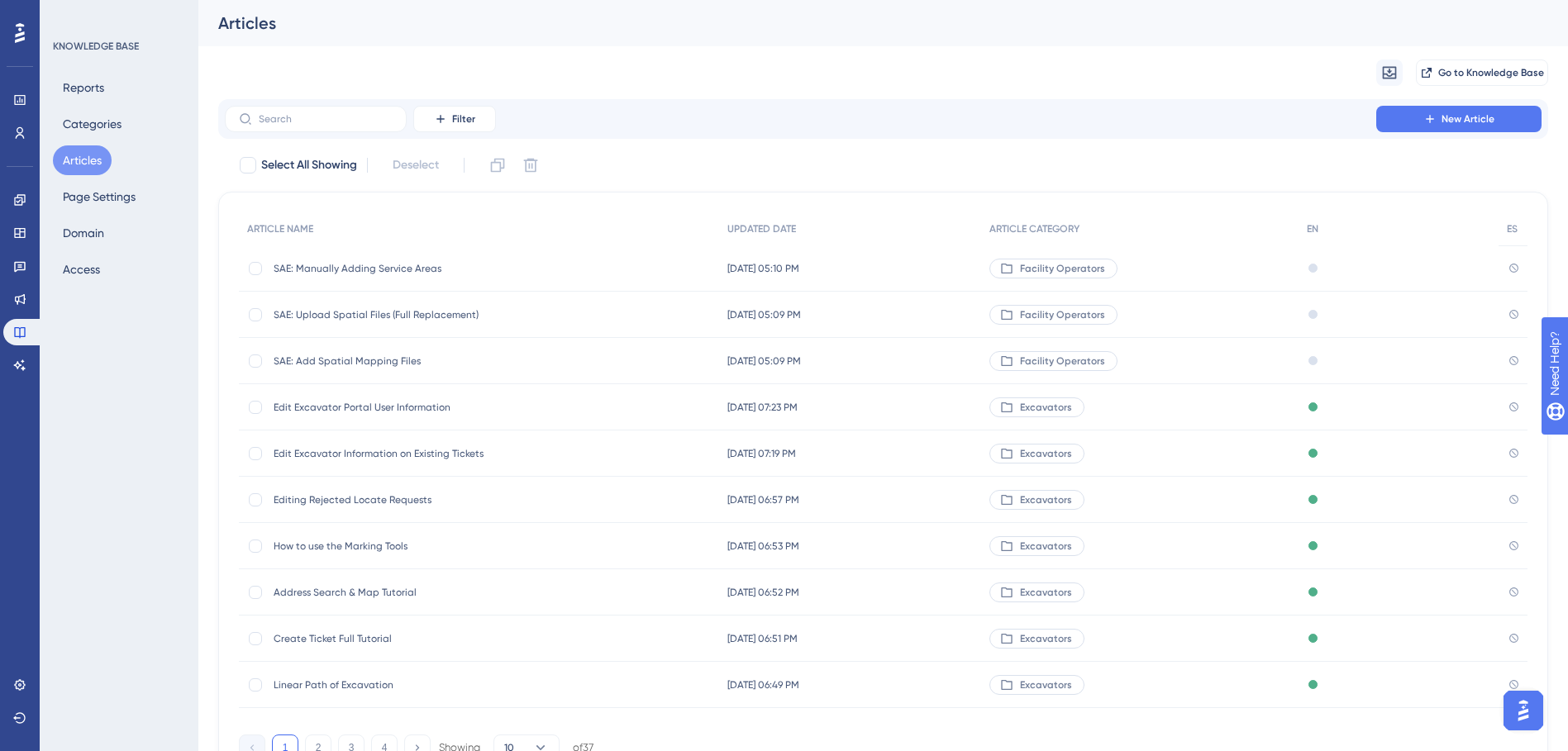
click at [395, 355] on span "SAE: Add Spatial Mapping Files" at bounding box center [405, 361] width 264 height 13
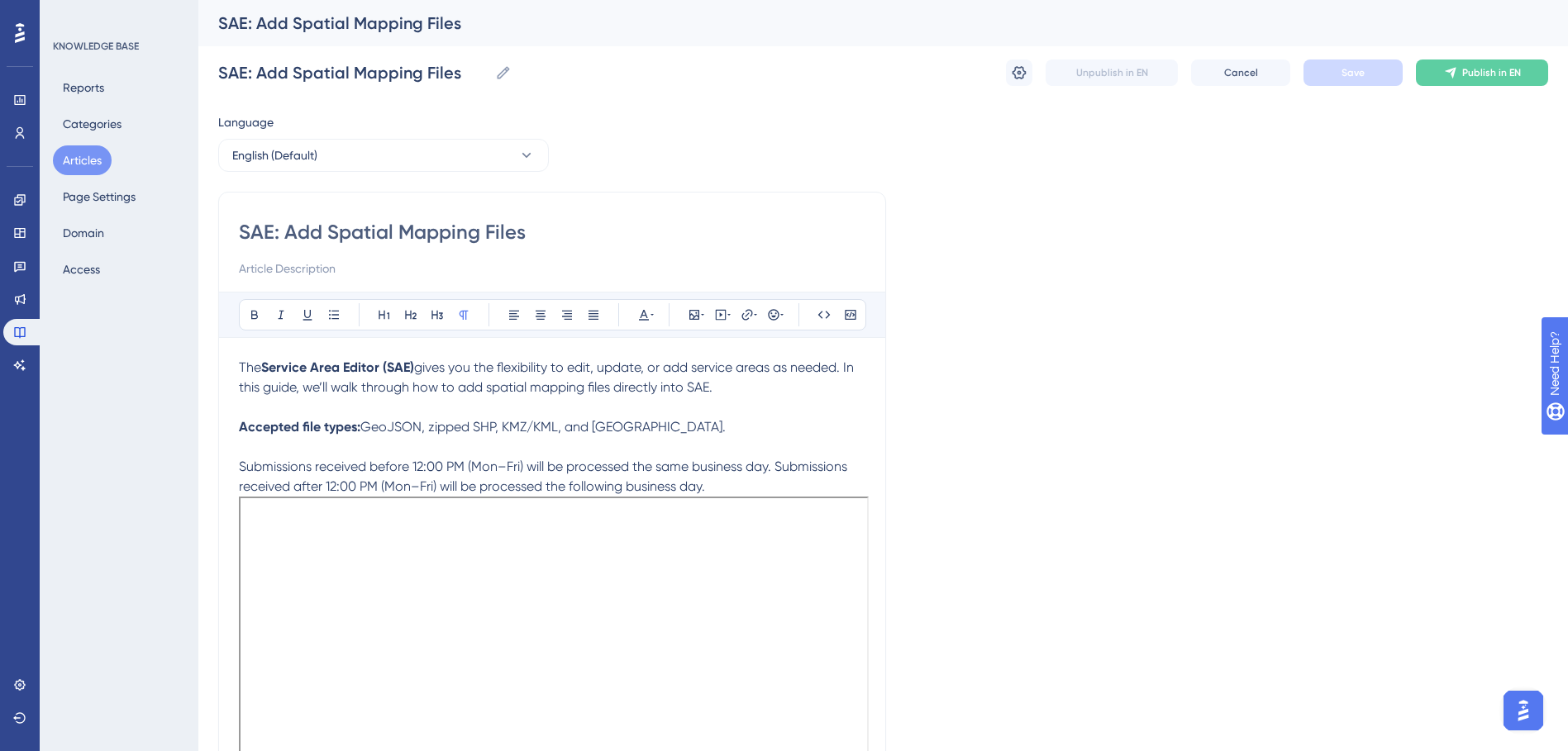
click at [95, 159] on button "Articles" at bounding box center [81, 160] width 59 height 30
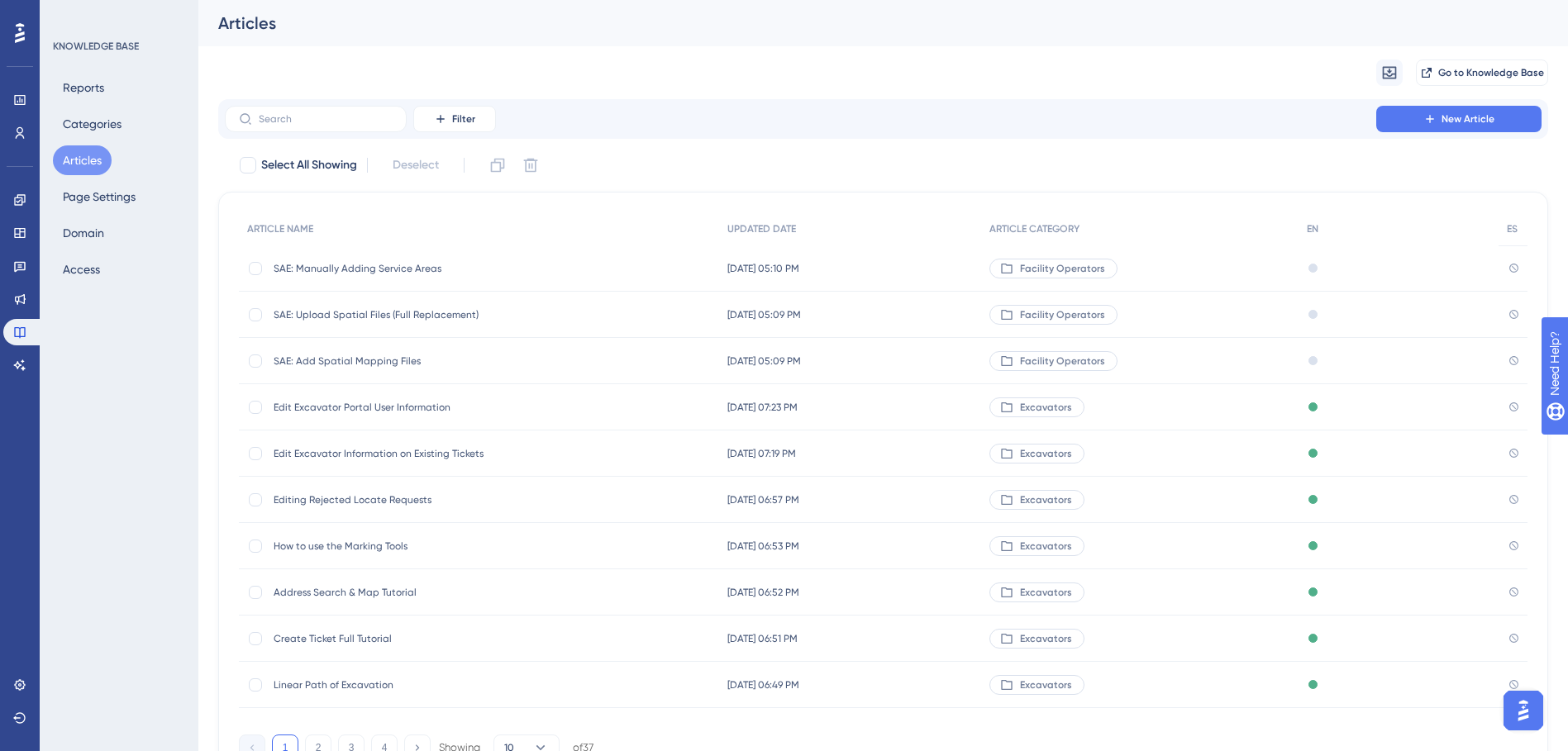
click at [387, 360] on span "SAE: Add Spatial Mapping Files" at bounding box center [405, 361] width 264 height 13
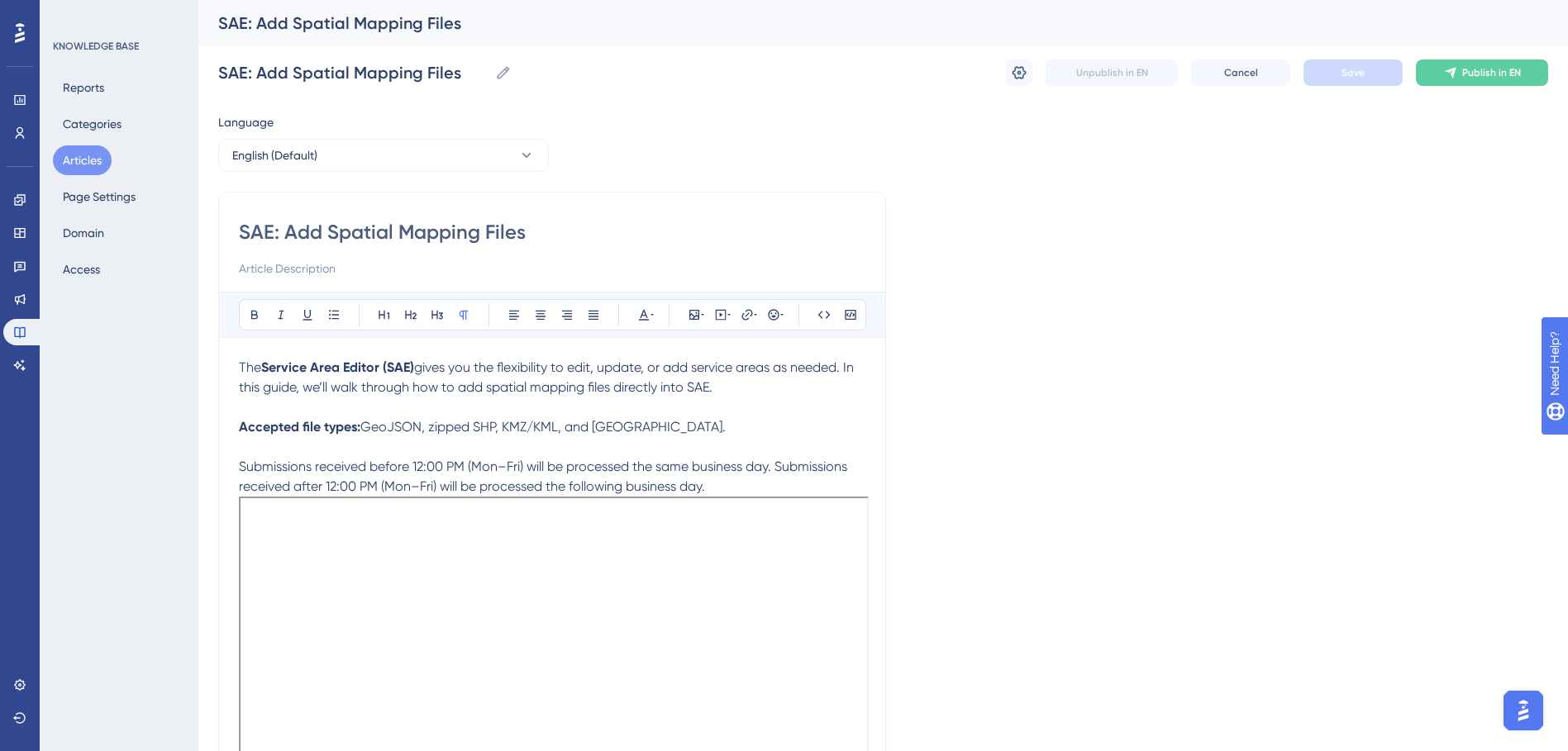
click at [92, 174] on button "Articles" at bounding box center [81, 160] width 59 height 30
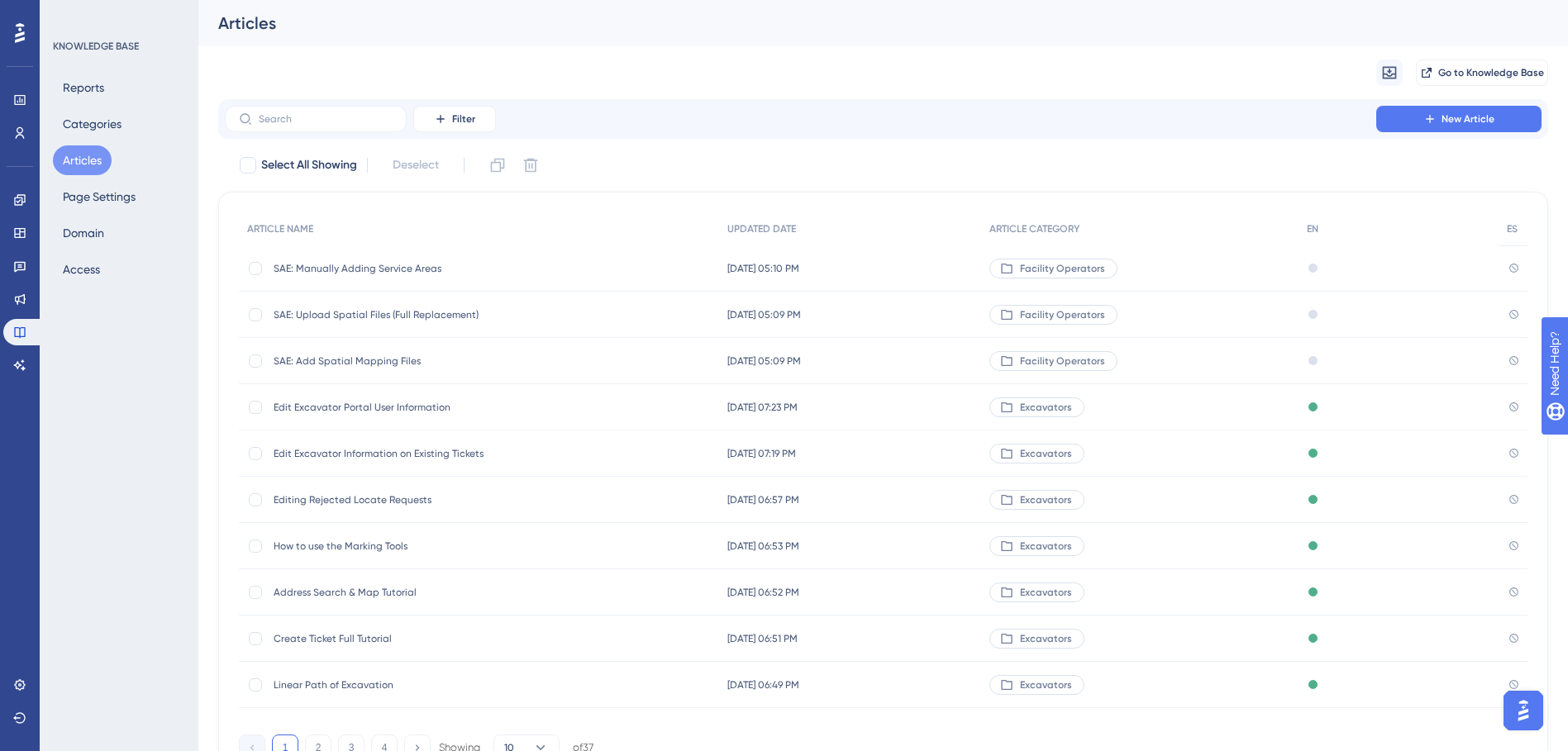
click at [382, 260] on div "SAE: Manually Adding Service Areas SAE: Manually Adding Service Areas" at bounding box center [405, 268] width 264 height 47
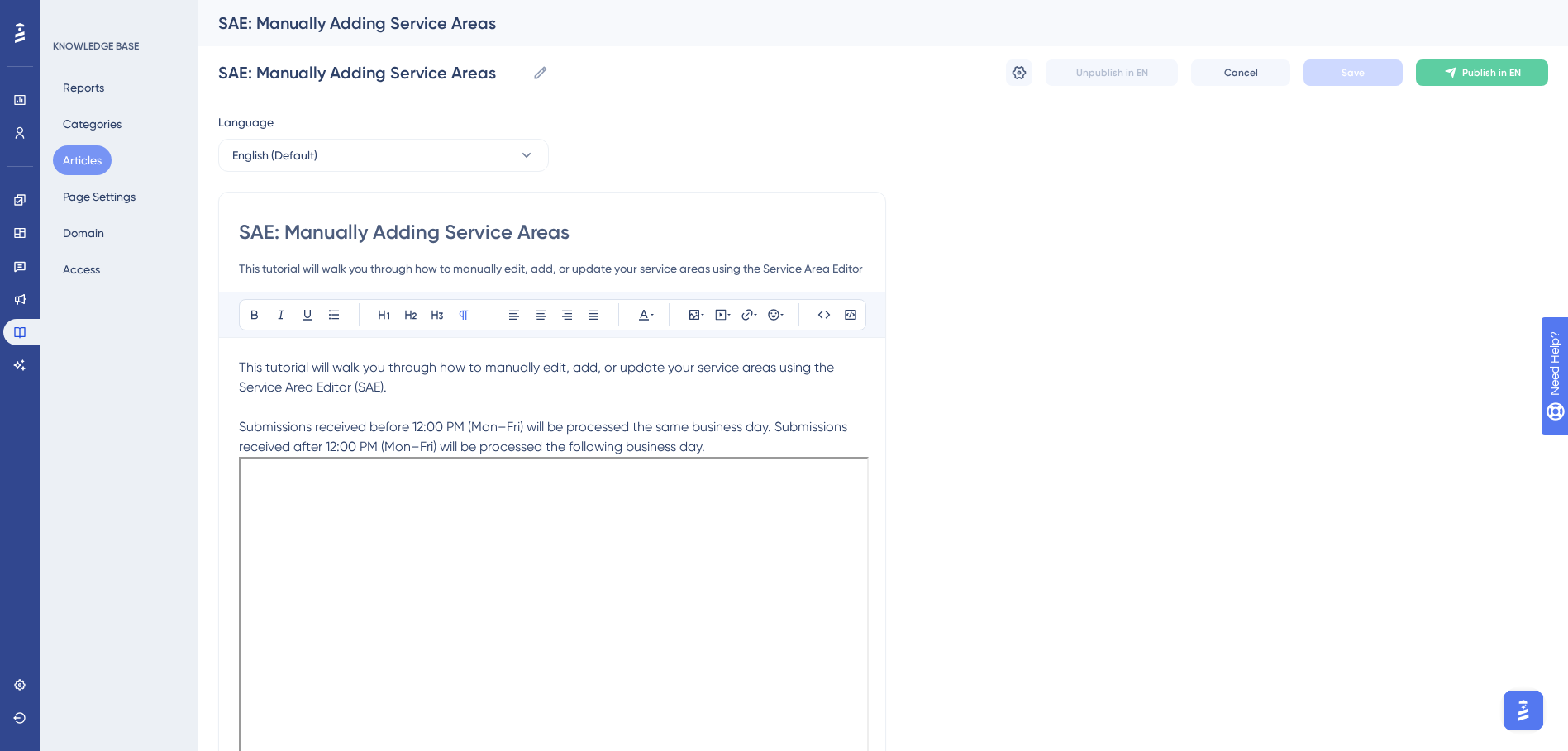
click at [237, 364] on div "SAE: Manually Adding Service Areas This tutorial will walk you through how to m…" at bounding box center [552, 678] width 668 height 974
click at [240, 364] on span "This tutorial will walk you through how to manually edit, add, or update your s…" at bounding box center [538, 377] width 598 height 36
paste div
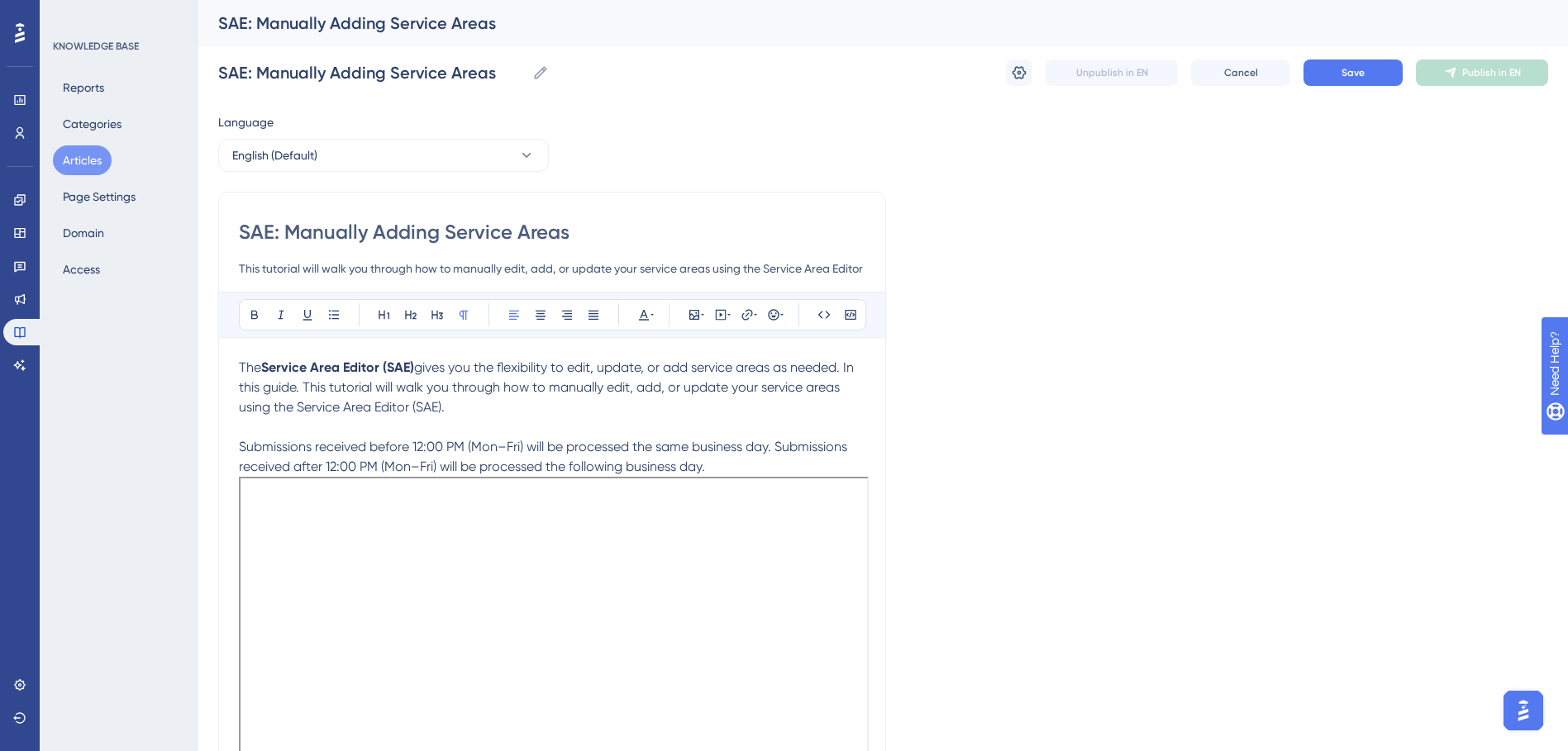
click at [372, 391] on span "gives you the flexibility to edit, update, or add service areas as needed. In t…" at bounding box center [548, 387] width 618 height 56
drag, startPoint x: 372, startPoint y: 389, endPoint x: 305, endPoint y: 394, distance: 67.2
click at [305, 394] on span "gives you the flexibility to edit, update, or add service areas as needed. In t…" at bounding box center [548, 387] width 618 height 56
drag, startPoint x: 416, startPoint y: 406, endPoint x: 243, endPoint y: 398, distance: 173.2
click at [243, 398] on p "The Service Area Editor (SAE) gives you the flexibility to edit, update, or add…" at bounding box center [551, 387] width 627 height 60
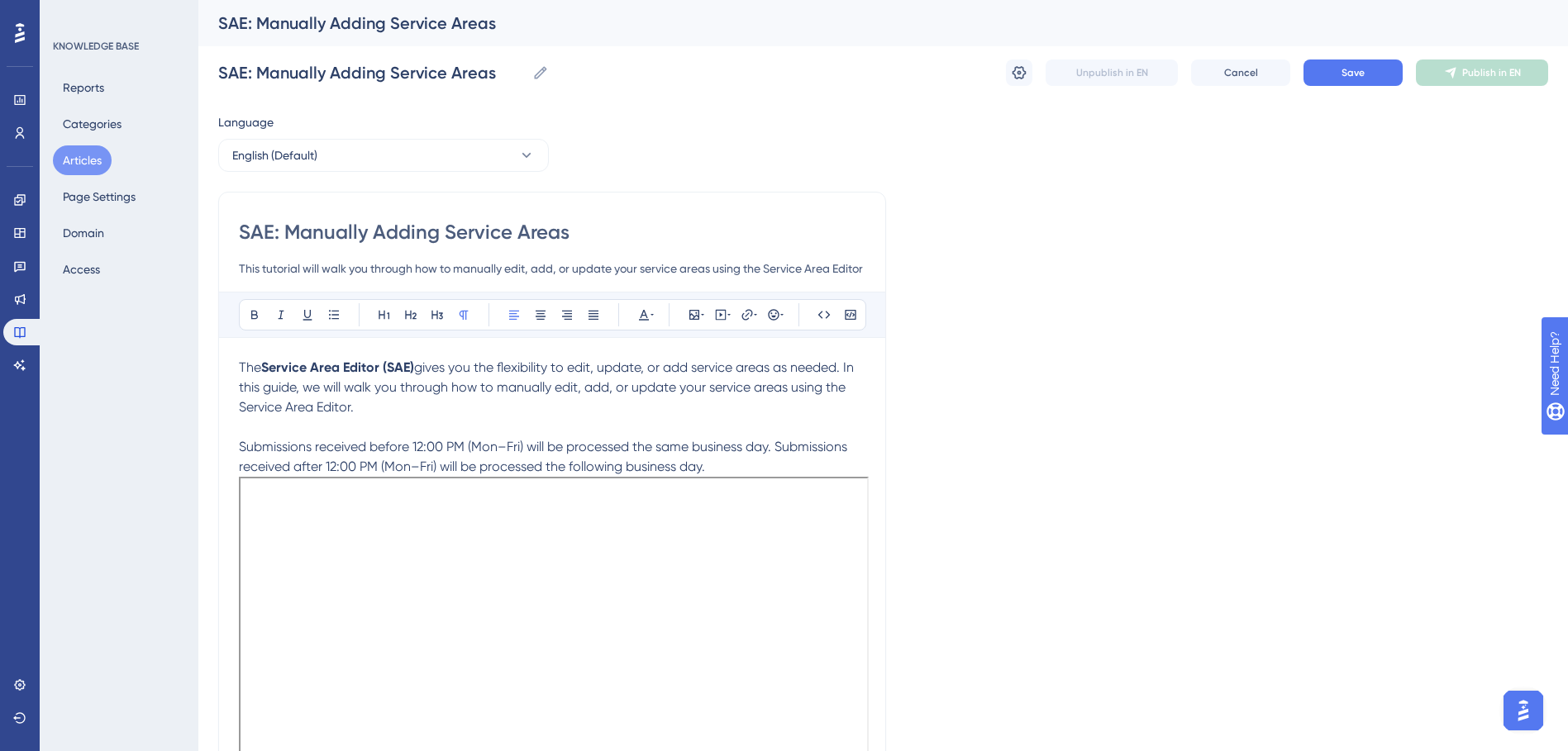
click at [1334, 59] on div "SAE: Manually Adding Service Areas SAE: Manually Adding Service Areas Unpublish…" at bounding box center [883, 73] width 1331 height 53
click at [1334, 65] on button "Save" at bounding box center [1353, 73] width 99 height 27
click at [63, 160] on button "Articles" at bounding box center [81, 160] width 59 height 30
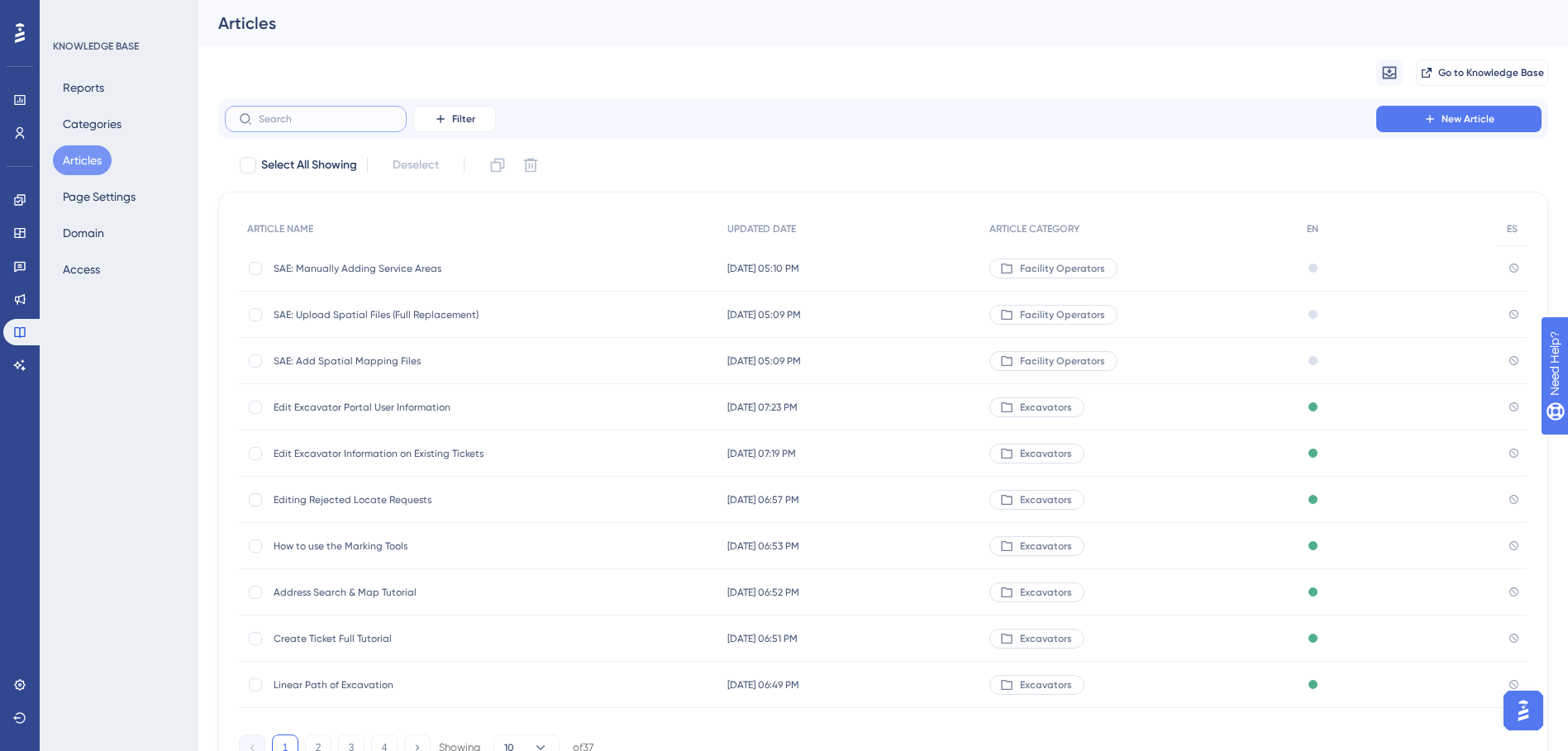
click at [334, 113] on input "text" at bounding box center [325, 119] width 134 height 12
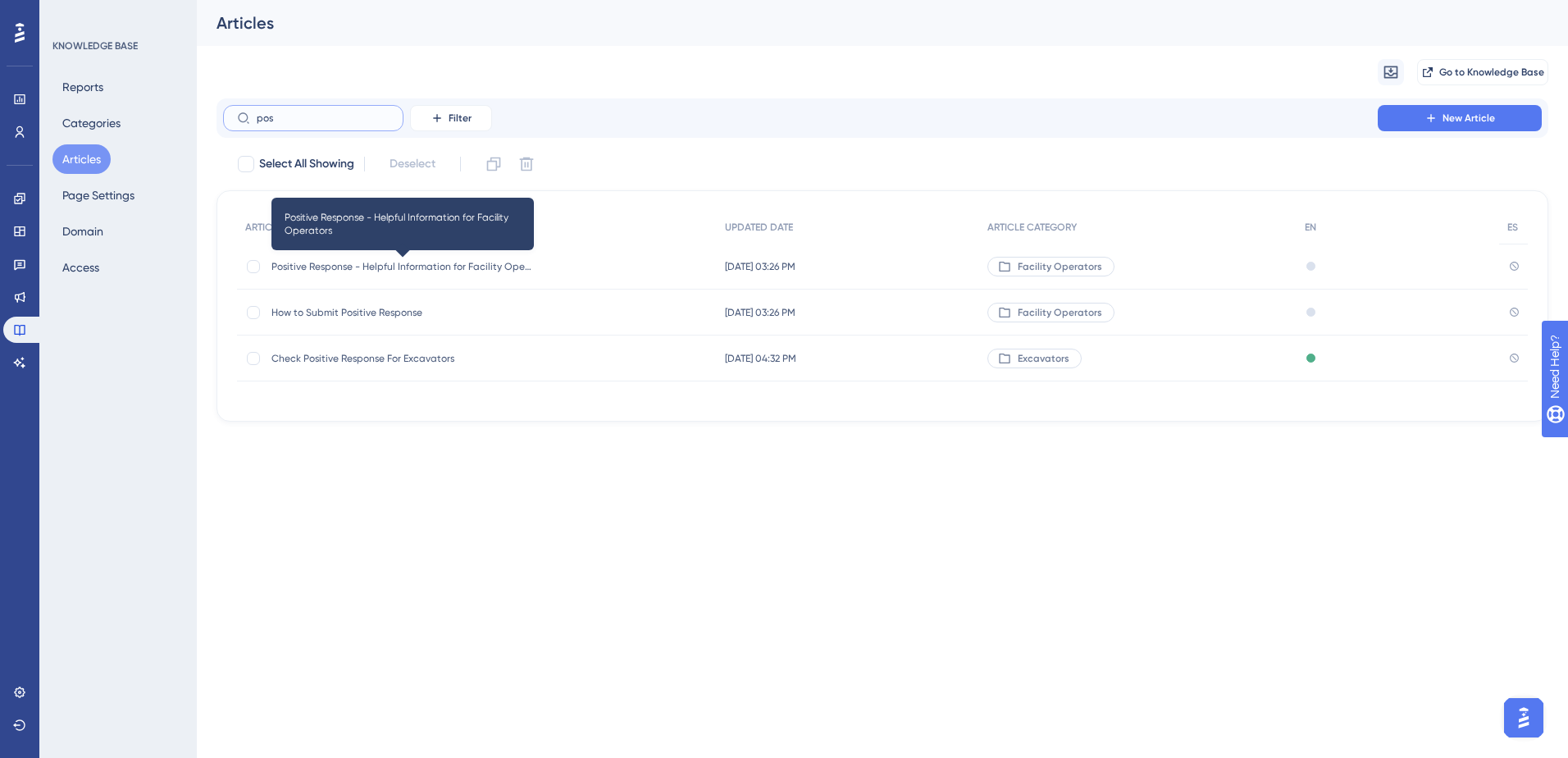
type input "pos"
click at [387, 271] on span "Positive Response - Helpful Information for Facility Operators" at bounding box center [402, 266] width 262 height 13
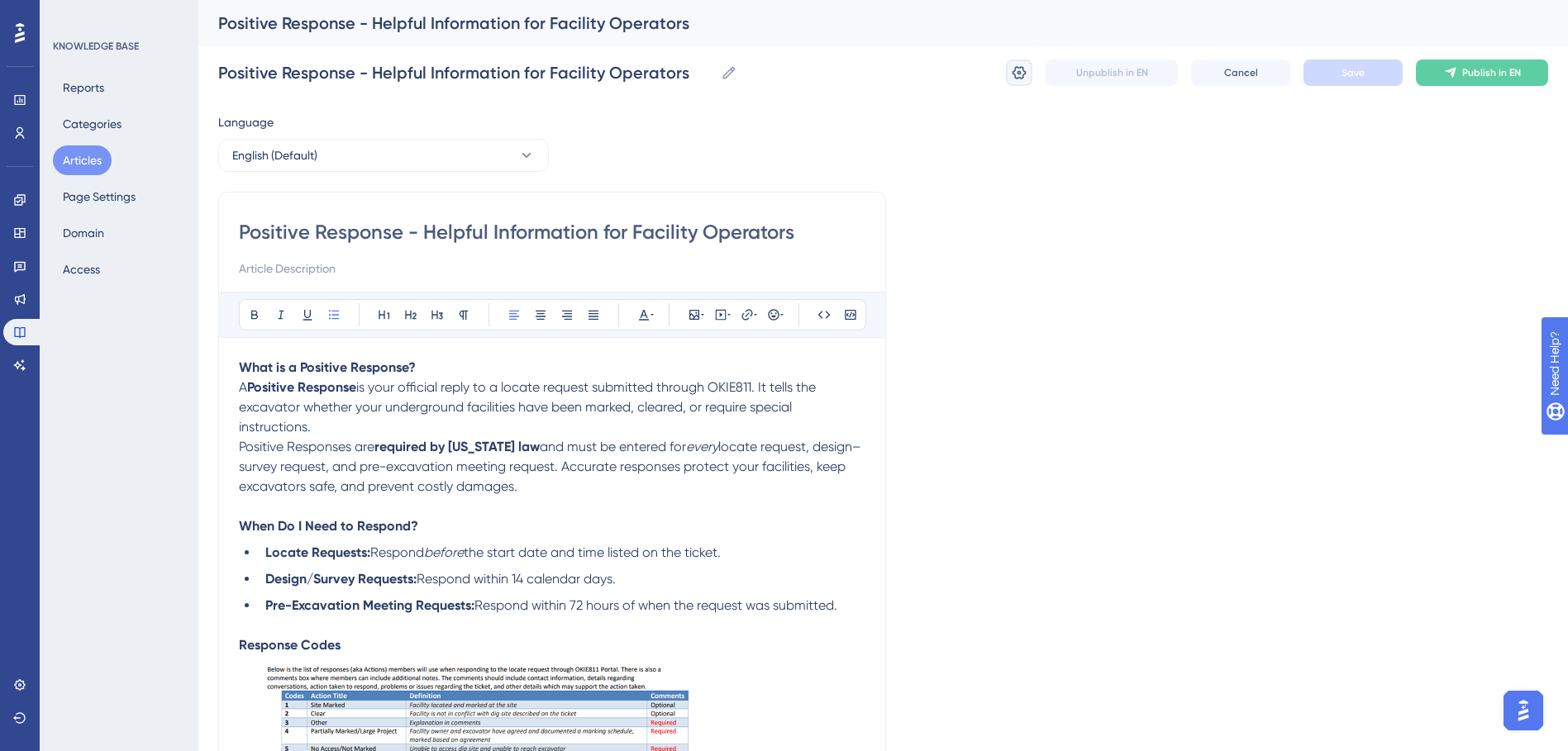
click at [1019, 76] on icon at bounding box center [1019, 73] width 17 height 17
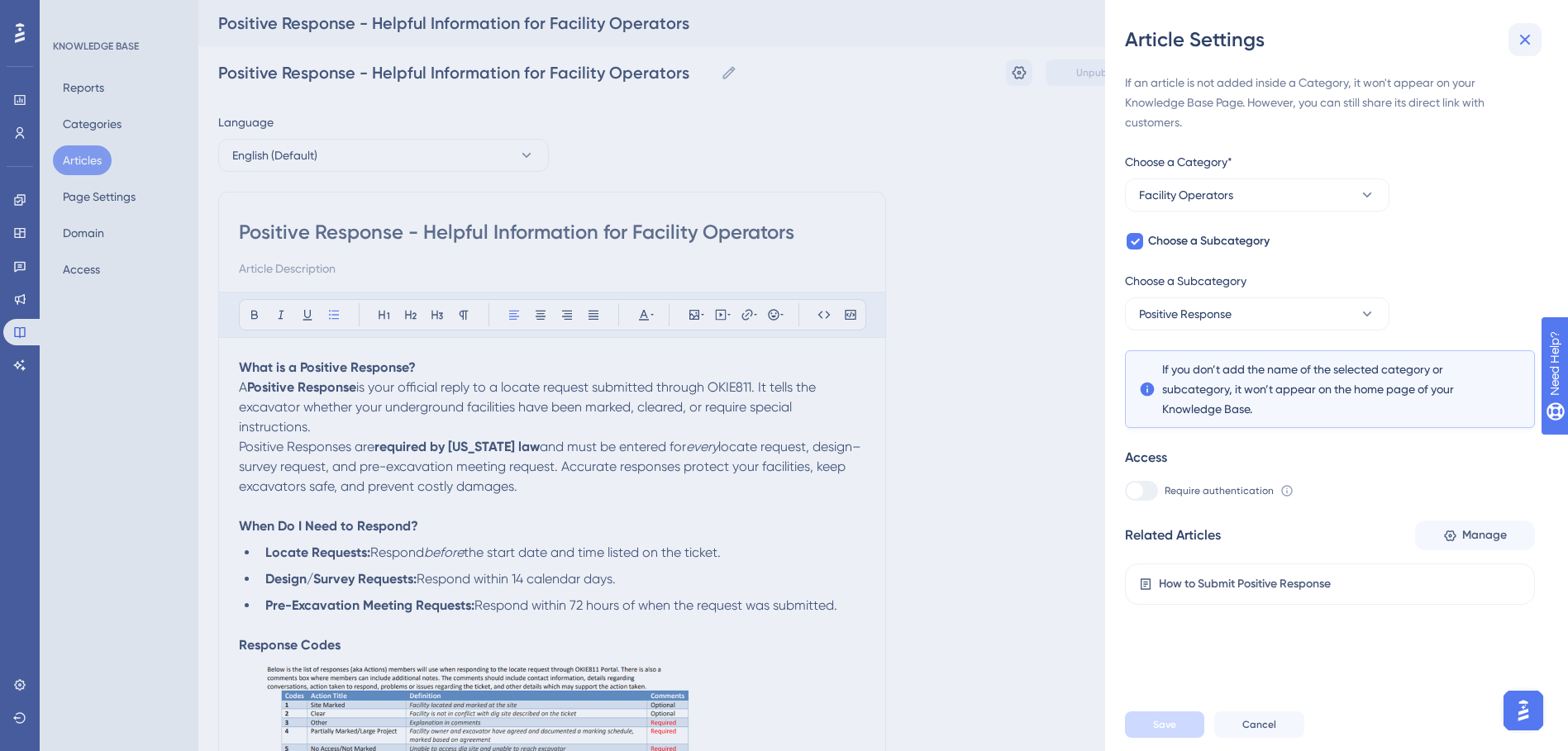
click at [1516, 38] on icon at bounding box center [1525, 40] width 20 height 20
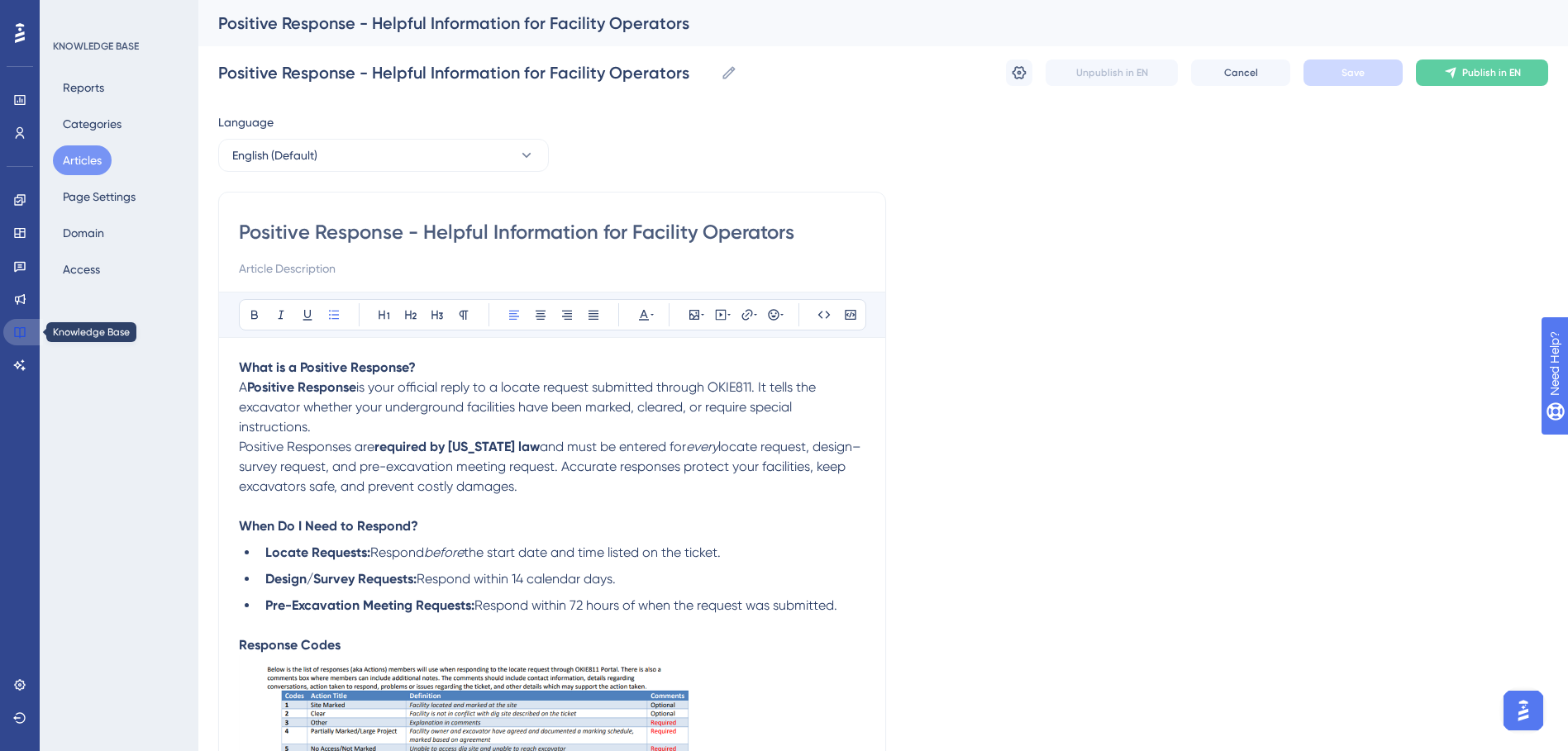
click at [20, 335] on icon at bounding box center [19, 332] width 11 height 11
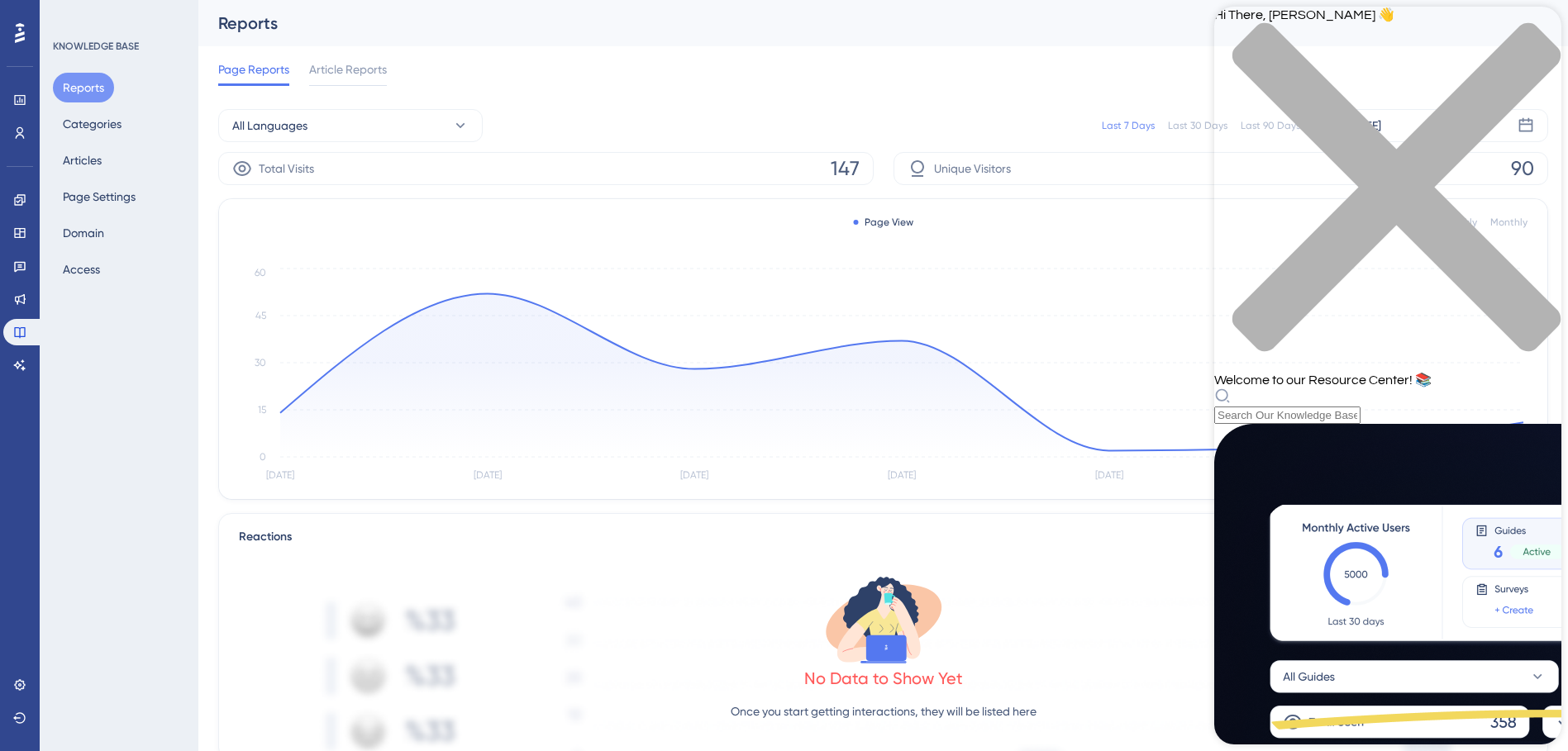
scroll to position [596, 0]
click at [1343, 387] on div "Resource Center Header" at bounding box center [1387, 405] width 347 height 37
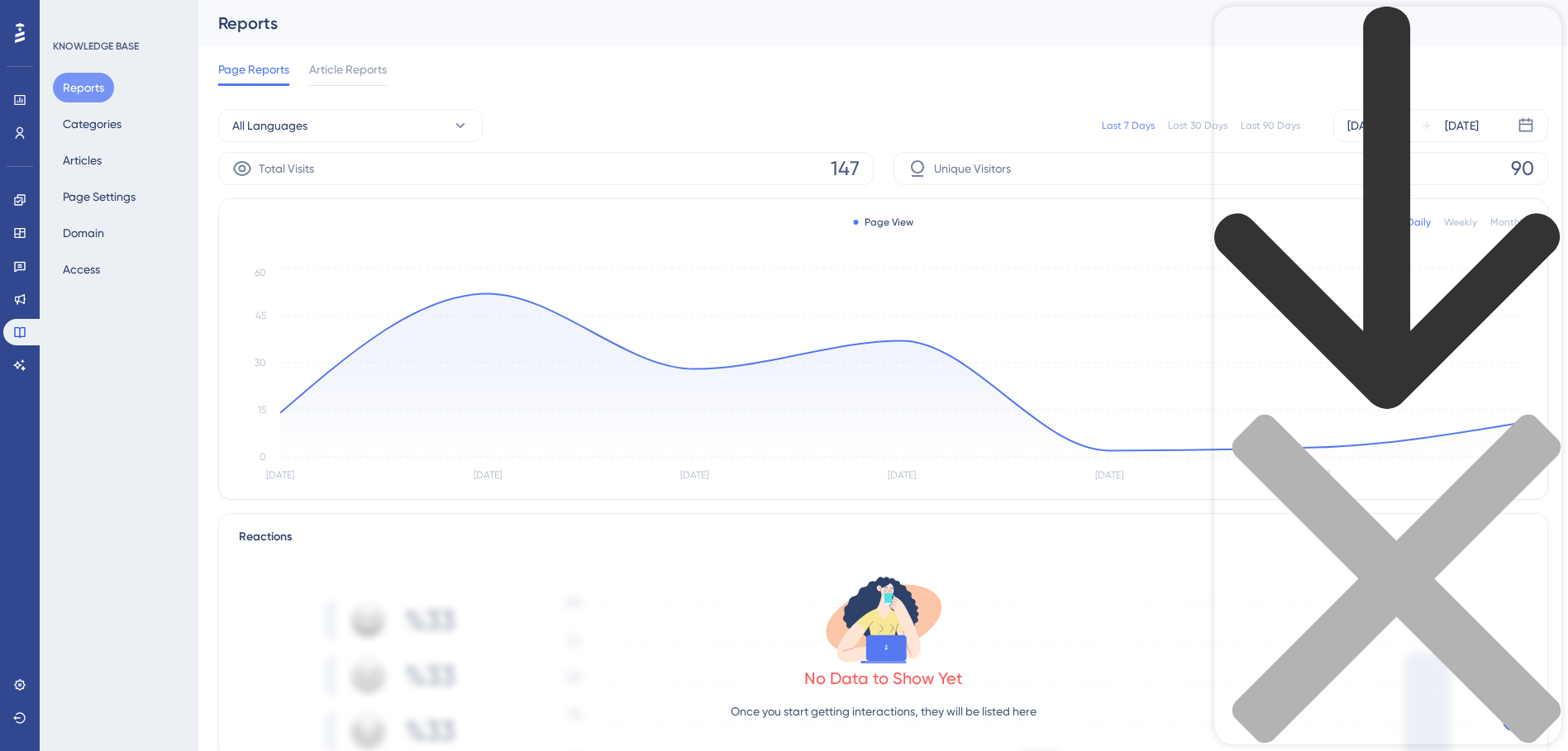
scroll to position [165, 0]
type input "hot"
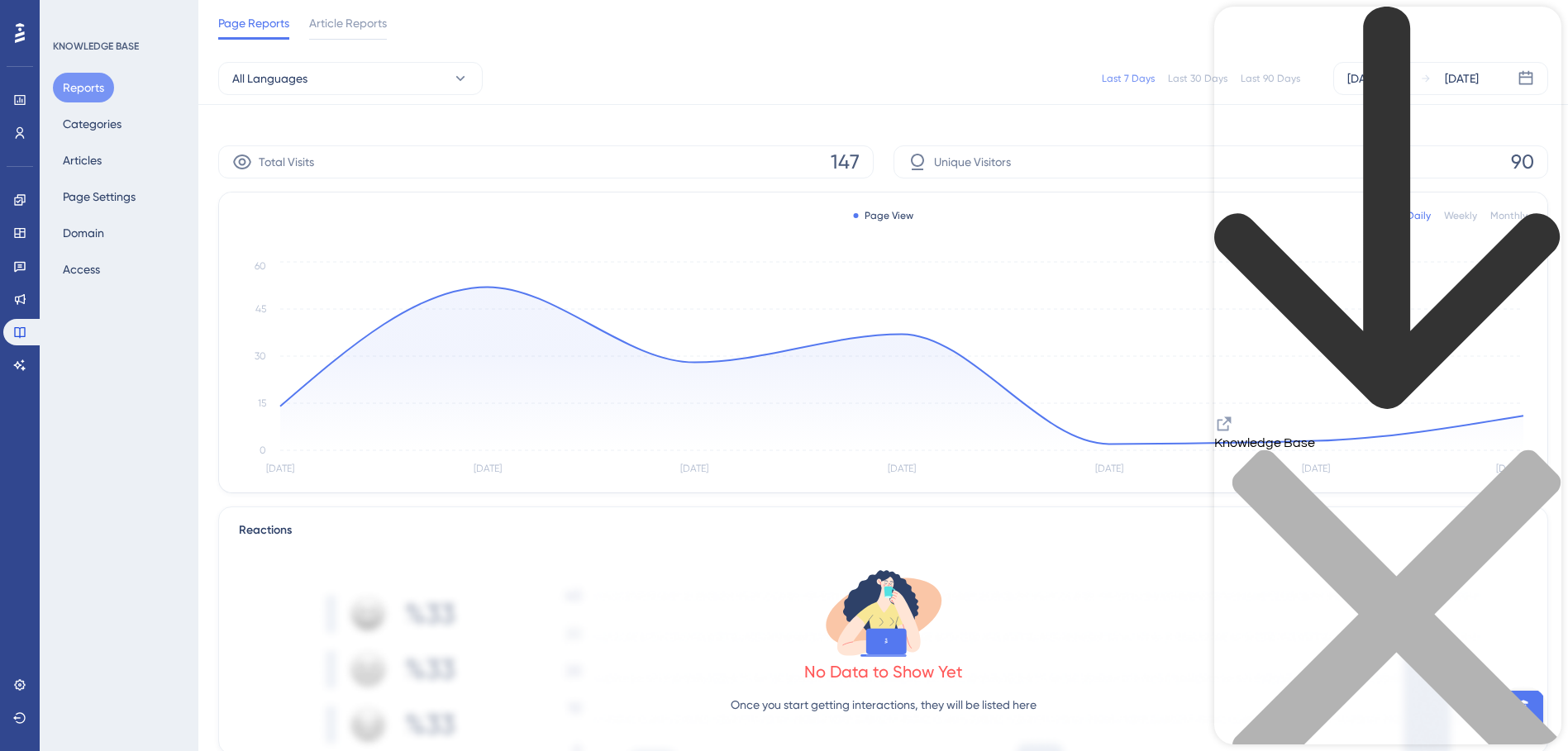
scroll to position [413, 0]
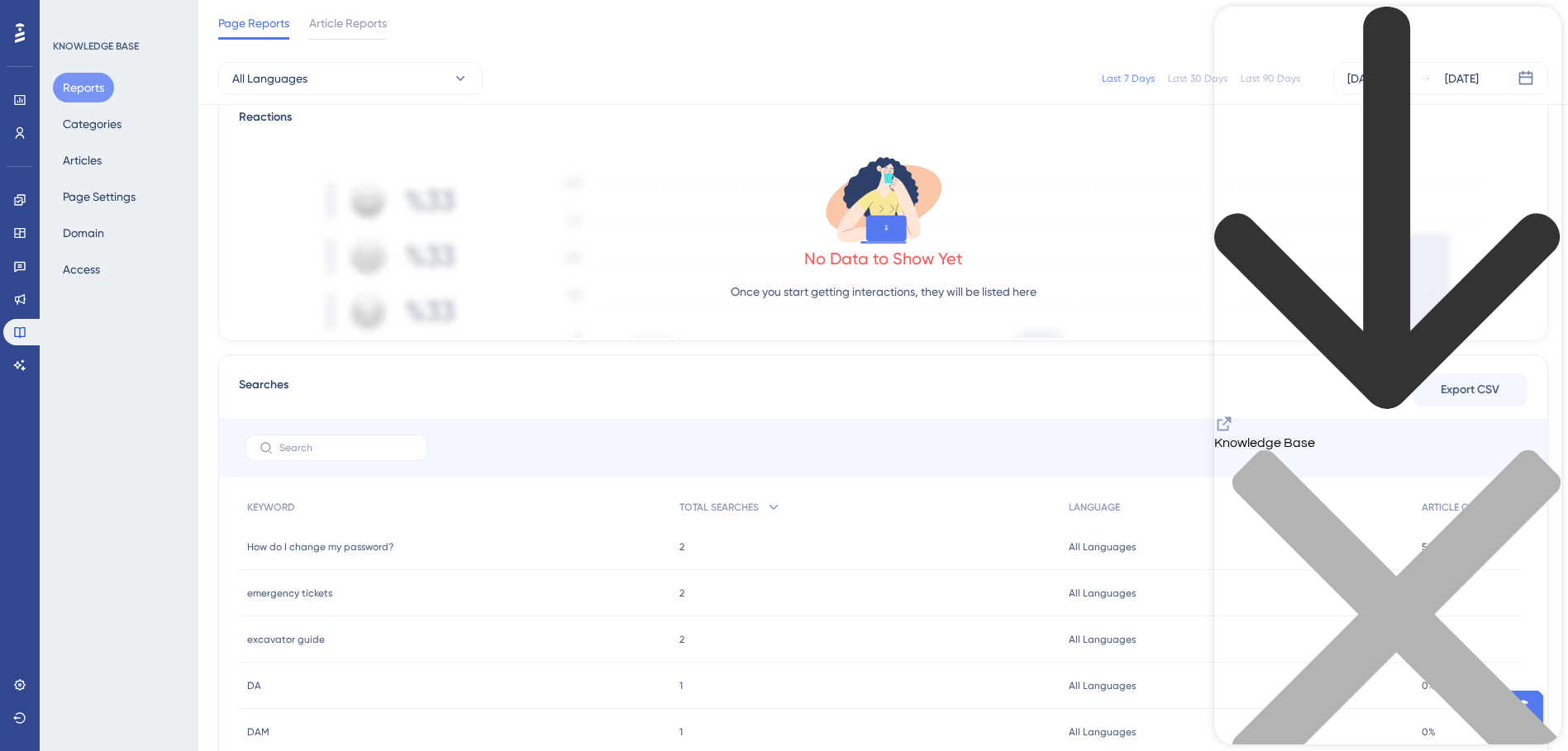
click at [1537, 450] on icon "close resource center" at bounding box center [1397, 614] width 328 height 328
